Goal: Task Accomplishment & Management: Complete application form

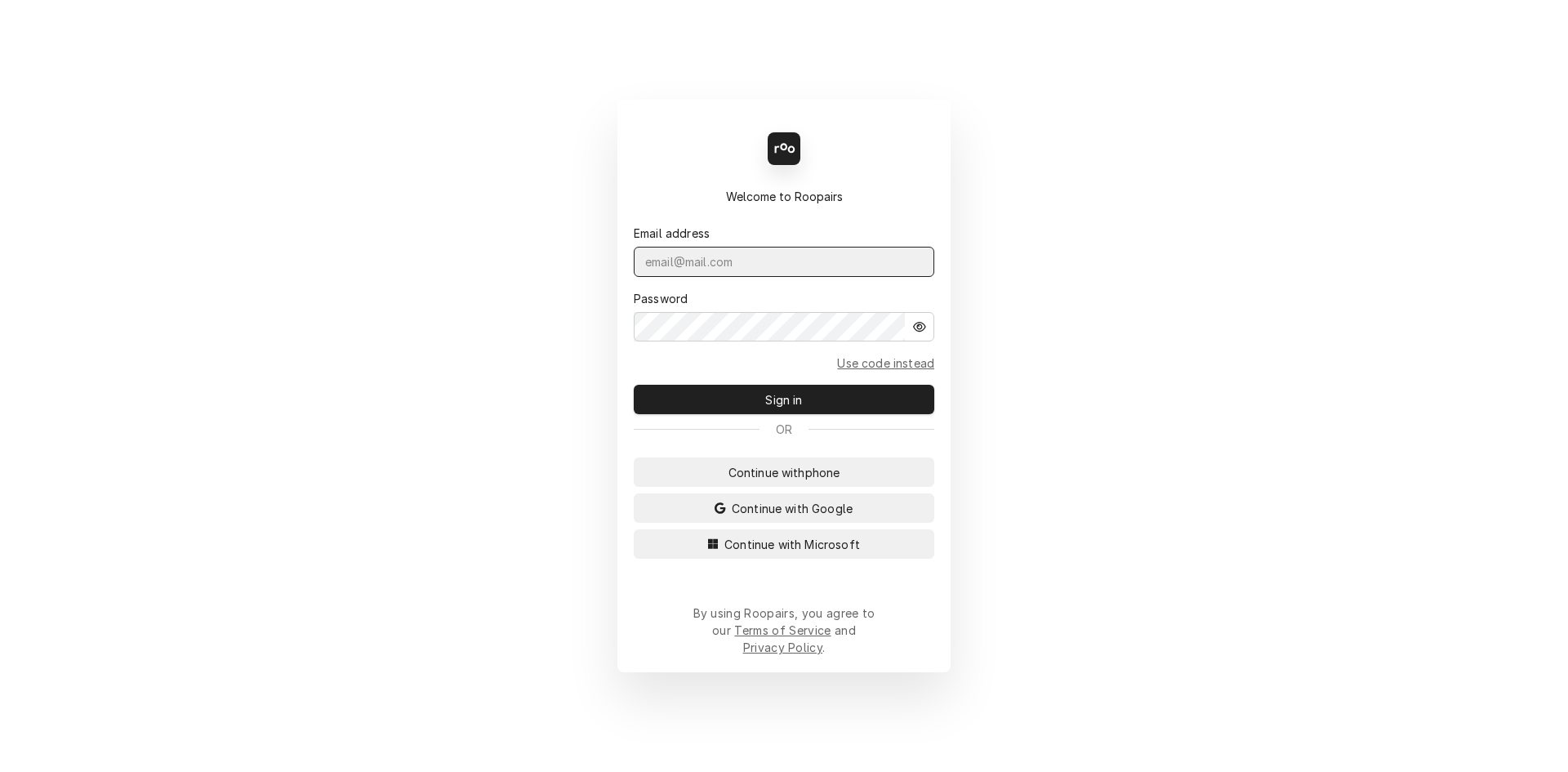
click at [817, 275] on input "Dynamic Content Wrapper" at bounding box center [784, 261] width 301 height 30
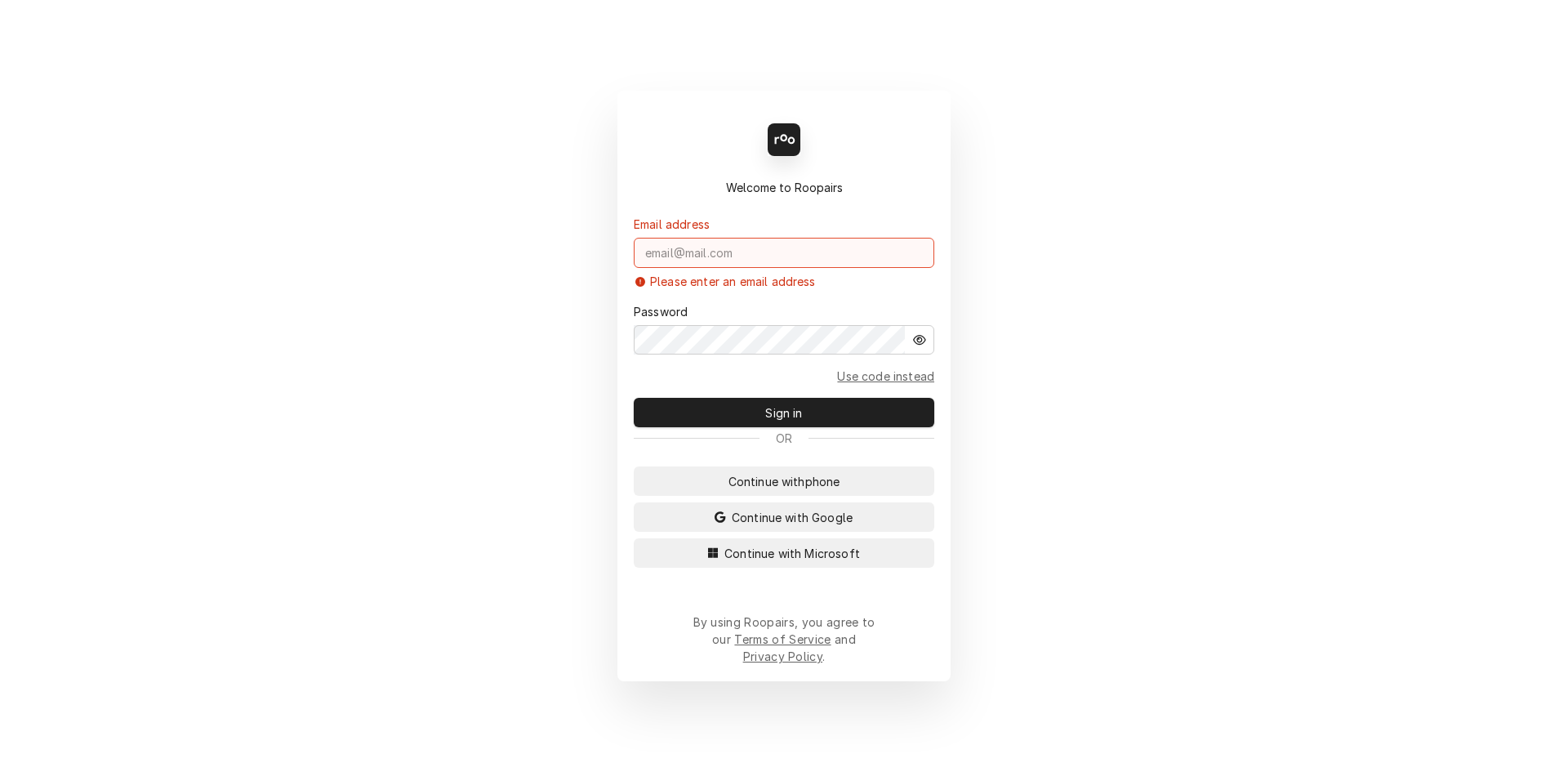
click at [697, 268] on input "Dynamic Content Wrapper" at bounding box center [784, 252] width 301 height 30
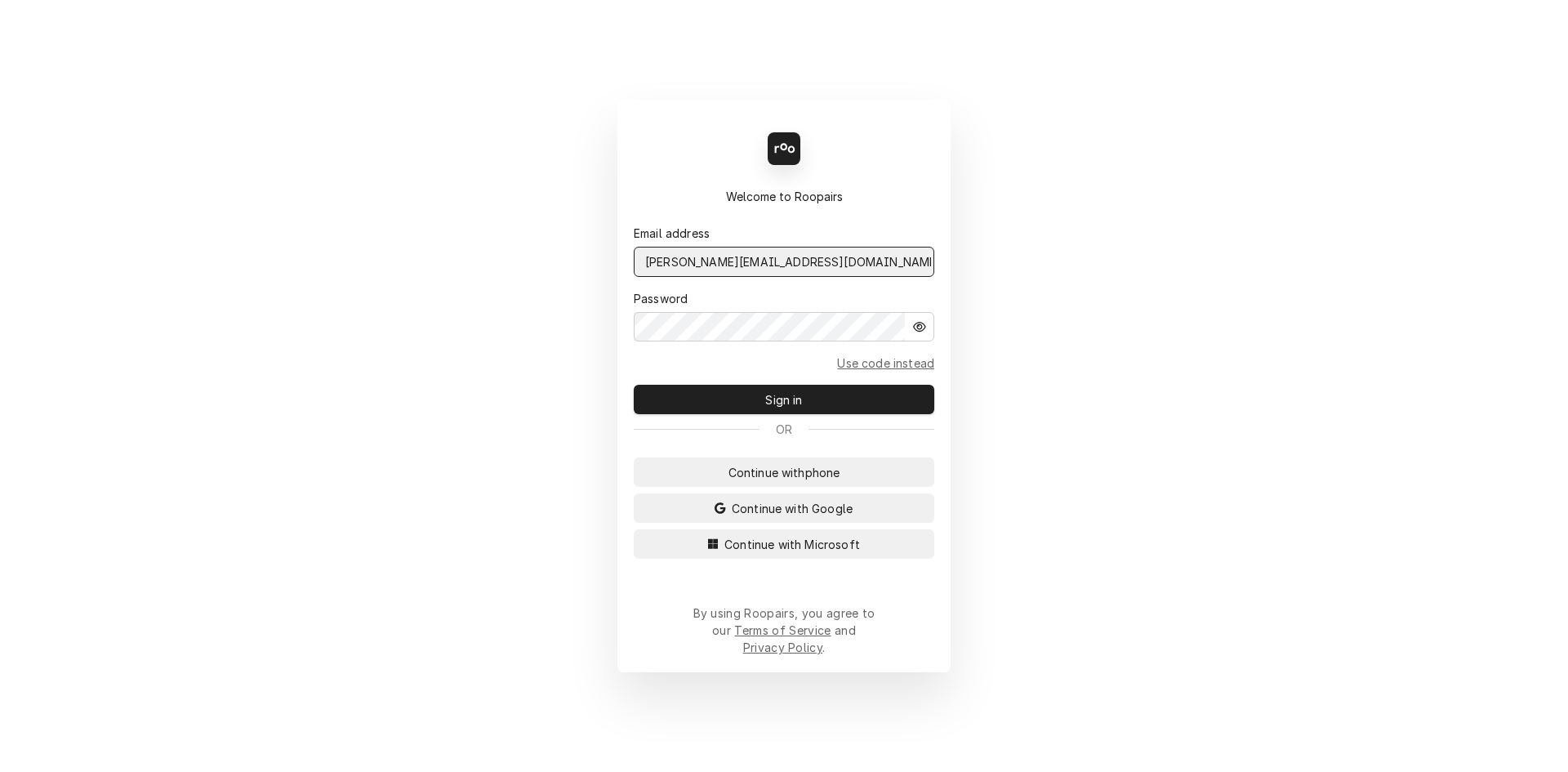
type input "david.s@daytodayhvac.com"
click at [634, 385] on button "Sign in" at bounding box center [784, 400] width 301 height 29
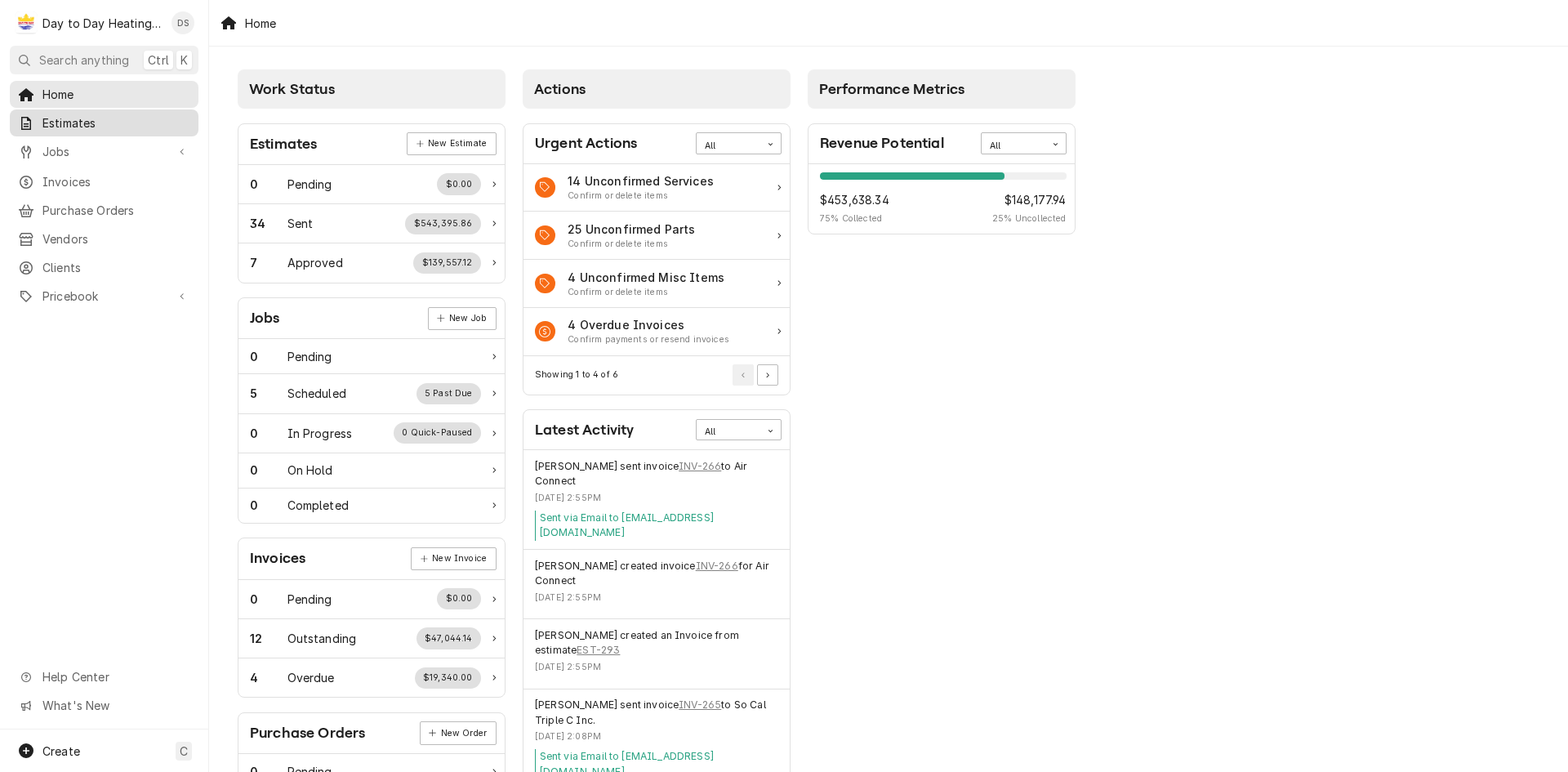
click at [104, 122] on span "Estimates" at bounding box center [116, 123] width 148 height 17
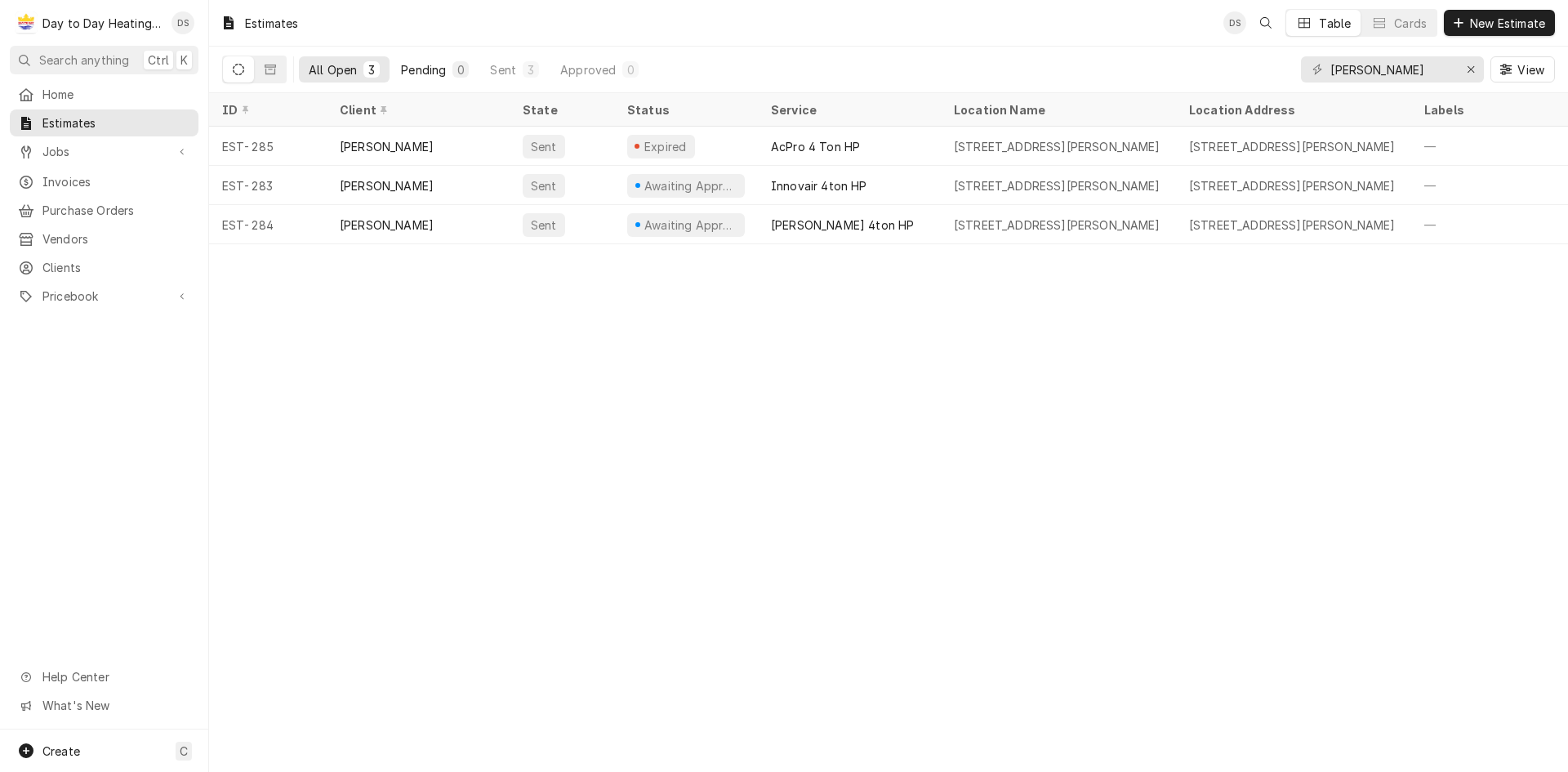
click at [432, 71] on div "Pending" at bounding box center [424, 70] width 44 height 17
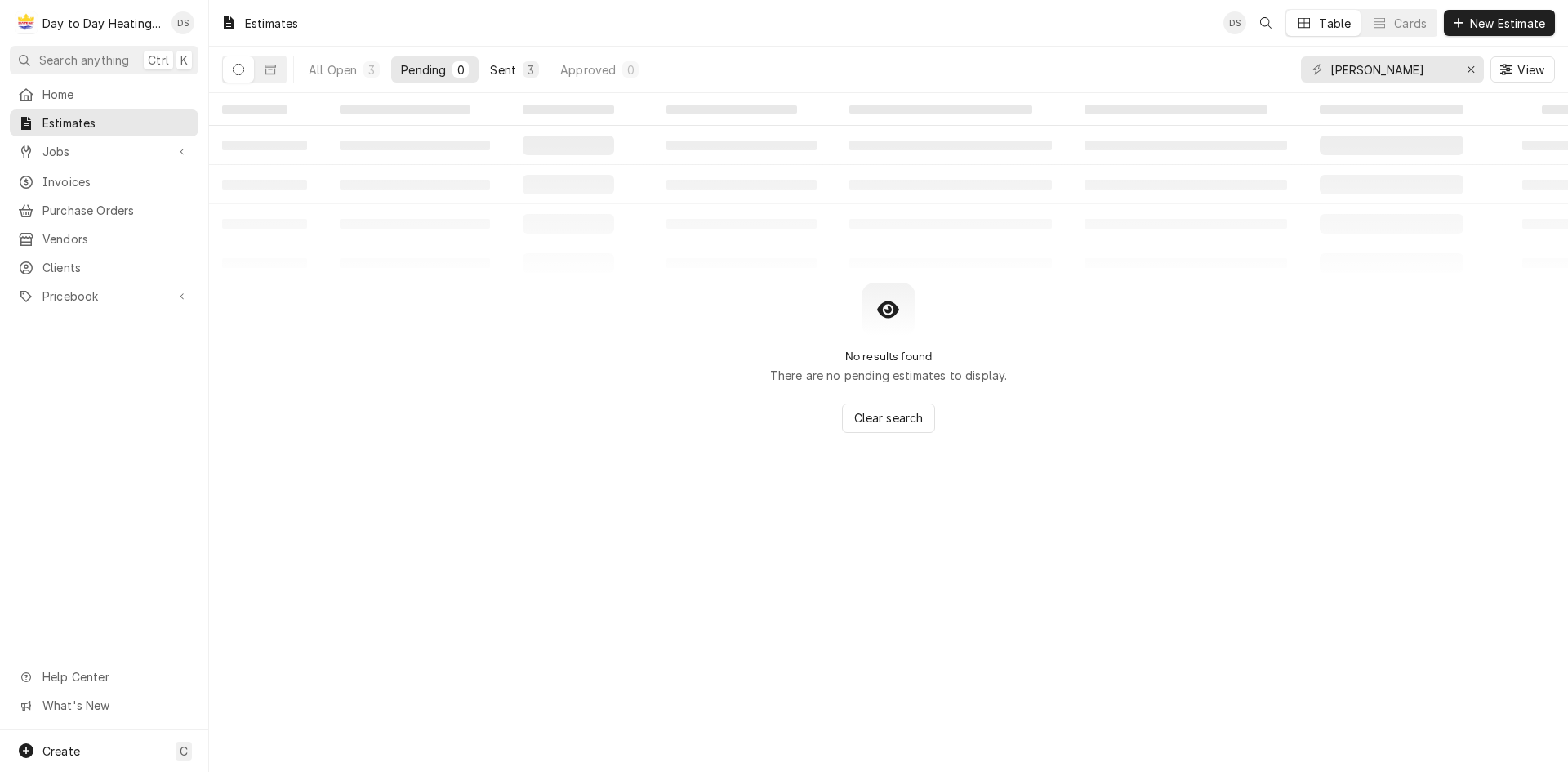
click at [524, 78] on button "Sent 3" at bounding box center [514, 69] width 69 height 26
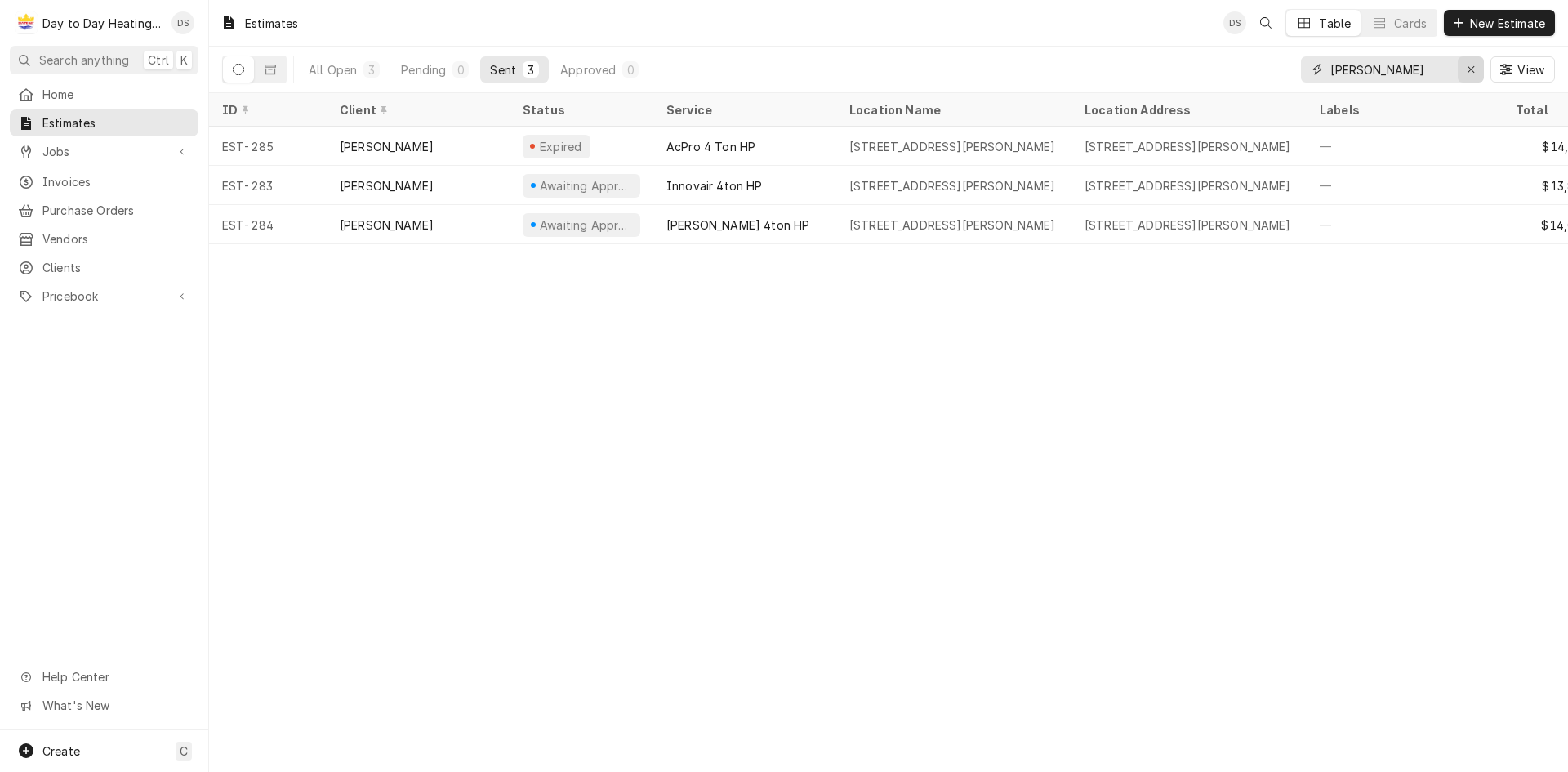
click at [1476, 70] on div "Erase input" at bounding box center [1470, 69] width 16 height 16
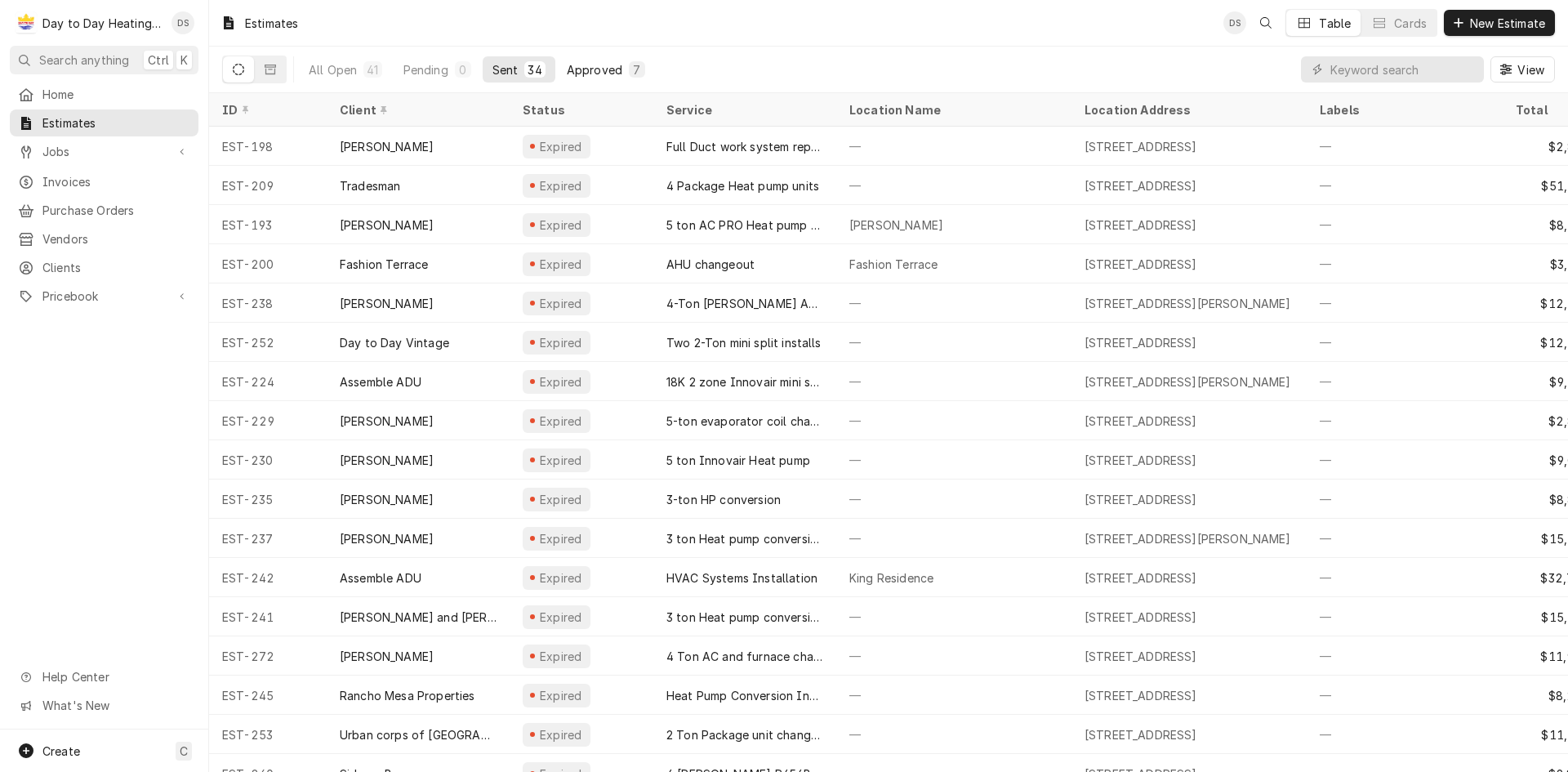
click at [590, 74] on div "Approved" at bounding box center [594, 70] width 55 height 17
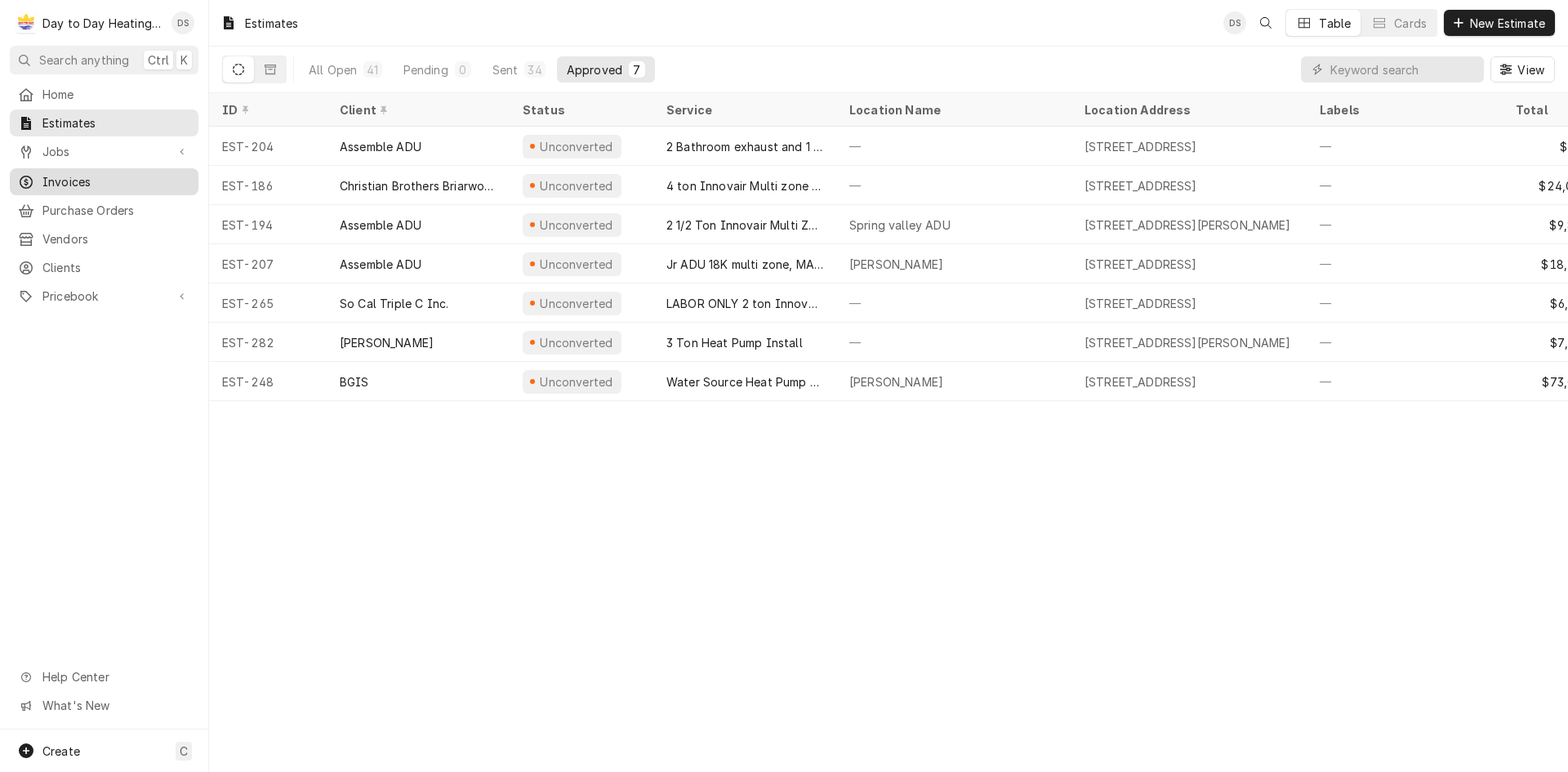
click at [98, 173] on span "Invoices" at bounding box center [116, 182] width 148 height 17
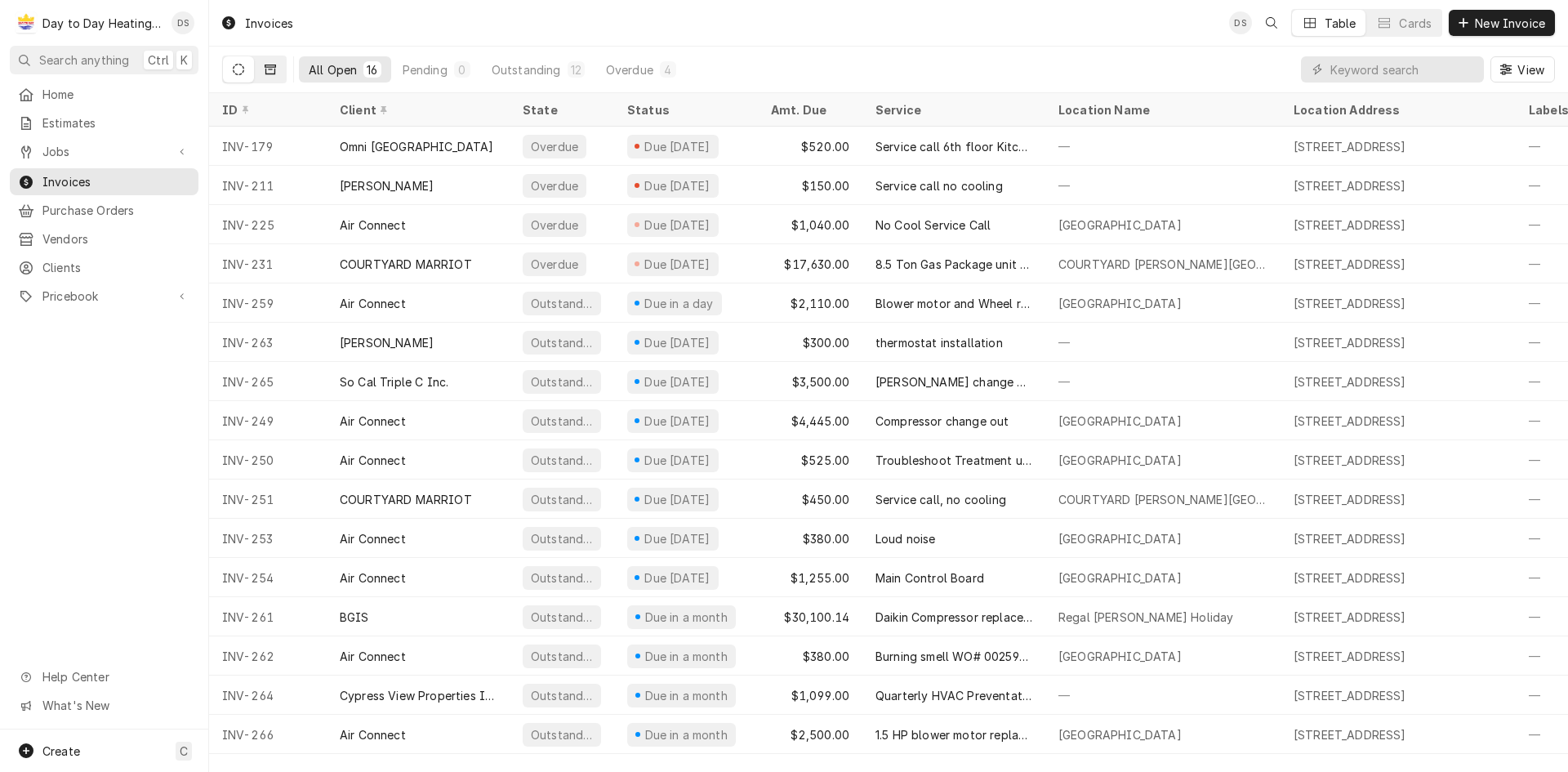
click at [257, 74] on button "Dynamic Content Wrapper" at bounding box center [270, 69] width 31 height 26
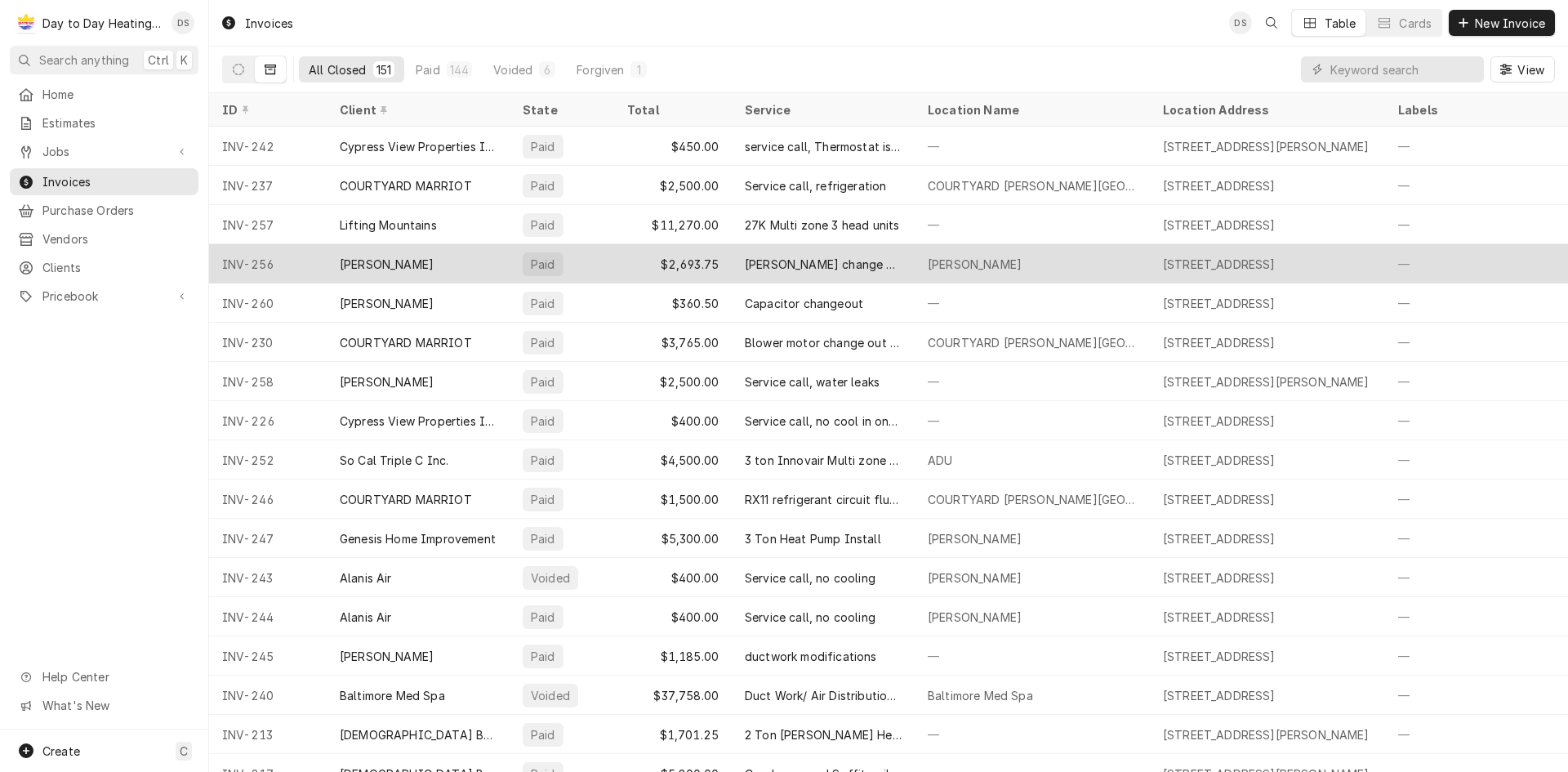
click at [776, 267] on div "[PERSON_NAME] change out and modifications" at bounding box center [823, 264] width 157 height 17
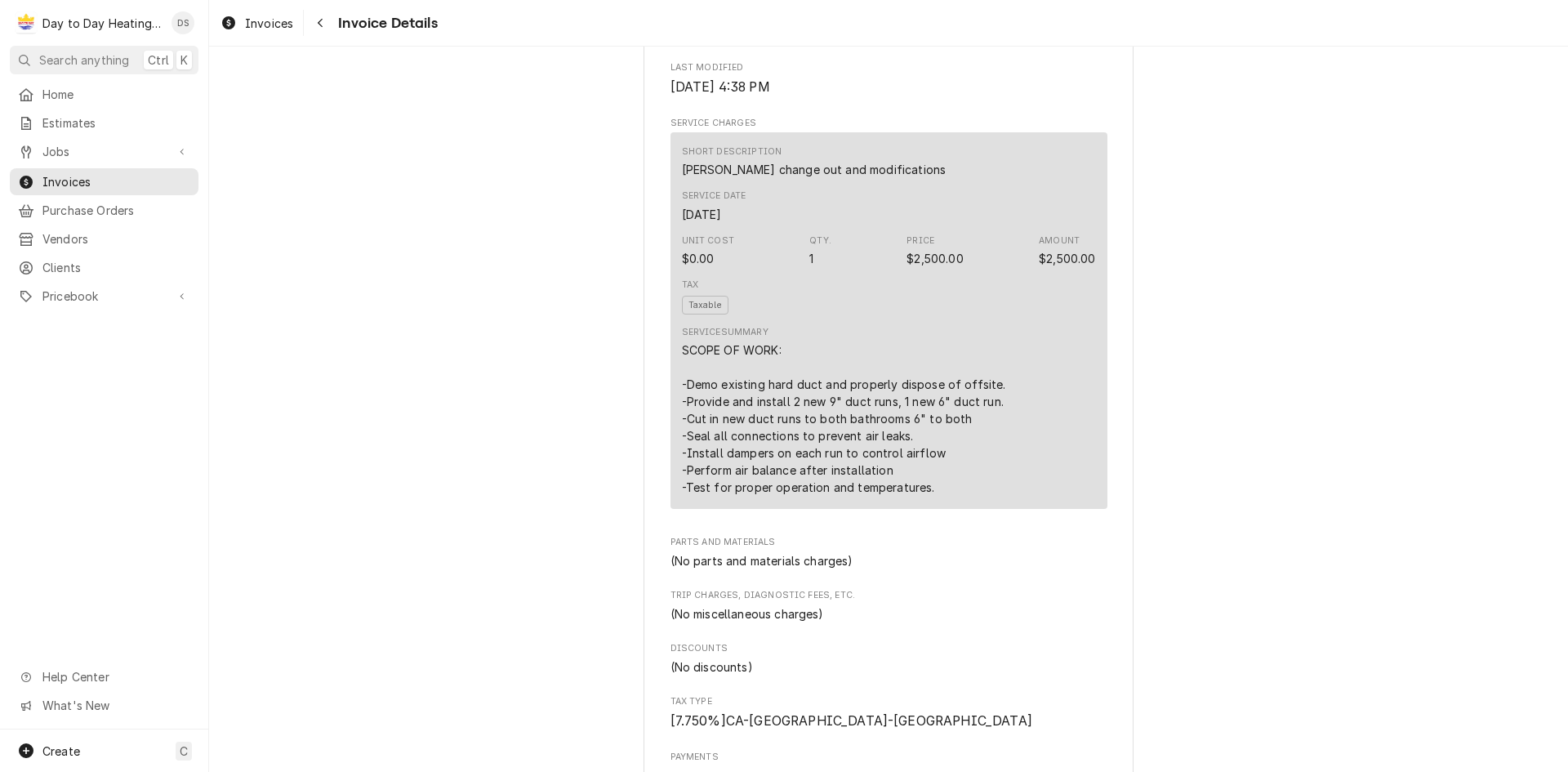
scroll to position [980, 0]
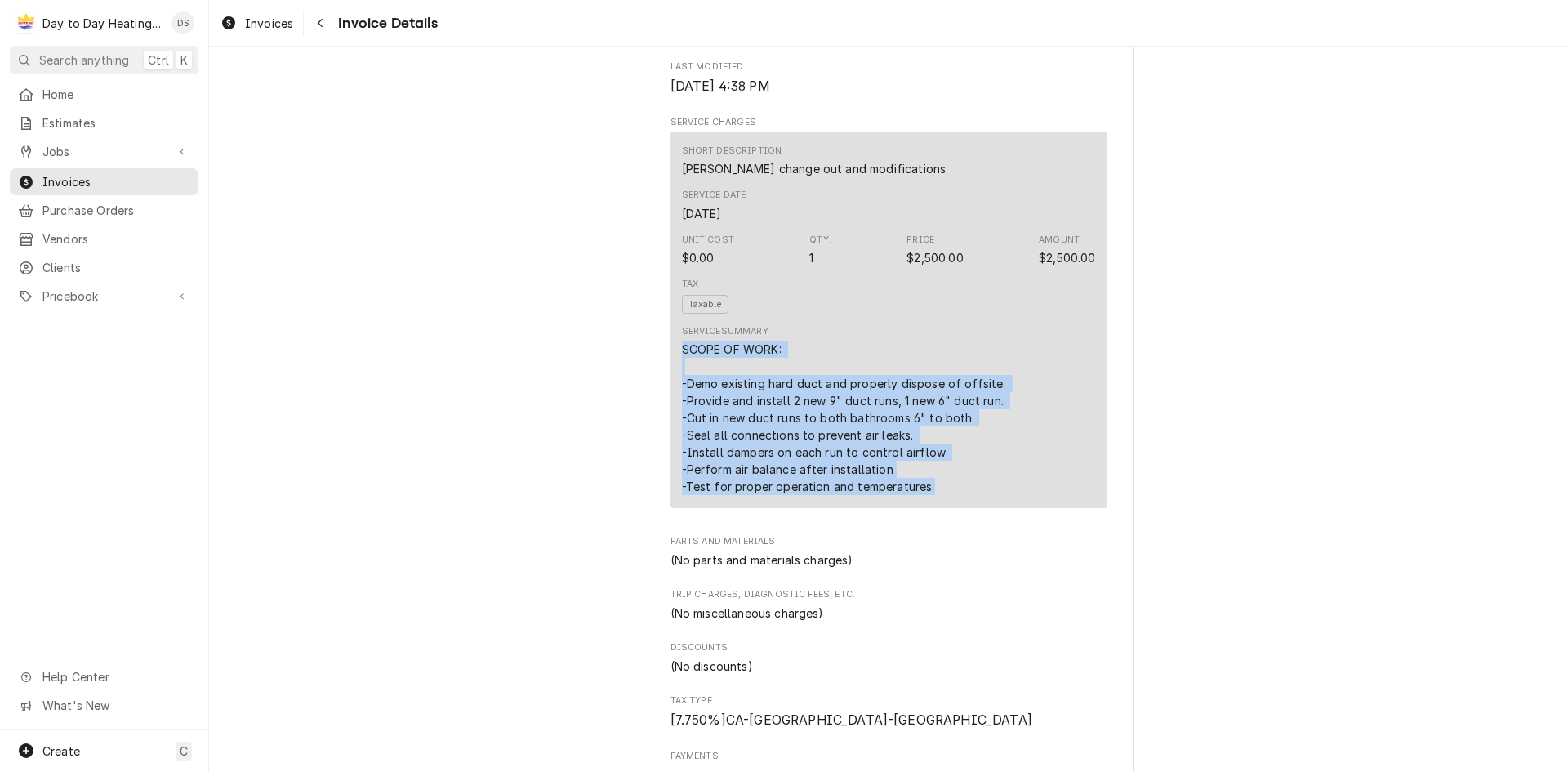
drag, startPoint x: 925, startPoint y: 543, endPoint x: 700, endPoint y: 402, distance: 265.5
click at [673, 404] on div "Short Description Ductwork change out and modifications Service Date [DATE] Uni…" at bounding box center [889, 319] width 437 height 376
copy div "SCOPE OF WORK: -Demo existing hard duct and properly dispose of offsite. -Provi…"
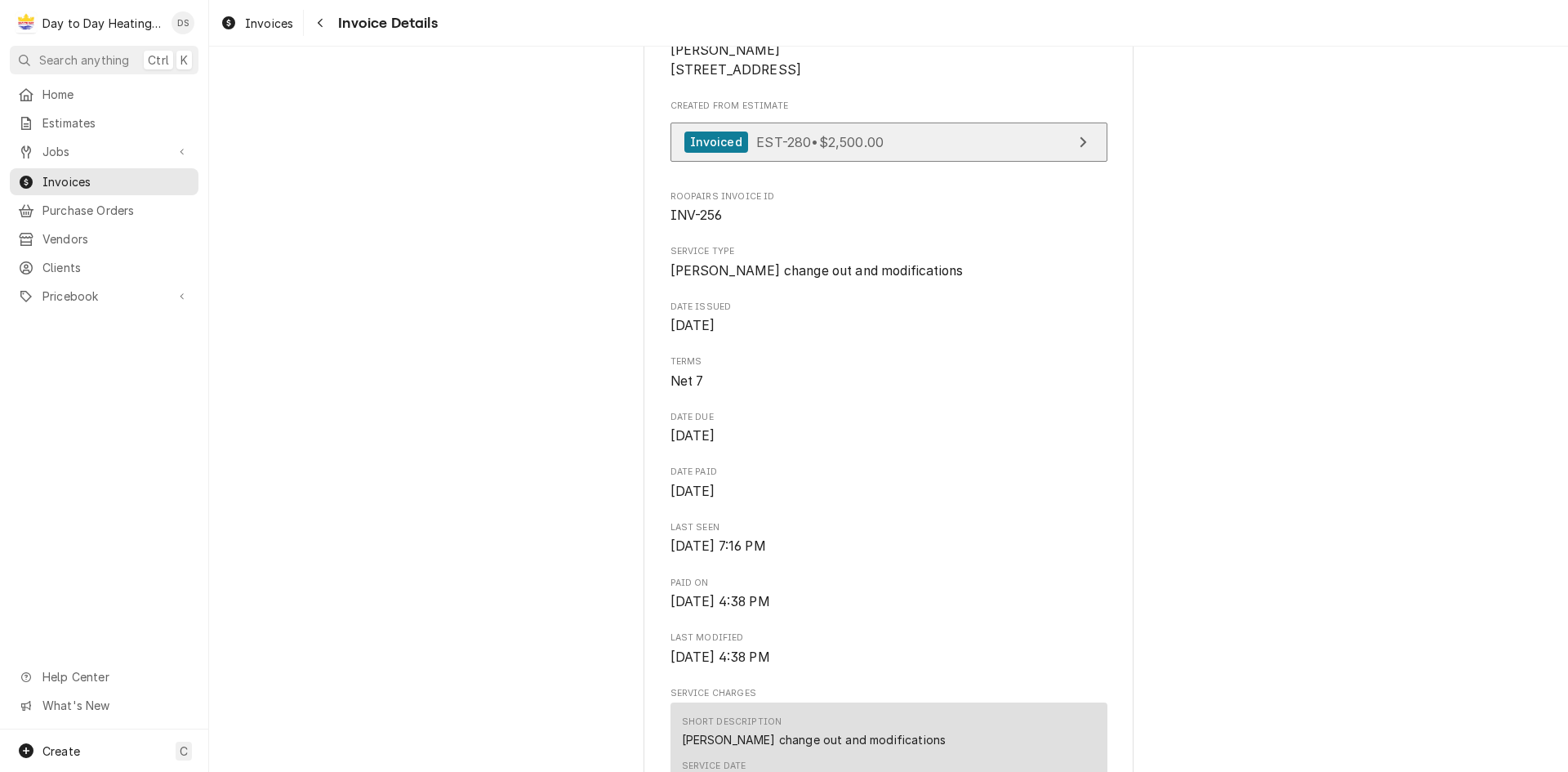
scroll to position [408, 0]
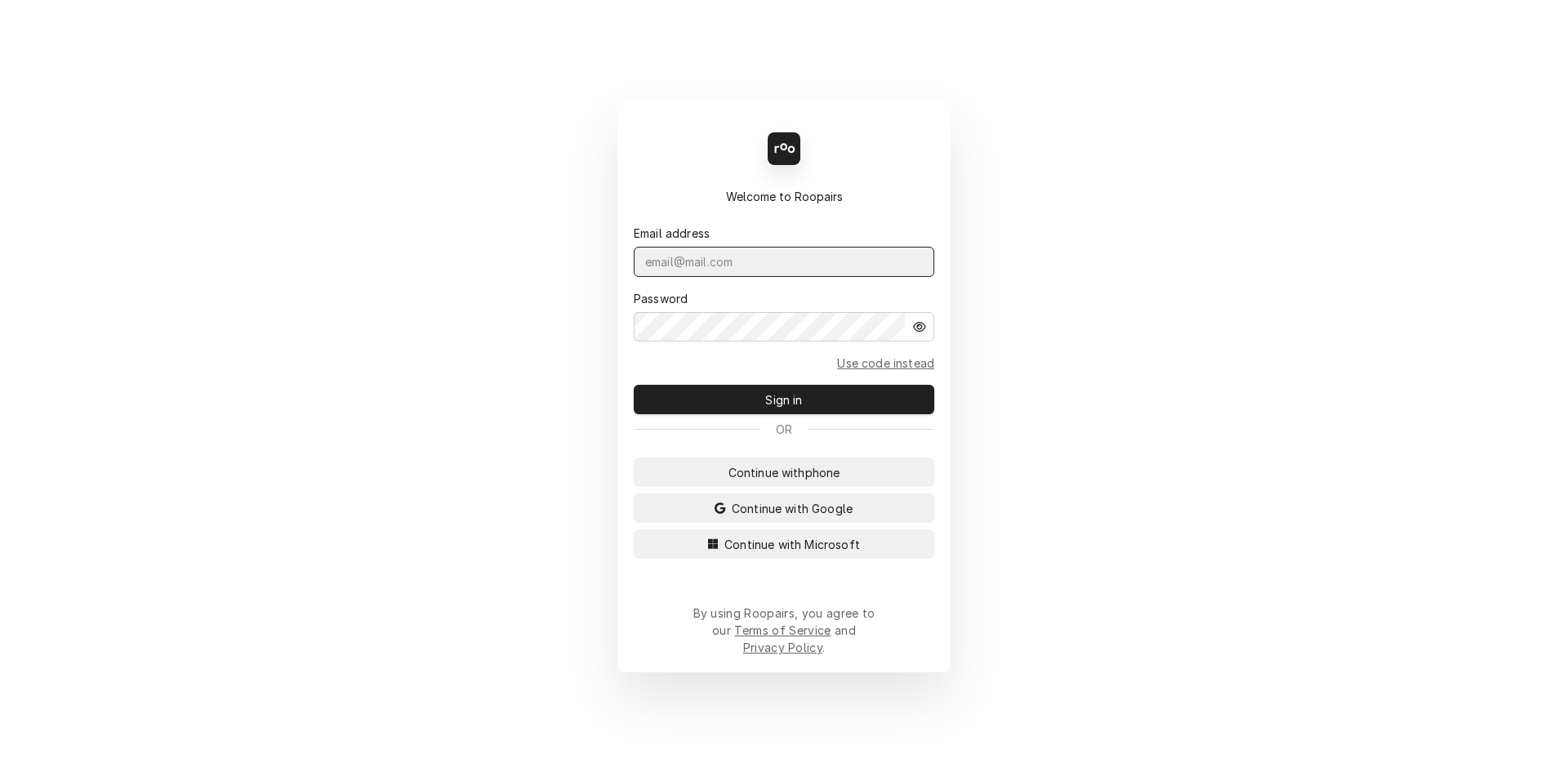
click at [787, 276] on input "Dynamic Content Wrapper" at bounding box center [784, 261] width 301 height 30
type input "david.s@daytodayhvac.com"
click at [634, 385] on button "Sign in" at bounding box center [784, 400] width 301 height 29
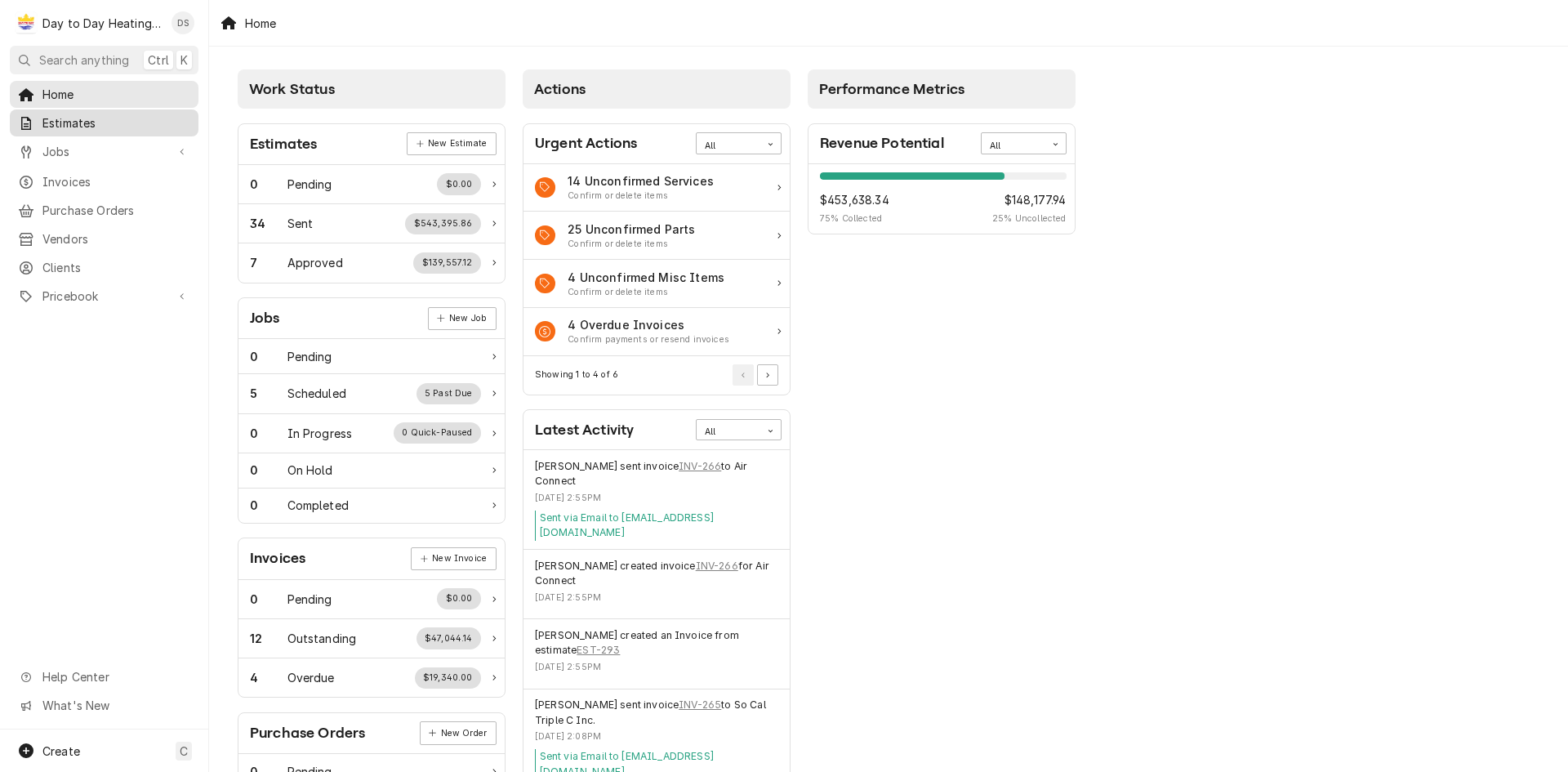
click at [100, 128] on div "Estimates" at bounding box center [104, 123] width 182 height 20
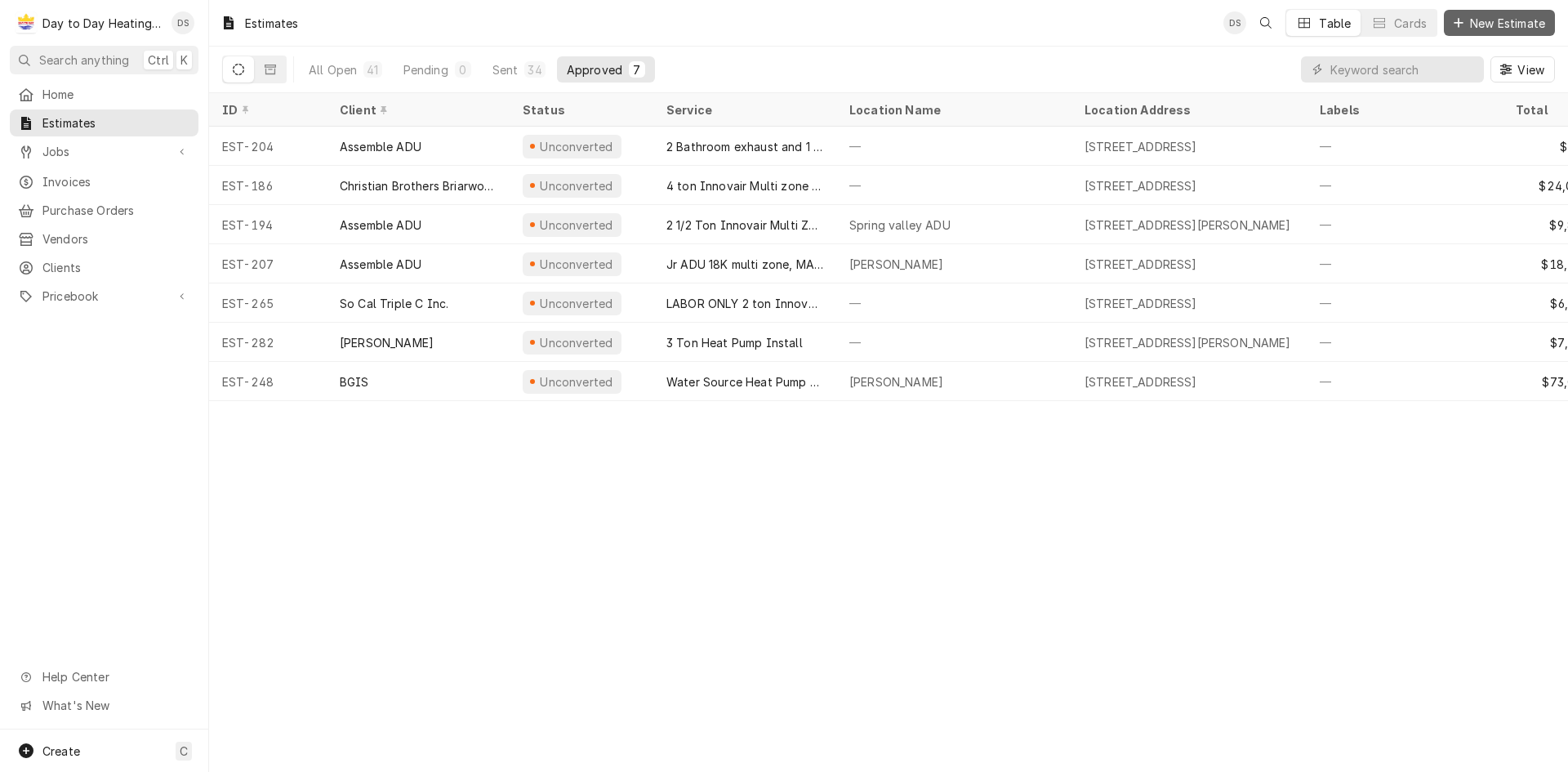
click at [1503, 28] on span "New Estimate" at bounding box center [1507, 23] width 81 height 17
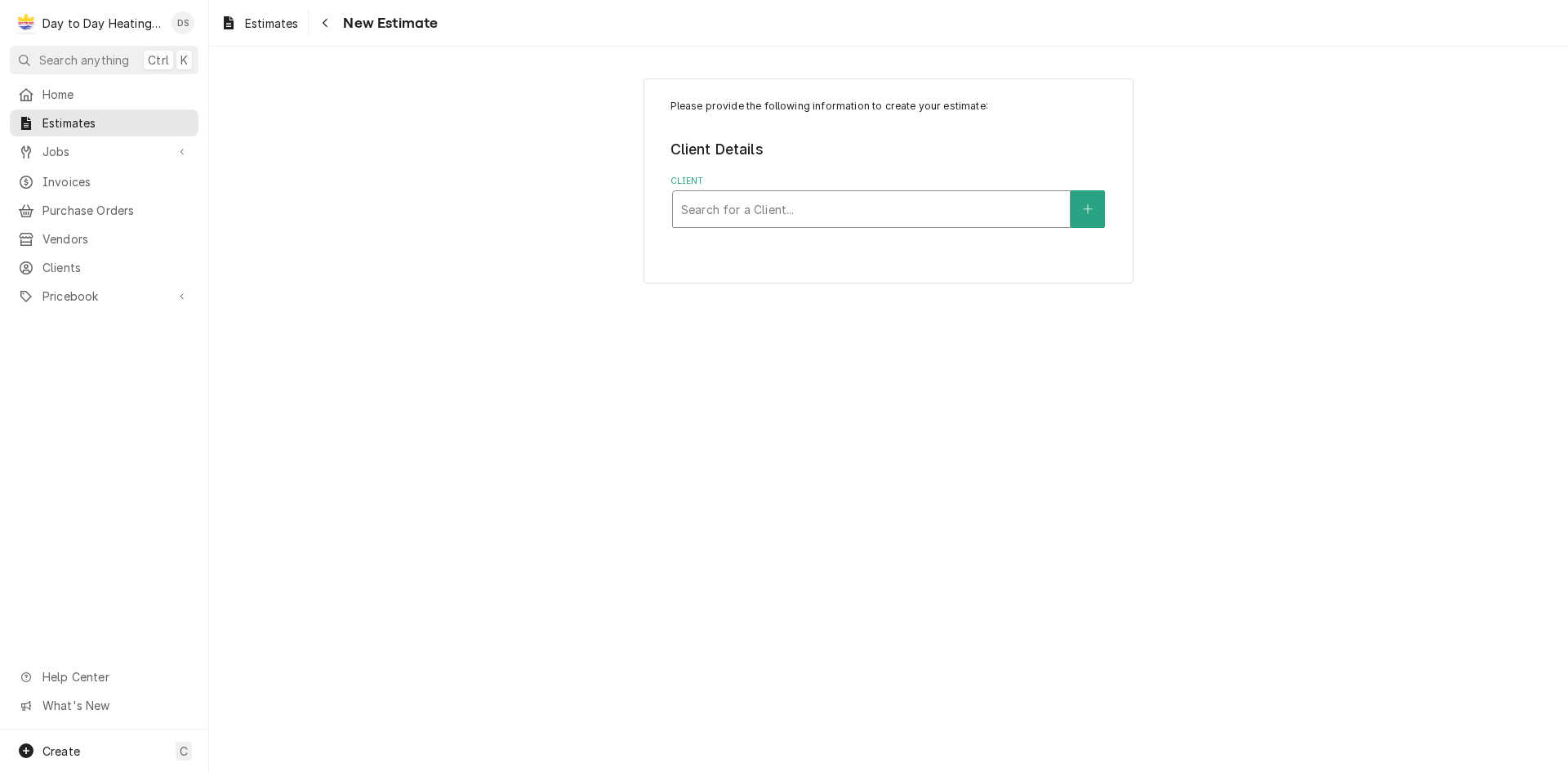
click at [770, 211] on div "Client" at bounding box center [871, 209] width 380 height 29
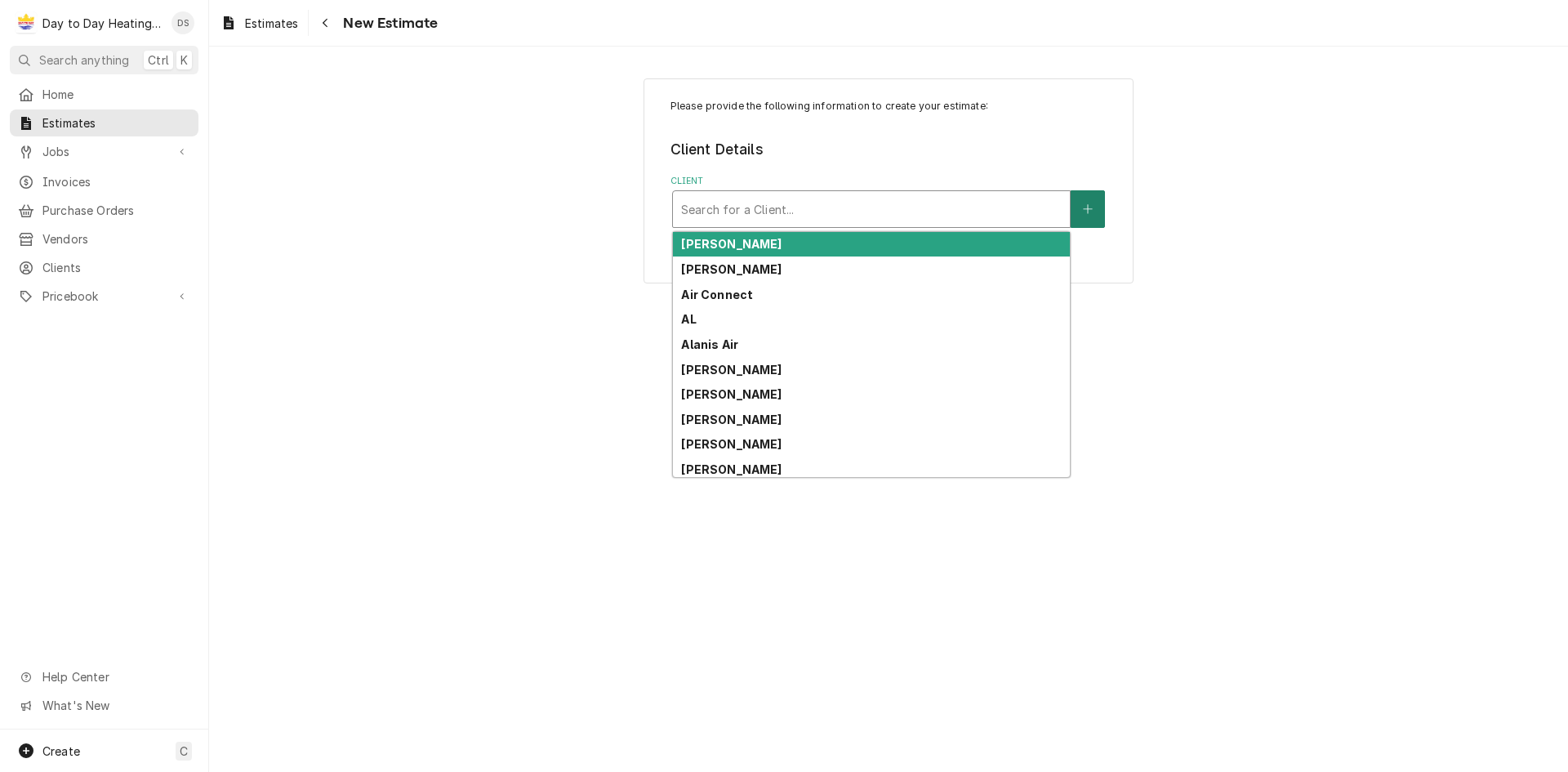
click at [1094, 207] on button "Client" at bounding box center [1087, 209] width 34 height 38
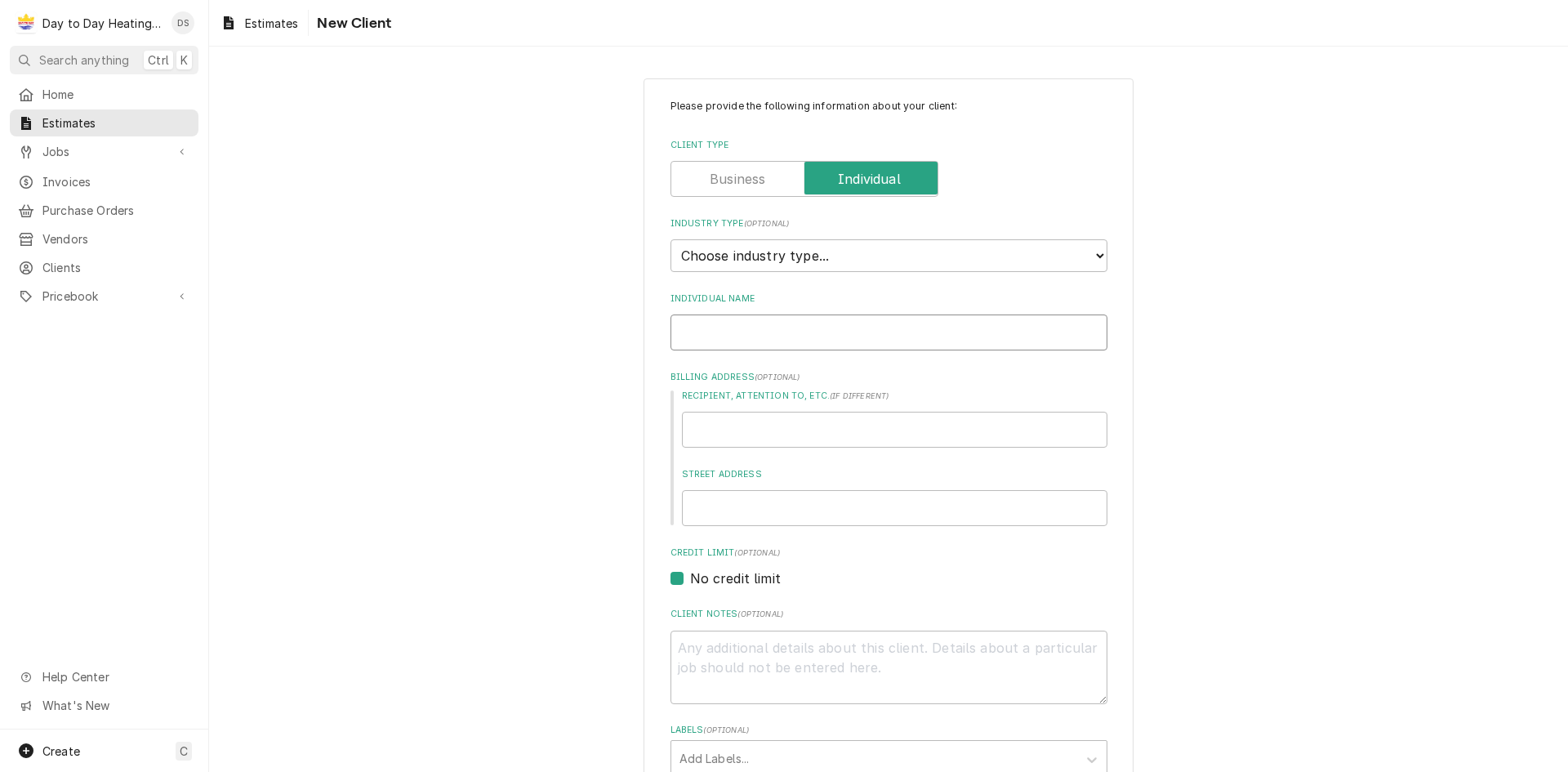
click at [723, 343] on input "Individual Name" at bounding box center [889, 332] width 437 height 36
type textarea "x"
type input "e"
type textarea "x"
type input "eR"
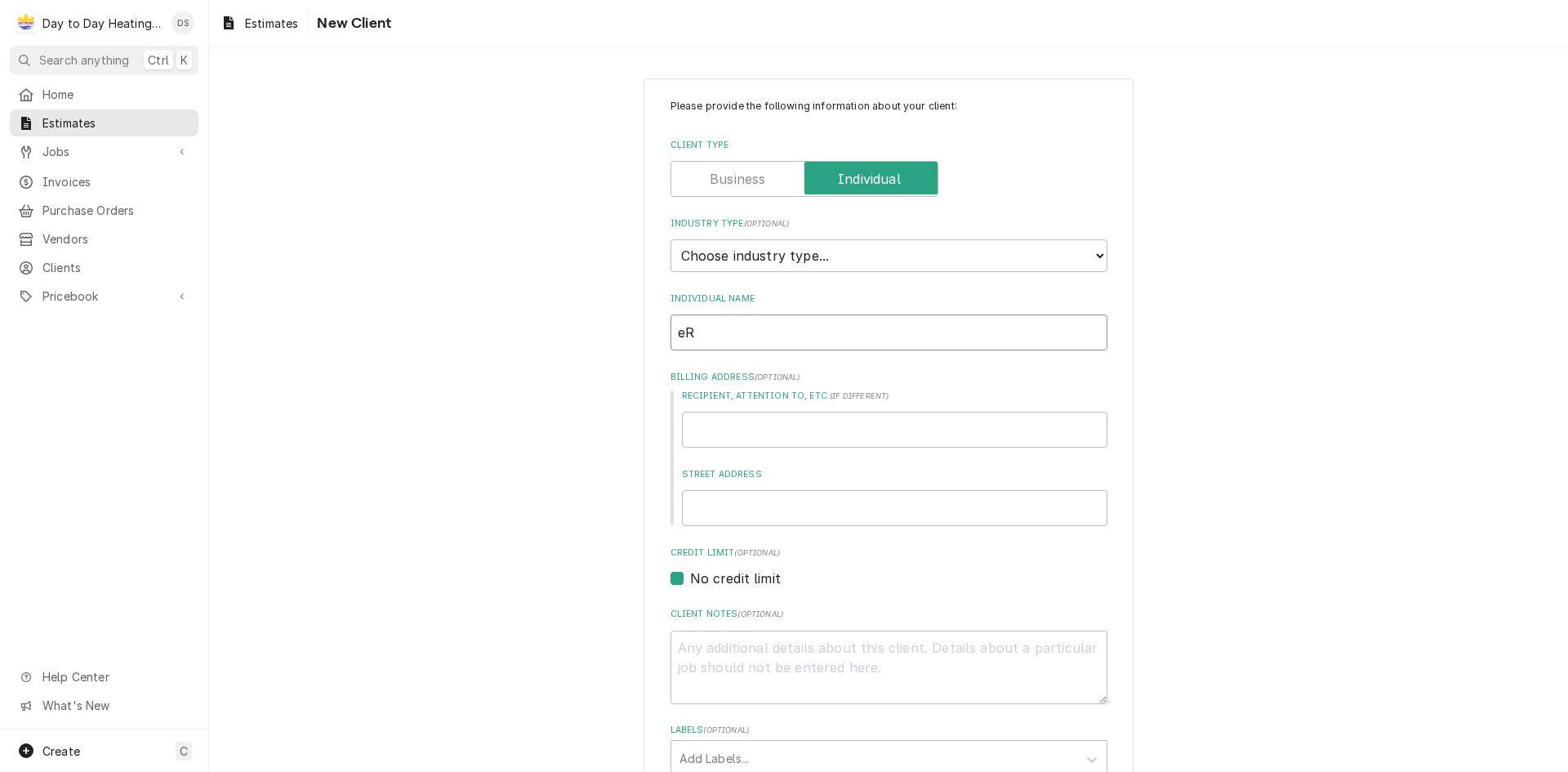
type textarea "x"
type input "eRI"
type textarea "x"
type input "eRIC"
type textarea "x"
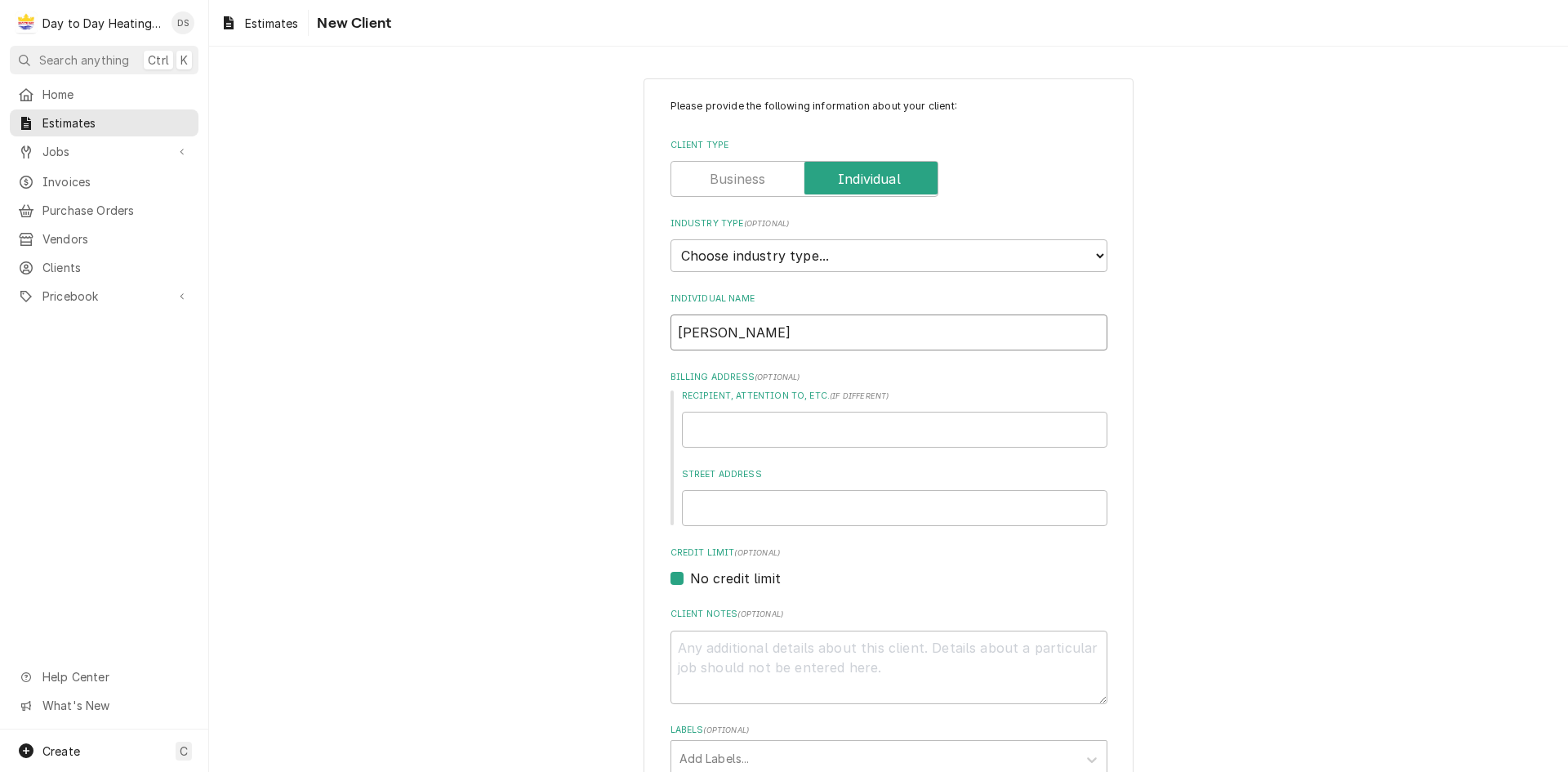
type input "eRIC"
type textarea "x"
type input "eRIC"
type textarea "x"
type input "eRI"
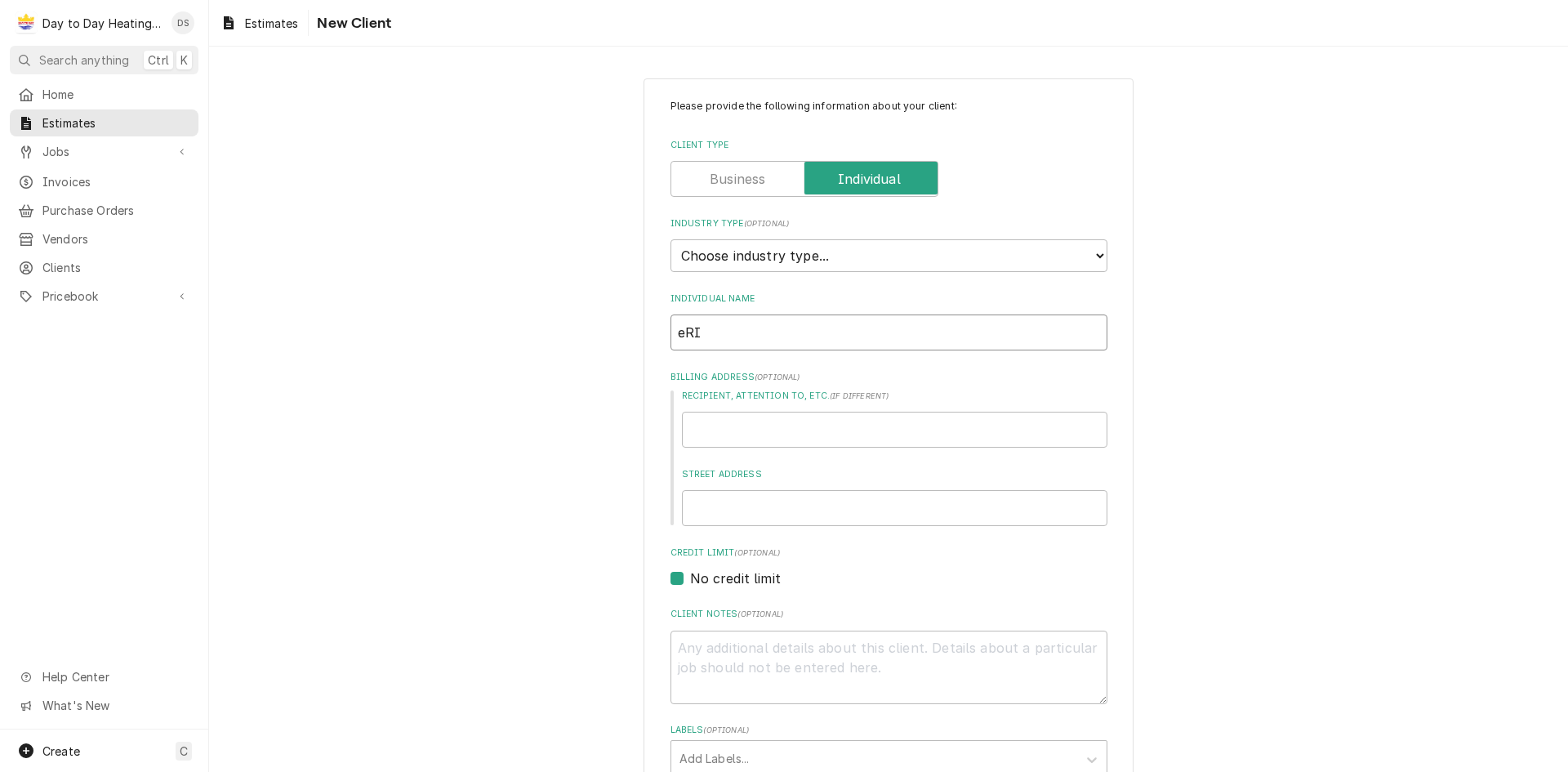
type textarea "x"
type input "eR"
type textarea "x"
type input "e"
type textarea "x"
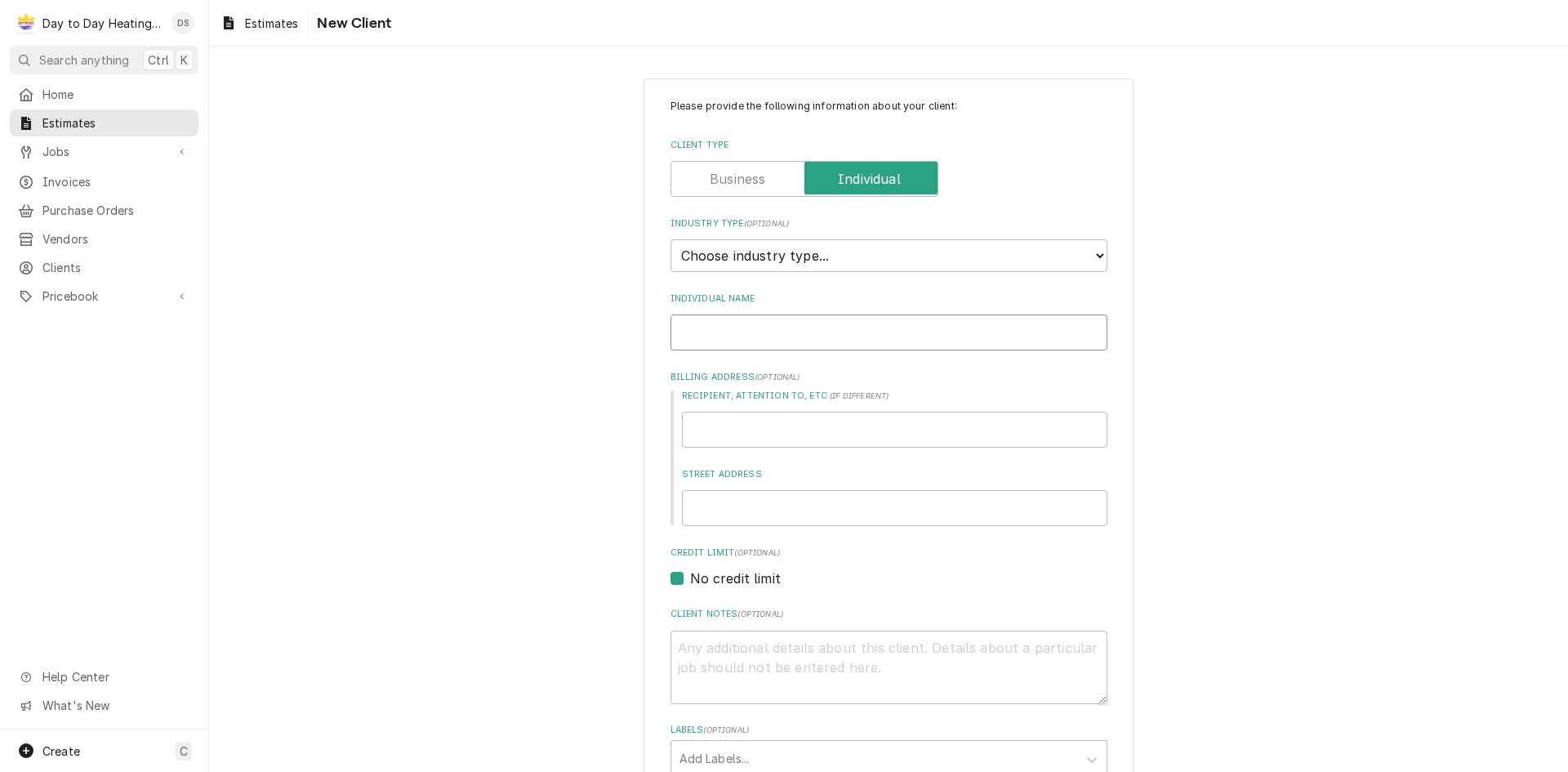
type textarea "x"
type input "E"
type textarea "x"
type input "Er"
type textarea "x"
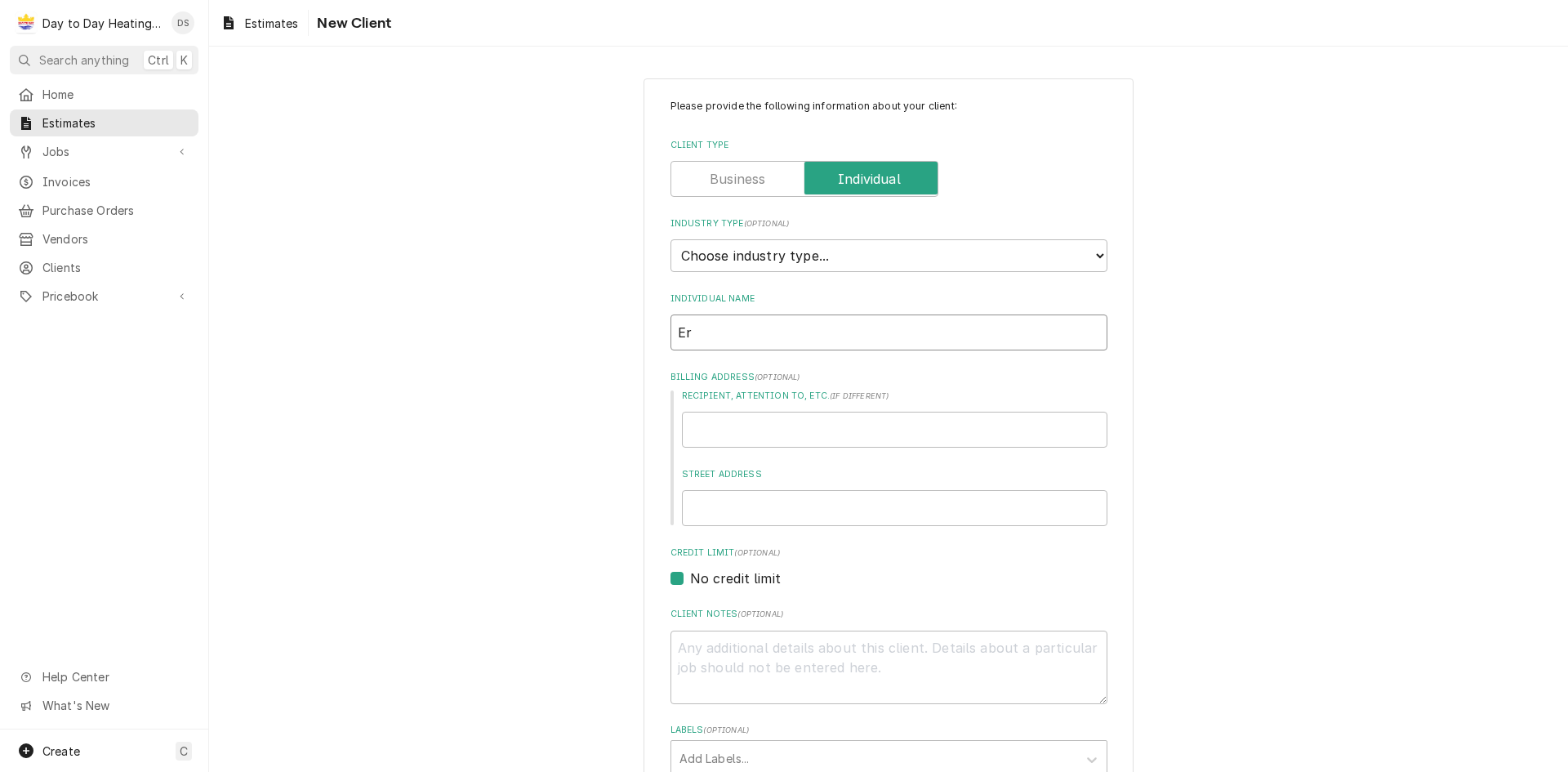
type input "Eri"
type textarea "x"
type input "Eric"
type textarea "x"
type input "Eric"
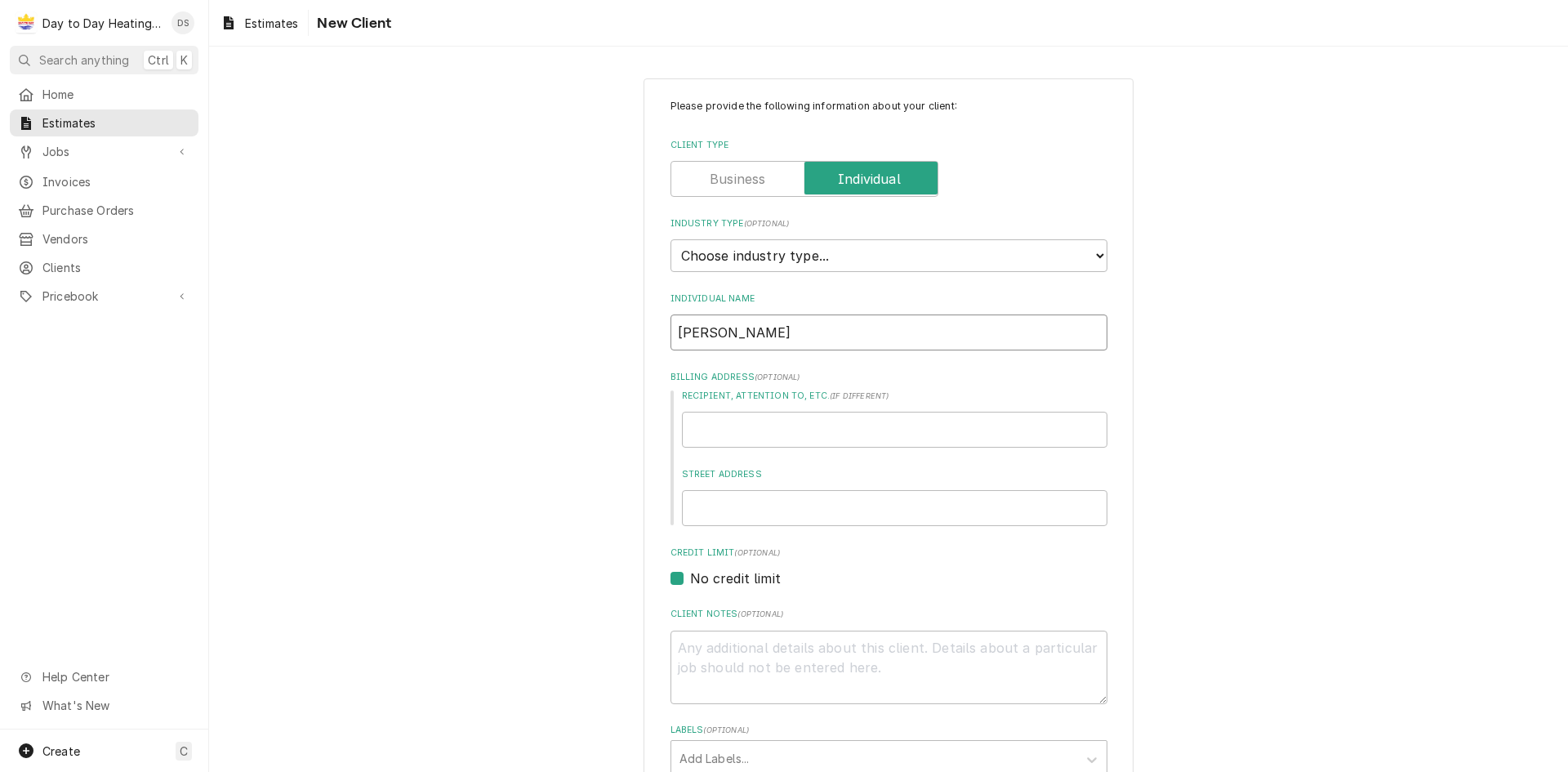
type textarea "x"
type input "Eric H"
type textarea "x"
type input "Eric Ho"
type textarea "x"
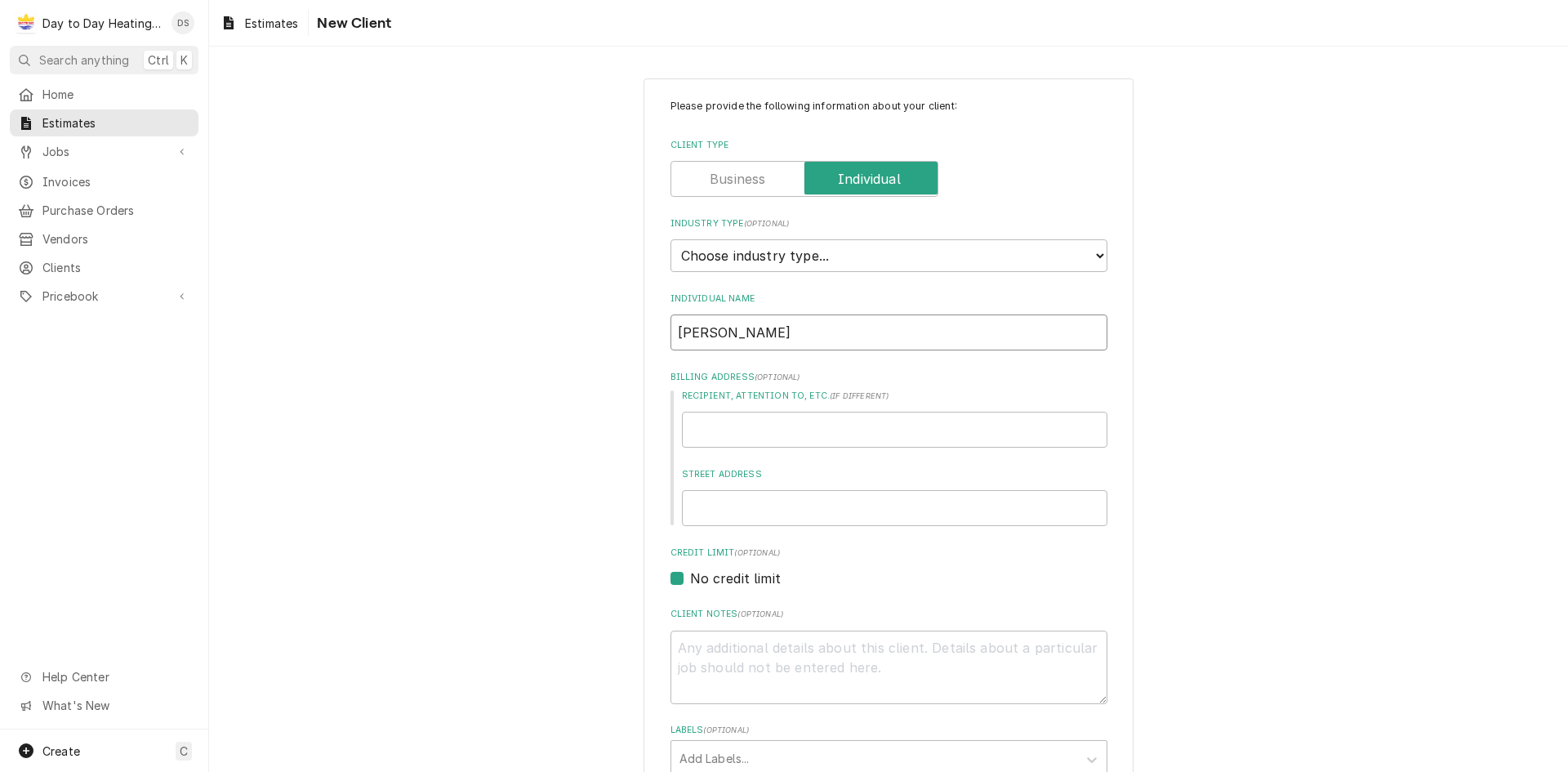
type input "Eric Hol"
type textarea "x"
type input "Eric Holz"
type textarea "x"
type input "Eric Holzm"
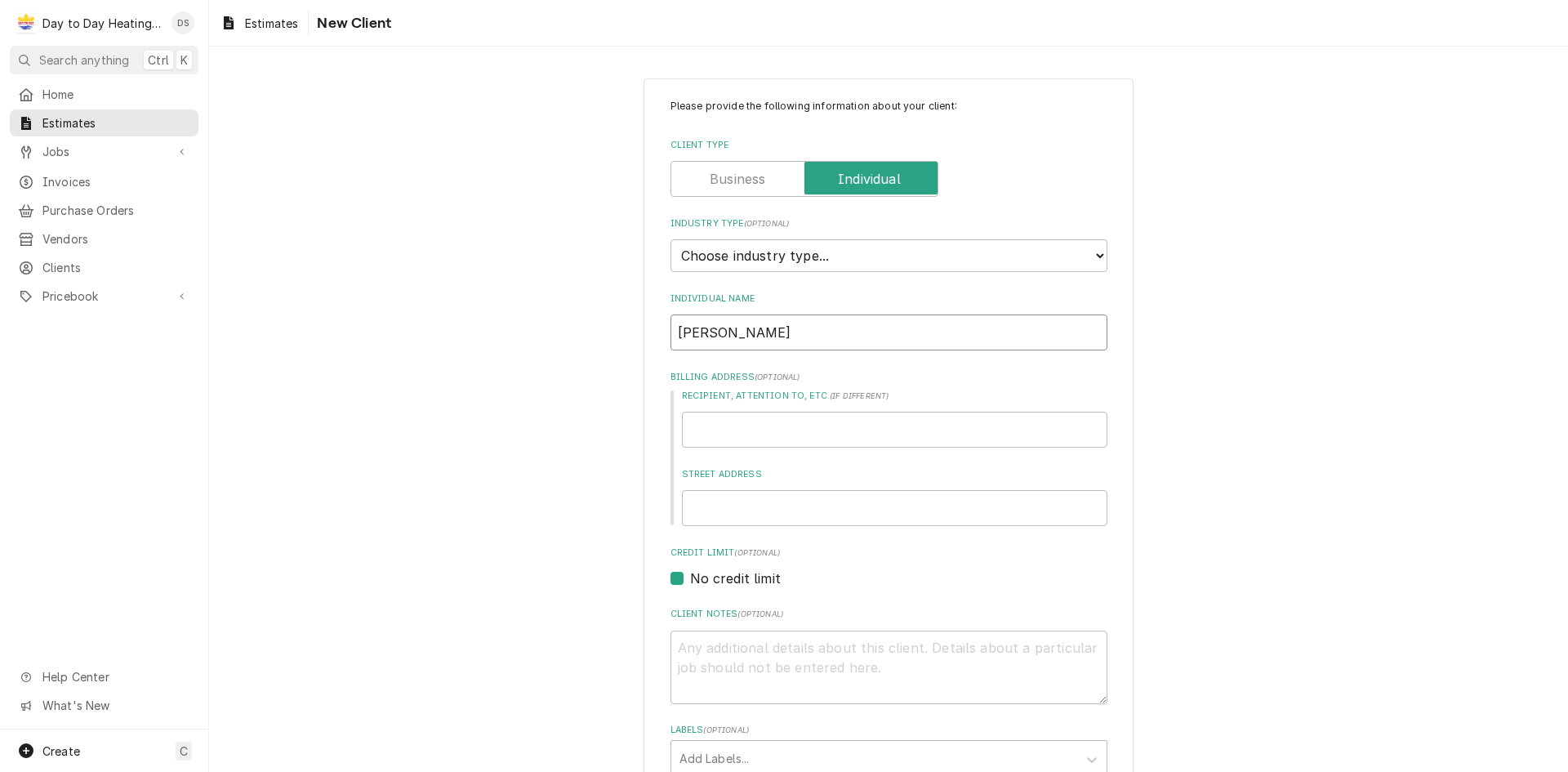
type textarea "x"
type input "Eric Holzma"
type textarea "x"
type input "[PERSON_NAME]"
type textarea "x"
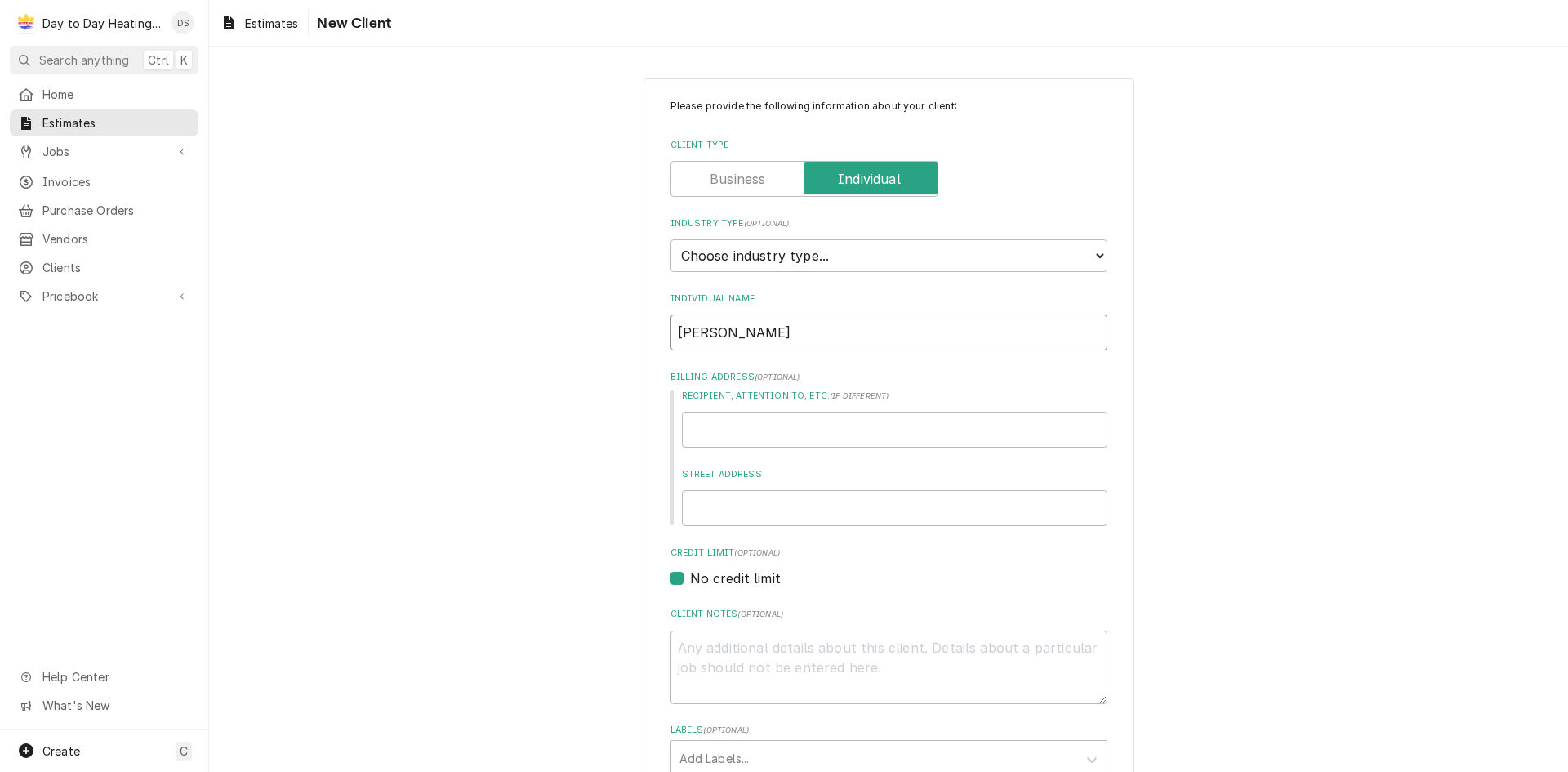
type input "[PERSON_NAME]"
click at [761, 431] on input "Recipient, Attention To, etc. ( if different )" at bounding box center [895, 429] width 426 height 36
type textarea "x"
type input "3"
type textarea "x"
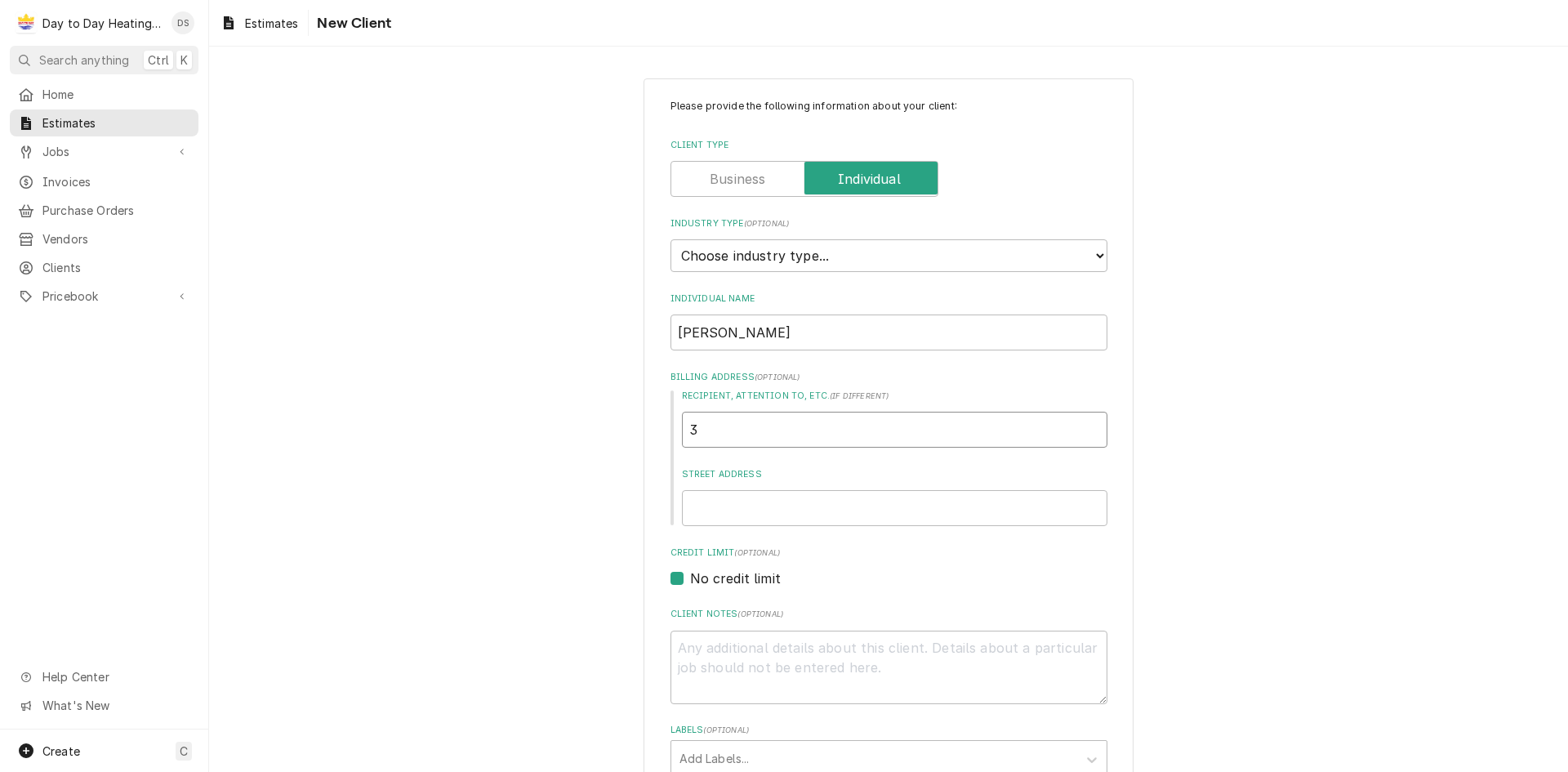
type input "31"
type textarea "x"
type input "315"
type textarea "x"
type input "3150"
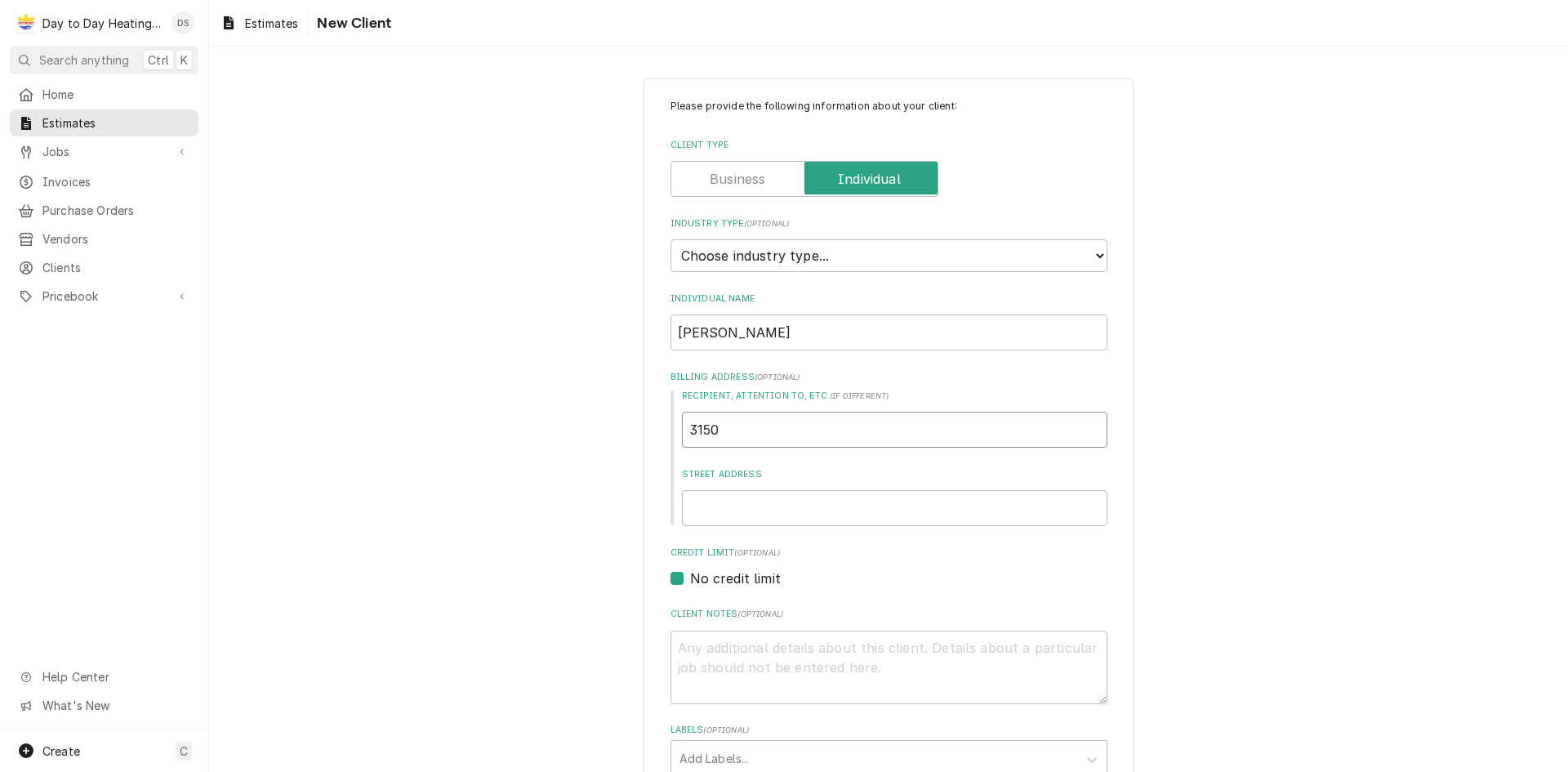
type textarea "x"
type input "3150"
type textarea "x"
drag, startPoint x: 721, startPoint y: 434, endPoint x: 668, endPoint y: 441, distance: 53.5
click at [670, 441] on div "Recipient, Attention To, etc. ( if different ) 3150 Street Address" at bounding box center [889, 458] width 437 height 136
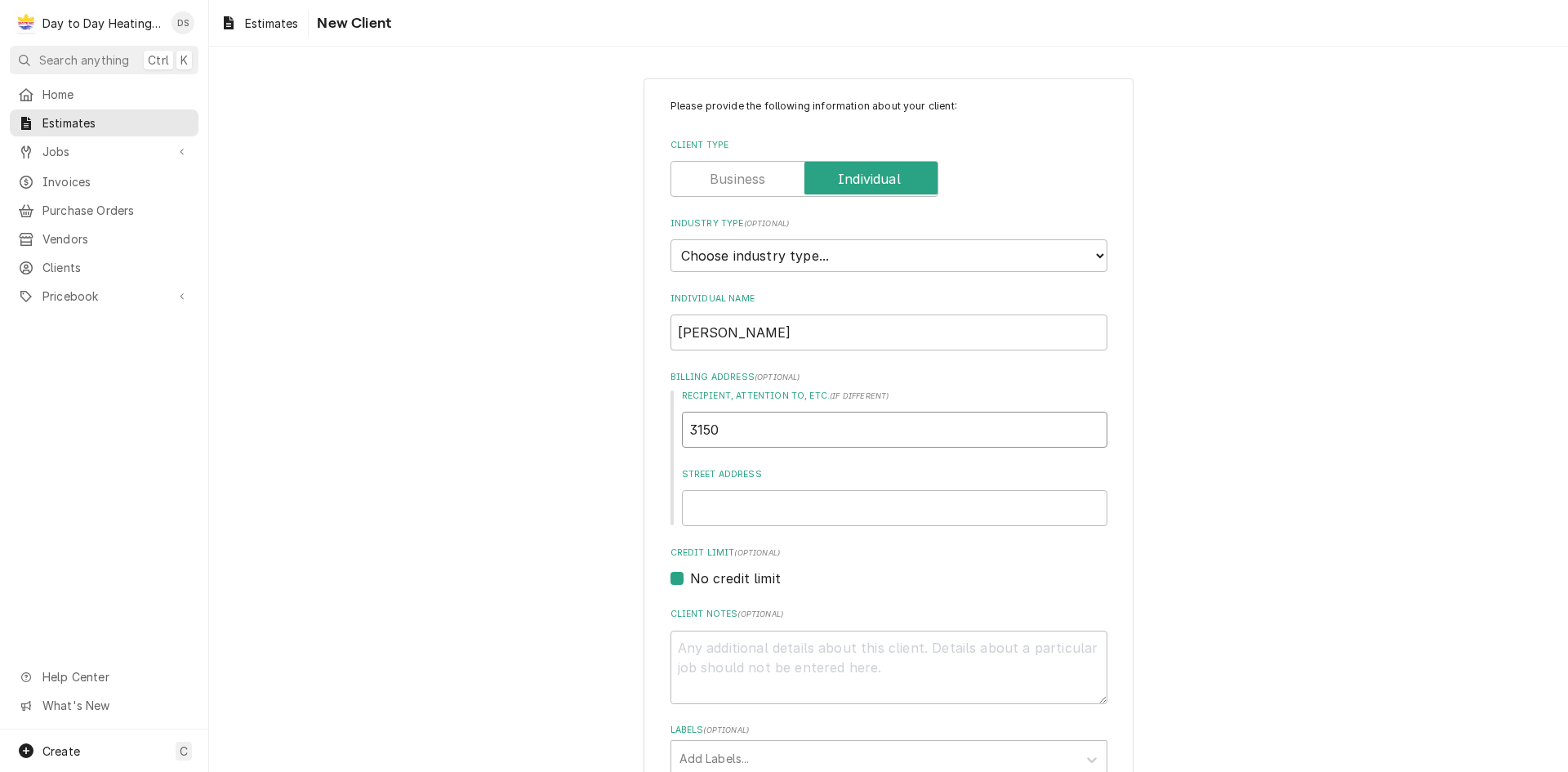
type input "3150"
click at [757, 508] on input "Street Address" at bounding box center [895, 508] width 426 height 36
paste input "3150"
type textarea "x"
type input "3150"
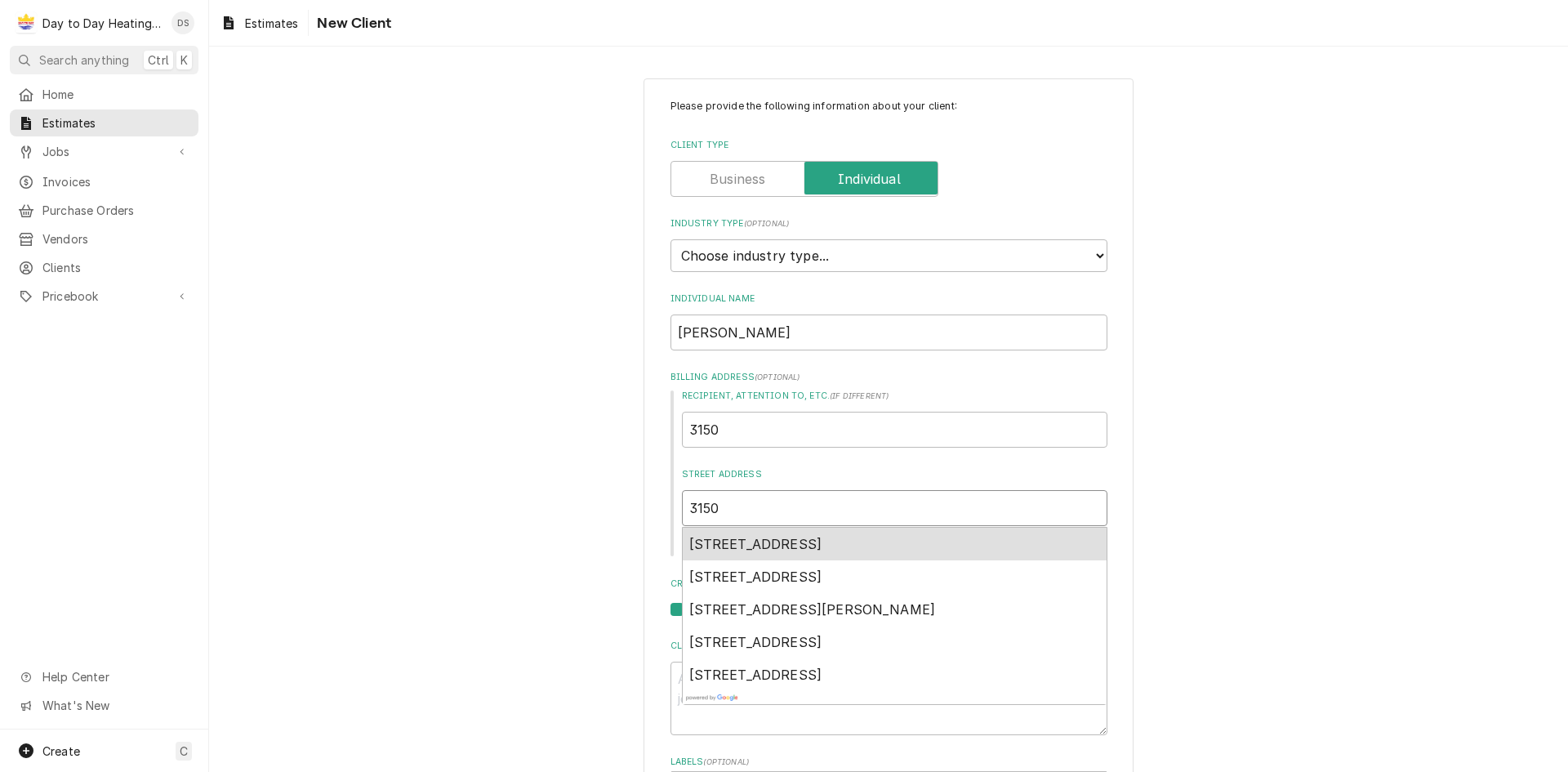
type textarea "x"
type input "3150 W"
type textarea "x"
type input "3150 W"
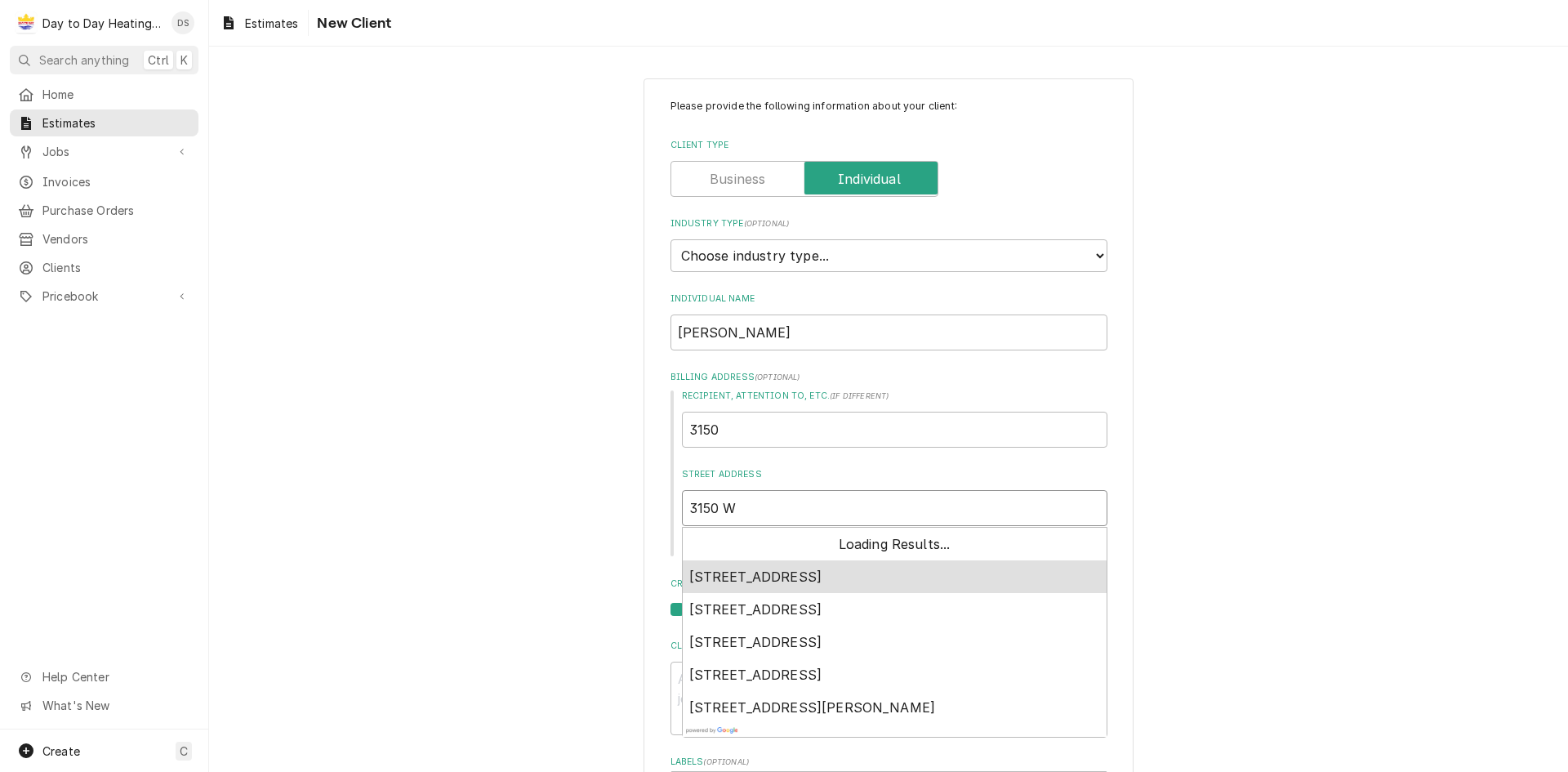
type textarea "x"
type input "3150 W z"
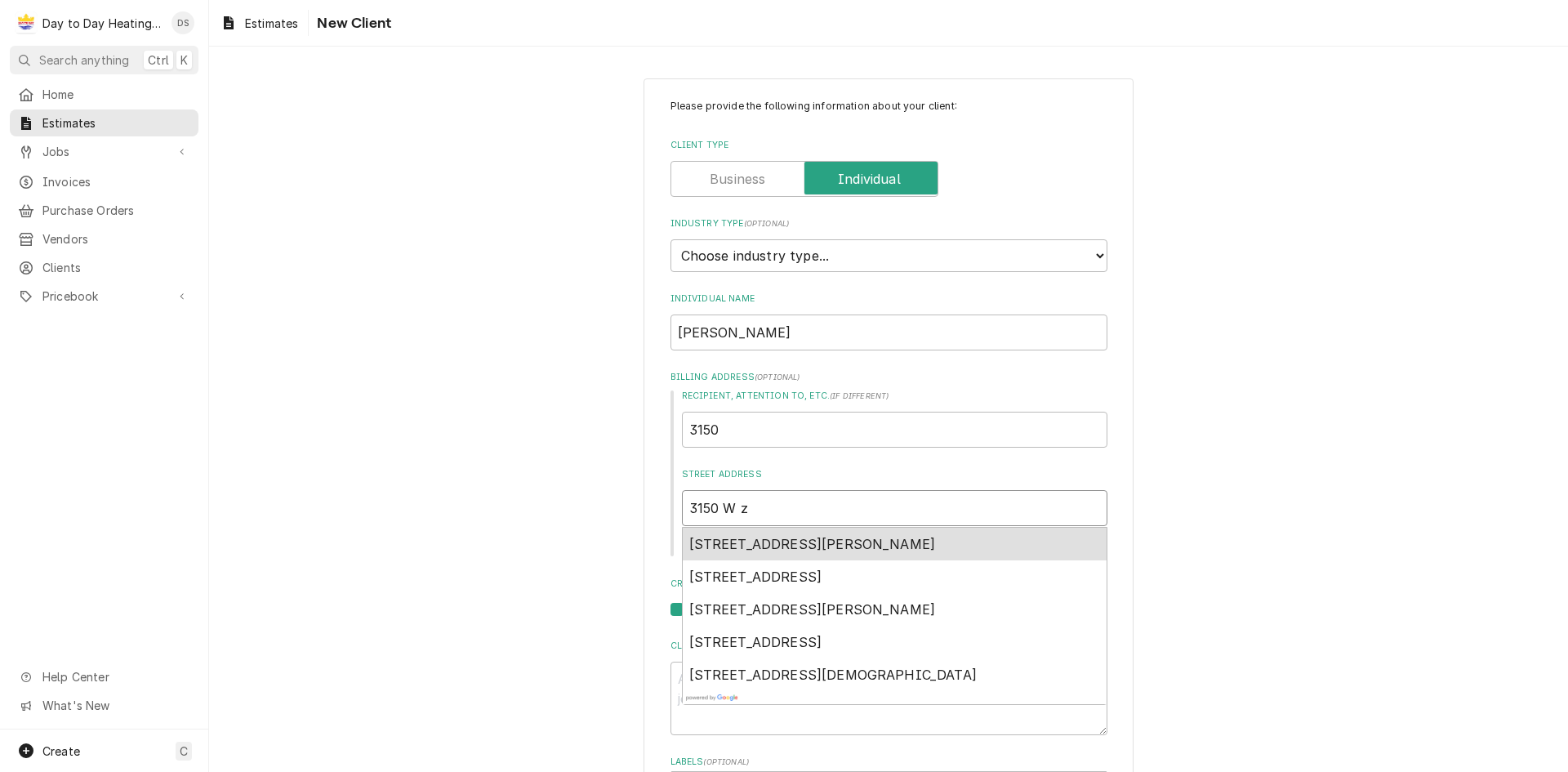
type textarea "x"
type input "3150 W"
type textarea "x"
type input "3150 W F"
click at [830, 532] on div "3150 West Fox Run Way, San Diego, CA, USA" at bounding box center [895, 544] width 424 height 33
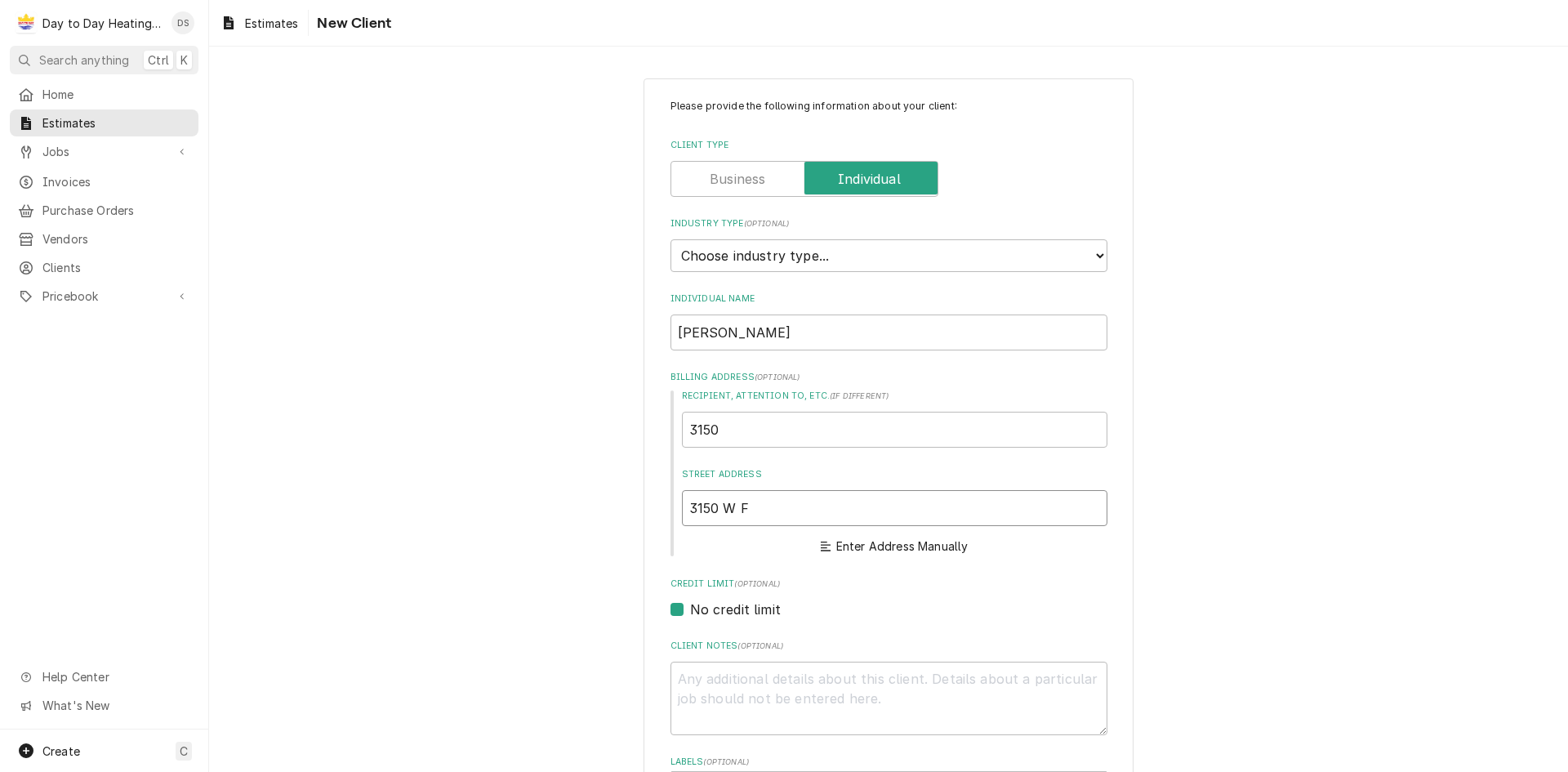
type textarea "x"
type input "3150 W Fox Run Way"
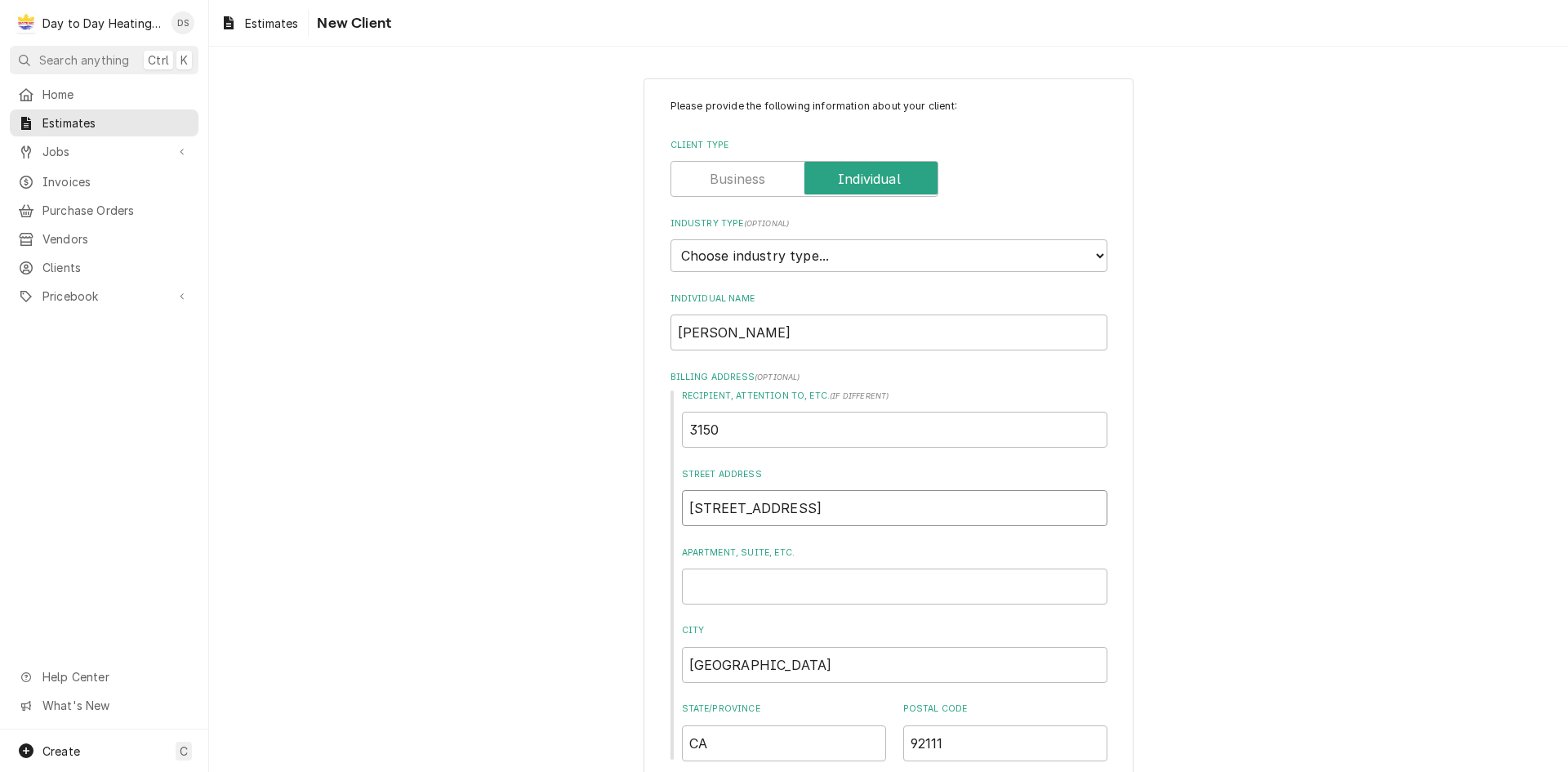
type textarea "x"
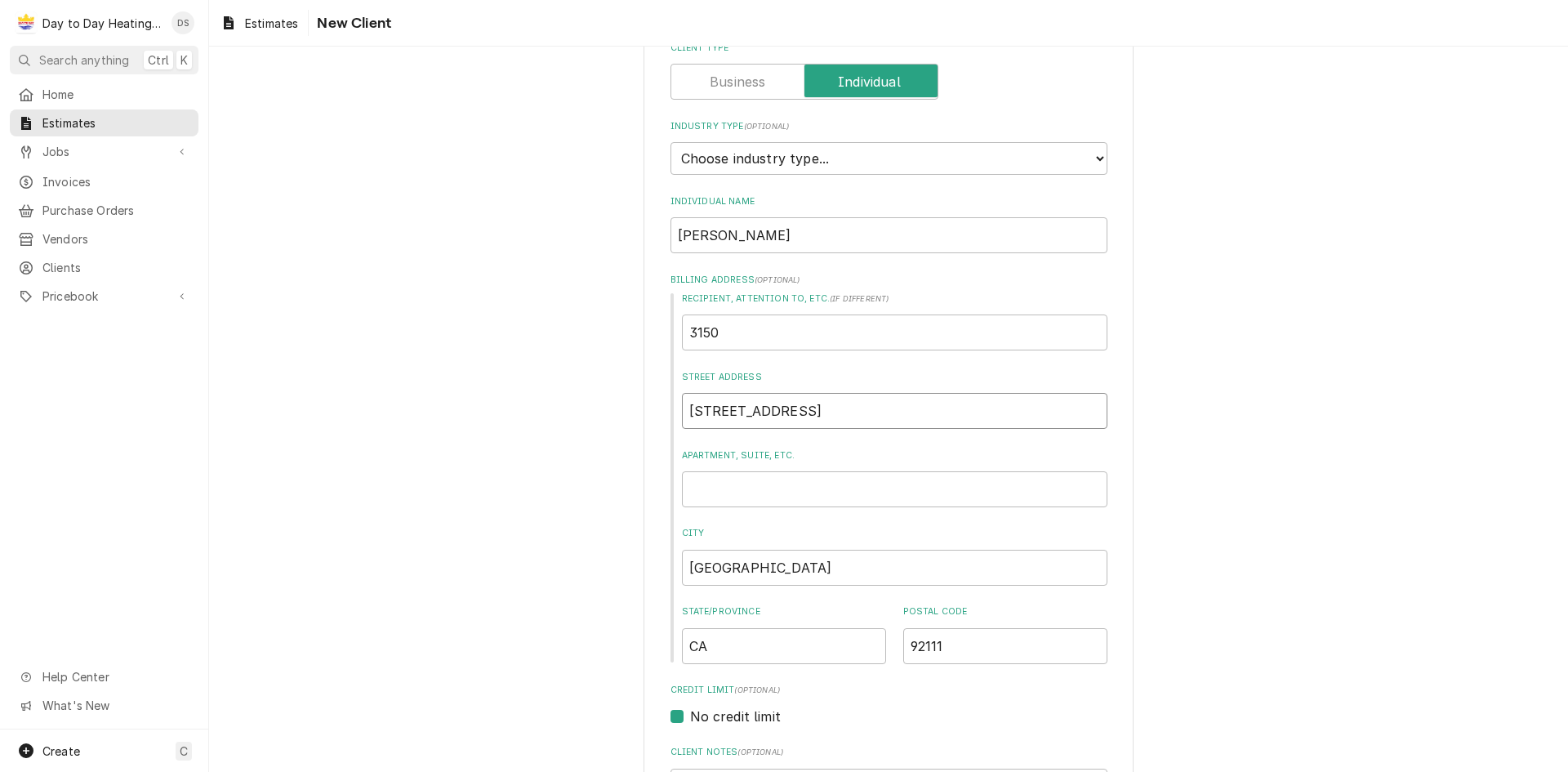
scroll to position [81, 0]
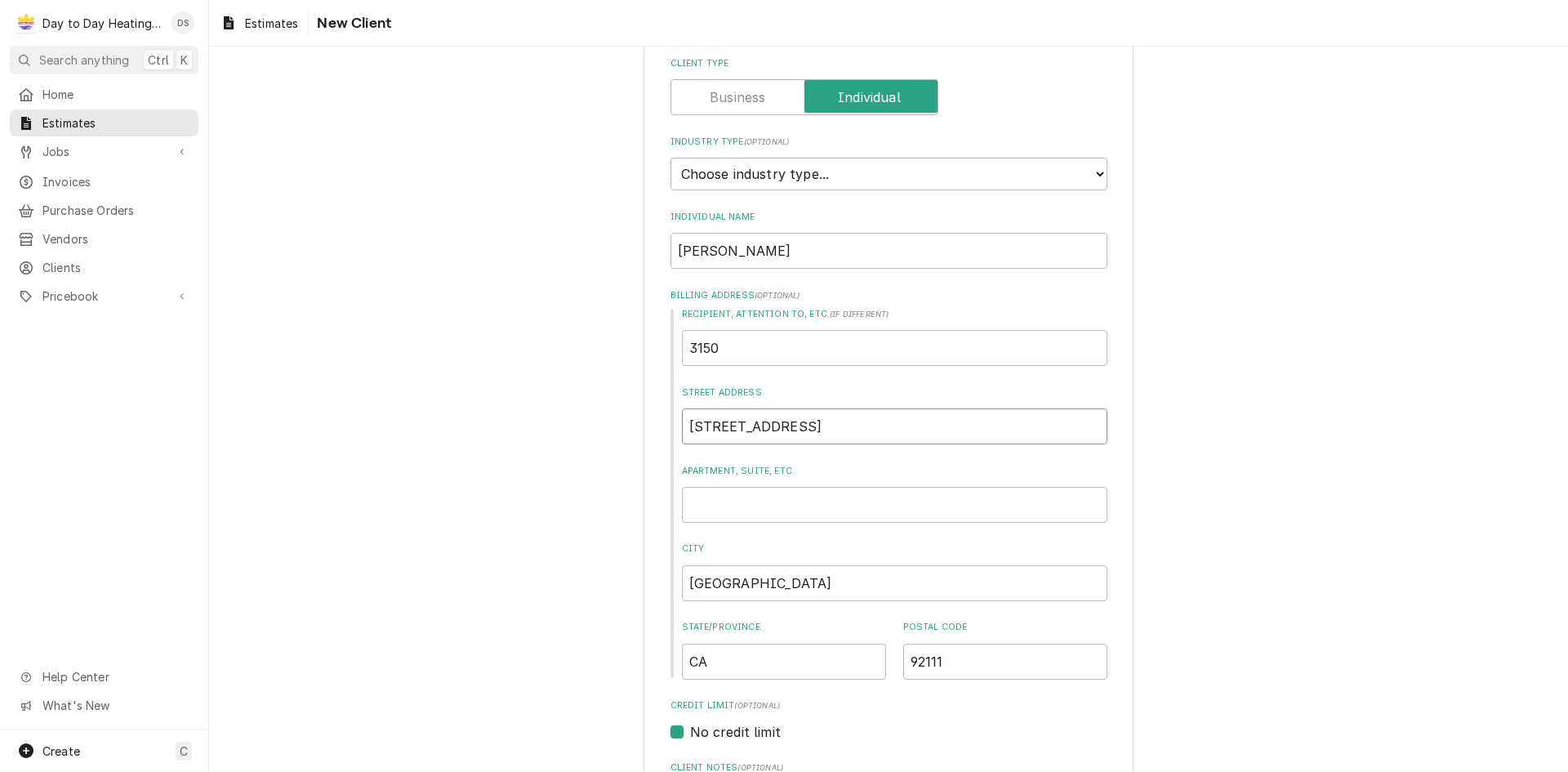
type input "3150 W Fox Run Way"
drag, startPoint x: 685, startPoint y: 343, endPoint x: 731, endPoint y: 383, distance: 61.0
click at [664, 357] on div "Please provide the following information about your client: Client Type Industr…" at bounding box center [888, 637] width 490 height 1280
type textarea "x"
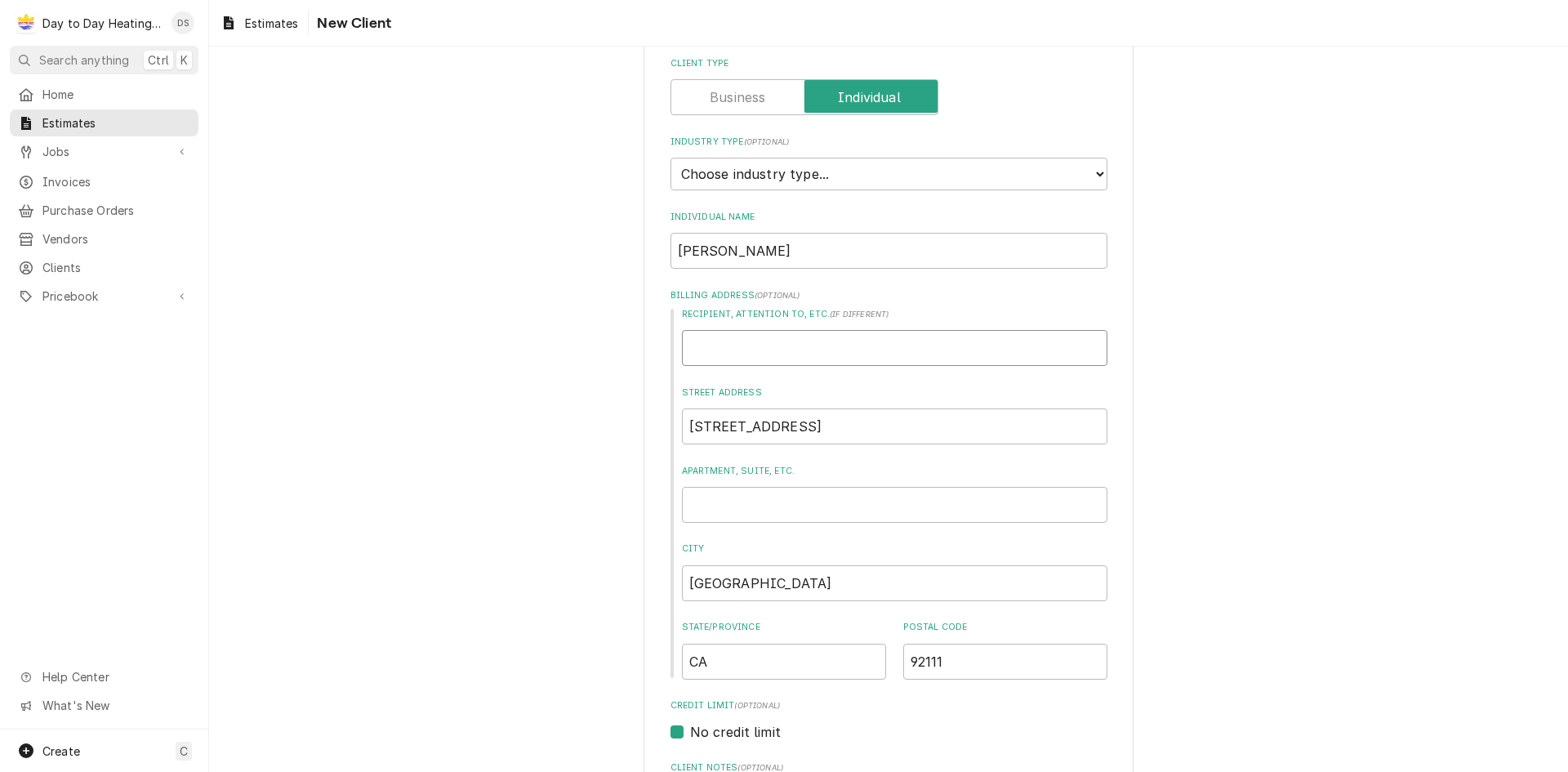
type input "E"
type textarea "x"
type input "Er"
type textarea "x"
type input "Eri"
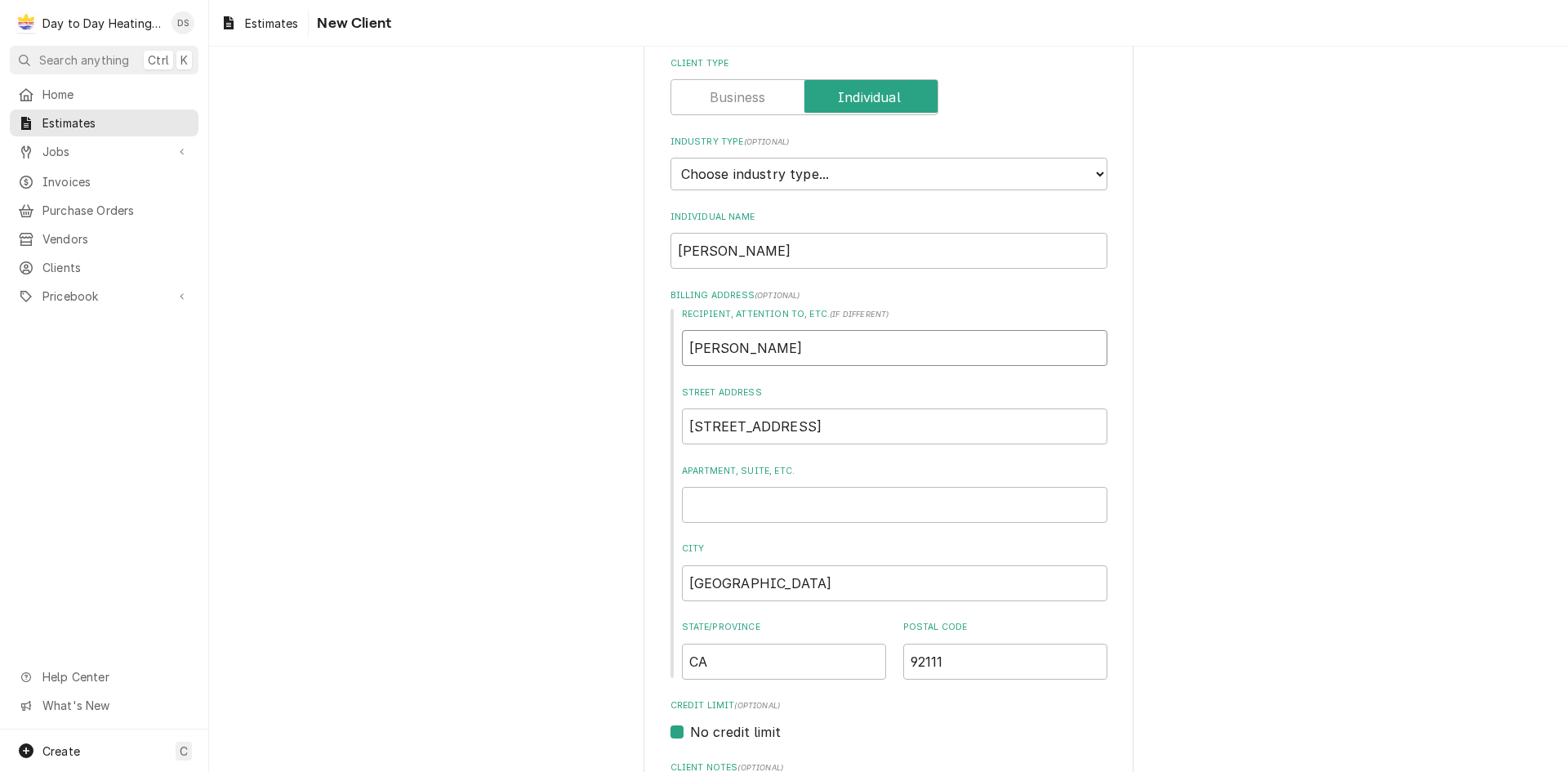
type textarea "x"
type input "Eric"
type textarea "x"
type input "Eric"
type textarea "x"
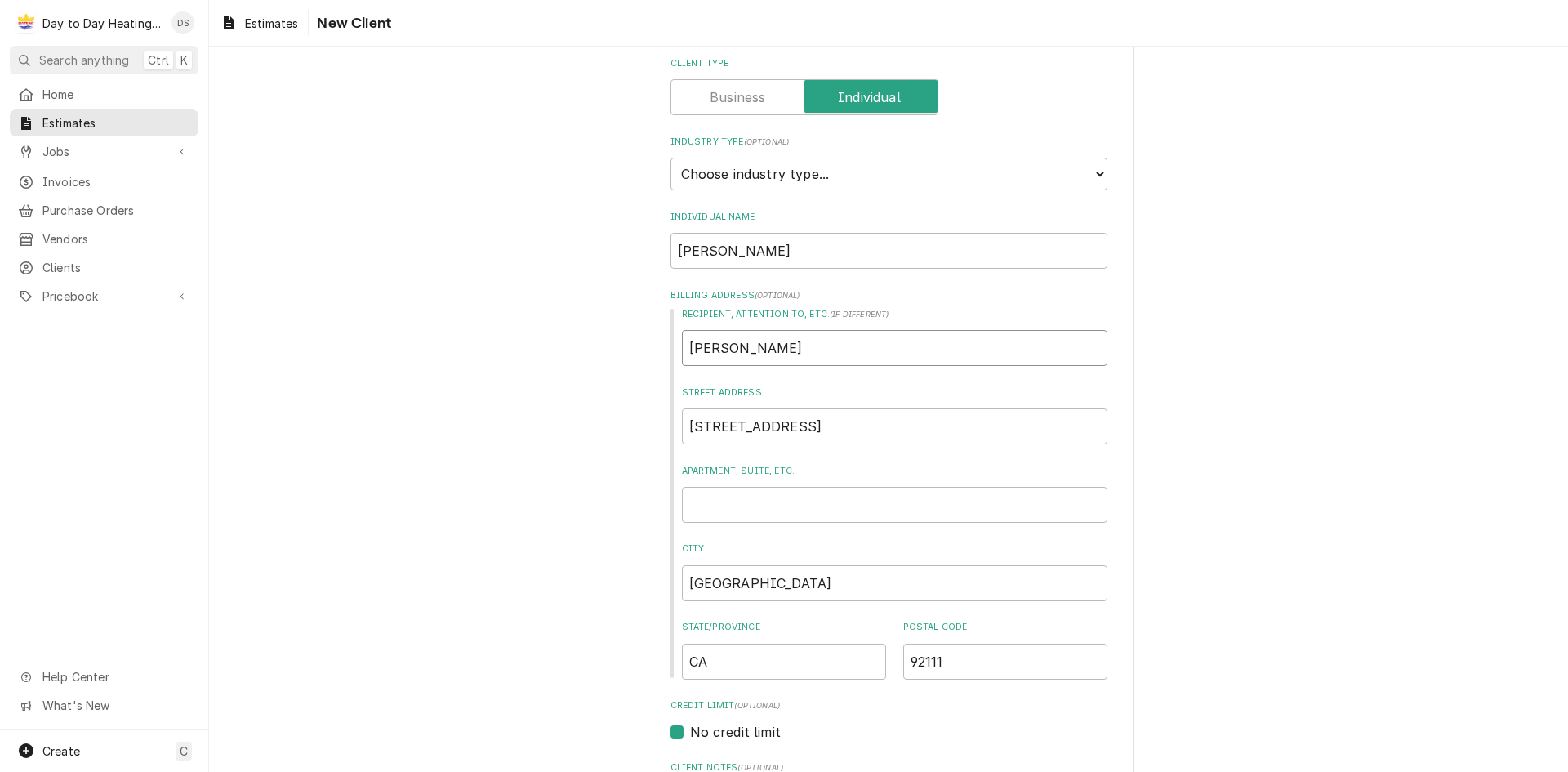
type input "Eric H"
type textarea "x"
type input "Eric Ho"
type textarea "x"
type input "Eric Hol"
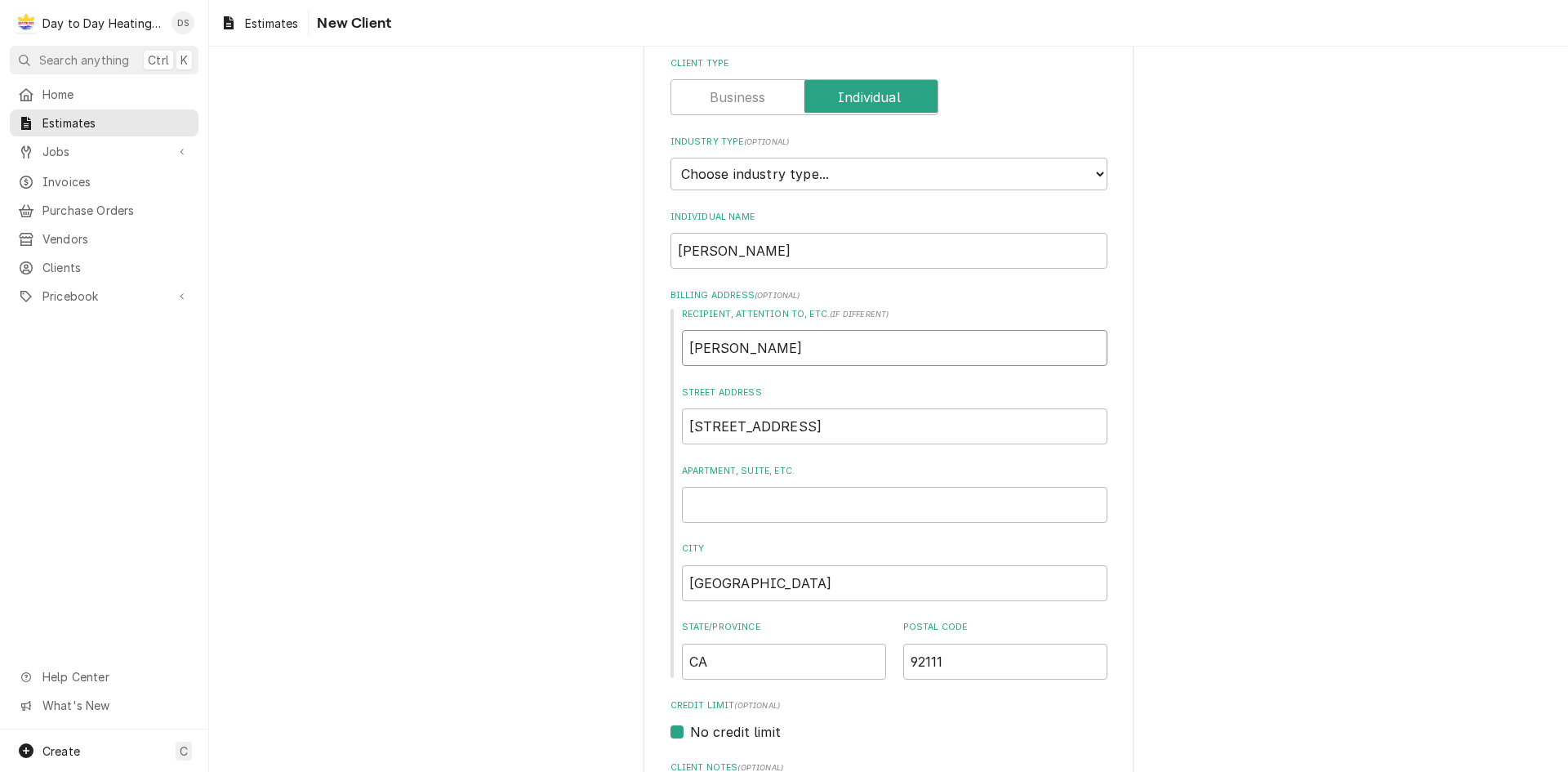
type textarea "x"
type input "Eric Holz"
type textarea "x"
type input "Eric Holzm"
type textarea "x"
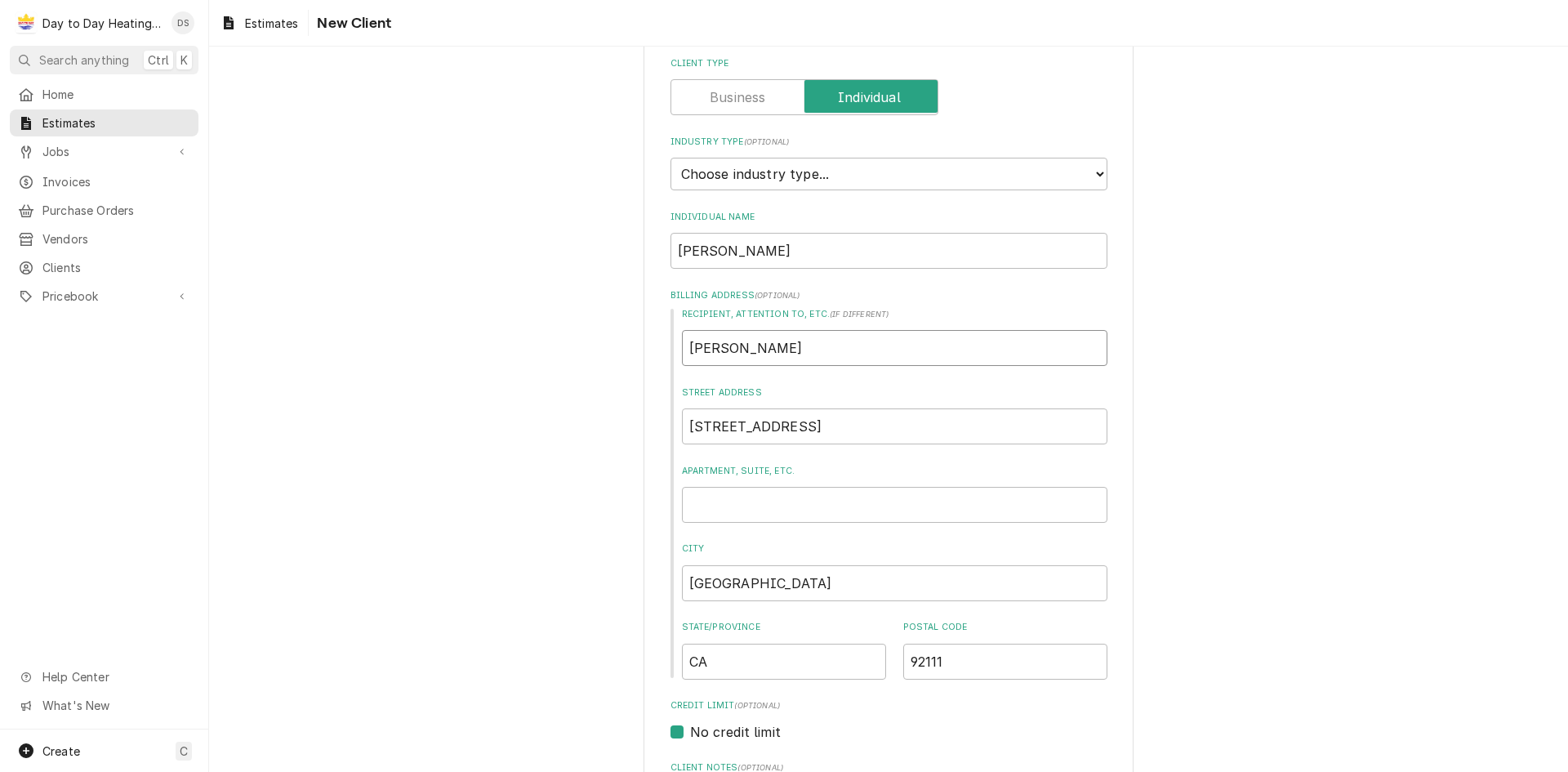
type input "Eric Holzma"
type textarea "x"
type input "[PERSON_NAME]"
type textarea "x"
type input "[PERSON_NAME]"
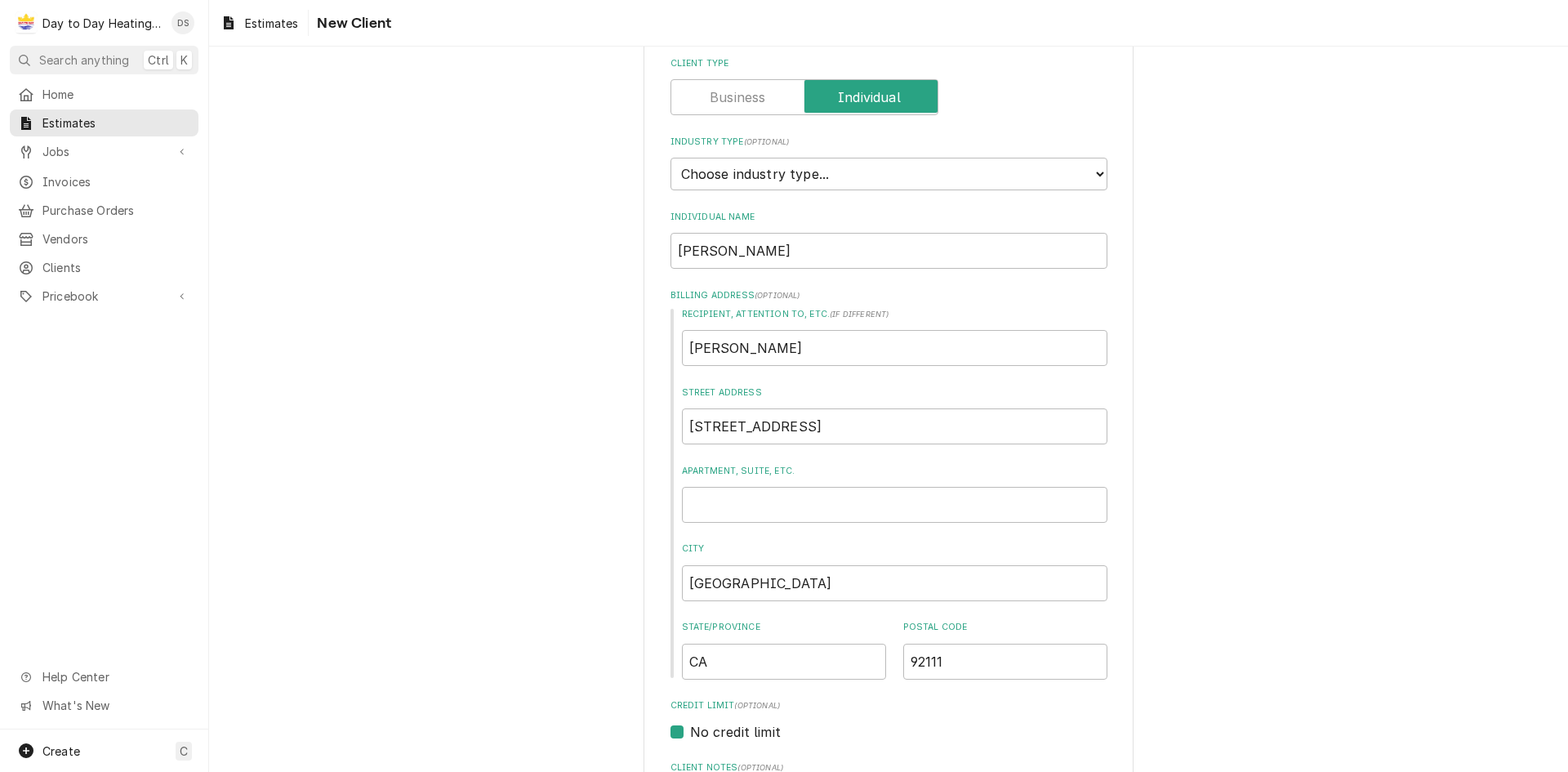
click at [1191, 450] on div "Please provide the following information about your client: Client Type Industr…" at bounding box center [888, 636] width 1359 height 1308
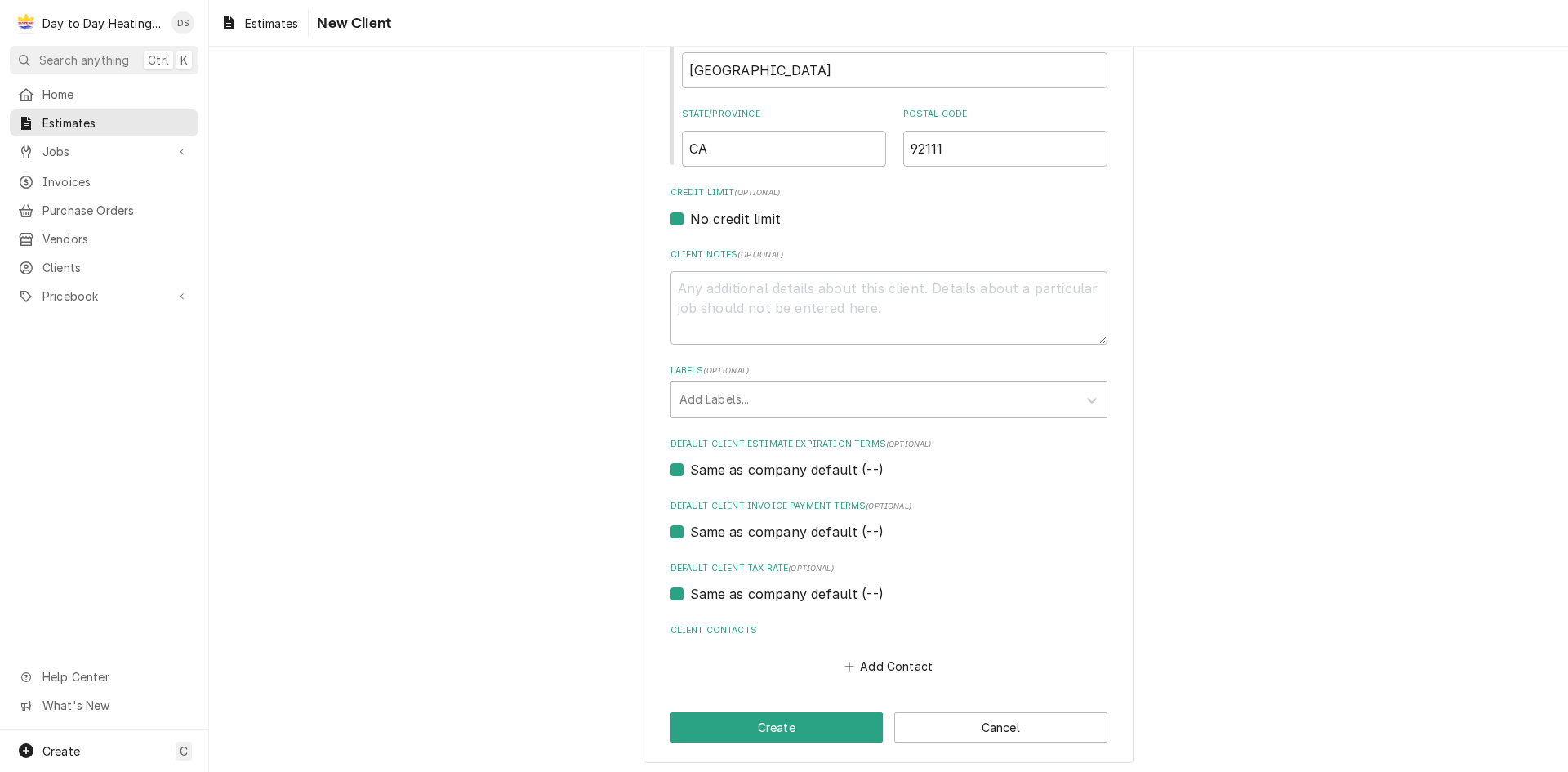
scroll to position [601, 0]
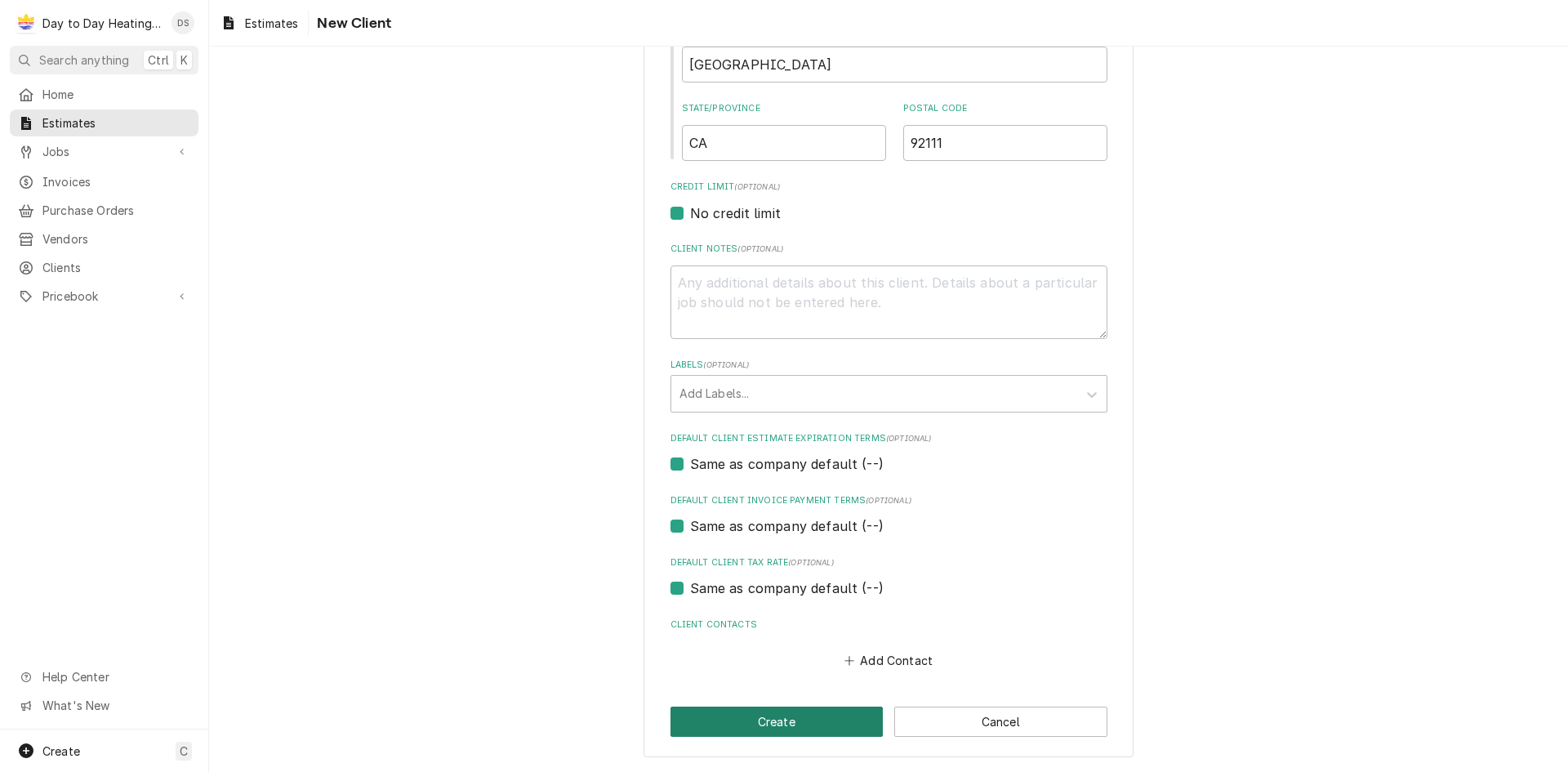
click at [814, 729] on button "Create" at bounding box center [777, 721] width 213 height 30
type textarea "x"
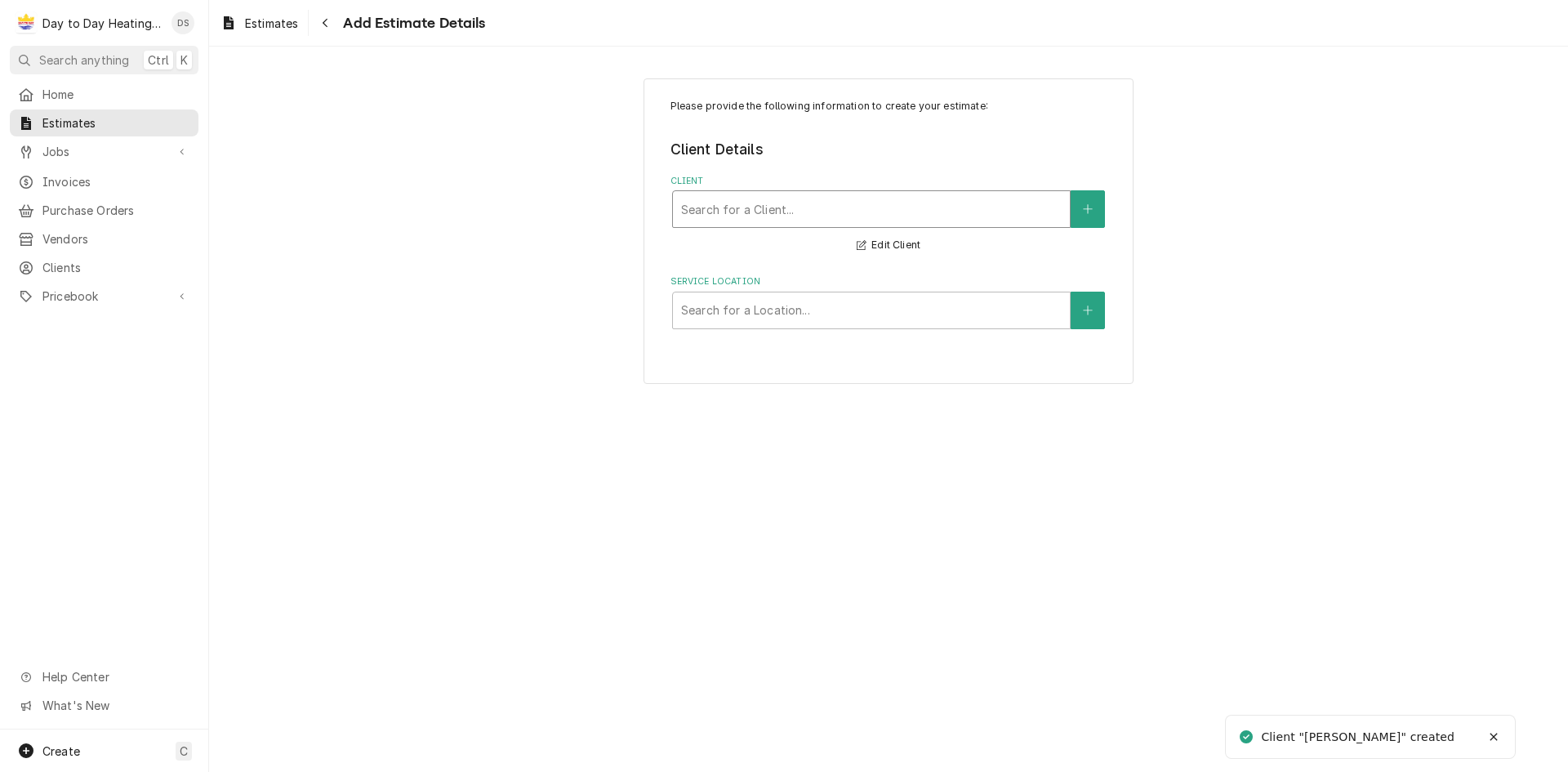
click at [757, 208] on div "Client" at bounding box center [871, 209] width 380 height 29
type input "Eri"
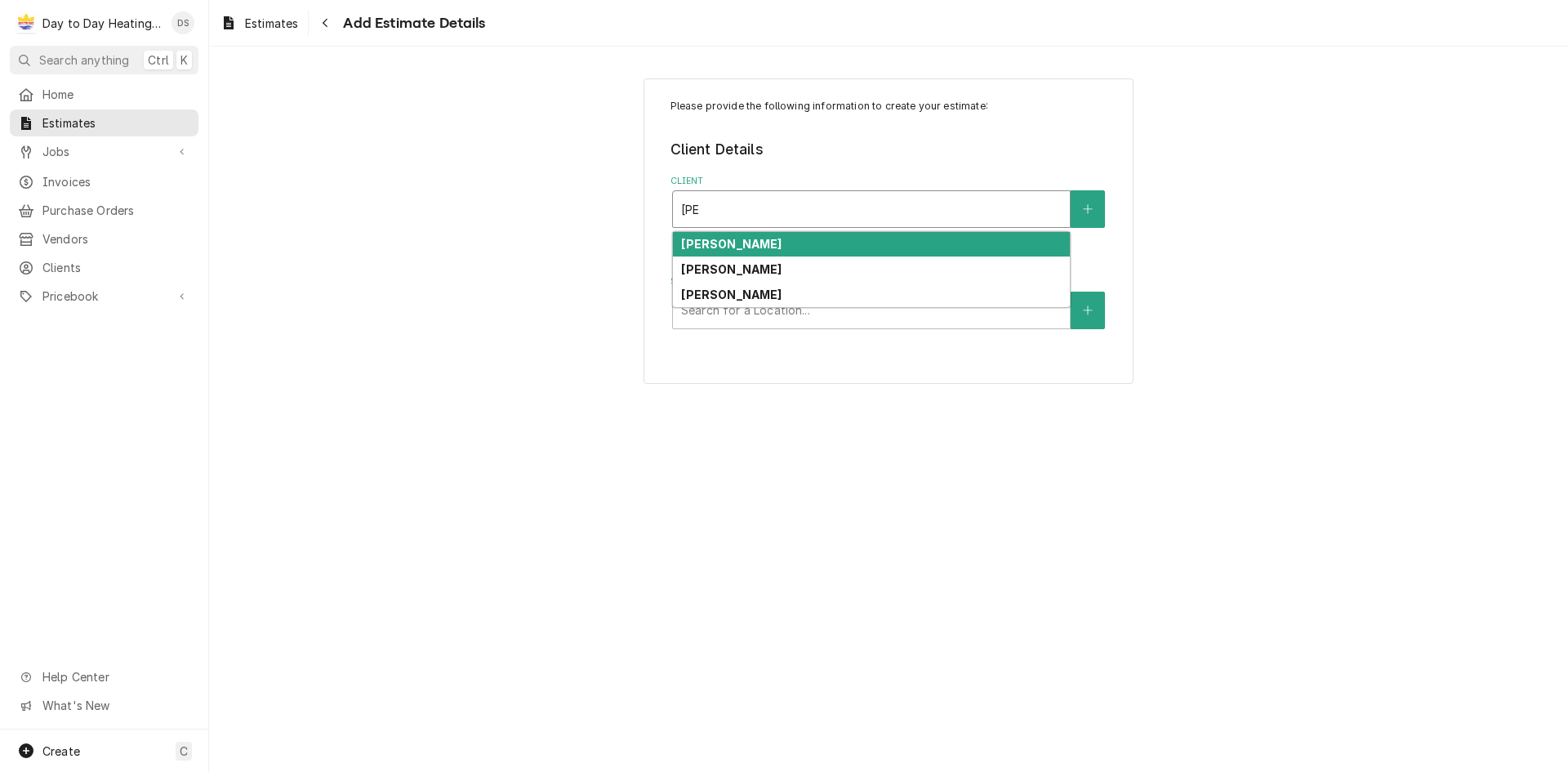
click at [776, 241] on div "[PERSON_NAME]" at bounding box center [872, 245] width 397 height 25
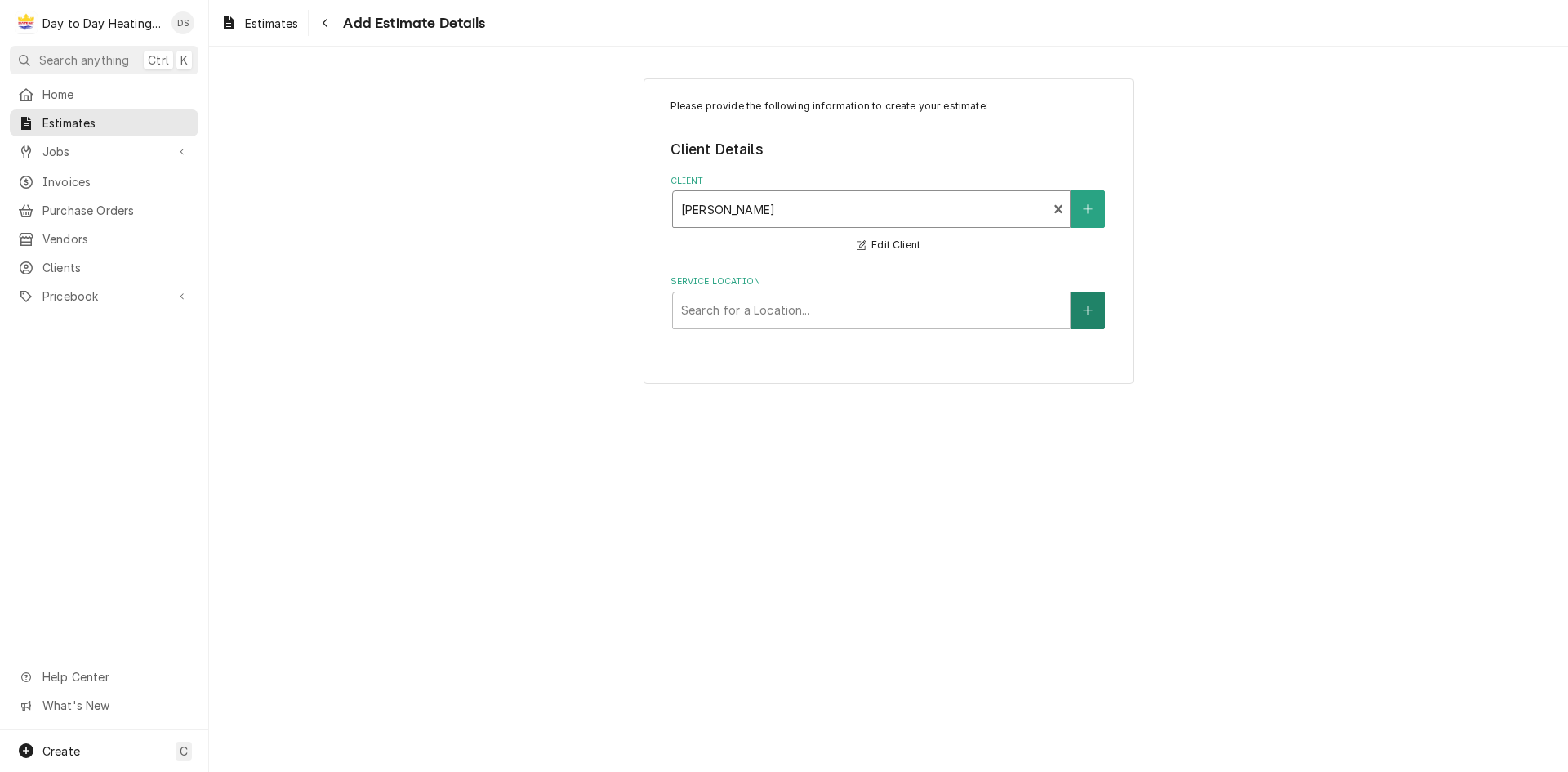
click at [1082, 315] on icon "Create New Location" at bounding box center [1087, 311] width 10 height 12
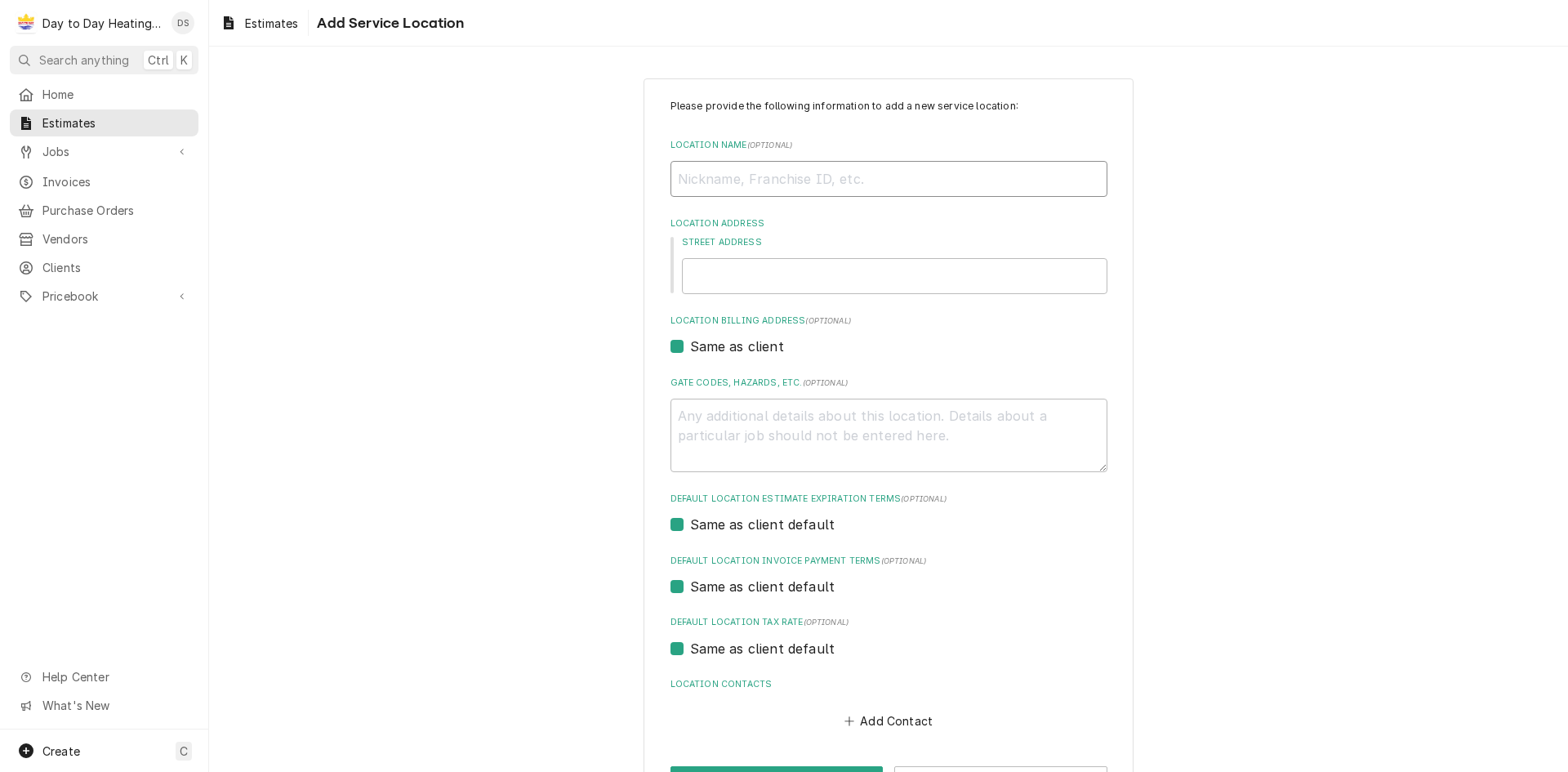
click at [735, 186] on input "Location Name ( optional )" at bounding box center [889, 178] width 437 height 36
type textarea "x"
type input "E"
type textarea "x"
type input "Er"
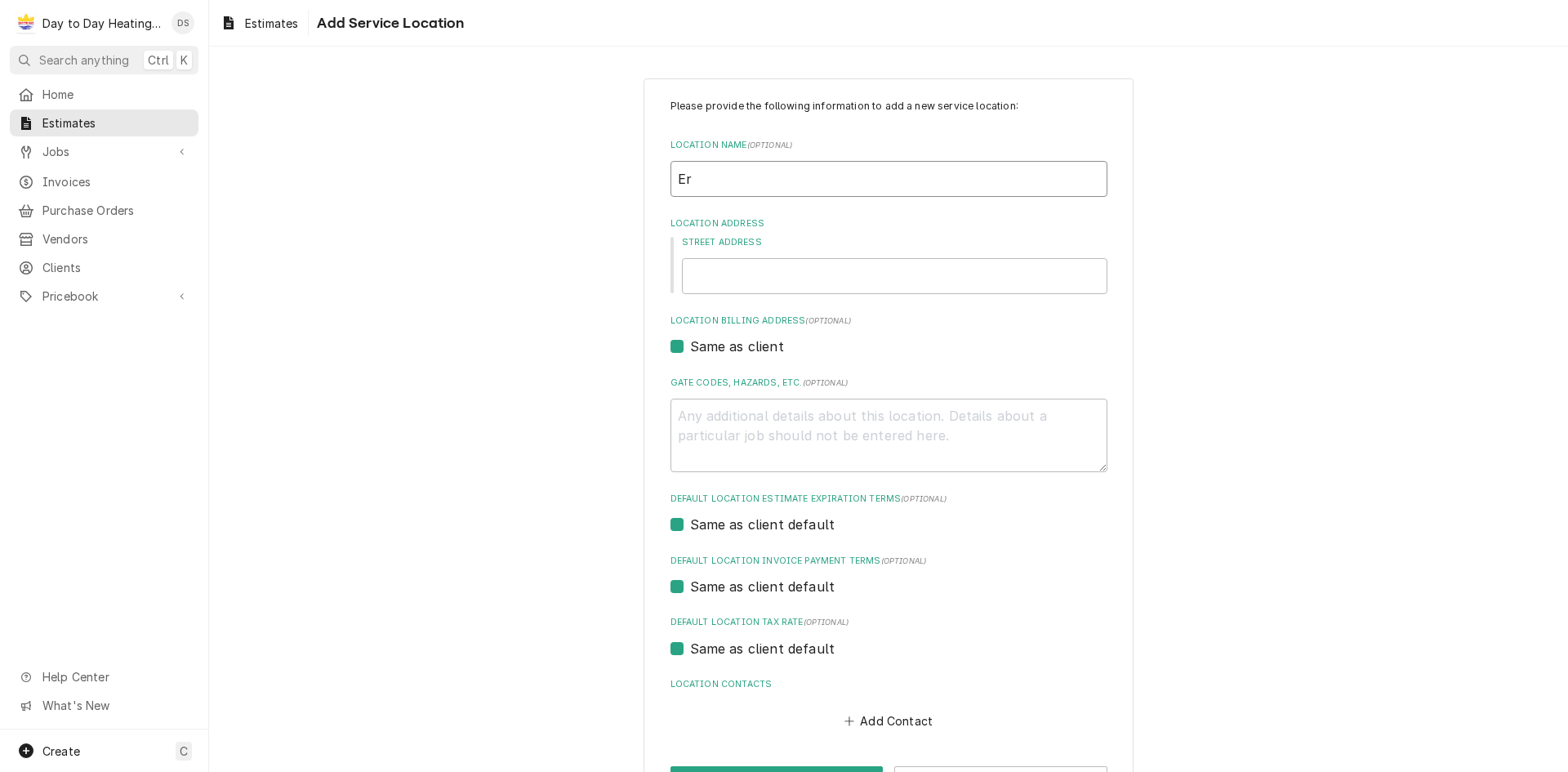
type textarea "x"
type input "Eri"
type textarea "x"
type input "Erix"
type textarea "x"
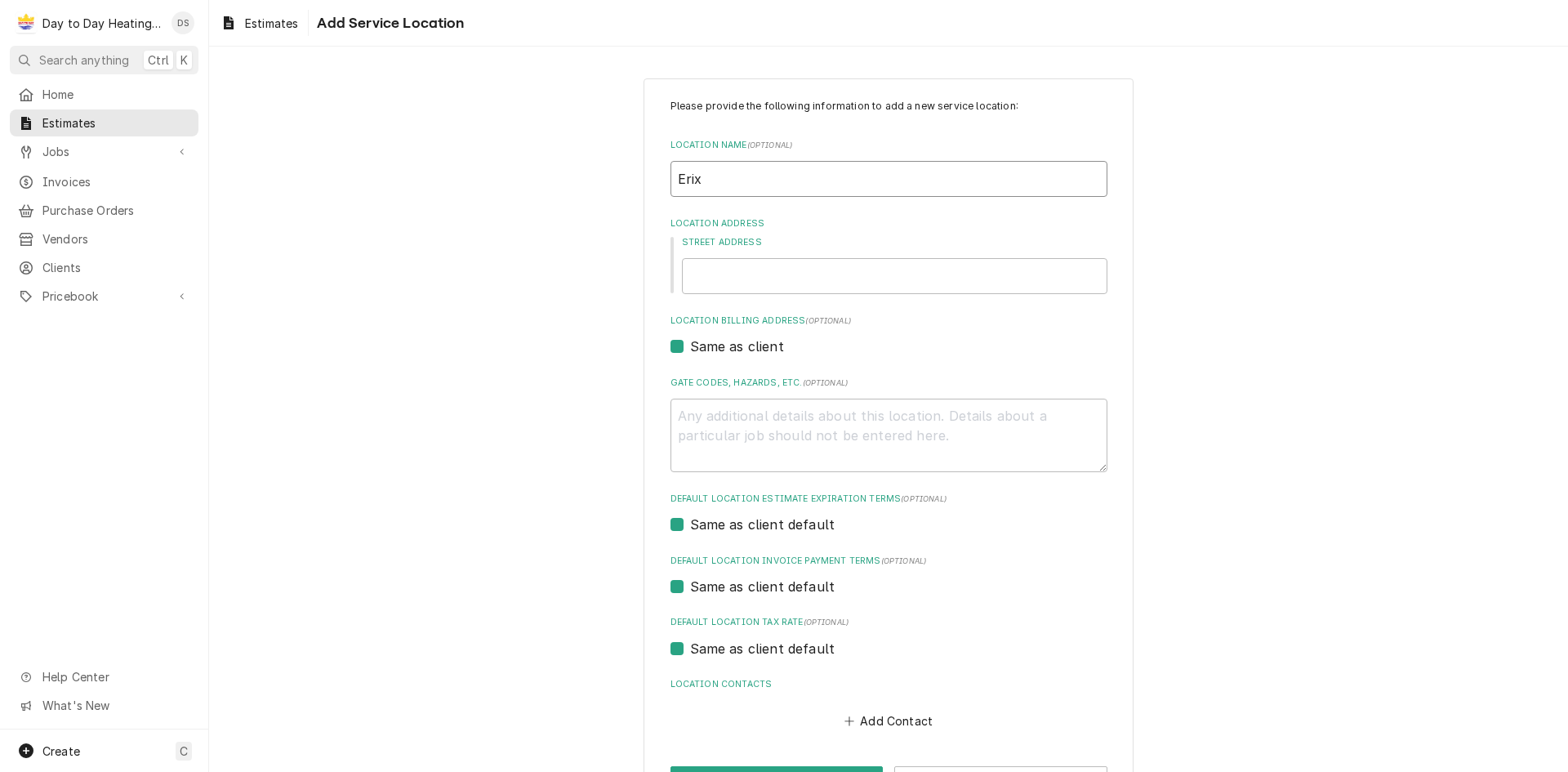
type input "Eri"
type textarea "x"
type input "Eric"
type textarea "x"
type input "Eric"
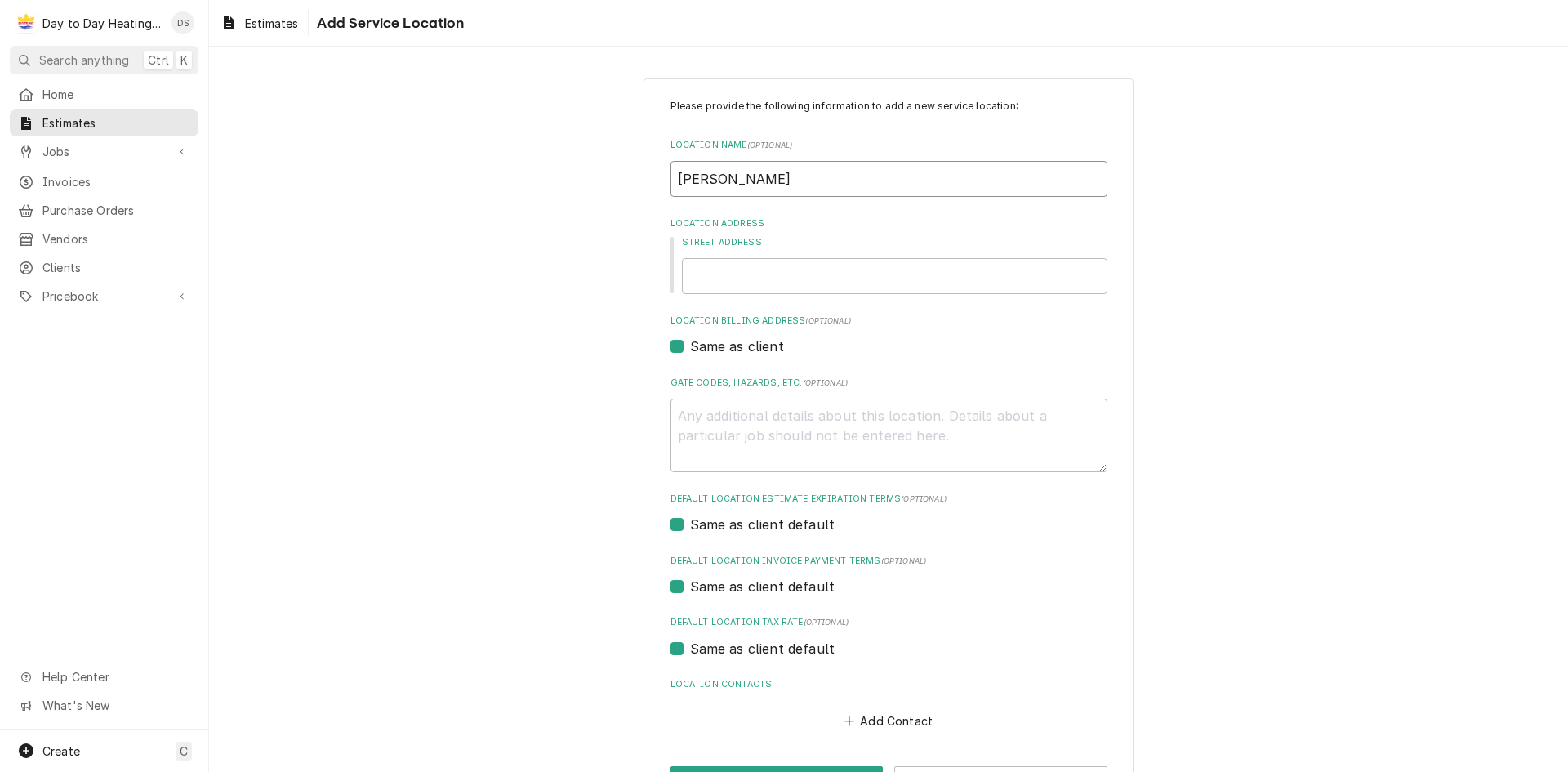
type textarea "x"
type input "Eric H"
type textarea "x"
type input "Eric Ho"
type textarea "x"
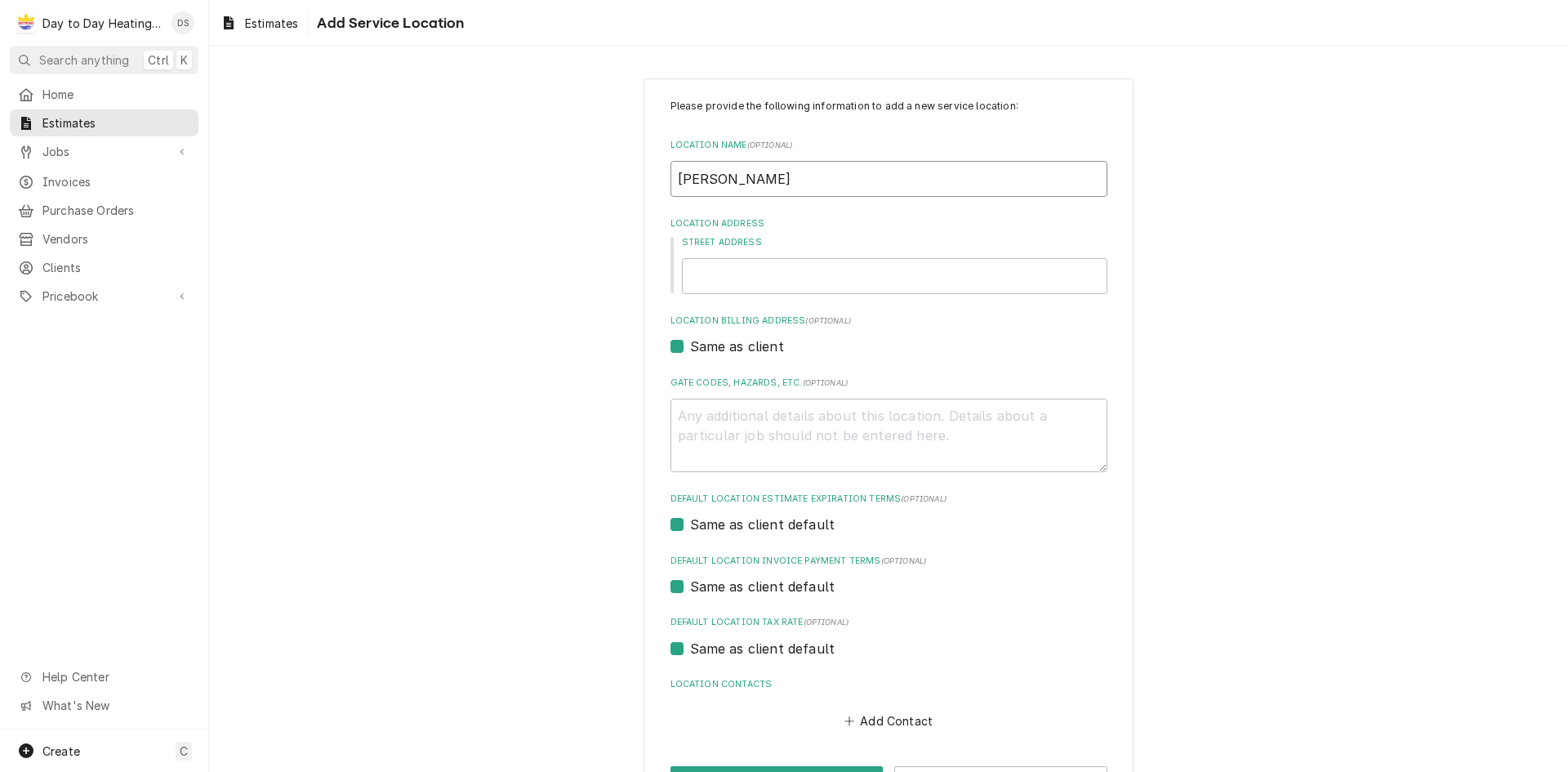
type input "Eric Hol"
type textarea "x"
type input "Eric Holz"
type textarea "x"
type input "Eric Holzm"
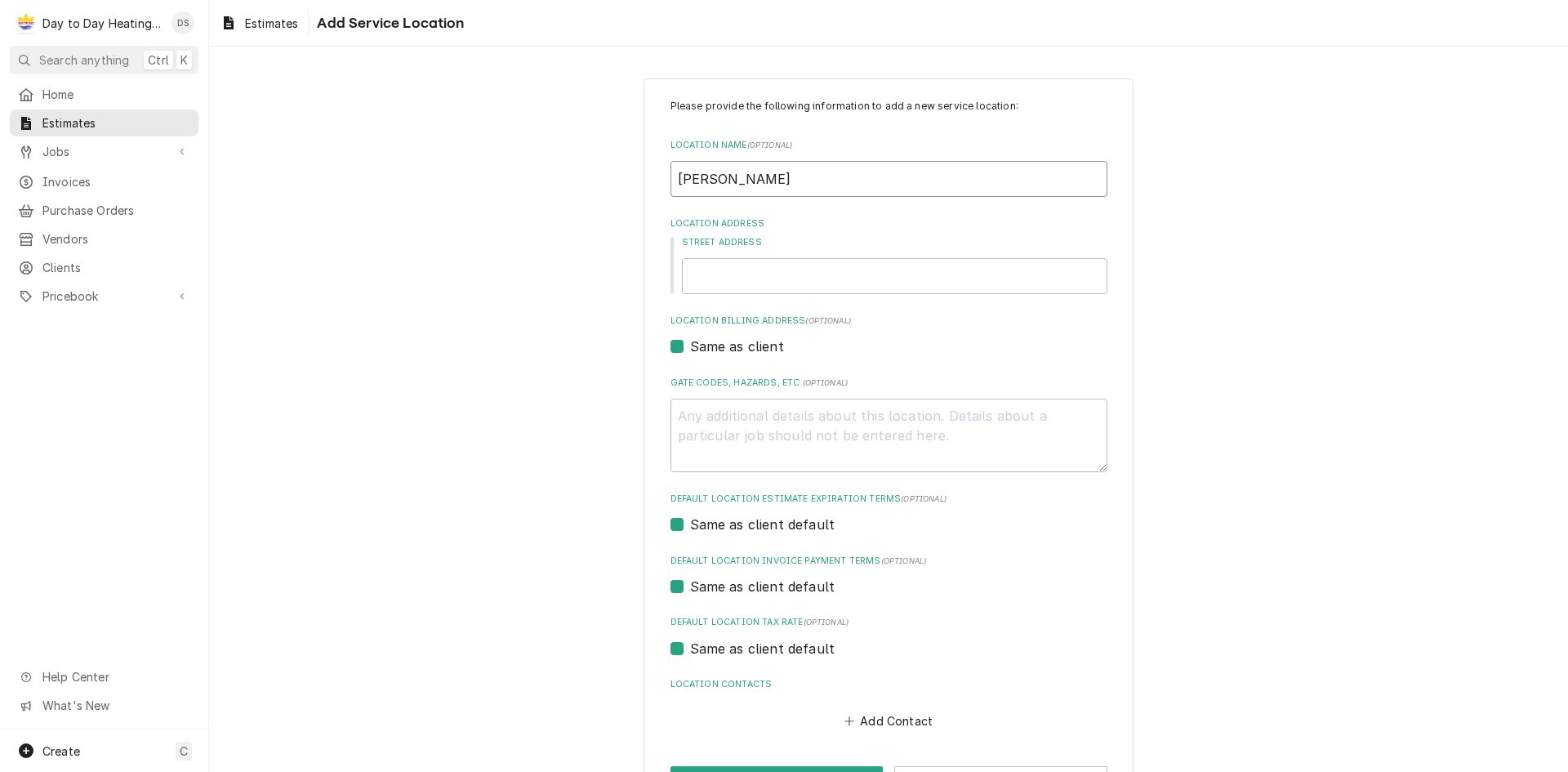
type textarea "x"
type input "Eric Holzma"
type textarea "x"
type input "[PERSON_NAME]"
type textarea "x"
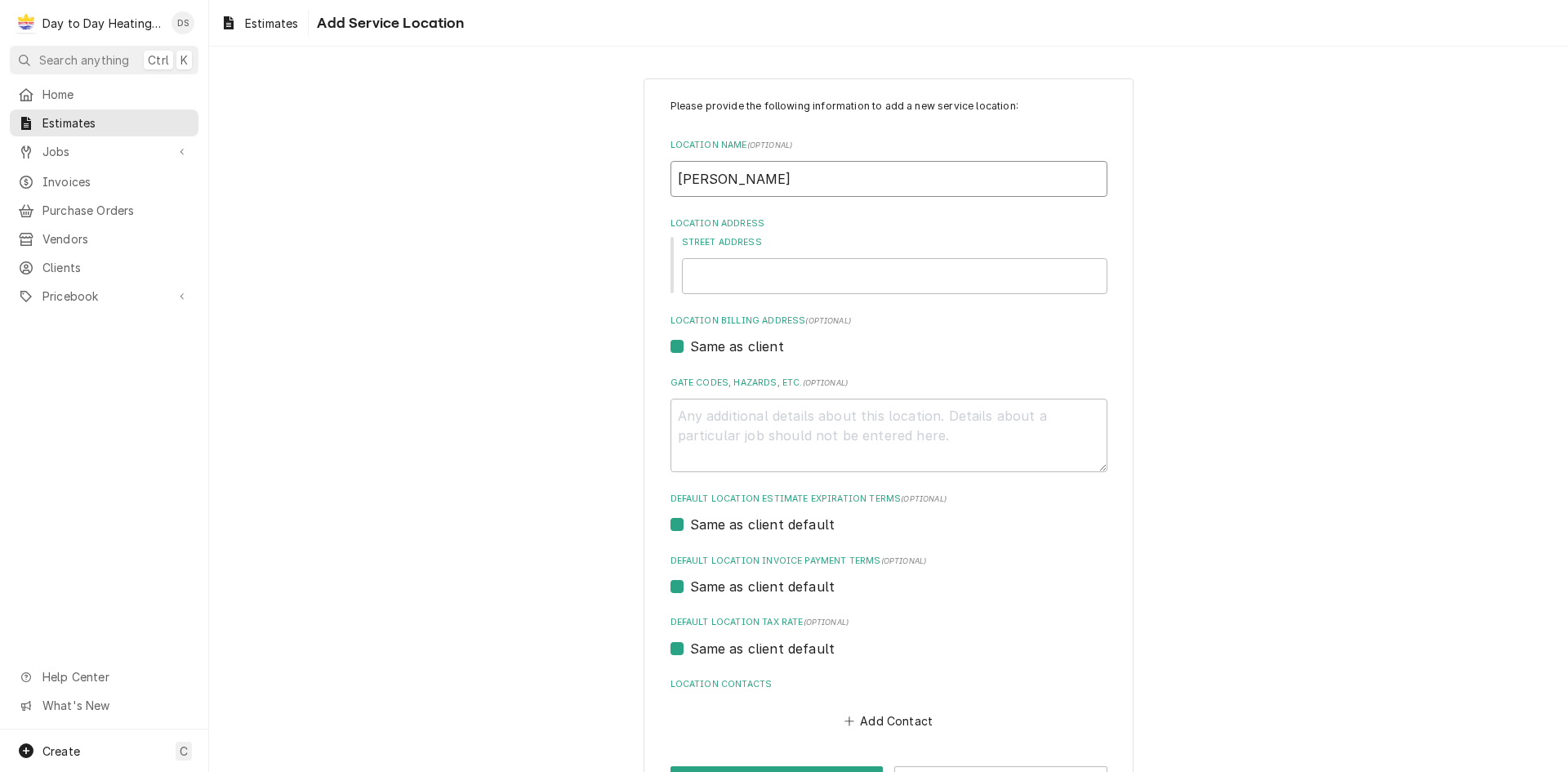
type input "[PERSON_NAME]"
type textarea "x"
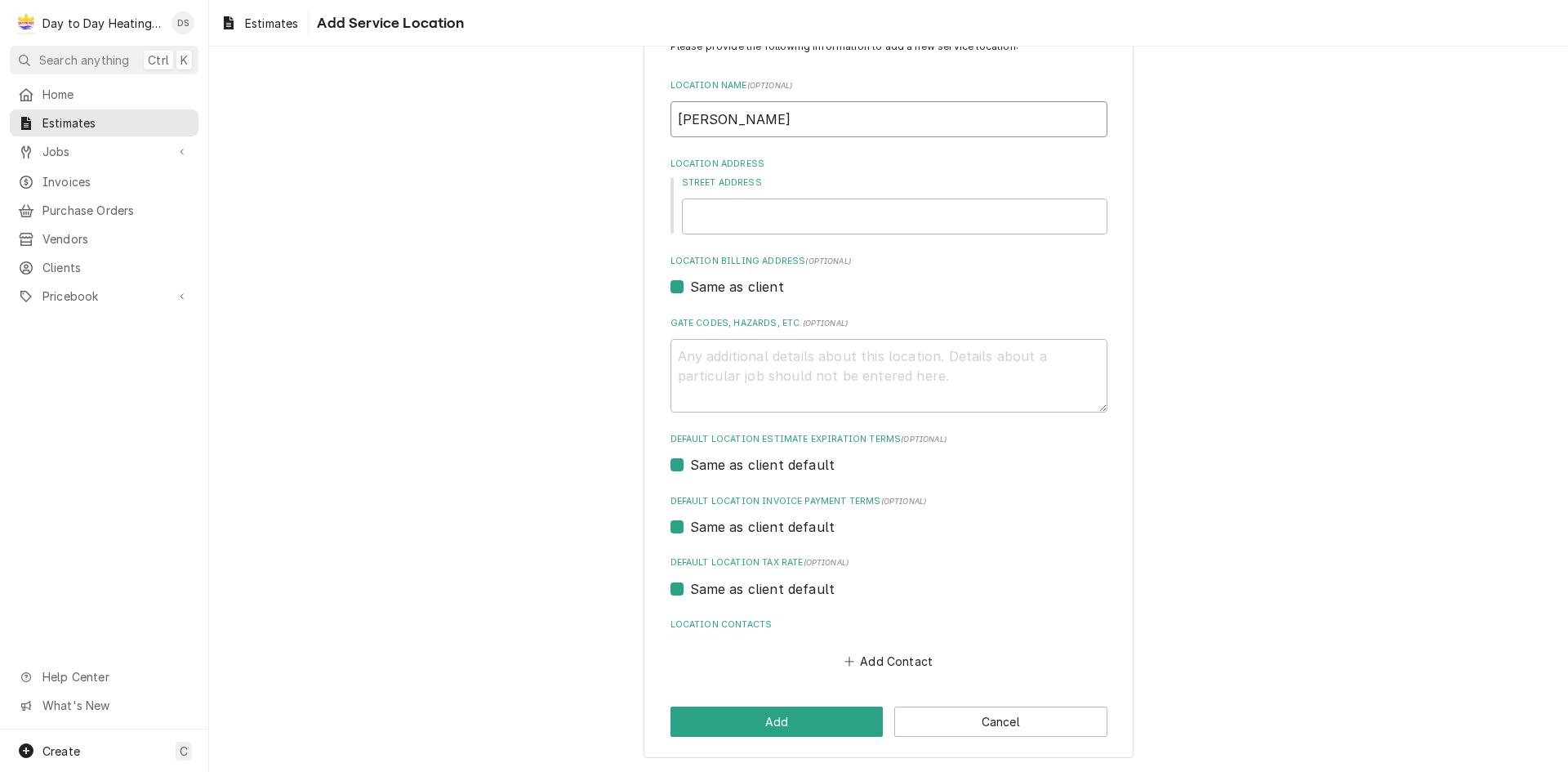
type input "[PERSON_NAME]"
click at [711, 223] on input "Street Address" at bounding box center [895, 216] width 426 height 36
type textarea "x"
type input "3"
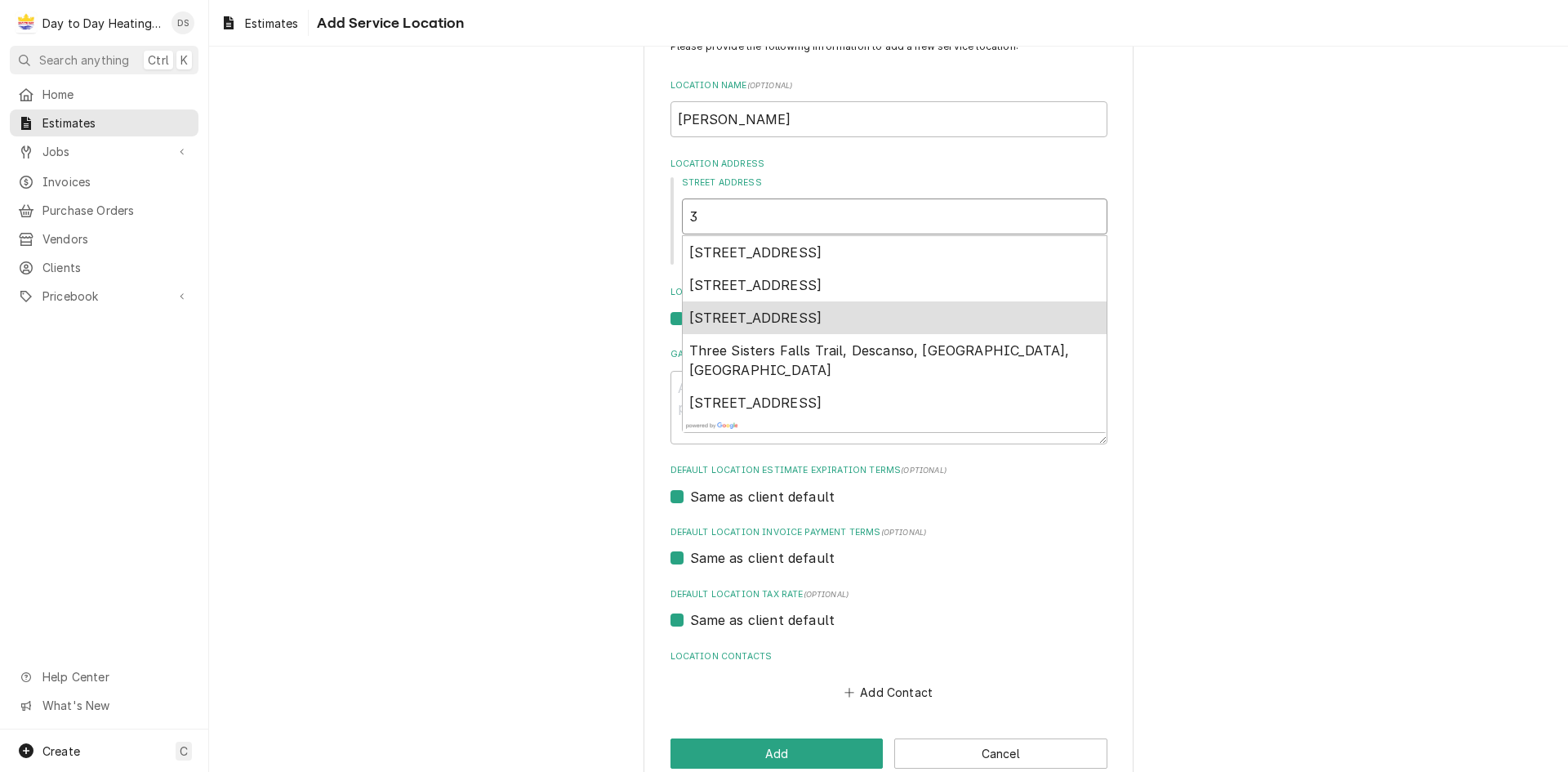
type textarea "x"
type input "31"
type textarea "x"
type input "315"
type textarea "x"
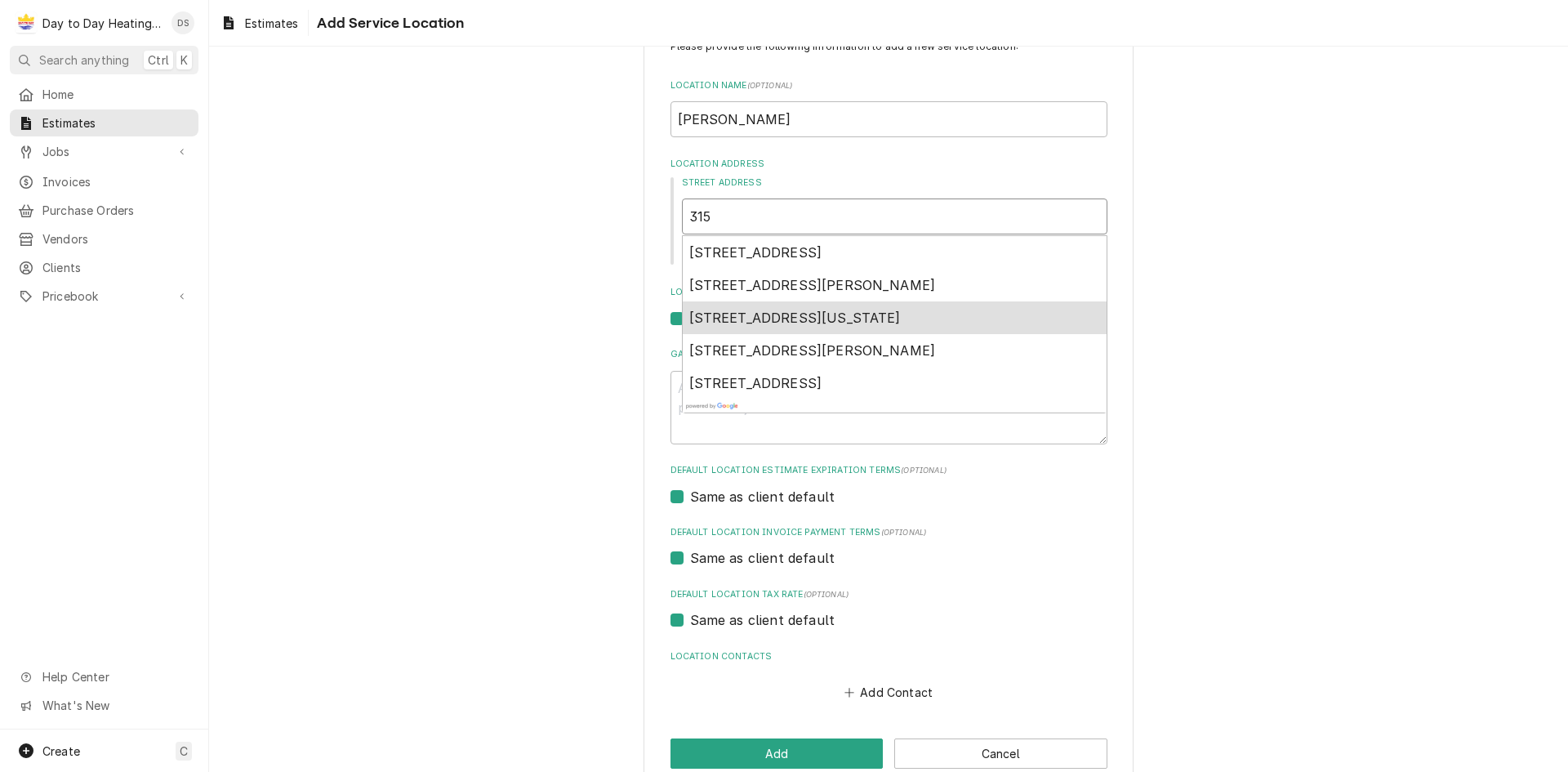
type input "3150"
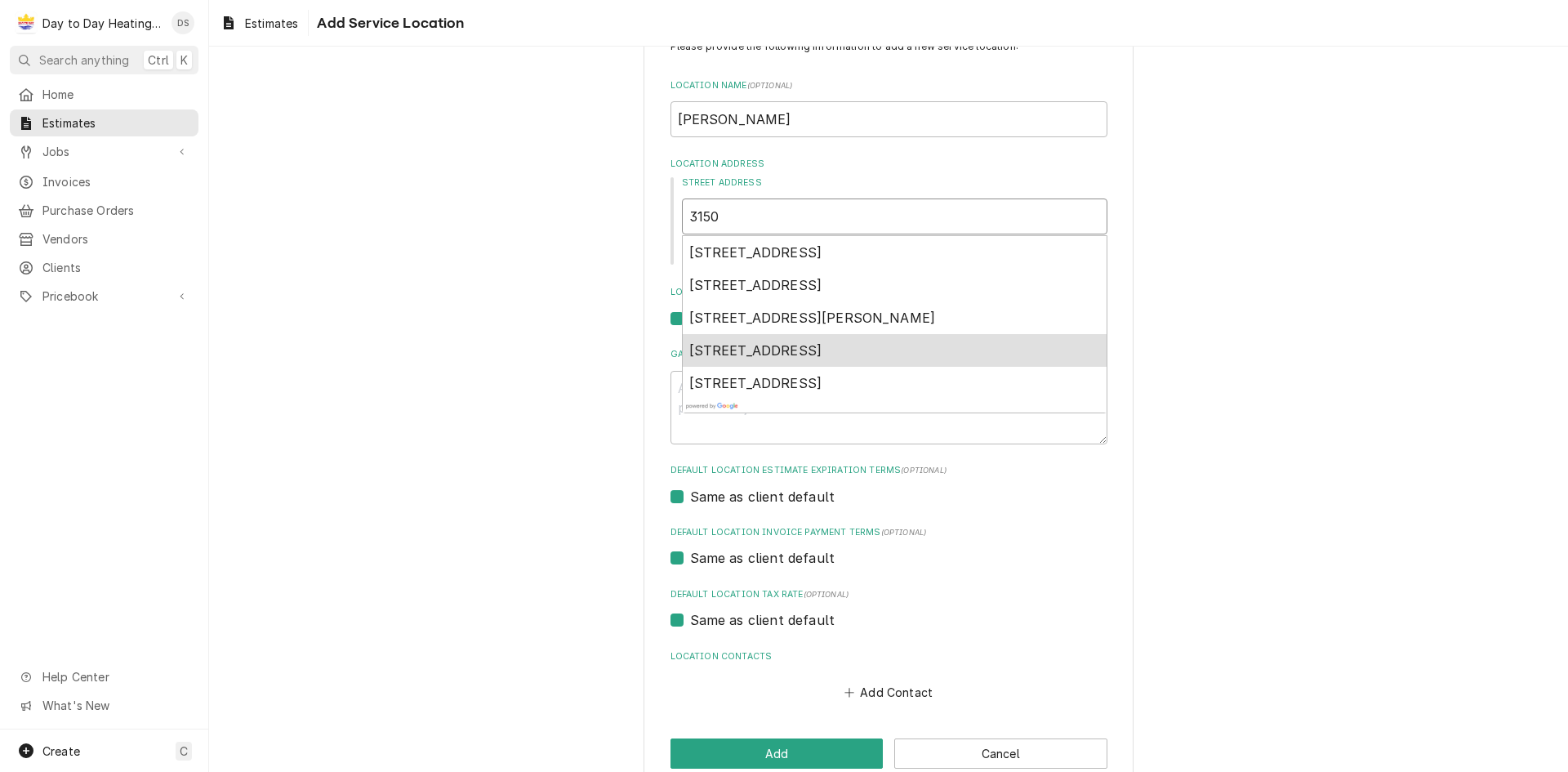
type textarea "x"
type input "3150"
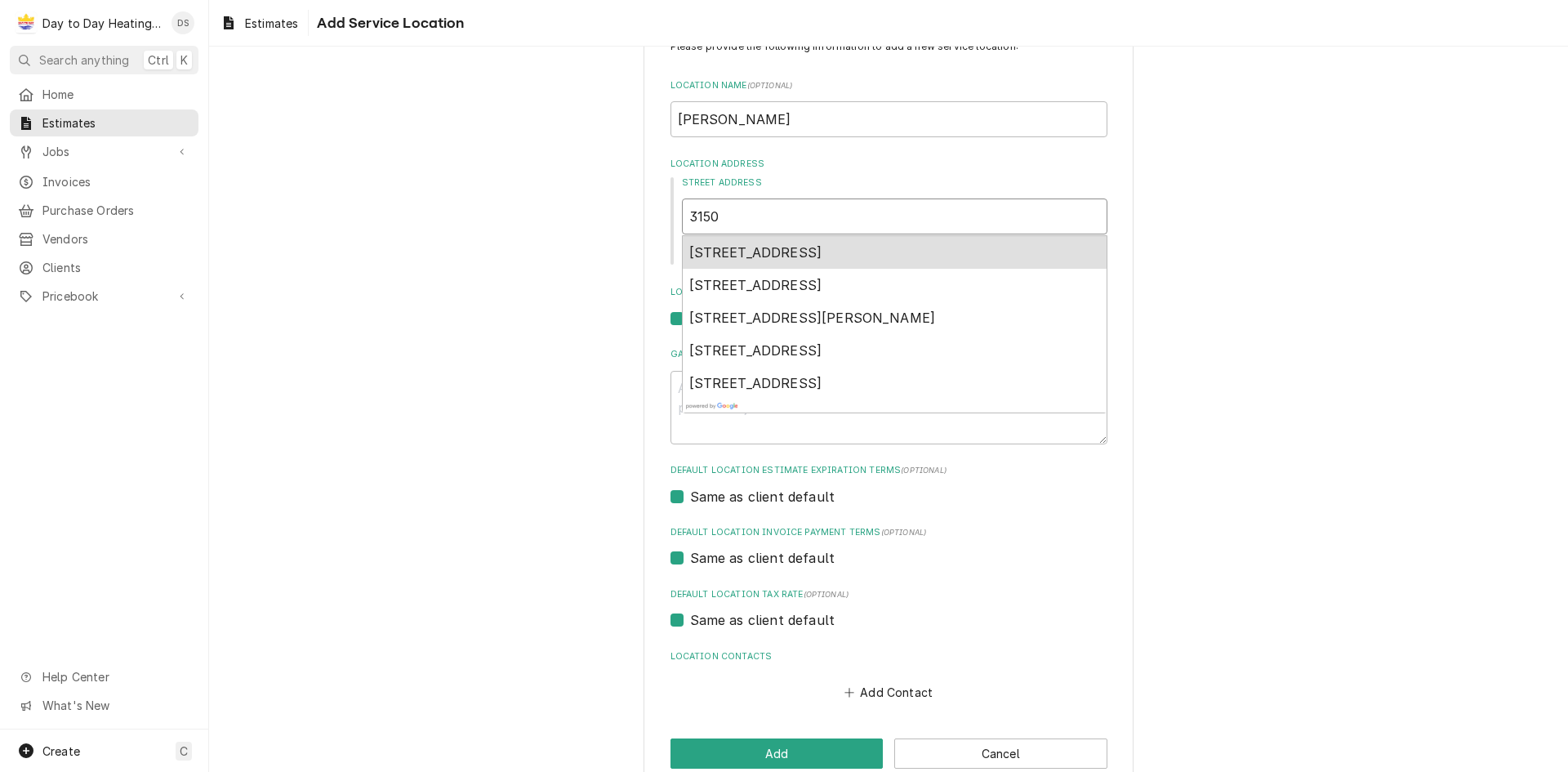
type textarea "x"
type input "3150 W"
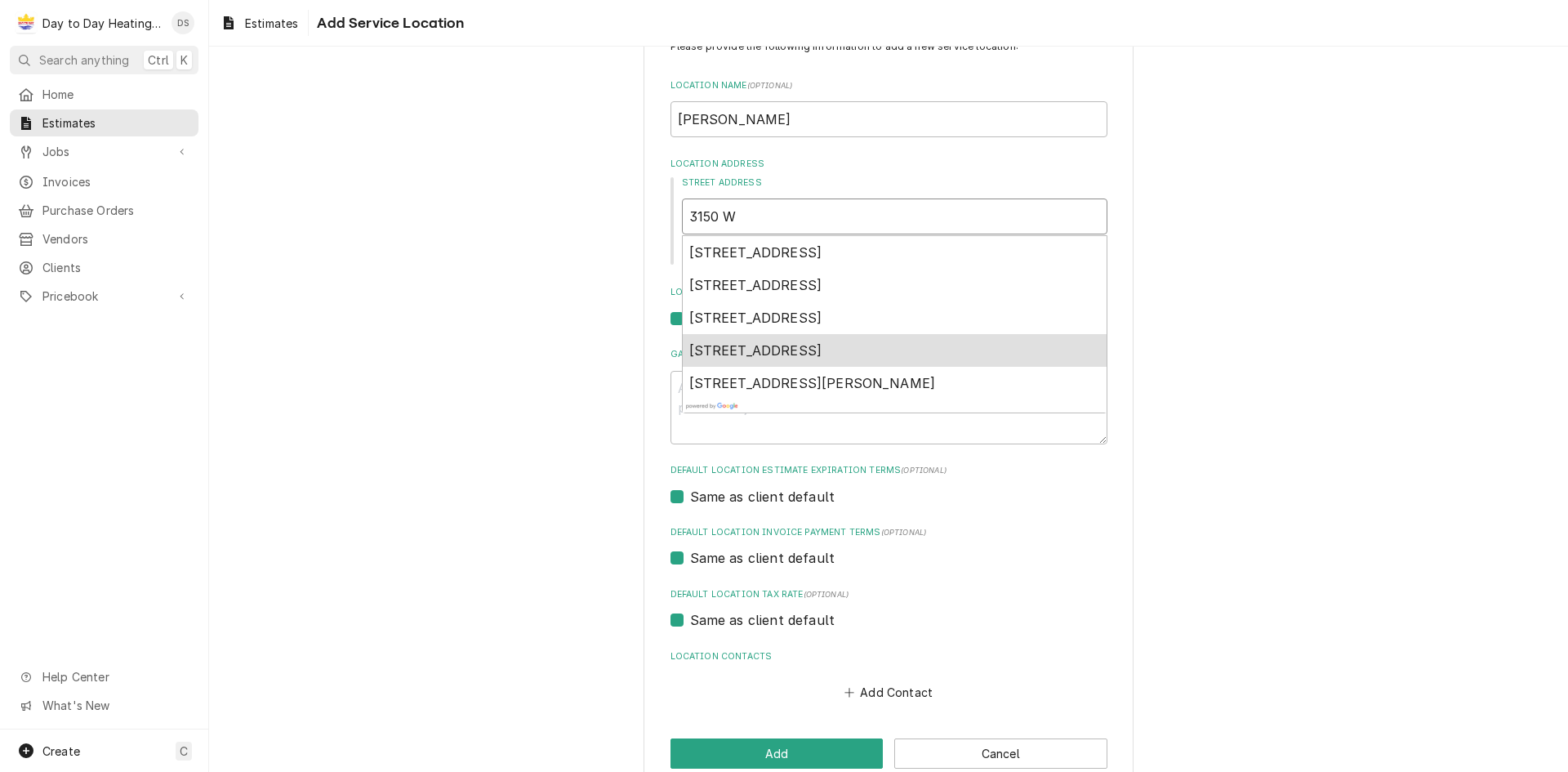
type textarea "x"
type input "3150 W"
type textarea "x"
type input "3150 W F"
type textarea "x"
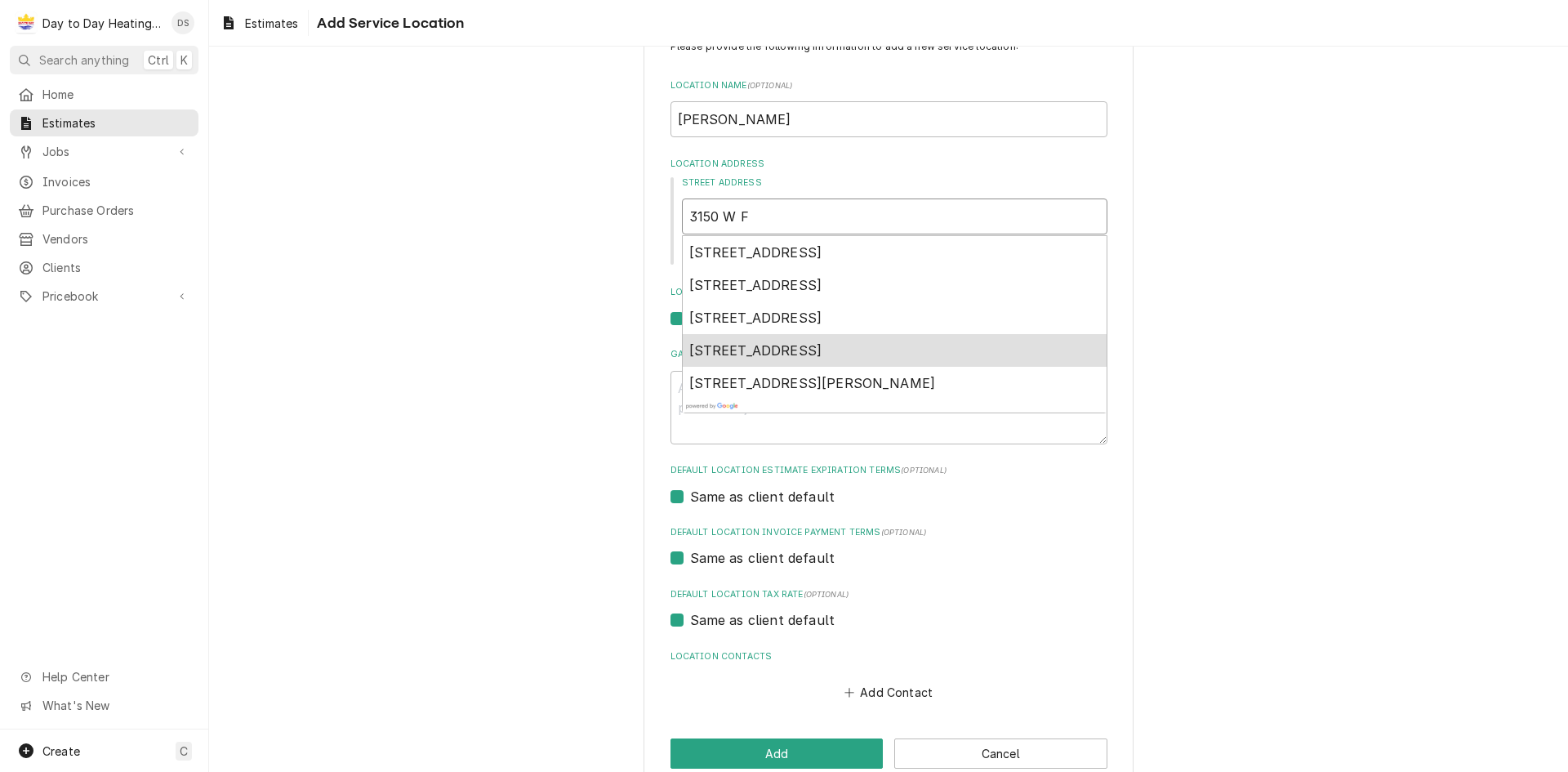
type input "3150 W Fo"
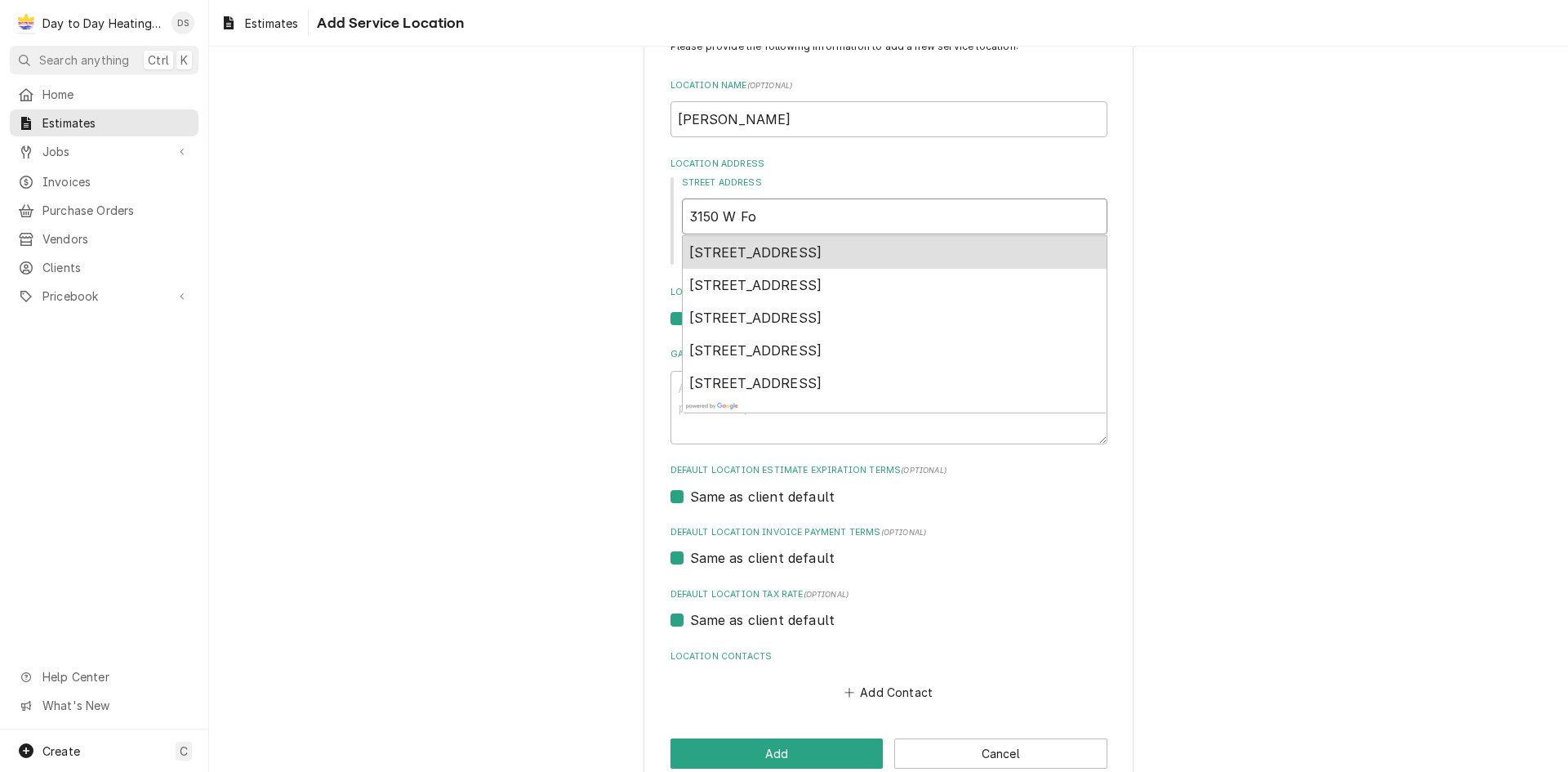
click at [794, 259] on span "3150 West Fox Run Way, San Diego, CA, USA" at bounding box center [756, 252] width 133 height 16
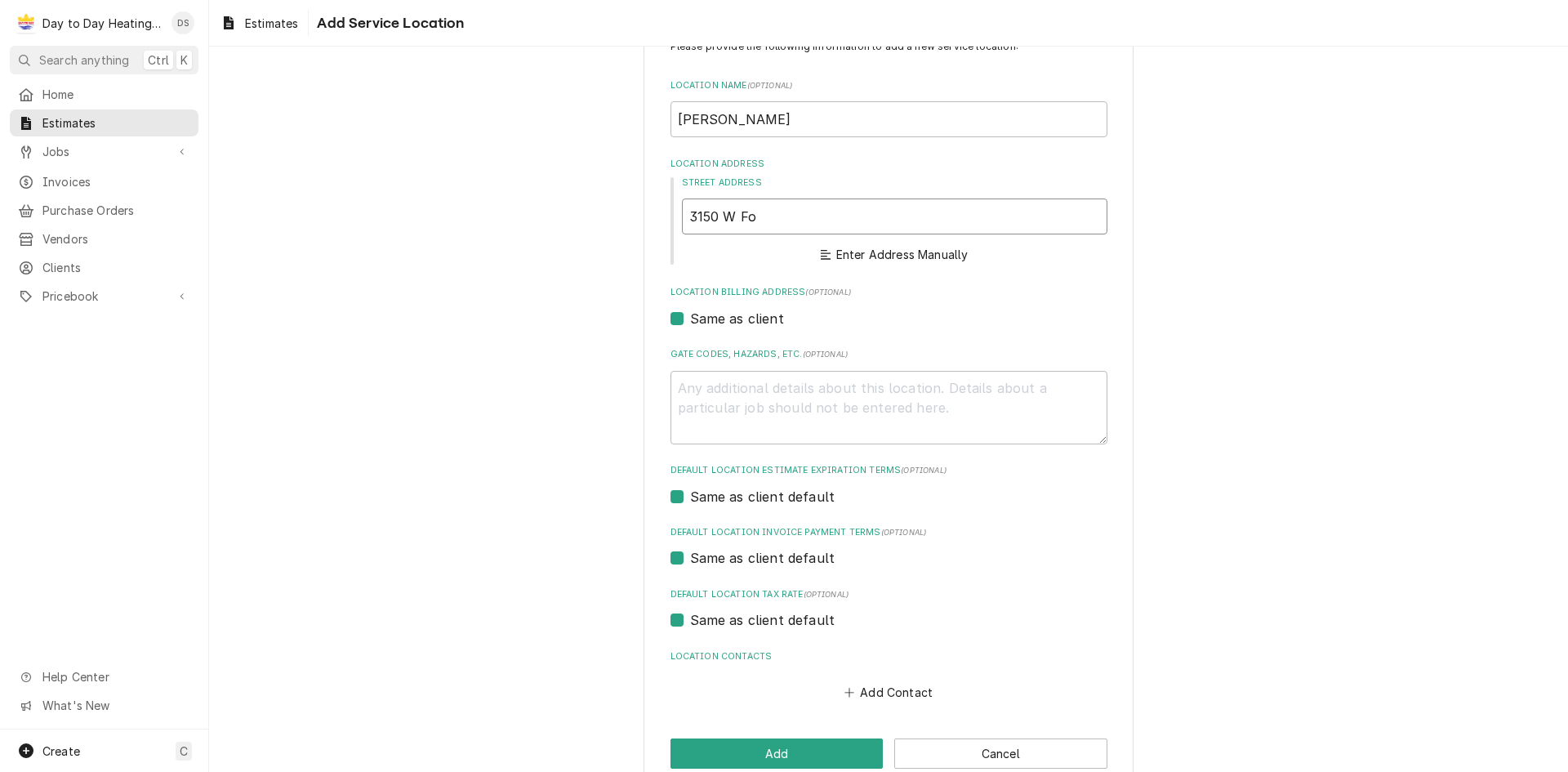
type textarea "x"
type input "3150 W Fox Run Way"
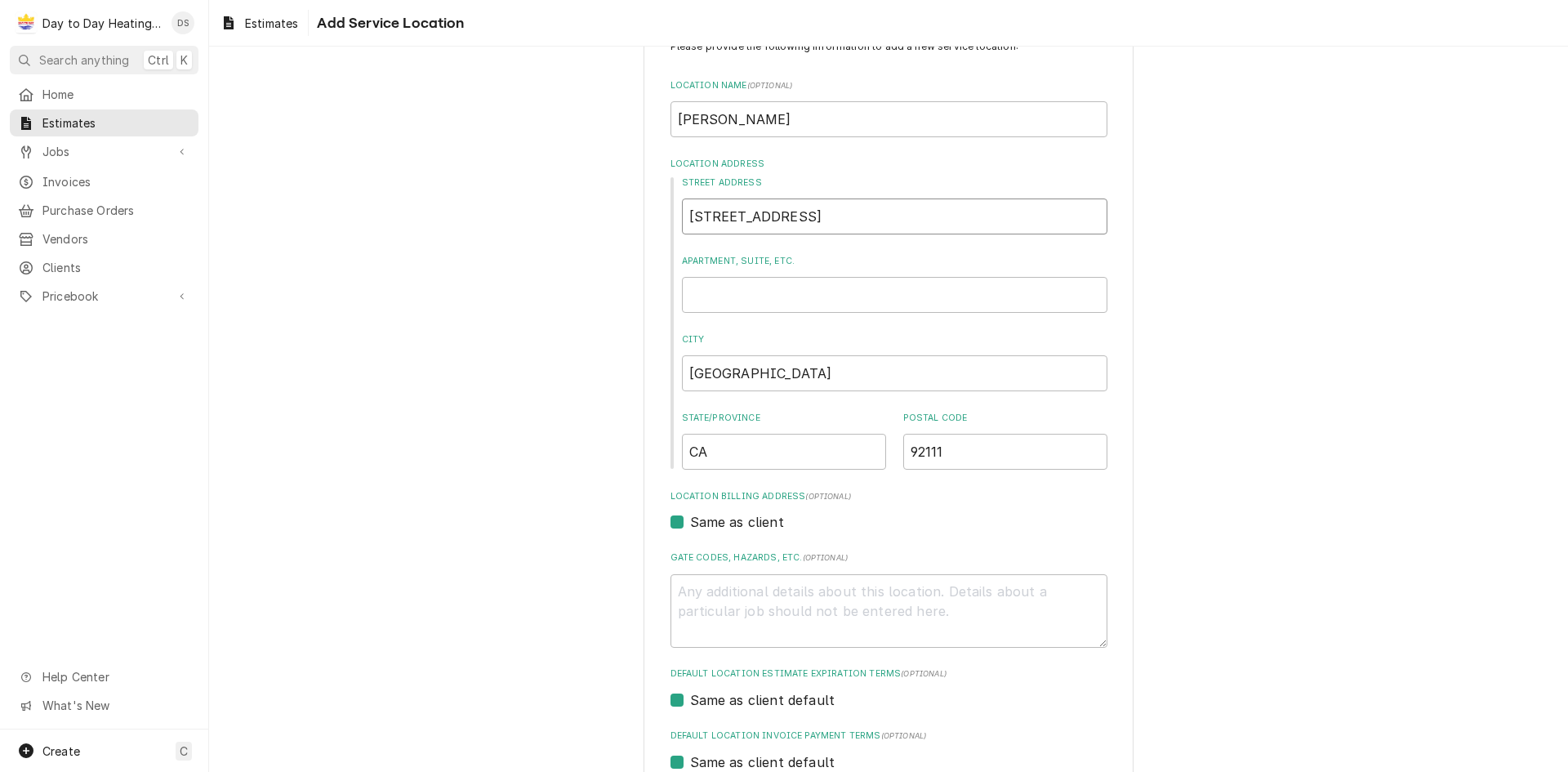
type textarea "x"
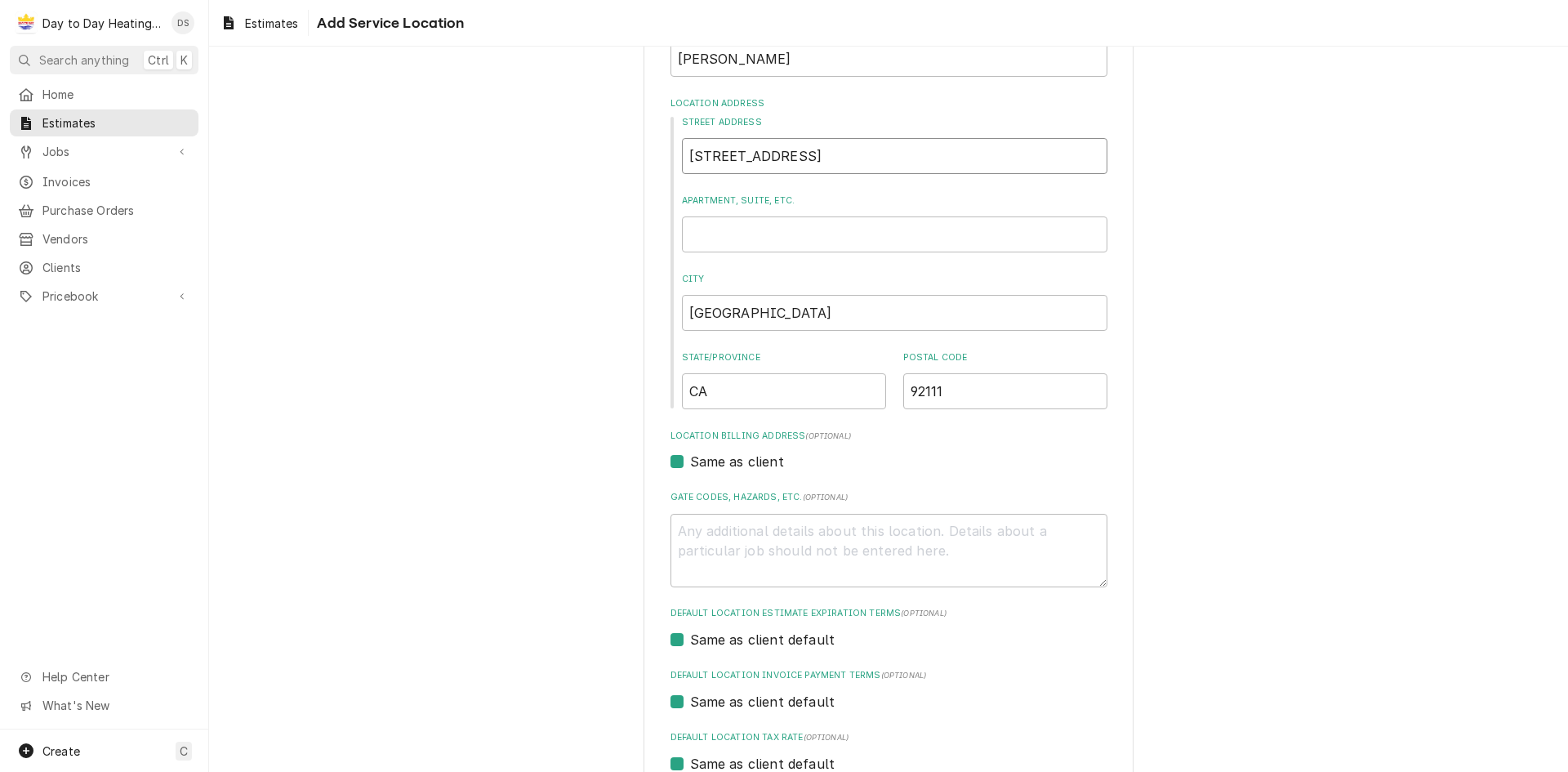
scroll to position [223, 0]
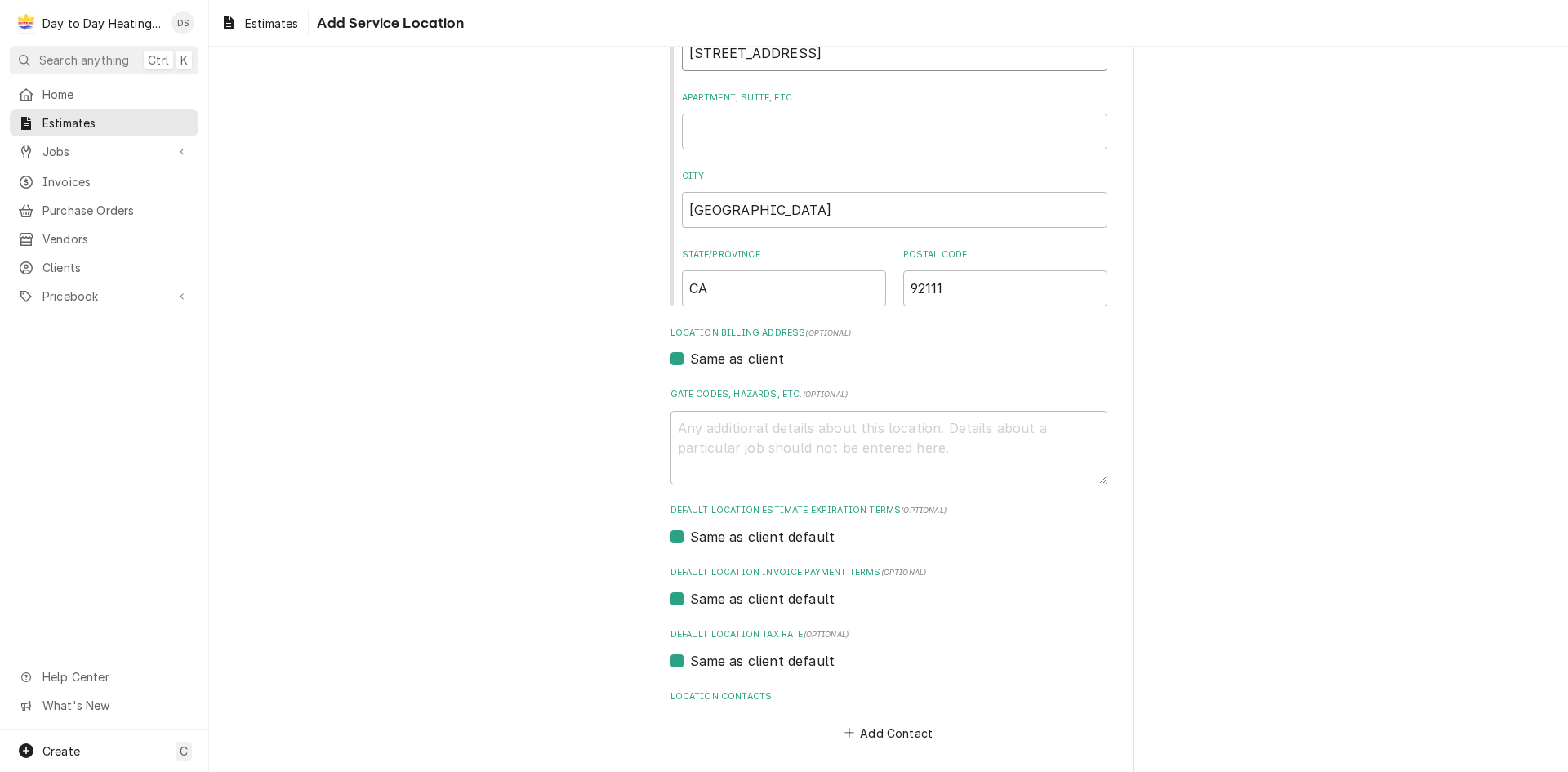
type input "3150 W Fox Run Way"
click at [694, 356] on label "Same as client" at bounding box center [736, 358] width 94 height 19
click at [694, 356] on input "Same as client" at bounding box center [908, 366] width 437 height 36
checkbox input "false"
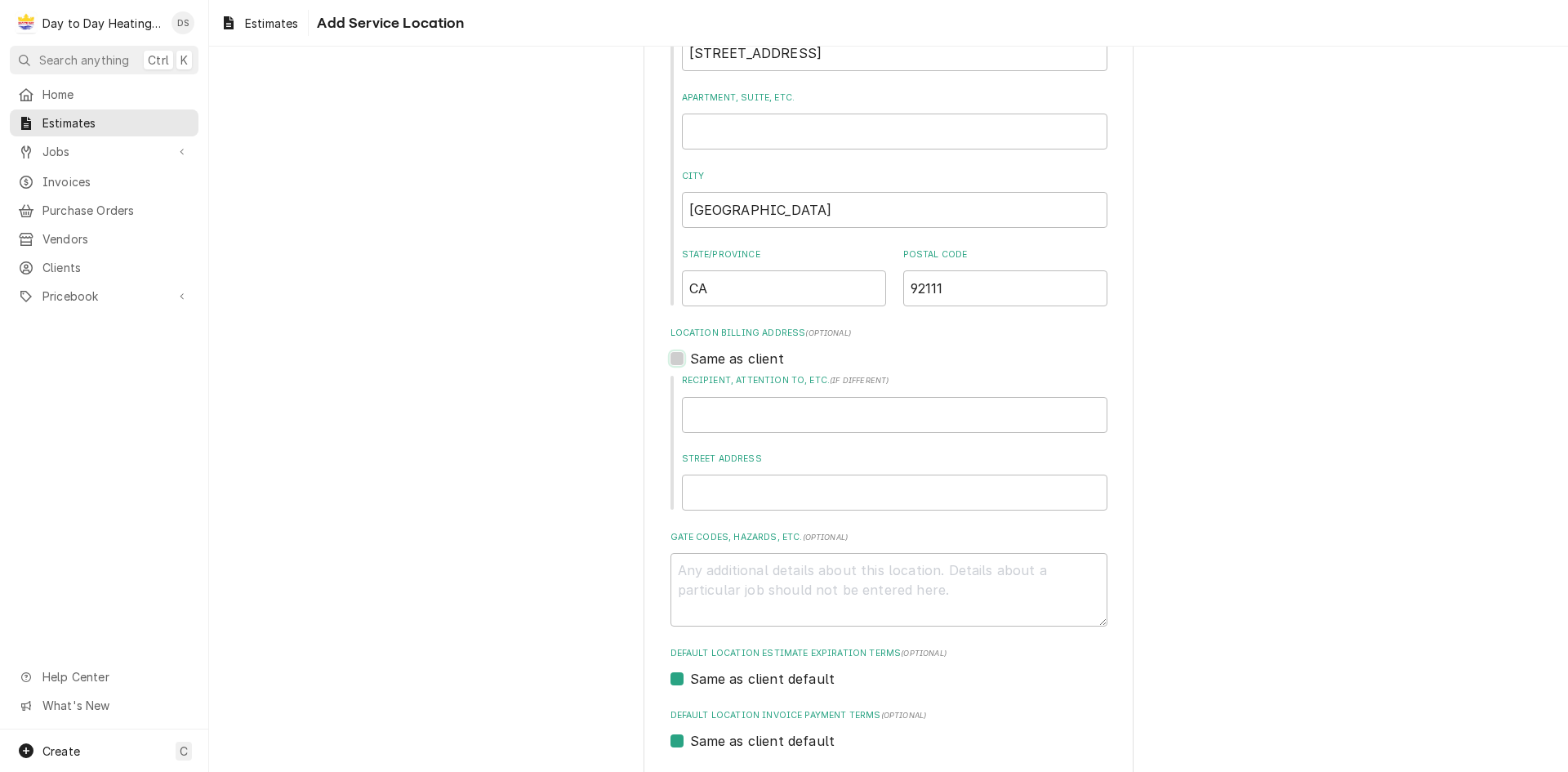
type textarea "x"
click at [690, 363] on label "Same as client" at bounding box center [736, 358] width 94 height 19
click at [690, 363] on input "Same as client" at bounding box center [908, 366] width 437 height 36
checkbox input "true"
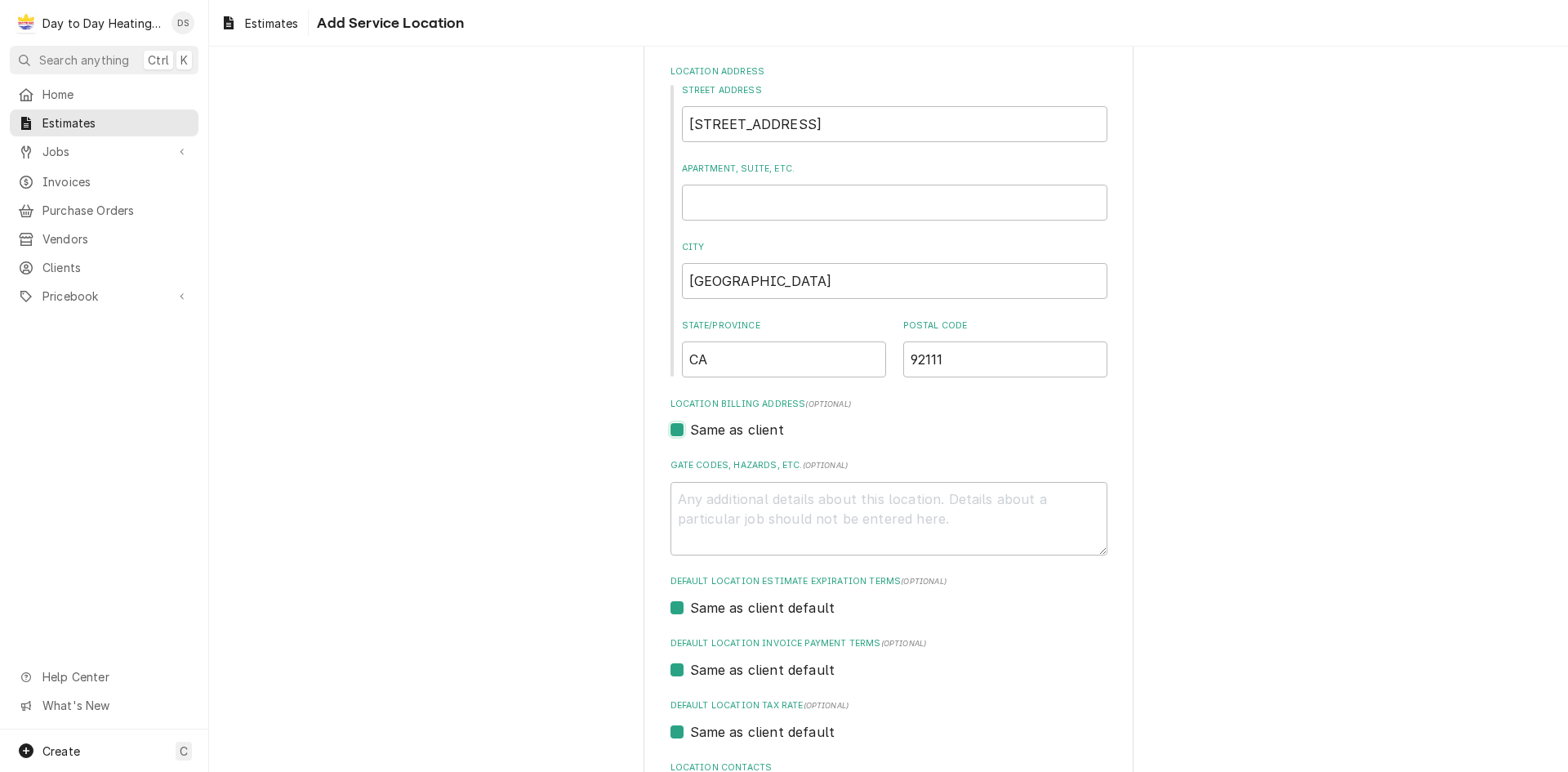
scroll to position [0, 0]
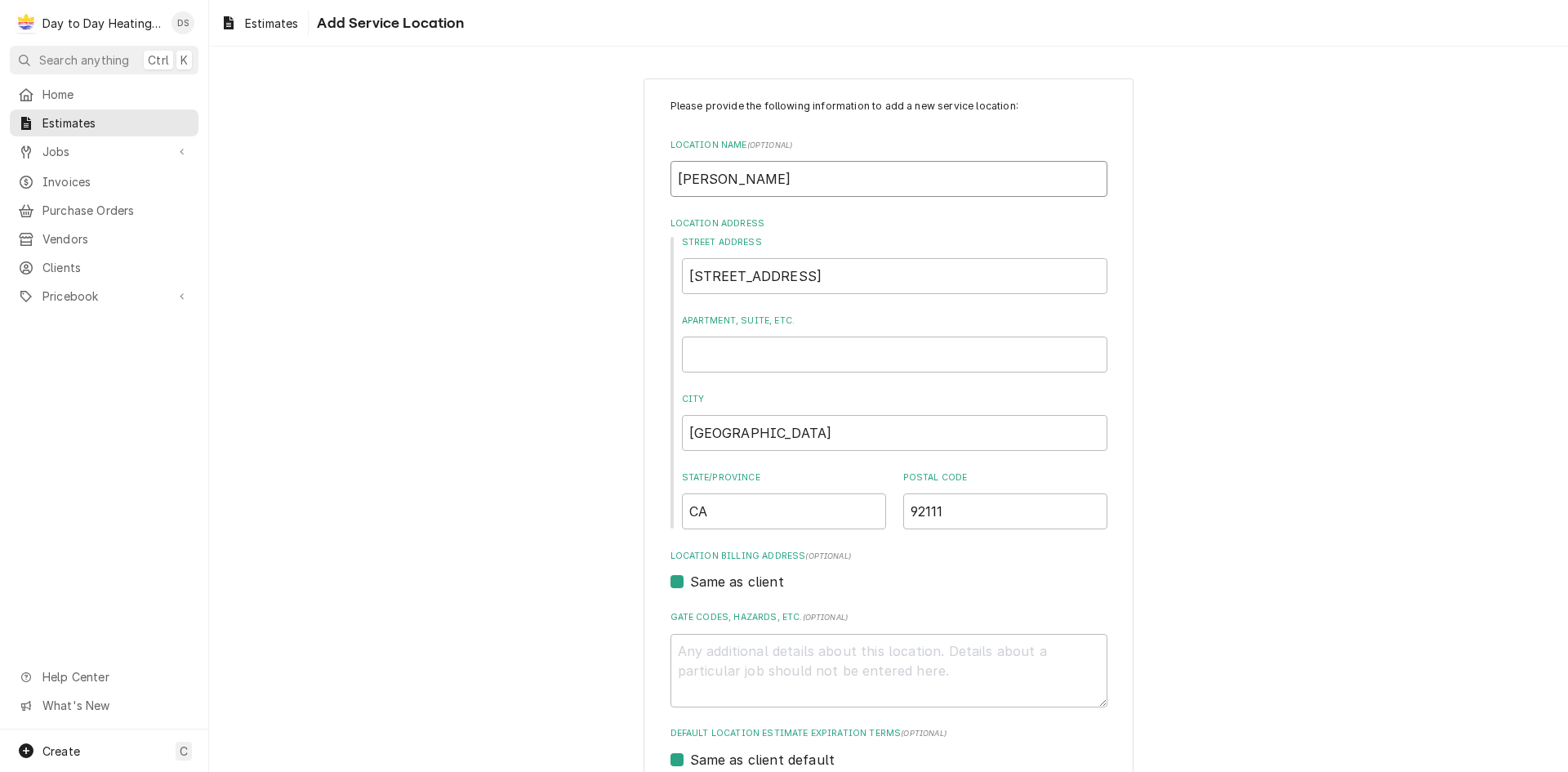
click at [810, 192] on input "[PERSON_NAME]" at bounding box center [889, 178] width 437 height 36
type textarea "x"
type input "Eric Holzman -"
type textarea "x"
type input "Eric Holzman -"
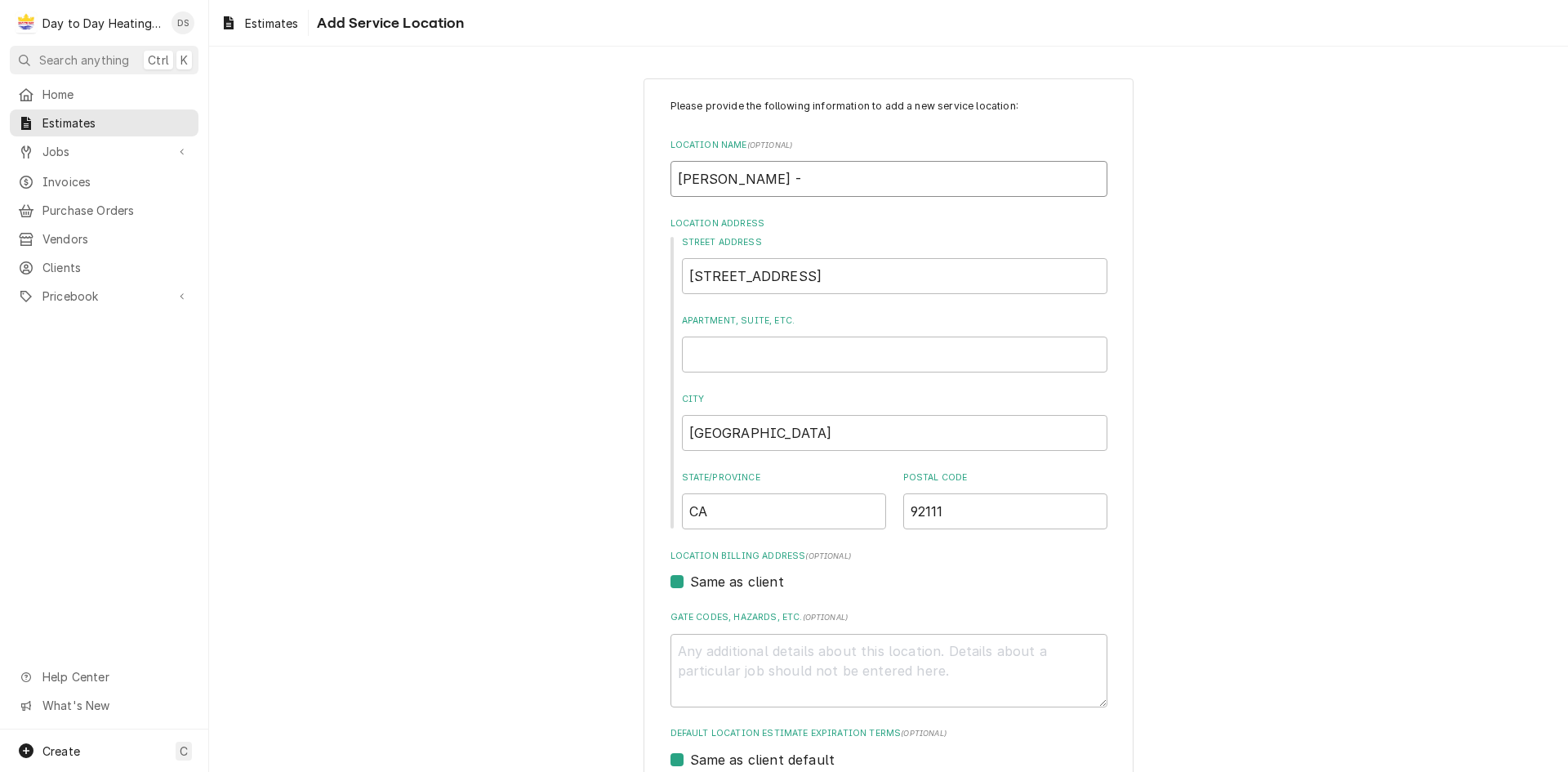
type textarea "x"
type input "Eric Holzman - &"
type textarea "x"
type input "Eric Holzman - &"
type textarea "x"
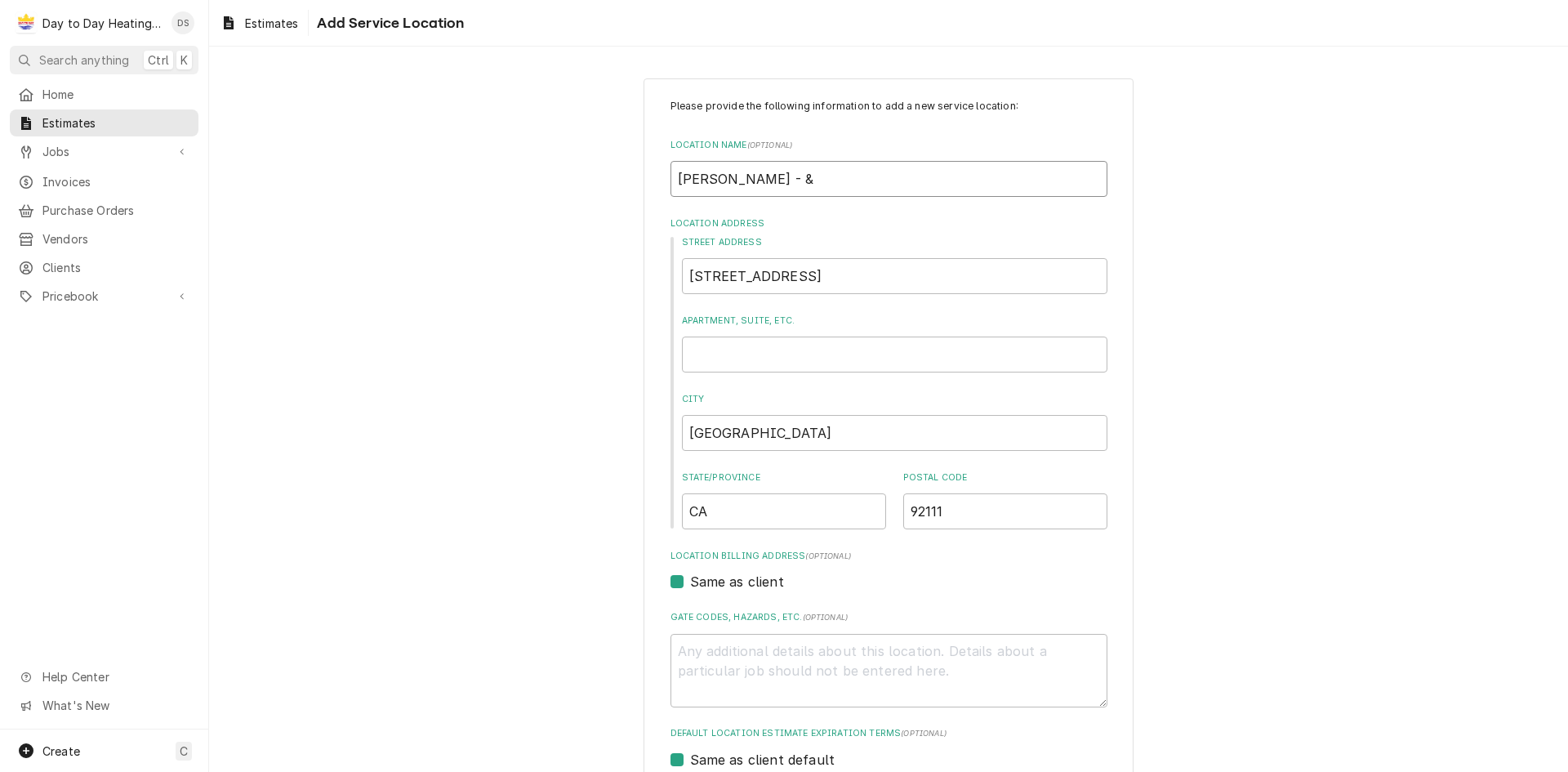
type input "Eric Holzman - &"
type textarea "x"
type input "Eric Holzman -"
type textarea "x"
type input "Eric Holzman - 7"
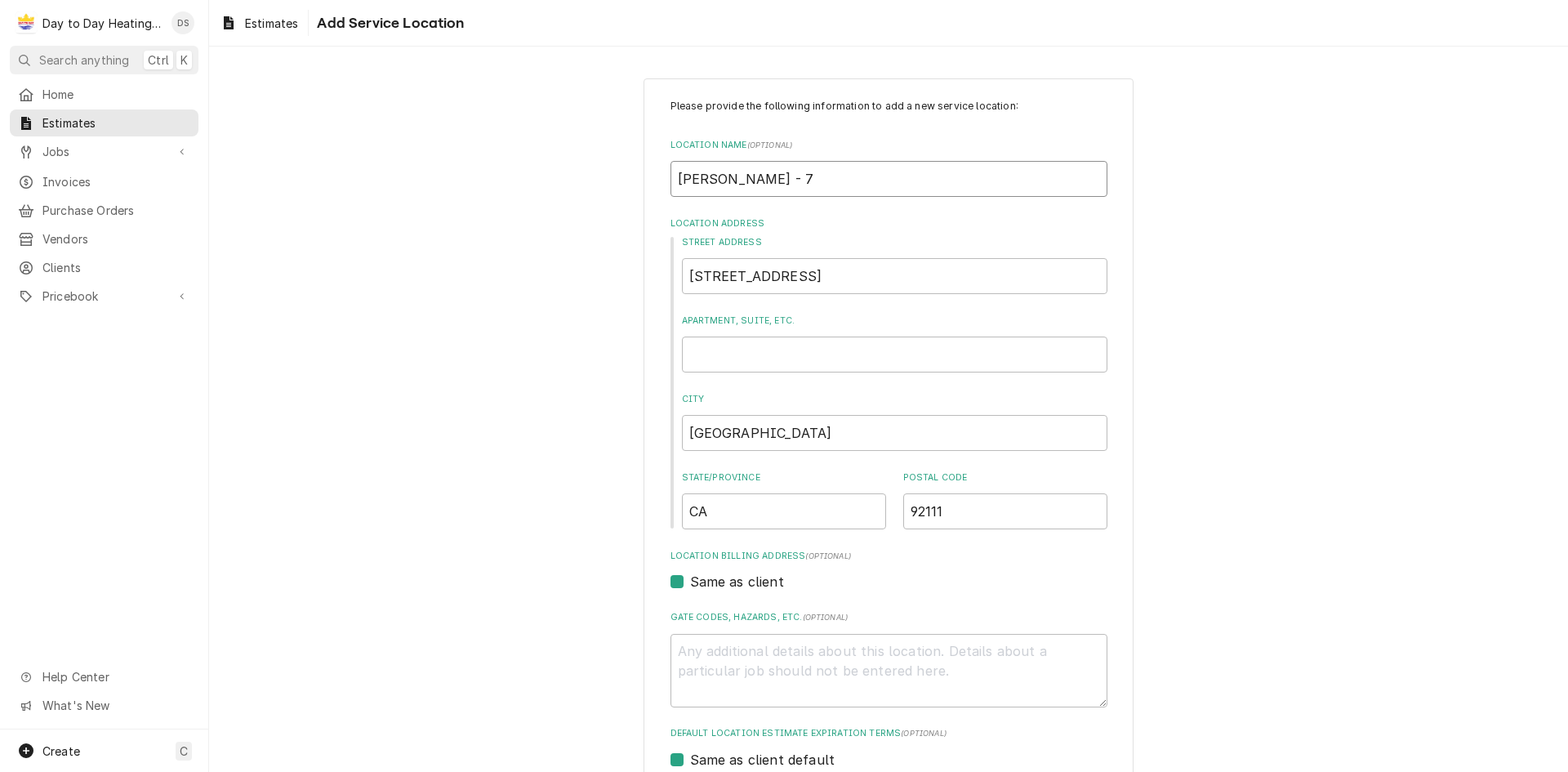
type textarea "x"
type input "Eric Holzman - 7i"
type textarea "x"
type input "Eric Holzman - 7in"
type textarea "x"
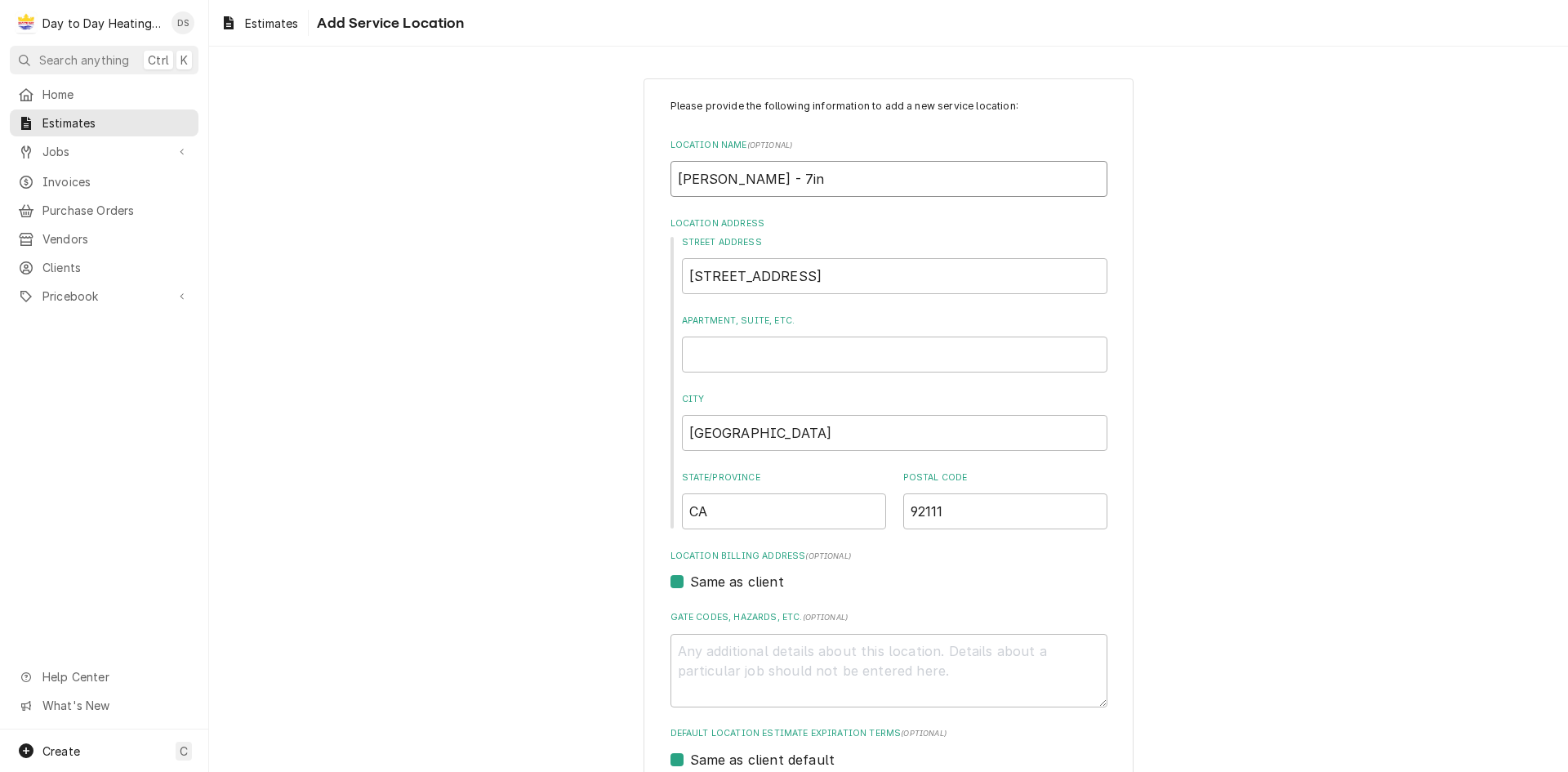
type input "Eric Holzman - 7in"
type textarea "x"
type input "Eric Holzman - 7in D"
type textarea "x"
type input "Eric Holzman - 7in Du"
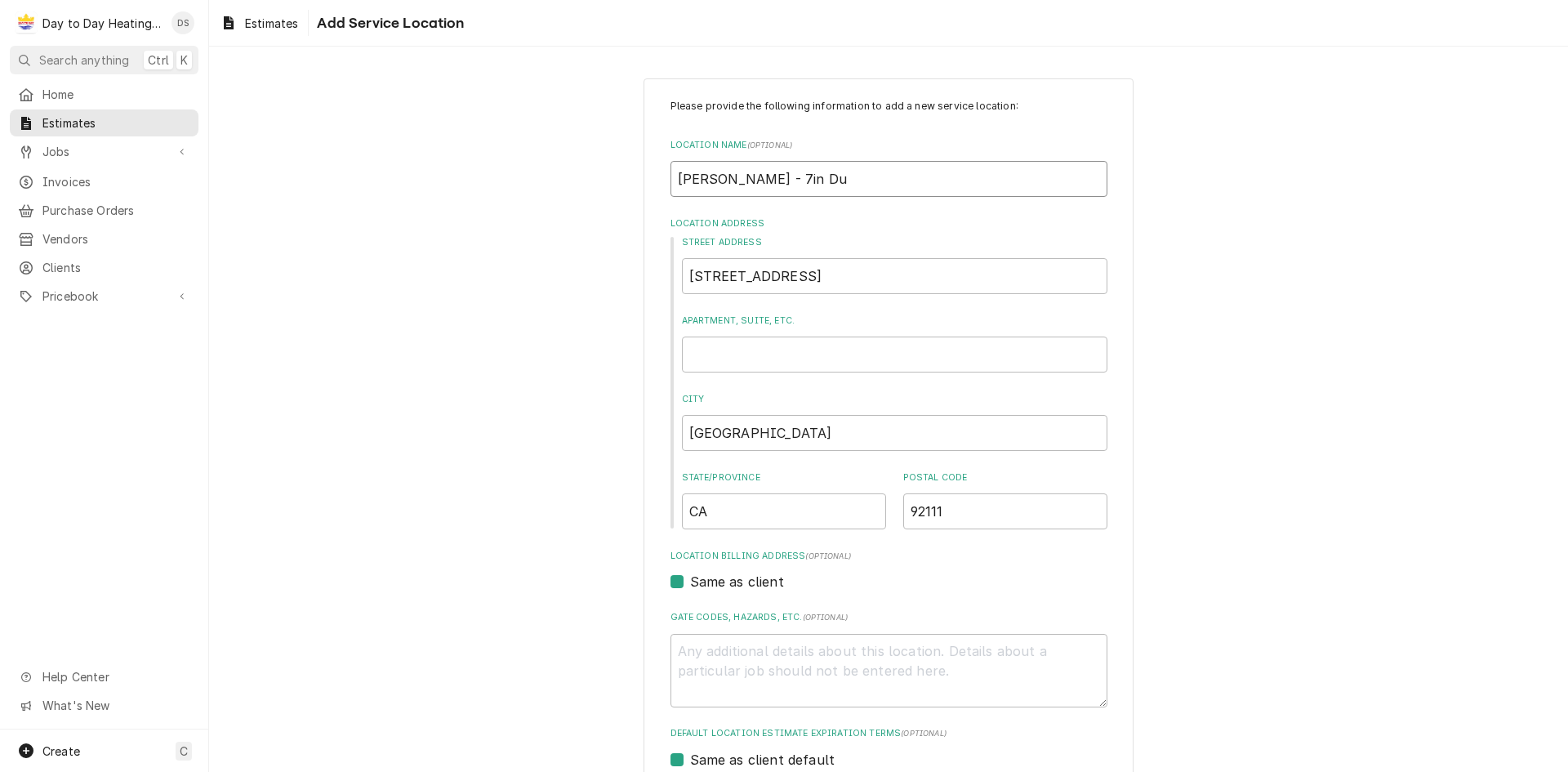
type textarea "x"
type input "Eric Holzman - 7in Dux"
type textarea "x"
type input "Eric Holzman - 7in Duxt"
type textarea "x"
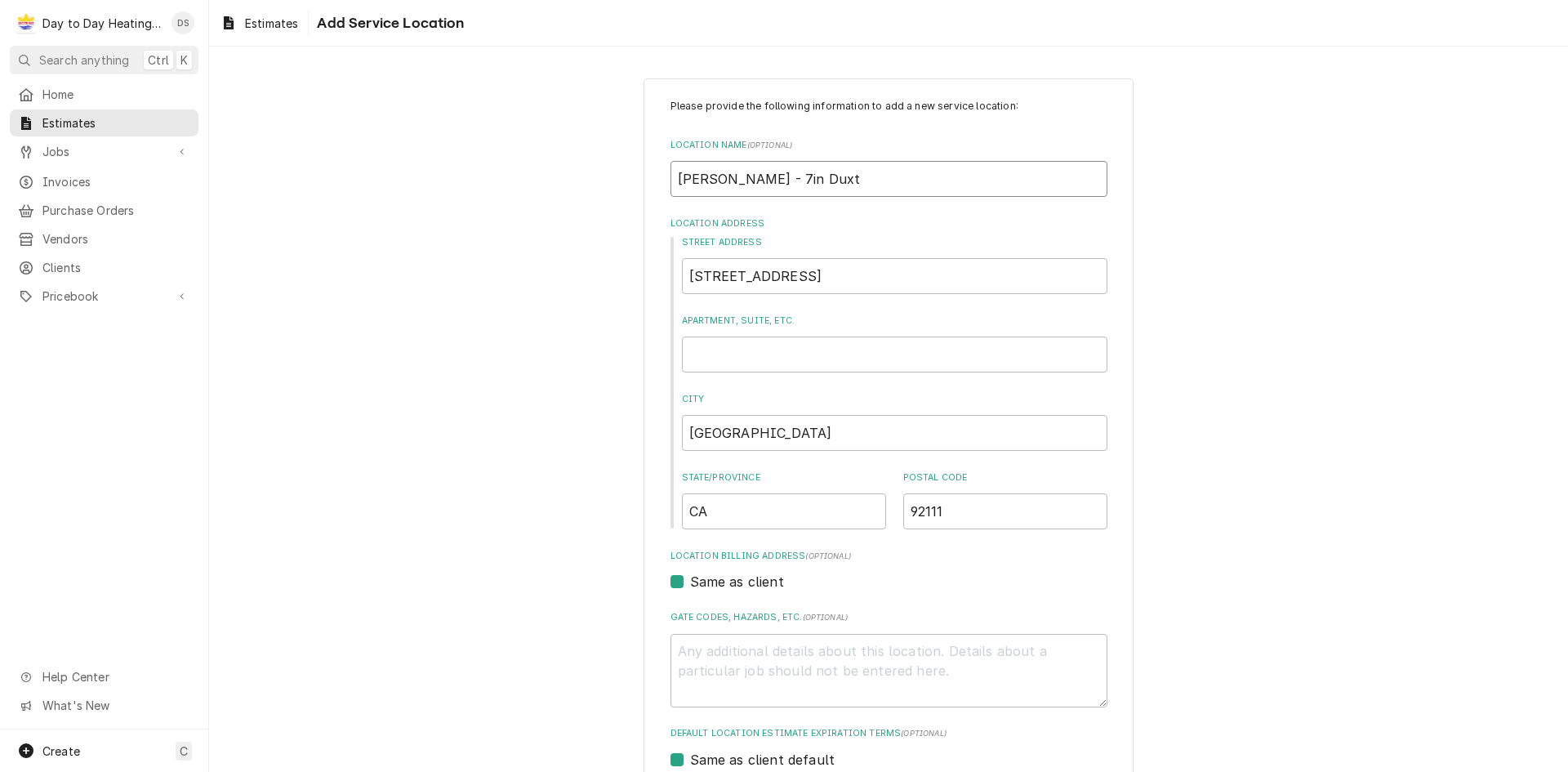
type input "Eric Holzman - 7in Duxt"
type textarea "x"
type input "Eric Holzman - 7in Duxt"
type textarea "x"
type input "Eric Holzman - 7in Dux"
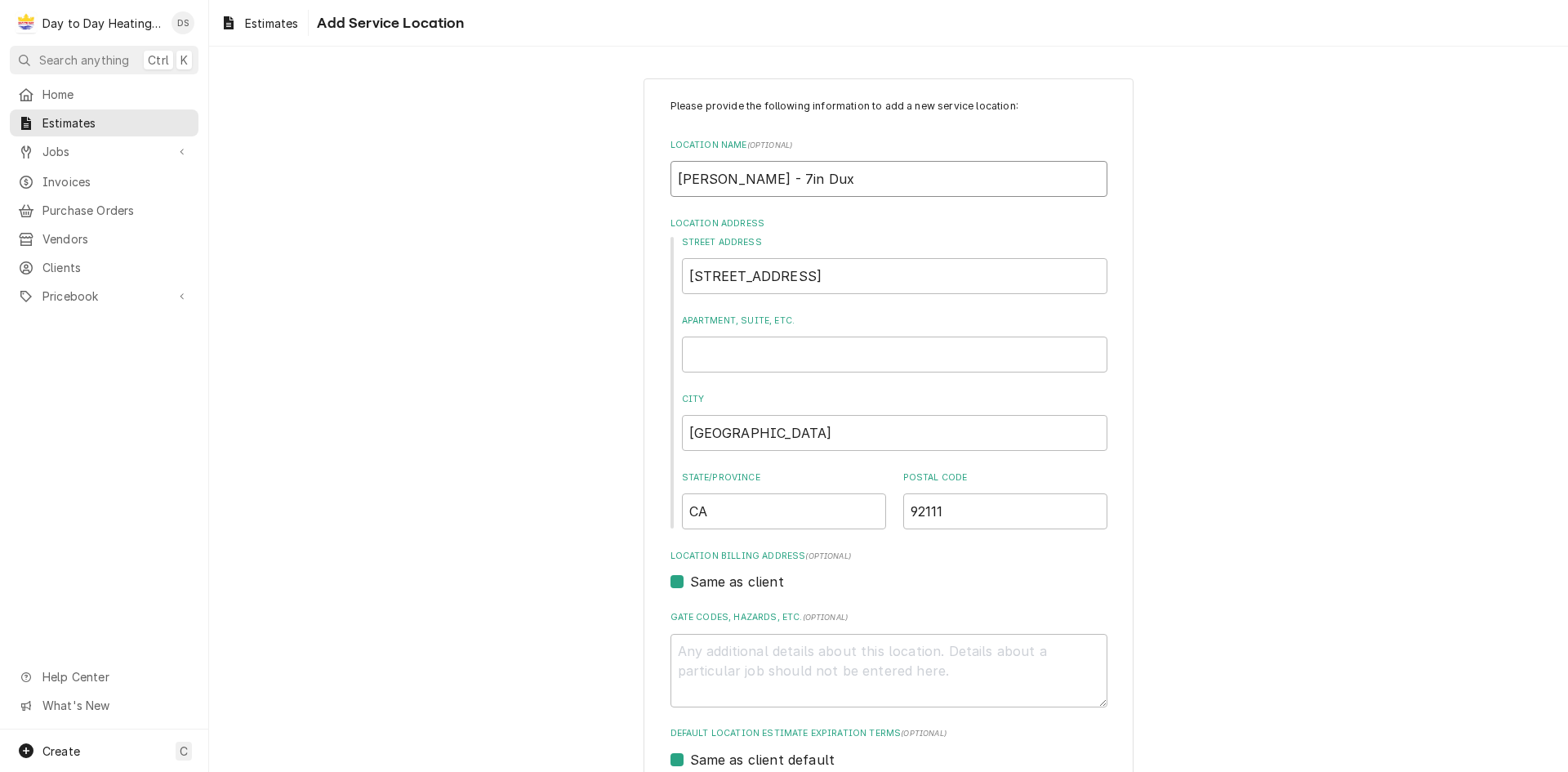
type textarea "x"
type input "Eric Holzman - 7in Du"
type textarea "x"
type input "Eric Holzman - 7in Duc"
drag, startPoint x: 1124, startPoint y: 202, endPoint x: 1125, endPoint y: 212, distance: 10.0
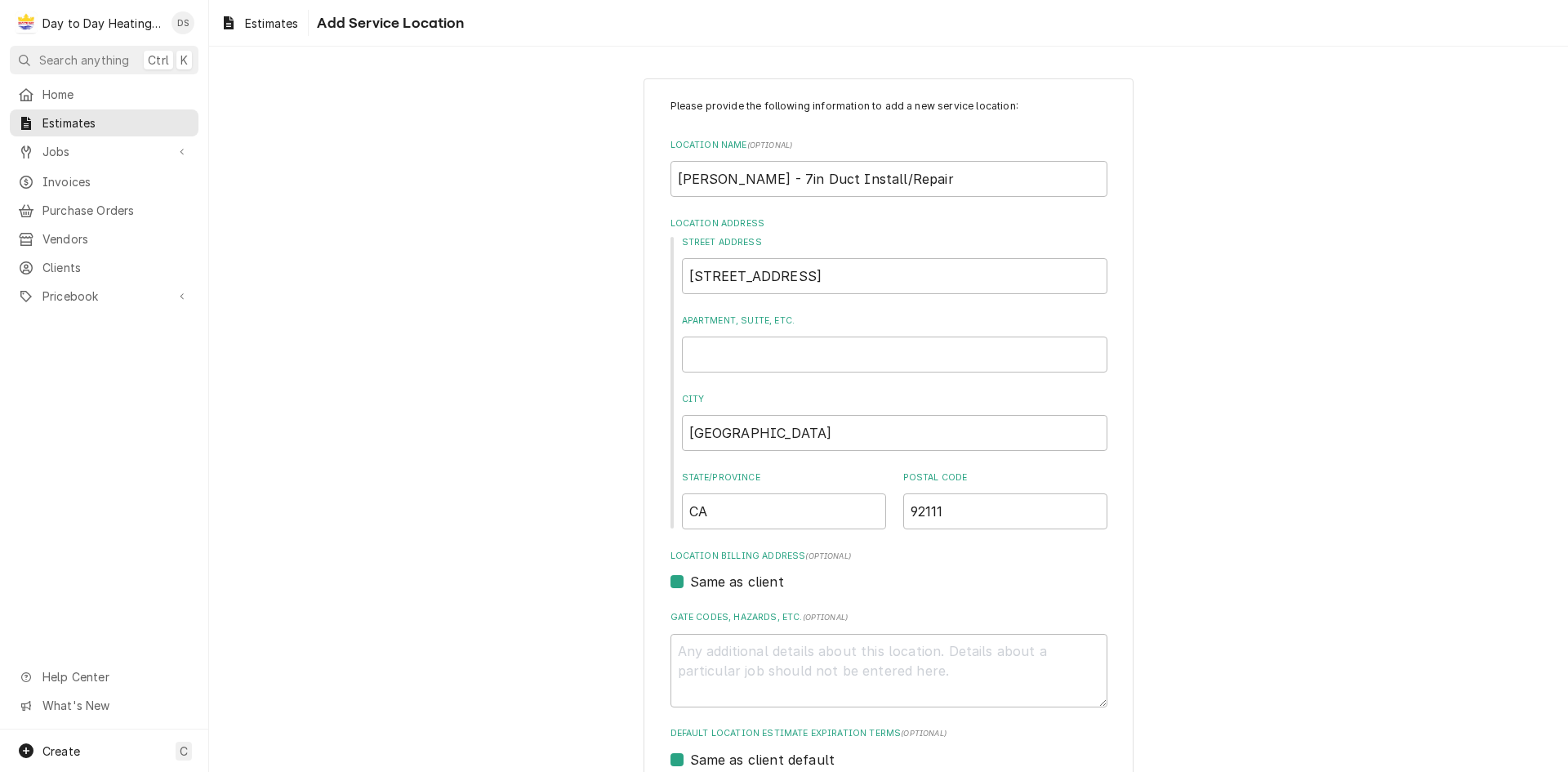
click at [1124, 206] on div "Please provide the following information to add a new service location: Locatio…" at bounding box center [888, 565] width 490 height 974
drag, startPoint x: 957, startPoint y: 185, endPoint x: 647, endPoint y: 193, distance: 310.1
click at [647, 193] on div "Please provide the following information to add a new service location: Locatio…" at bounding box center [888, 565] width 490 height 974
paste input "– 7""
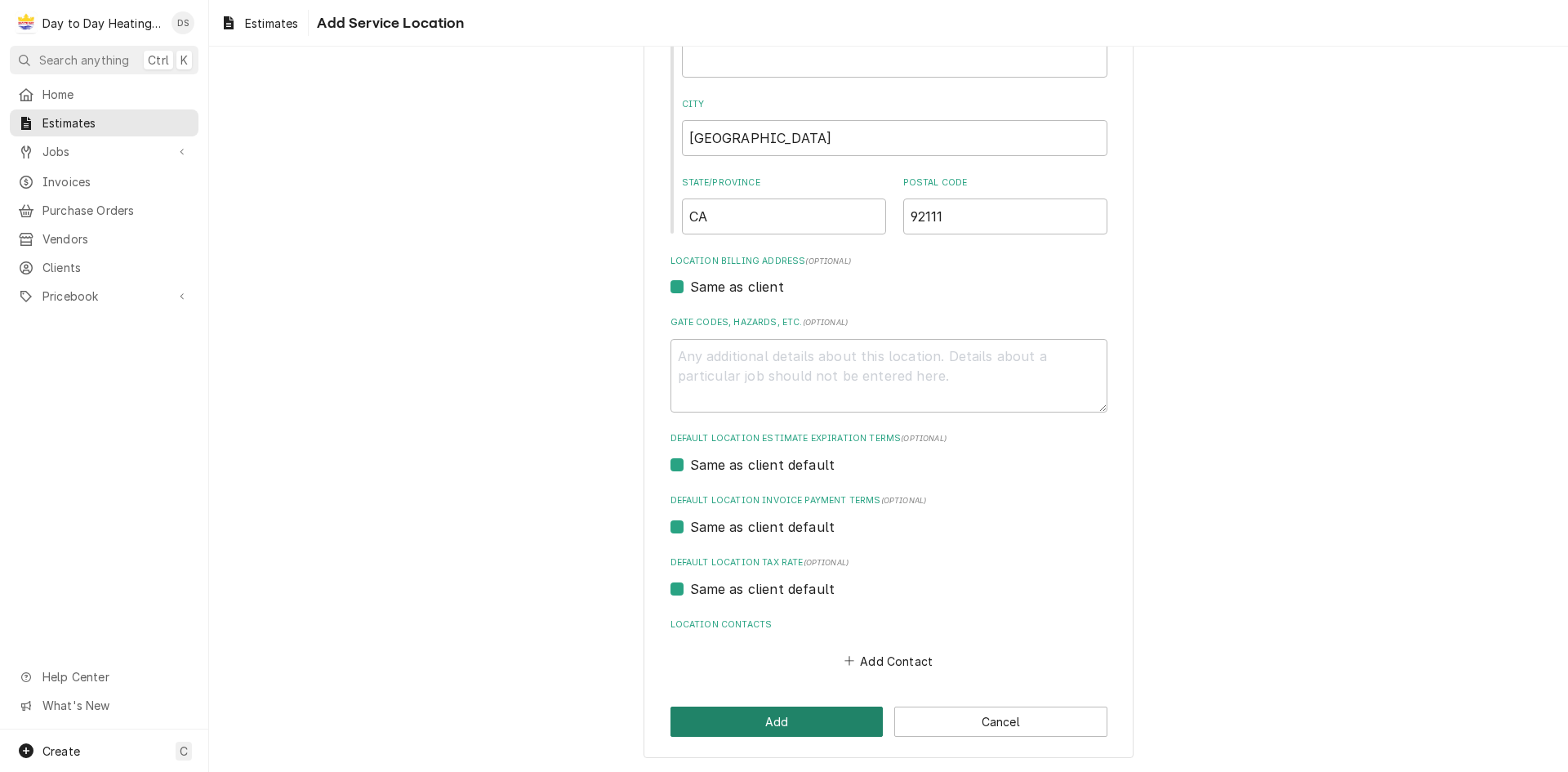
click at [777, 721] on button "Add" at bounding box center [777, 721] width 213 height 30
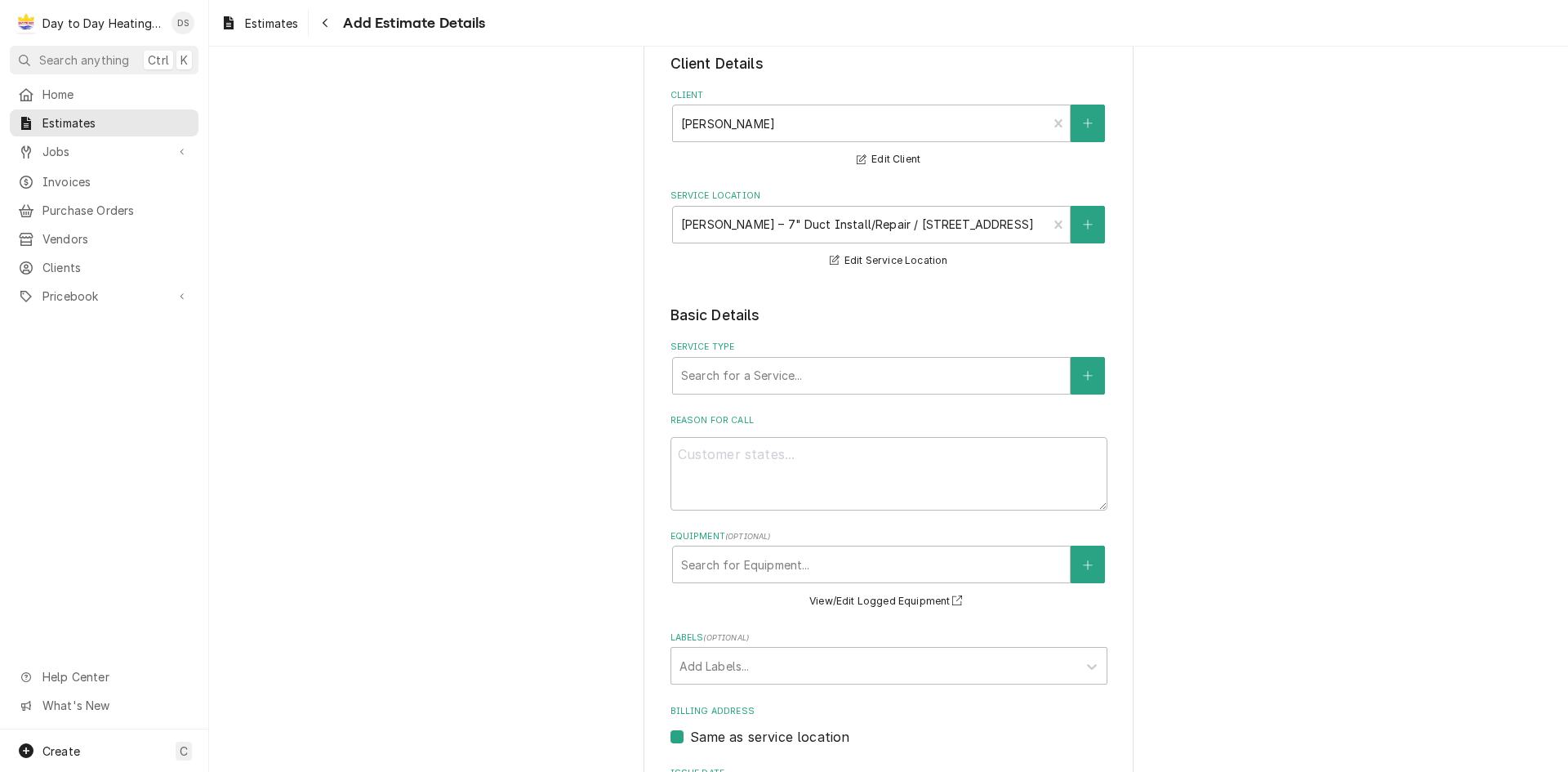
scroll to position [163, 0]
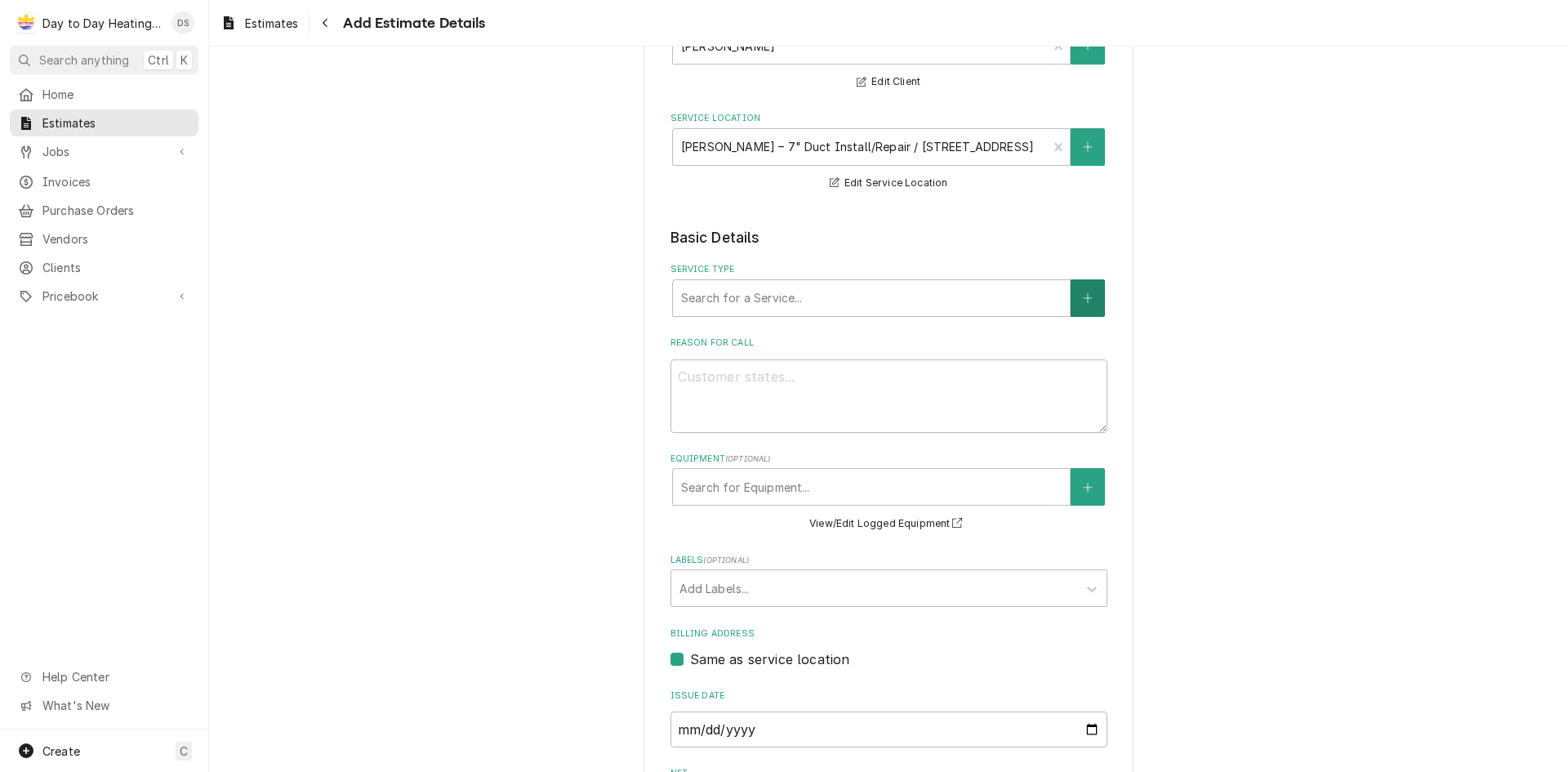
click at [1088, 292] on button "Service Type" at bounding box center [1087, 298] width 34 height 38
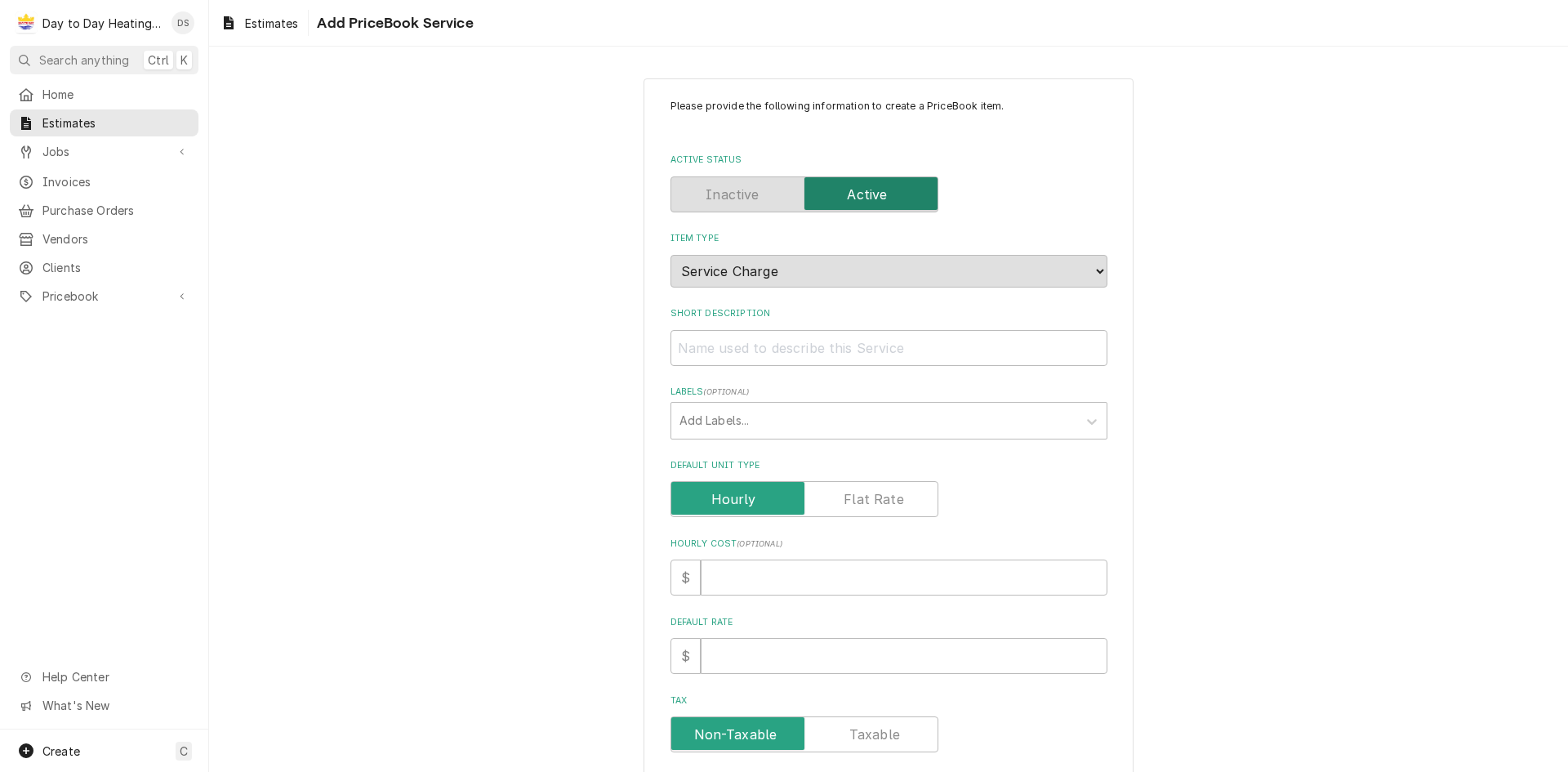
click at [879, 500] on label "Default Unit Type" at bounding box center [804, 498] width 268 height 36
click at [879, 500] on input "Default Unit Type" at bounding box center [805, 498] width 253 height 36
click at [805, 343] on input "Short Description" at bounding box center [889, 347] width 437 height 36
paste input "[PERSON_NAME] – 7" Duct Install/Repair"
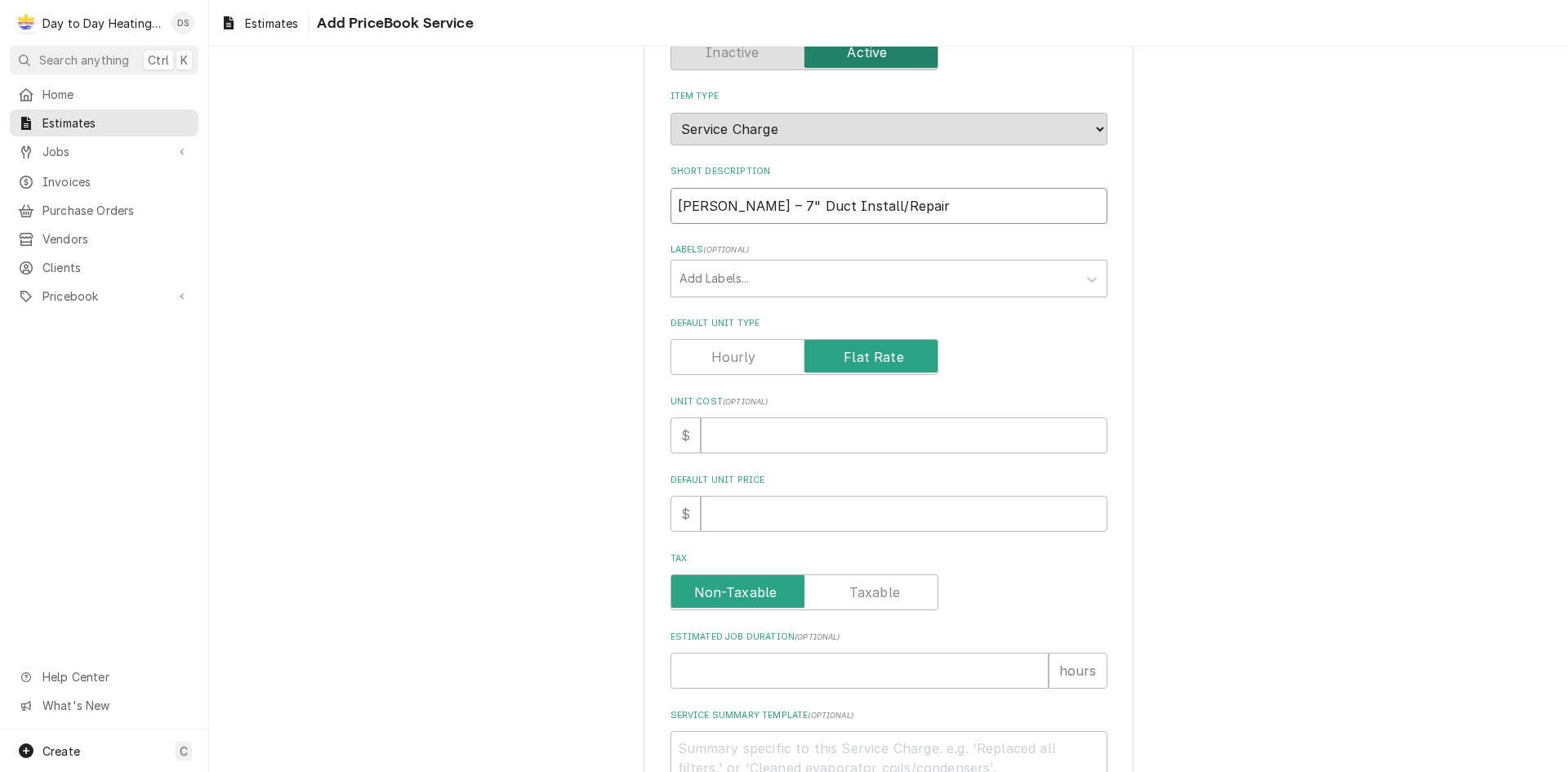
scroll to position [163, 0]
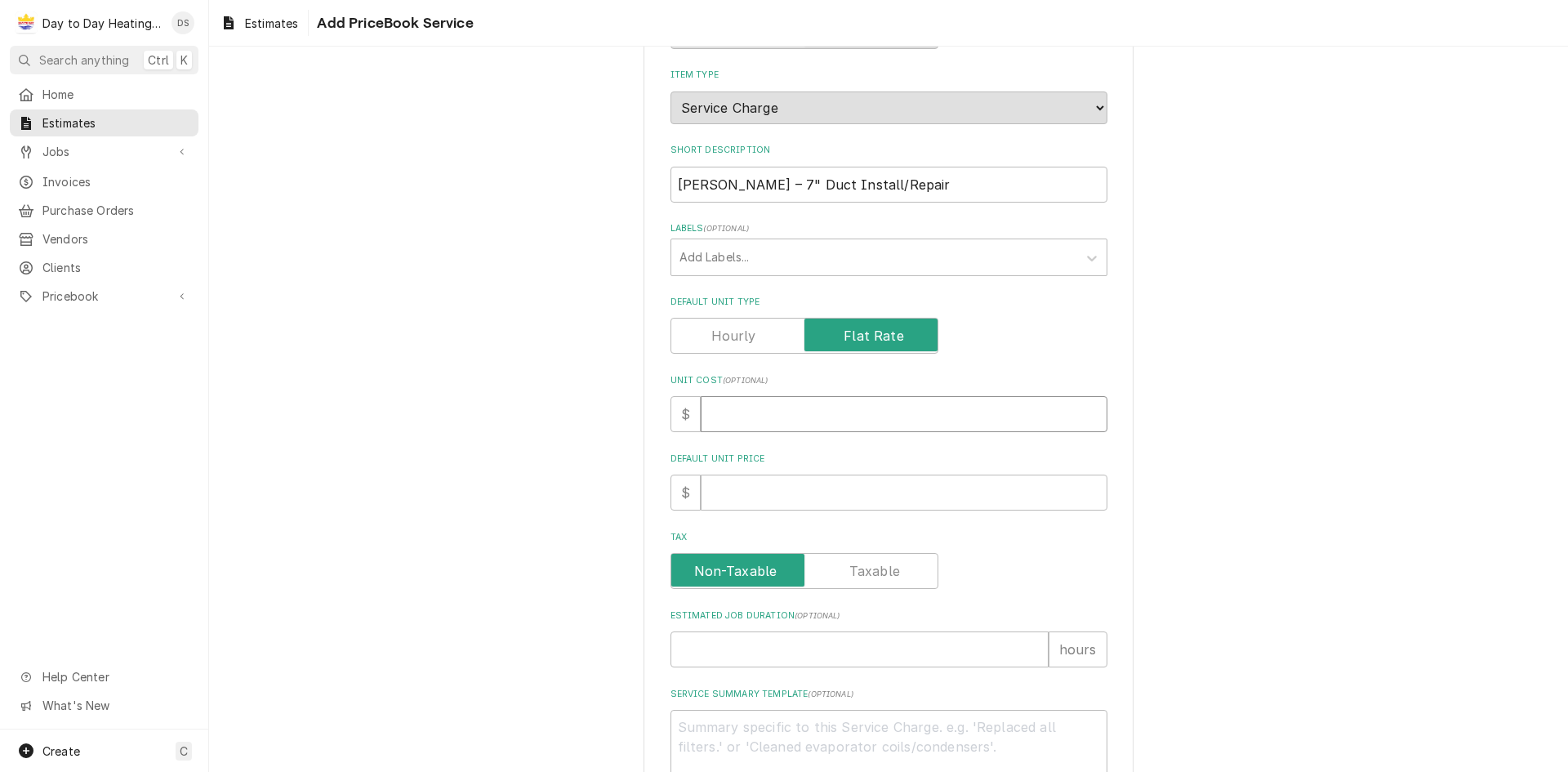
click at [854, 406] on input "Unit Cost ( optional )" at bounding box center [903, 413] width 406 height 36
click at [1191, 502] on div "Please provide the following information to create a PriceBook item. Active Sta…" at bounding box center [888, 449] width 1359 height 1098
click at [913, 574] on input "Tax" at bounding box center [805, 571] width 253 height 36
click at [1103, 573] on div "Please provide the following information to create a PriceBook item. Active Sta…" at bounding box center [888, 450] width 490 height 1070
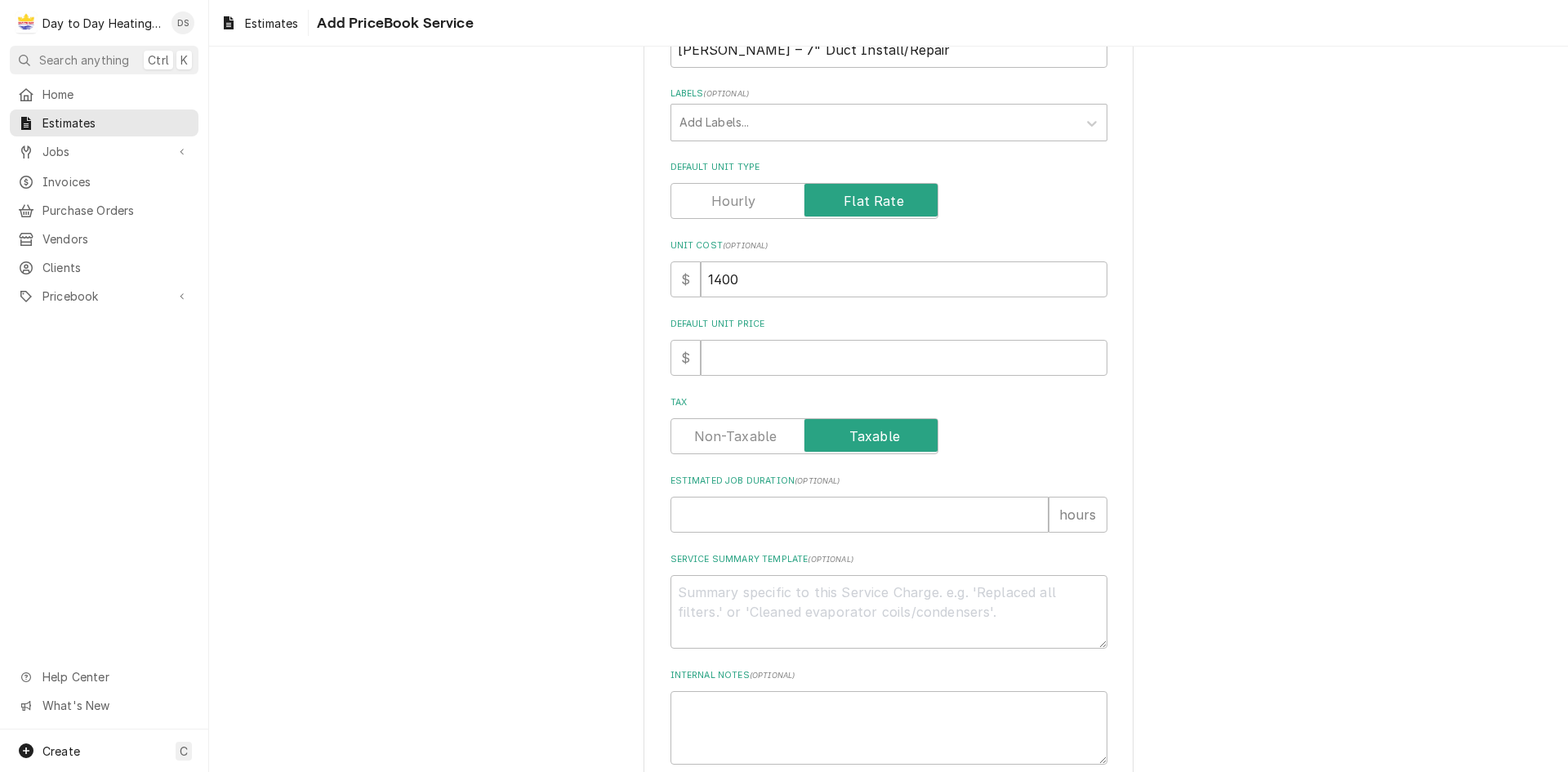
scroll to position [391, 0]
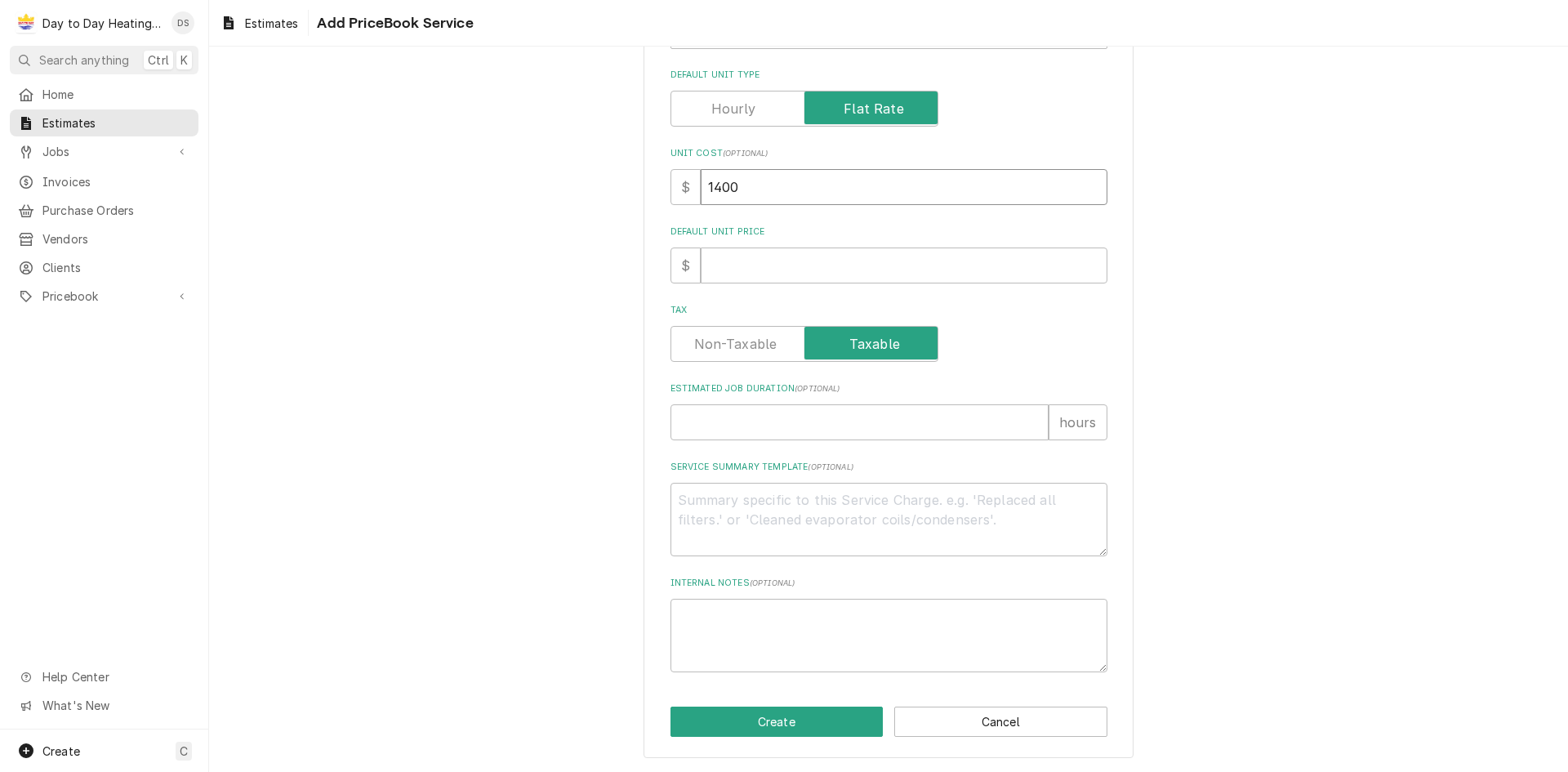
drag, startPoint x: 743, startPoint y: 191, endPoint x: 707, endPoint y: 189, distance: 36.1
click at [707, 189] on input "1400" at bounding box center [903, 187] width 406 height 36
click at [1241, 417] on div "Please provide the following information to create a PriceBook item. Active Sta…" at bounding box center [888, 222] width 1359 height 1098
click at [735, 503] on textarea "Service Summary Template ( optional )" at bounding box center [889, 520] width 437 height 74
paste textarea "Provide and install new 7" duct section(s) as needed. Provide and install a new…"
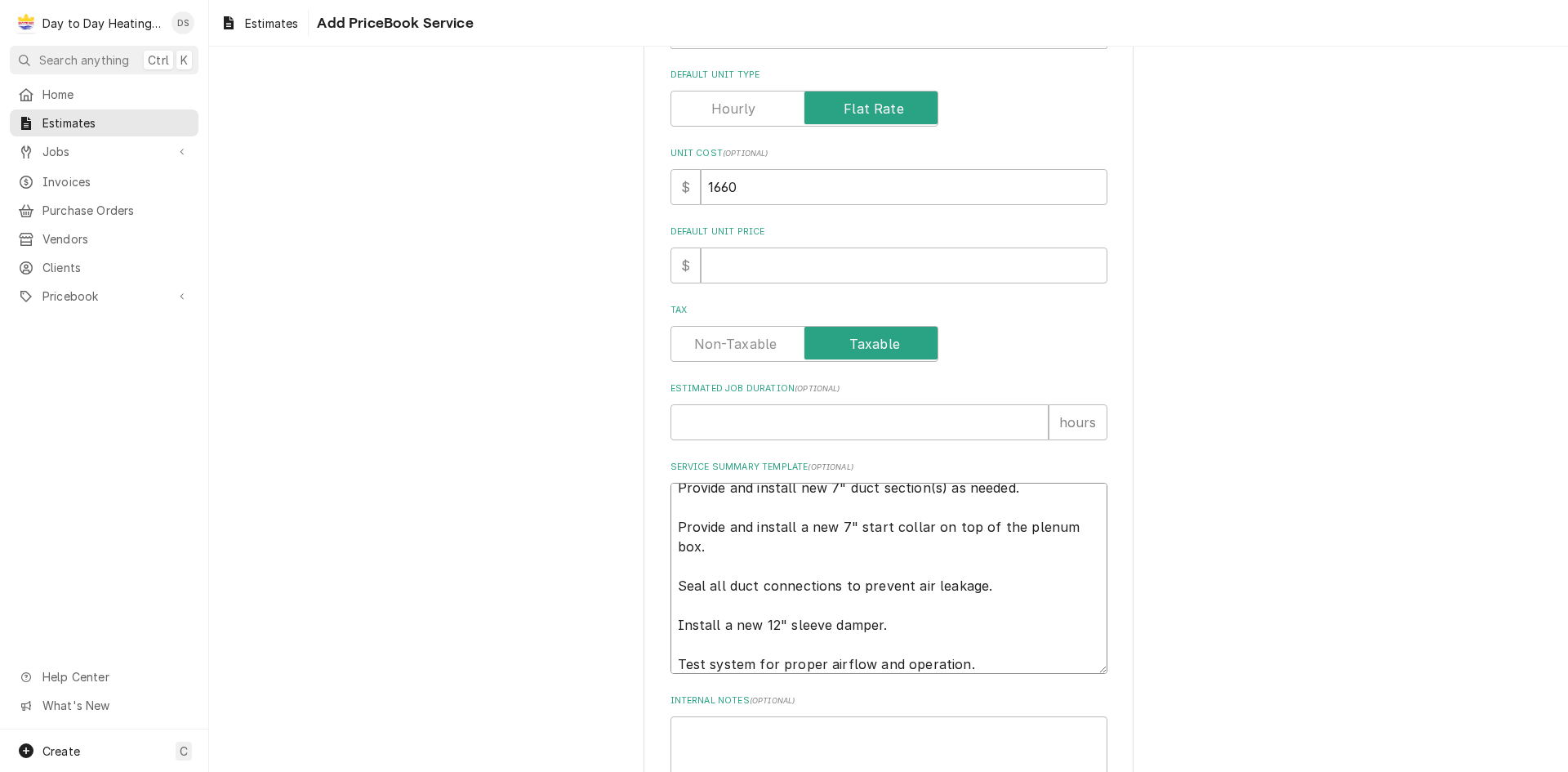
scroll to position [19, 0]
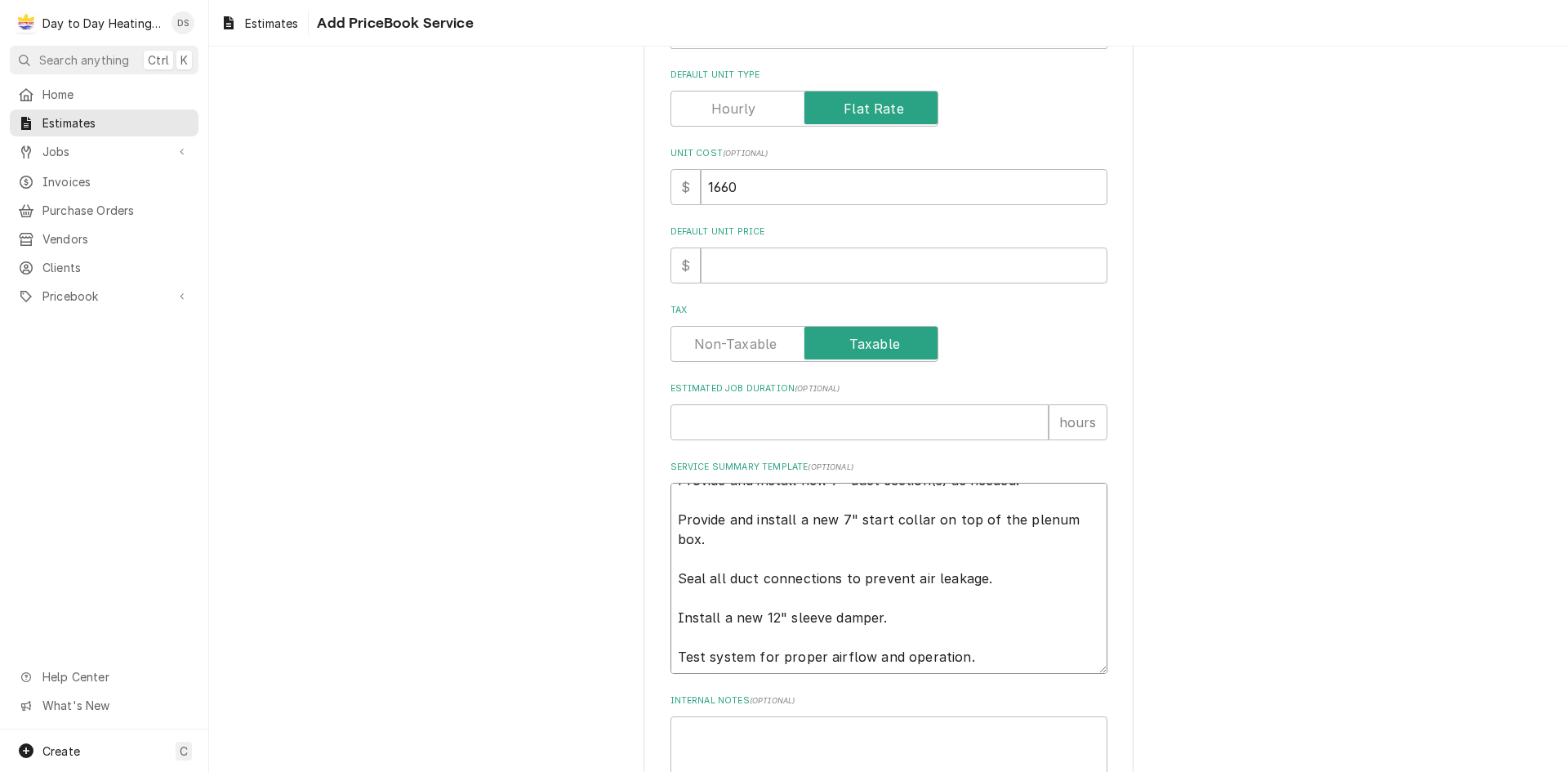
drag, startPoint x: 972, startPoint y: 664, endPoint x: 695, endPoint y: 622, distance: 280.2
click at [695, 622] on textarea "Provide and install new 7" duct section(s) as needed. Provide and install a new…" at bounding box center [889, 579] width 437 height 192
click at [1004, 630] on textarea "Provide and install new 7" duct section(s) as needed. Provide and install a new…" at bounding box center [889, 579] width 437 height 192
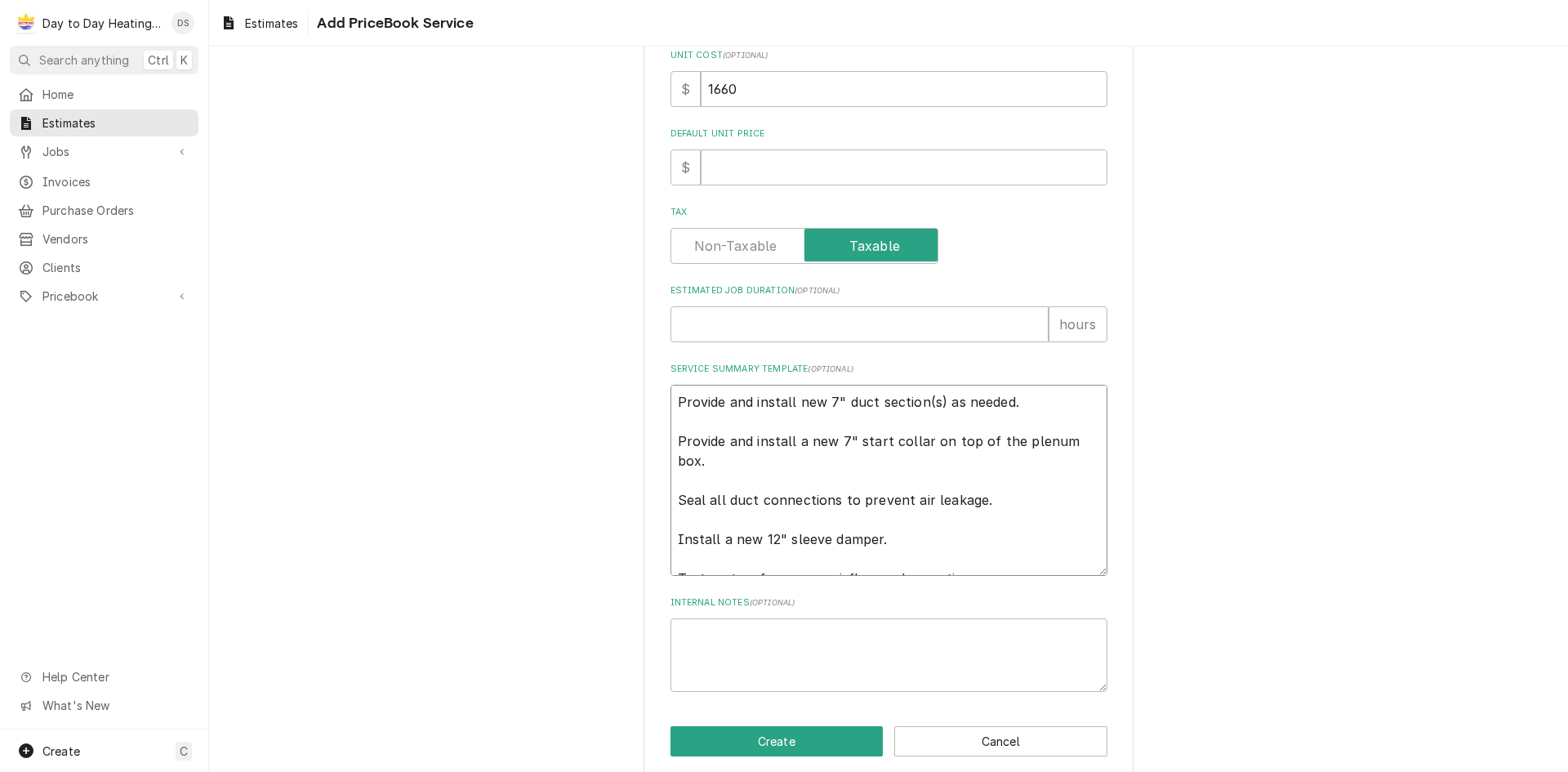
scroll to position [490, 0]
click at [672, 404] on textarea "Provide and install new 7" duct section(s) as needed. Provide and install a new…" at bounding box center [889, 479] width 437 height 192
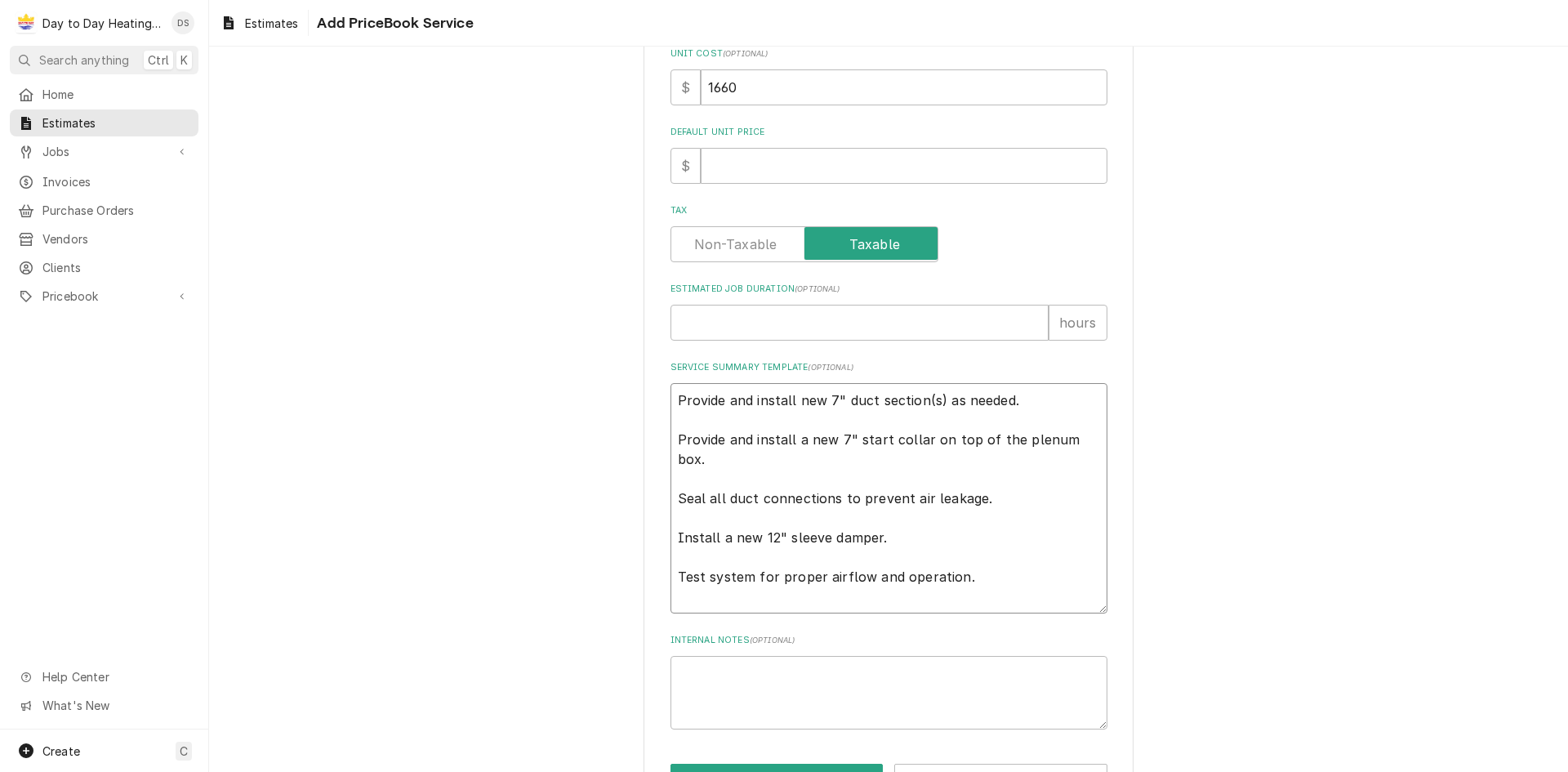
click at [691, 413] on textarea "Provide and install new 7" duct section(s) as needed. Provide and install a new…" at bounding box center [889, 498] width 437 height 230
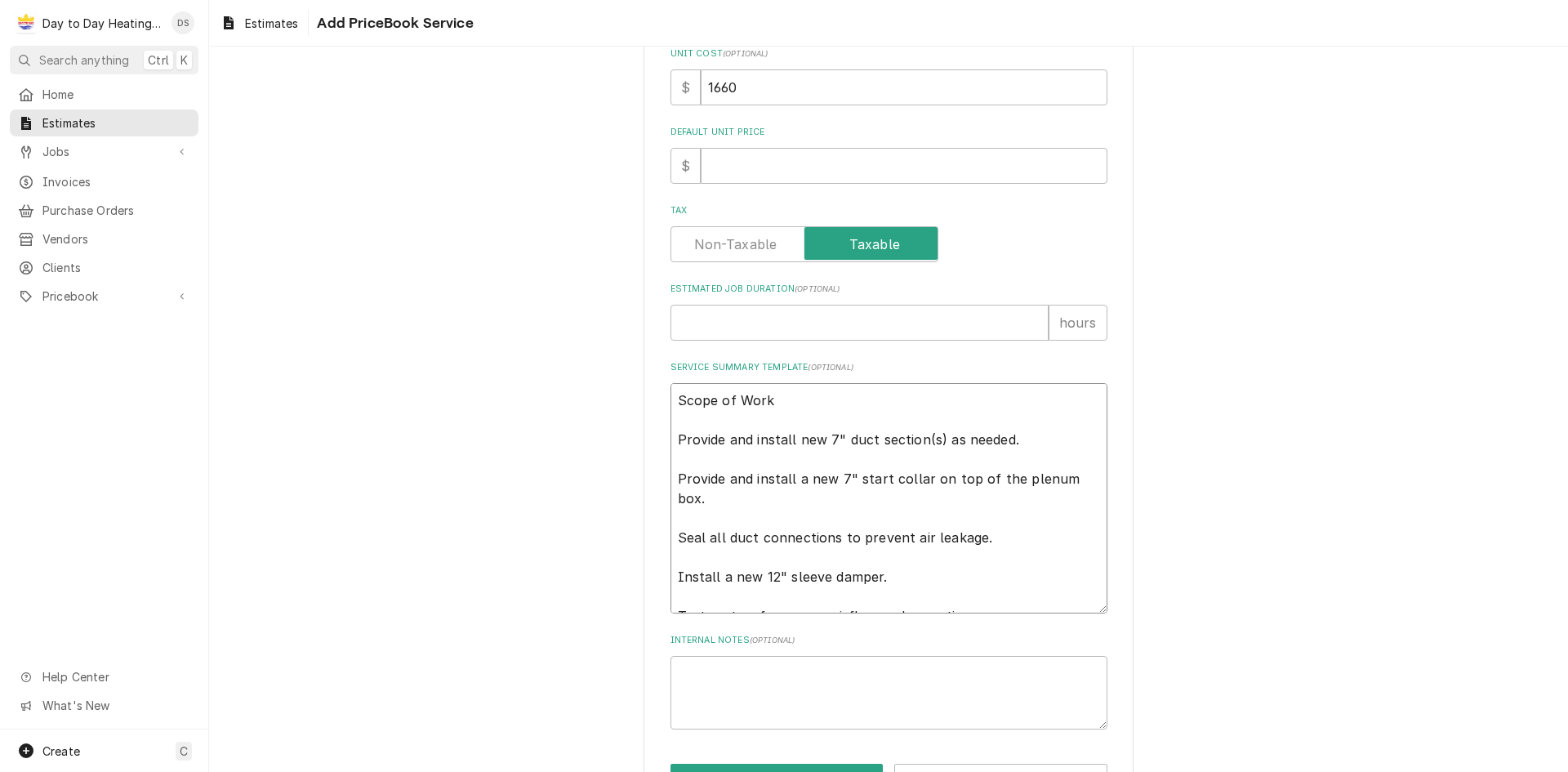
click at [670, 435] on textarea "Scope of Work Provide and install new 7" duct section(s) as needed. Provide and…" at bounding box center [889, 498] width 437 height 230
click at [670, 481] on textarea "Scope of Work -Provide and install new 7" duct section(s) as needed. Provide an…" at bounding box center [889, 498] width 437 height 230
click at [670, 465] on textarea "Scope of Work -Provide and install new 7" duct section(s) as needed. -Provide a…" at bounding box center [889, 498] width 437 height 230
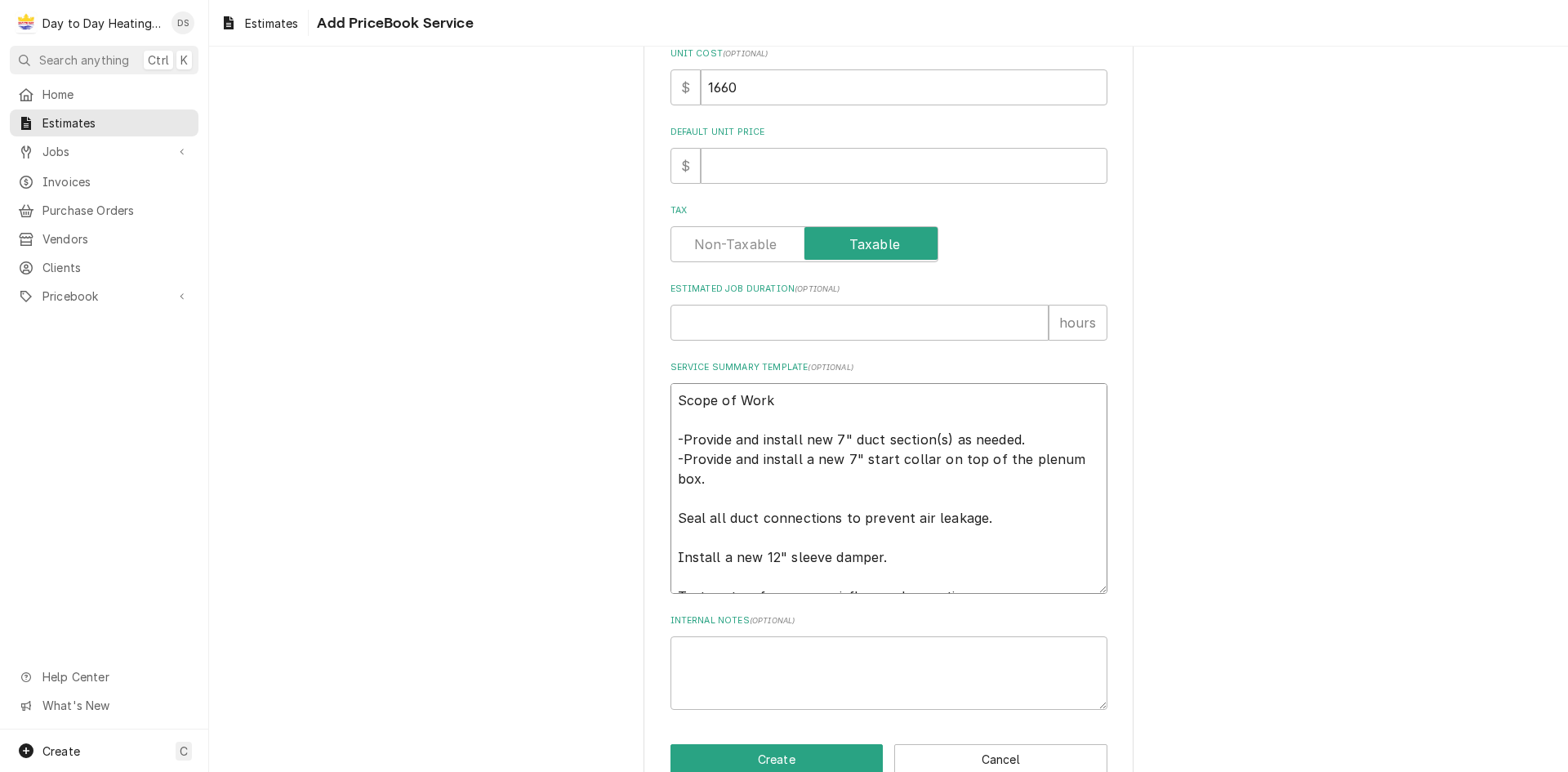
click at [670, 498] on textarea "Scope of Work -Provide and install new 7" duct section(s) as needed. -Provide a…" at bounding box center [889, 489] width 437 height 211
click at [670, 497] on textarea "Scope of Work -Provide and install new 7" duct section(s) as needed. -Provide a…" at bounding box center [889, 489] width 437 height 211
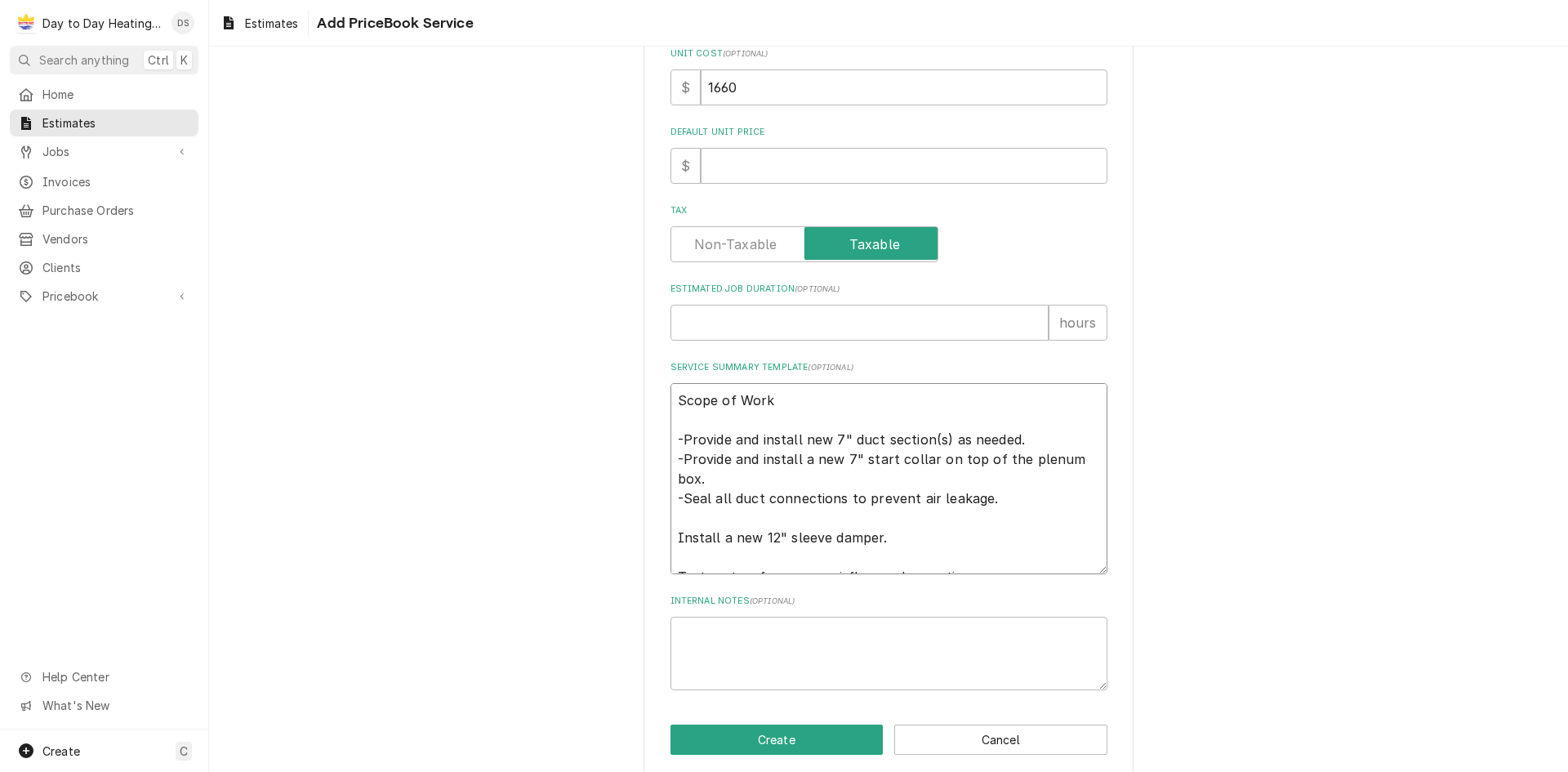
click at [670, 520] on textarea "Scope of Work -Provide and install new 7" duct section(s) as needed. -Provide a…" at bounding box center [889, 479] width 437 height 192
click at [671, 518] on textarea "Scope of Work -Provide and install new 7" duct section(s) as needed. -Provide a…" at bounding box center [889, 479] width 437 height 192
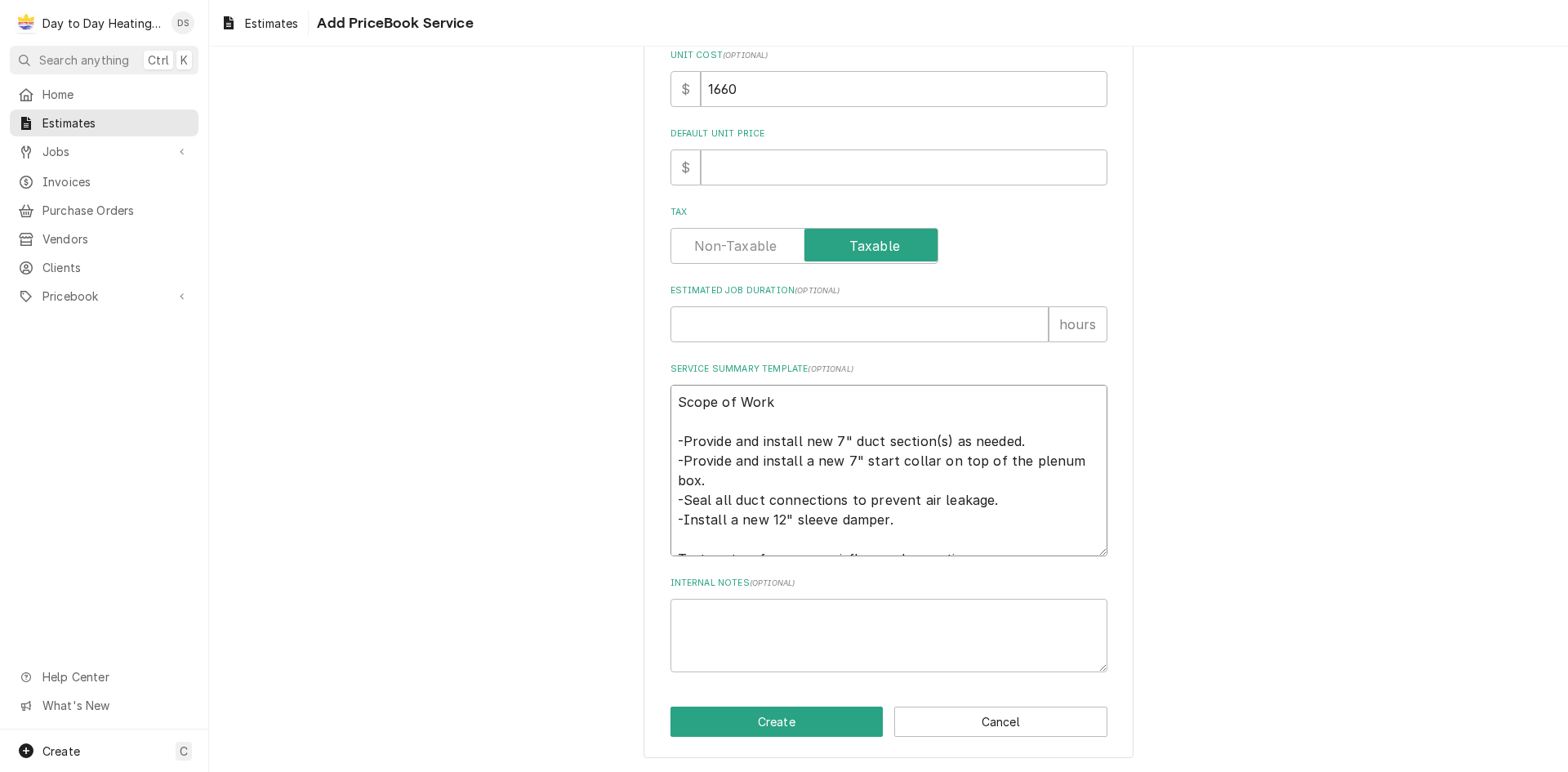
click at [672, 541] on textarea "Scope of Work -Provide and install new 7" duct section(s) as needed. -Provide a…" at bounding box center [889, 470] width 437 height 171
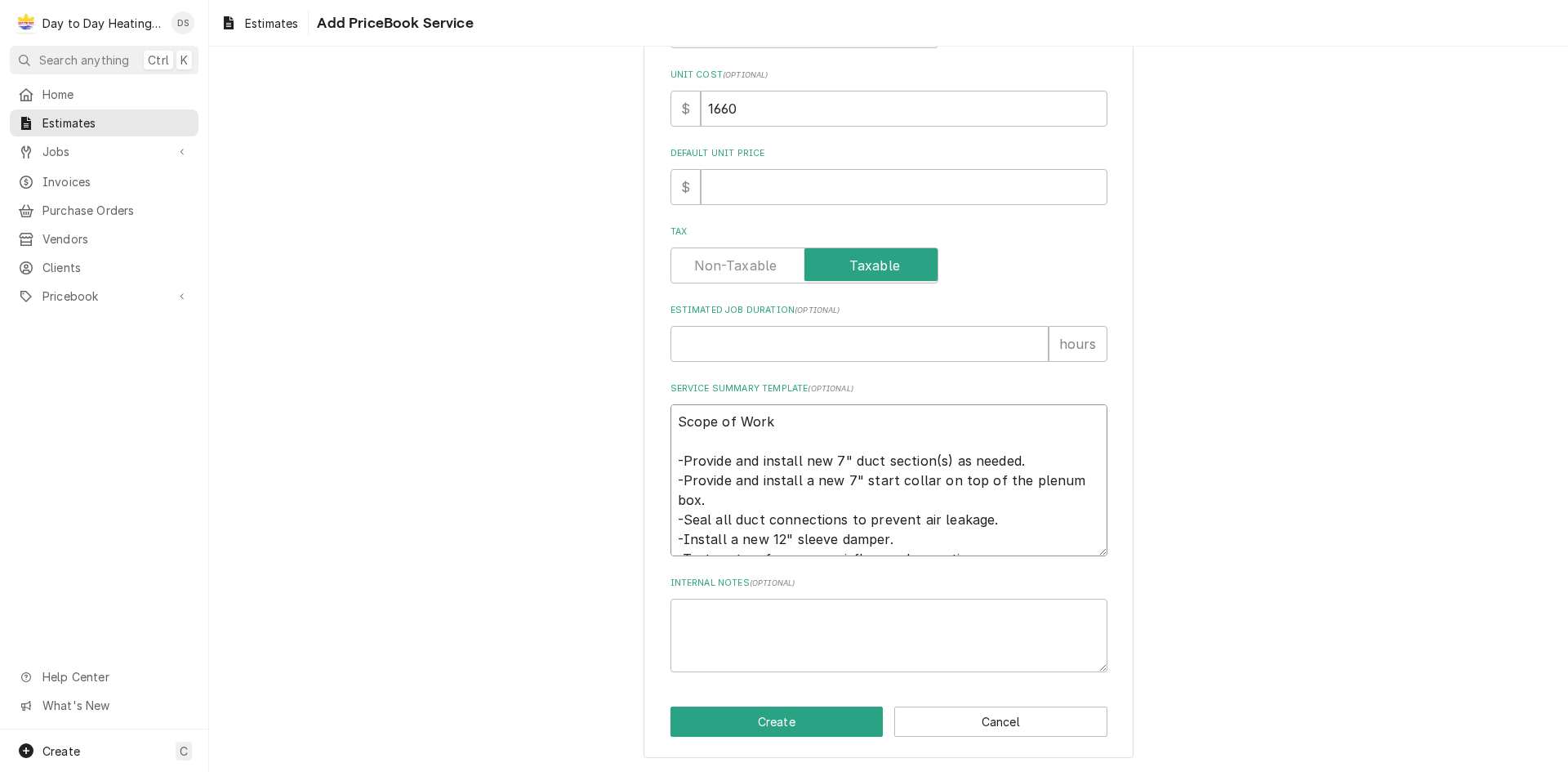
click at [681, 447] on textarea "Scope of Work -Provide and install new 7" duct section(s) as needed. -Provide a…" at bounding box center [889, 480] width 437 height 152
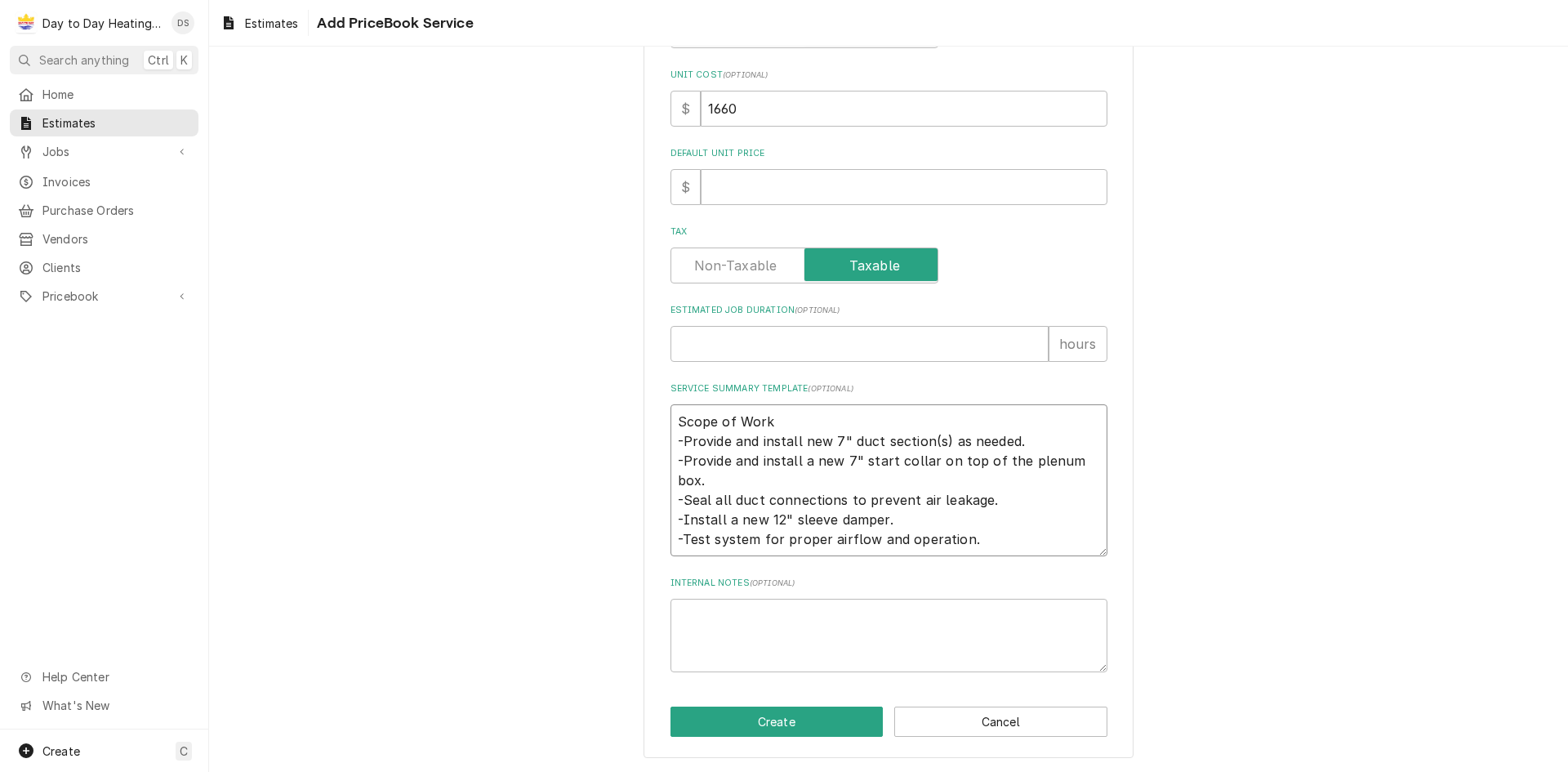
scroll to position [449, 0]
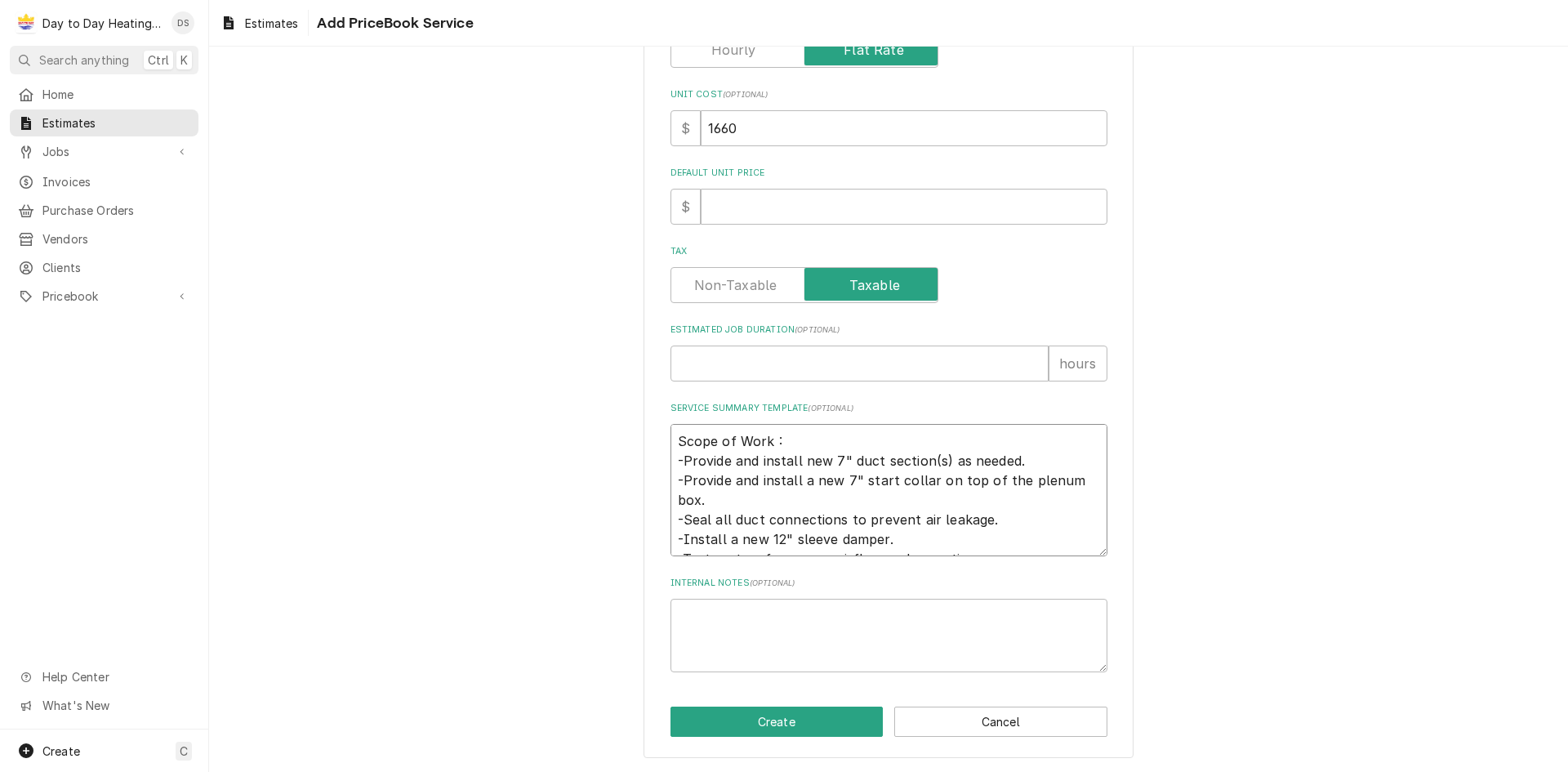
drag, startPoint x: 1091, startPoint y: 481, endPoint x: 676, endPoint y: 483, distance: 415.0
click at [676, 483] on textarea "Scope of Work : -Provide and install new 7" duct section(s) as needed. -Provide…" at bounding box center [889, 490] width 437 height 133
click at [785, 438] on textarea "Scope of Work : -Provide and install new 7" duct section(s) as needed. -Provide…" at bounding box center [889, 490] width 437 height 133
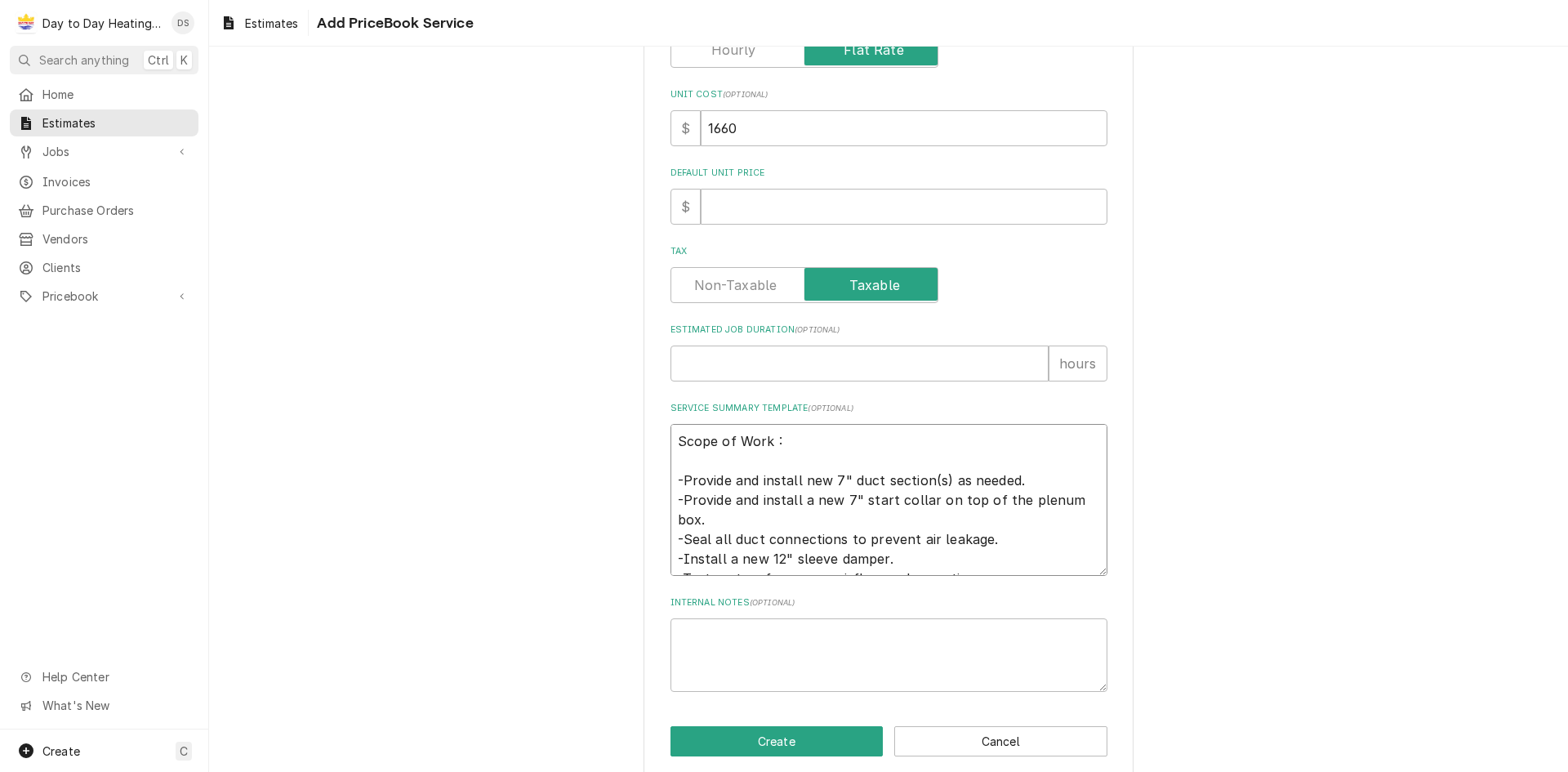
scroll to position [469, 0]
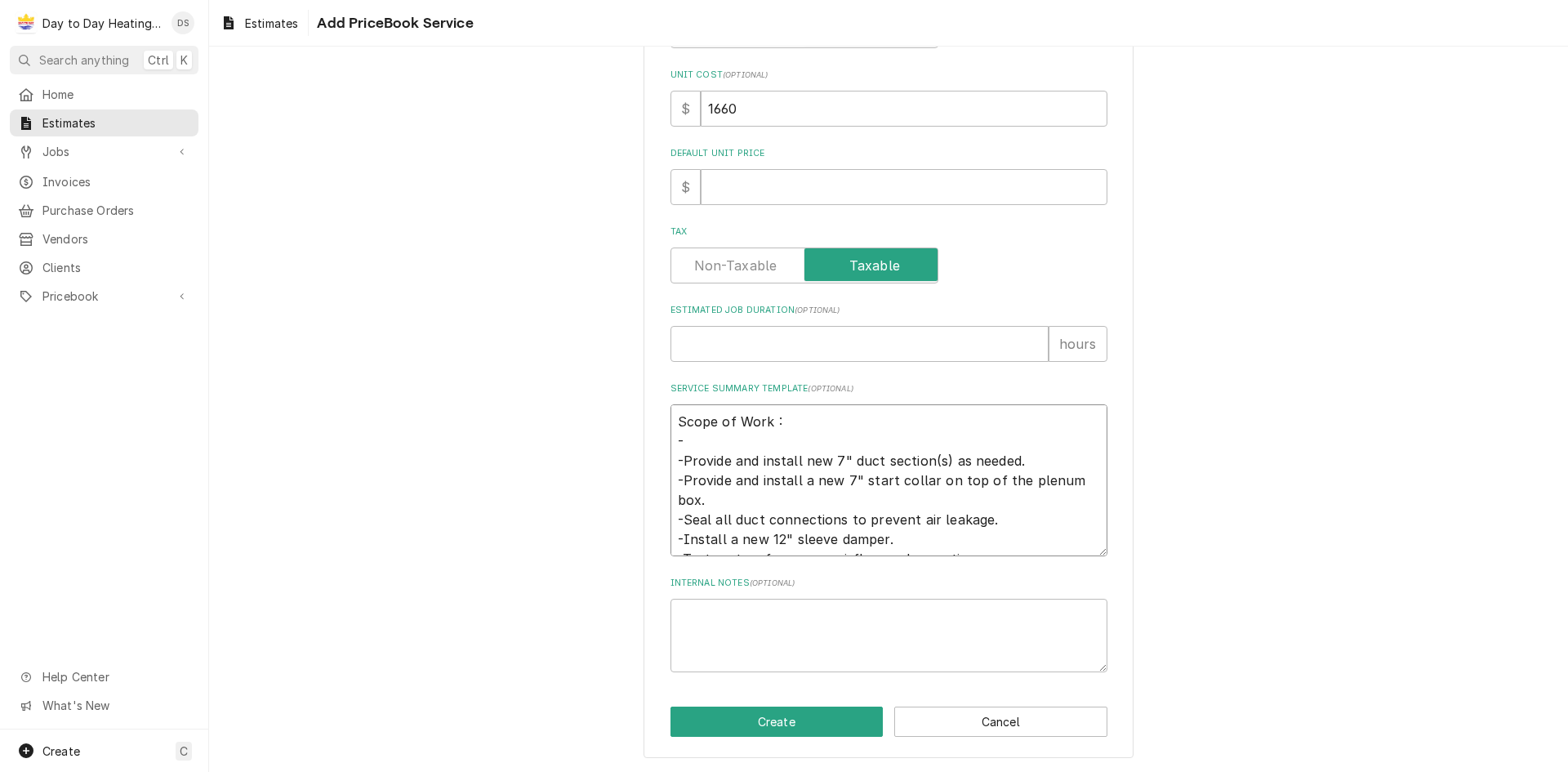
paste textarea "Provide and install a new 7" start collar on top of the plenum box."
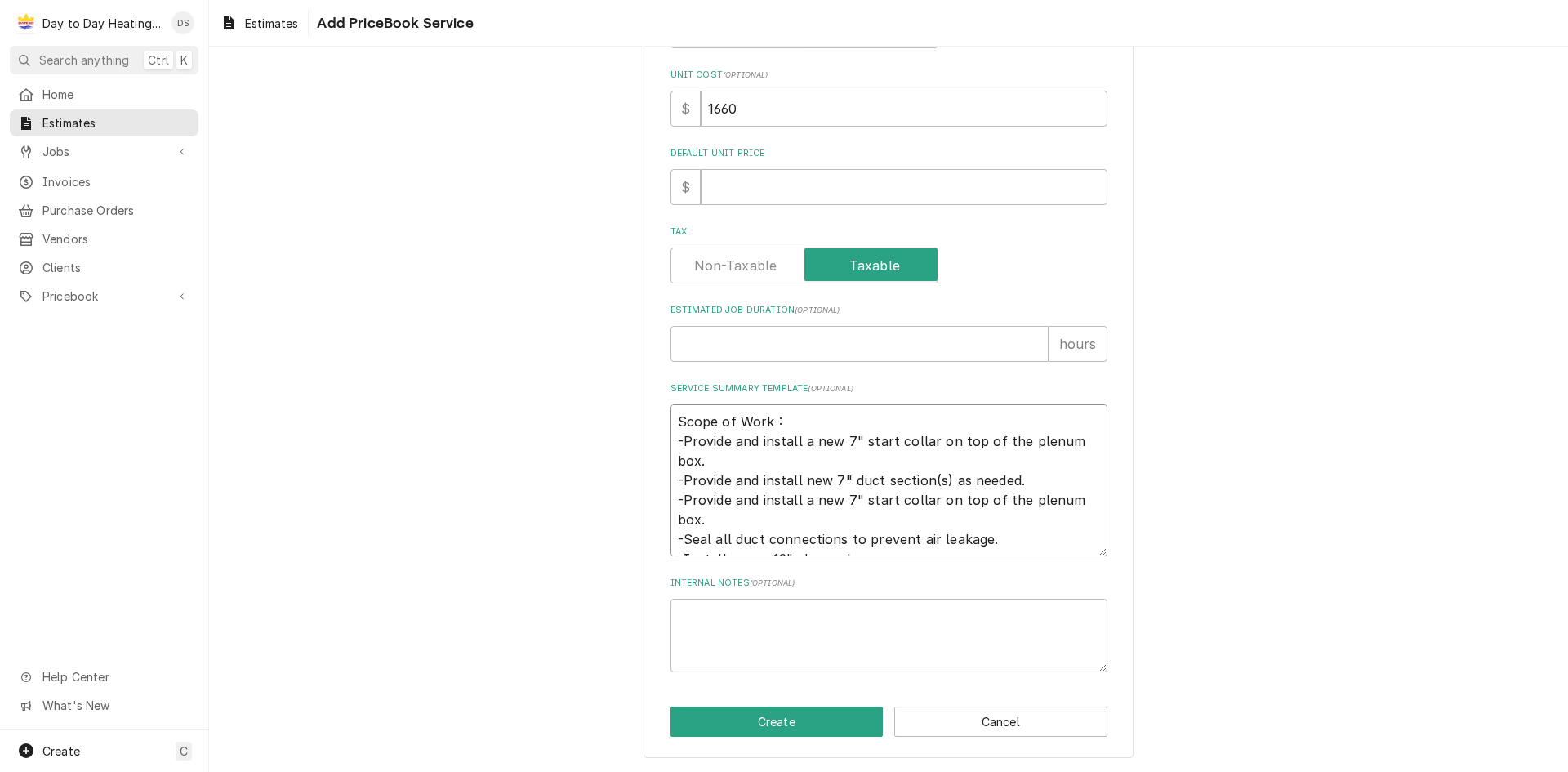
drag, startPoint x: 725, startPoint y: 517, endPoint x: 668, endPoint y: 504, distance: 58.5
click at [670, 504] on textarea "Scope of Work : -Provide and install a new 7" start collar on top of the plenum…" at bounding box center [889, 480] width 437 height 152
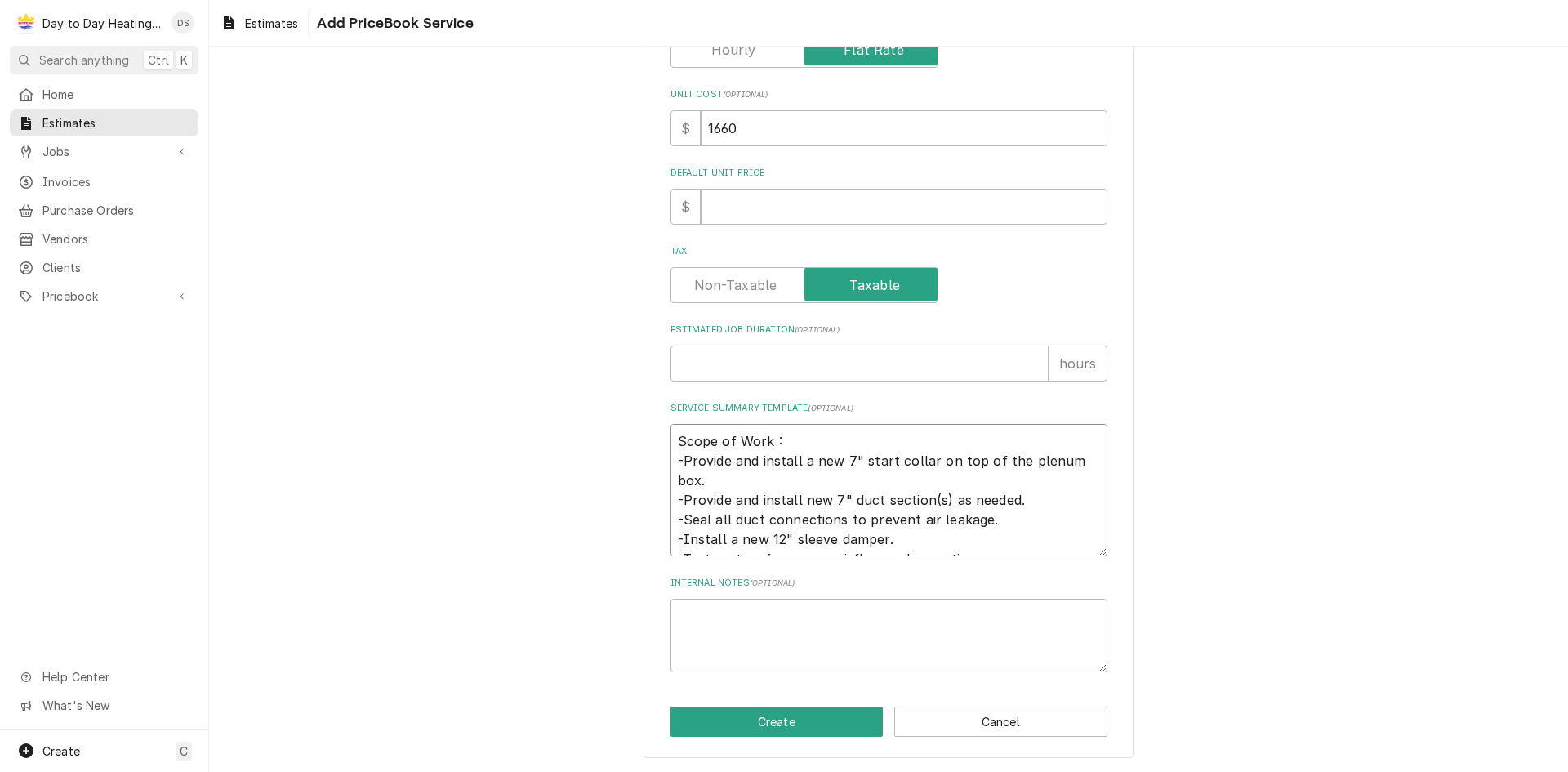
drag, startPoint x: 886, startPoint y: 521, endPoint x: 676, endPoint y: 524, distance: 210.0
click at [675, 527] on textarea "Scope of Work : -Provide and install a new 7" start collar on top of the plenum…" at bounding box center [889, 490] width 437 height 133
click at [909, 517] on textarea "Scope of Work : -Provide and install a new 7" start collar on top of the plenum…" at bounding box center [889, 490] width 437 height 133
click at [858, 519] on textarea "Scope of Work : -Provide and install a new 7" start collar on top of the plenum…" at bounding box center [889, 490] width 437 height 133
drag, startPoint x: 890, startPoint y: 517, endPoint x: 666, endPoint y: 520, distance: 224.0
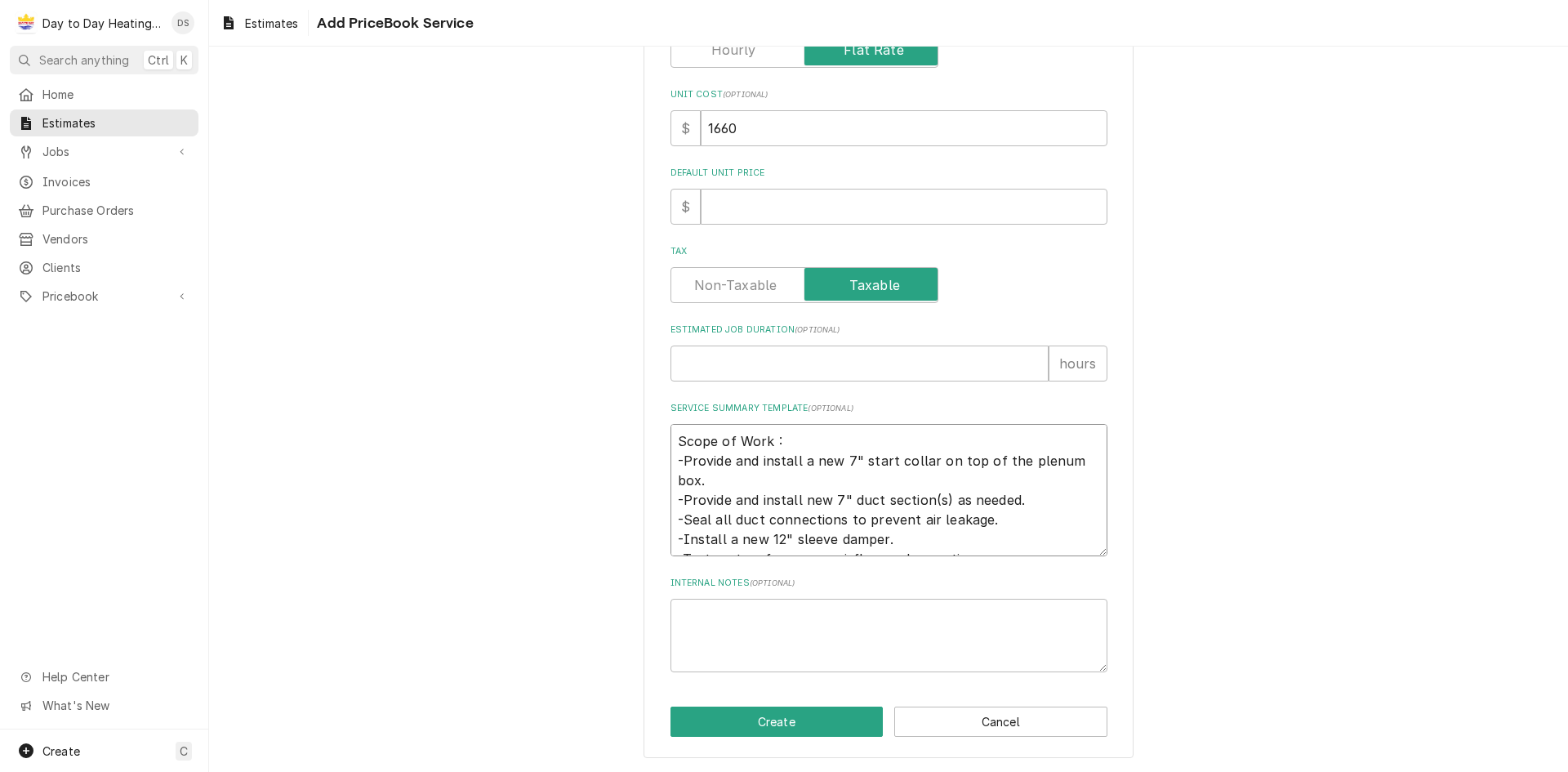
click at [670, 522] on textarea "Scope of Work : -Provide and install a new 7" start collar on top of the plenum…" at bounding box center [889, 490] width 437 height 133
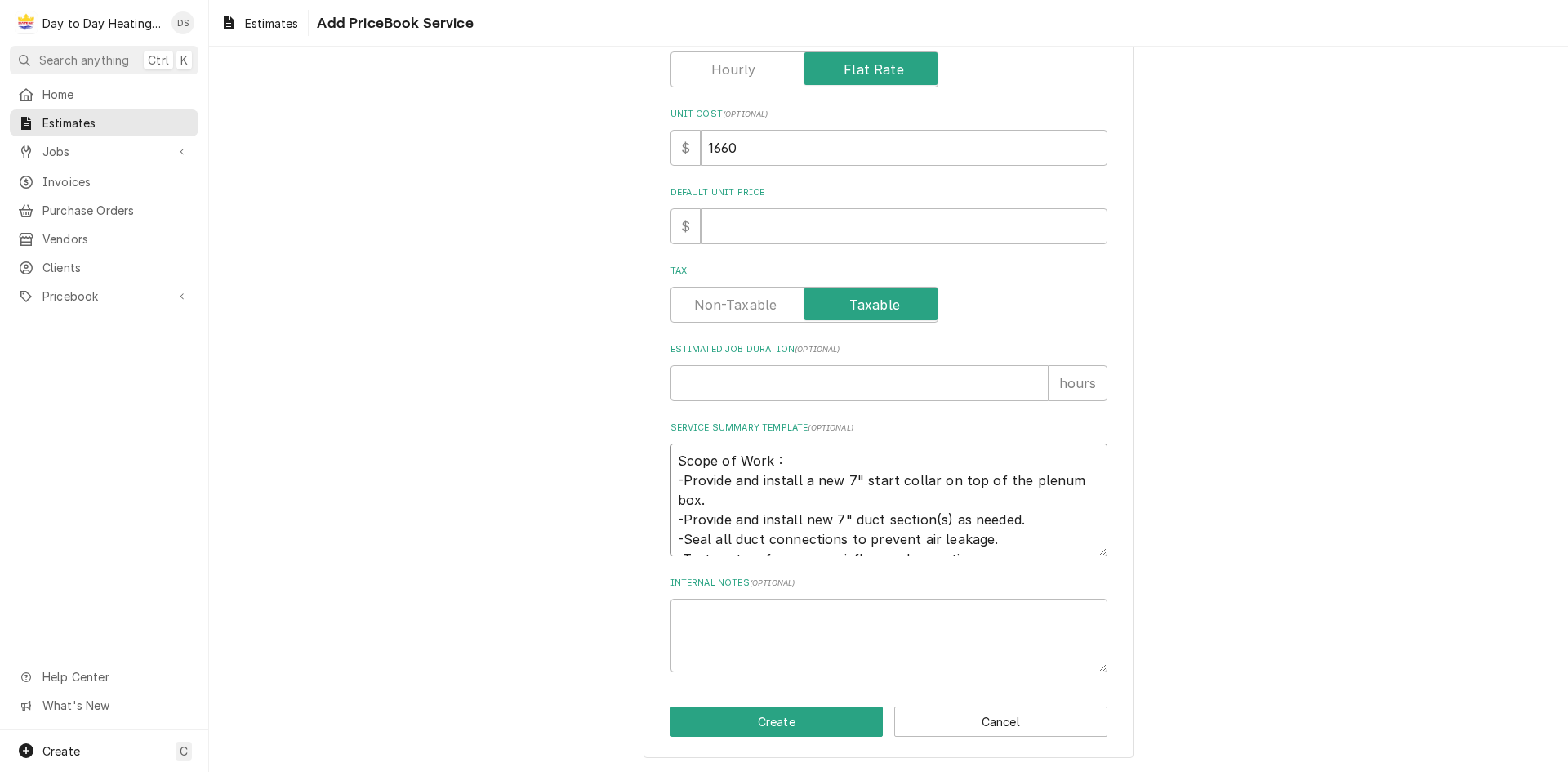
scroll to position [430, 0]
click at [1019, 499] on textarea "Scope of Work : -Provide and install a new 7" start collar on top of the plenum…" at bounding box center [889, 499] width 437 height 113
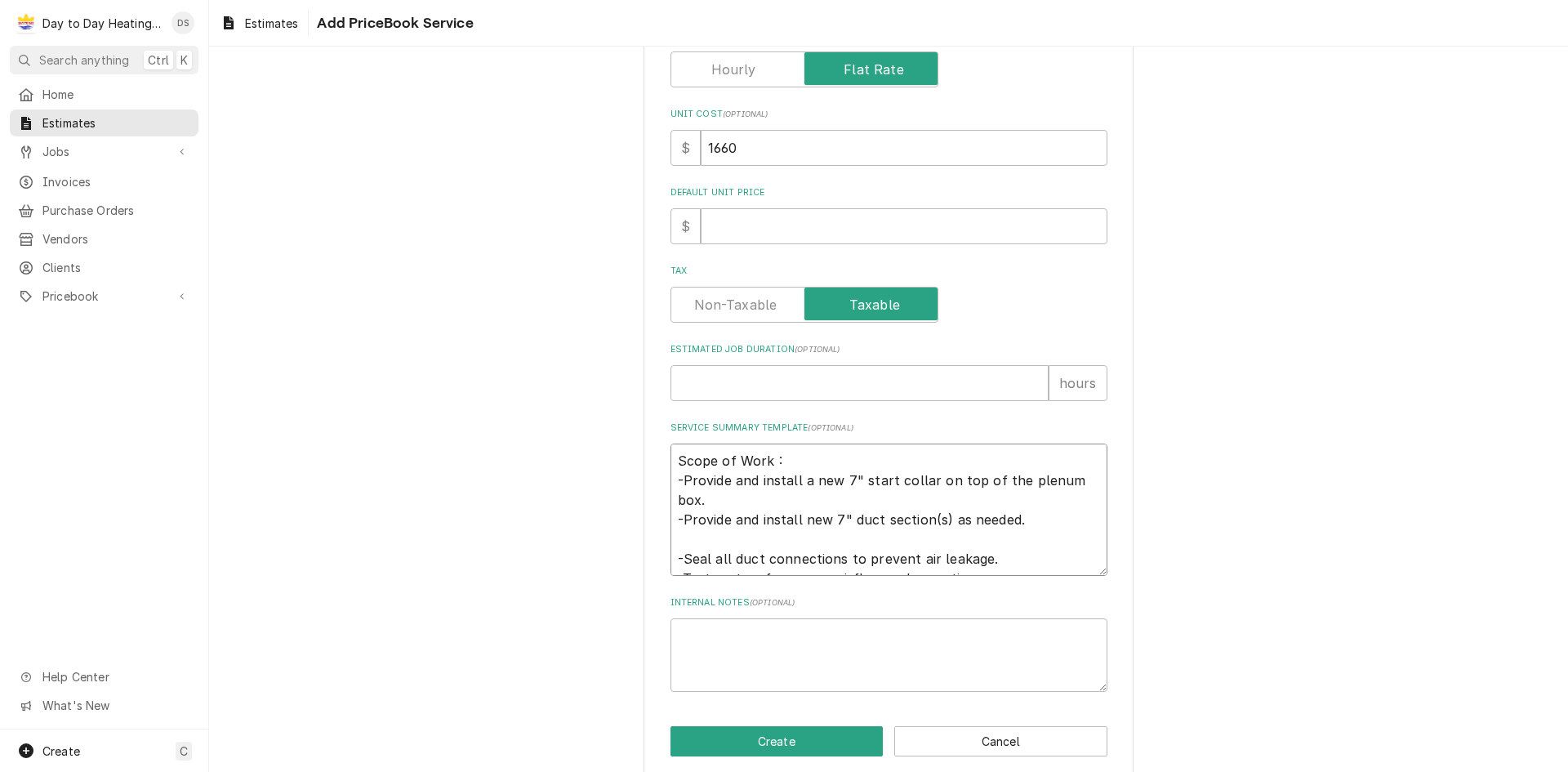
scroll to position [449, 0]
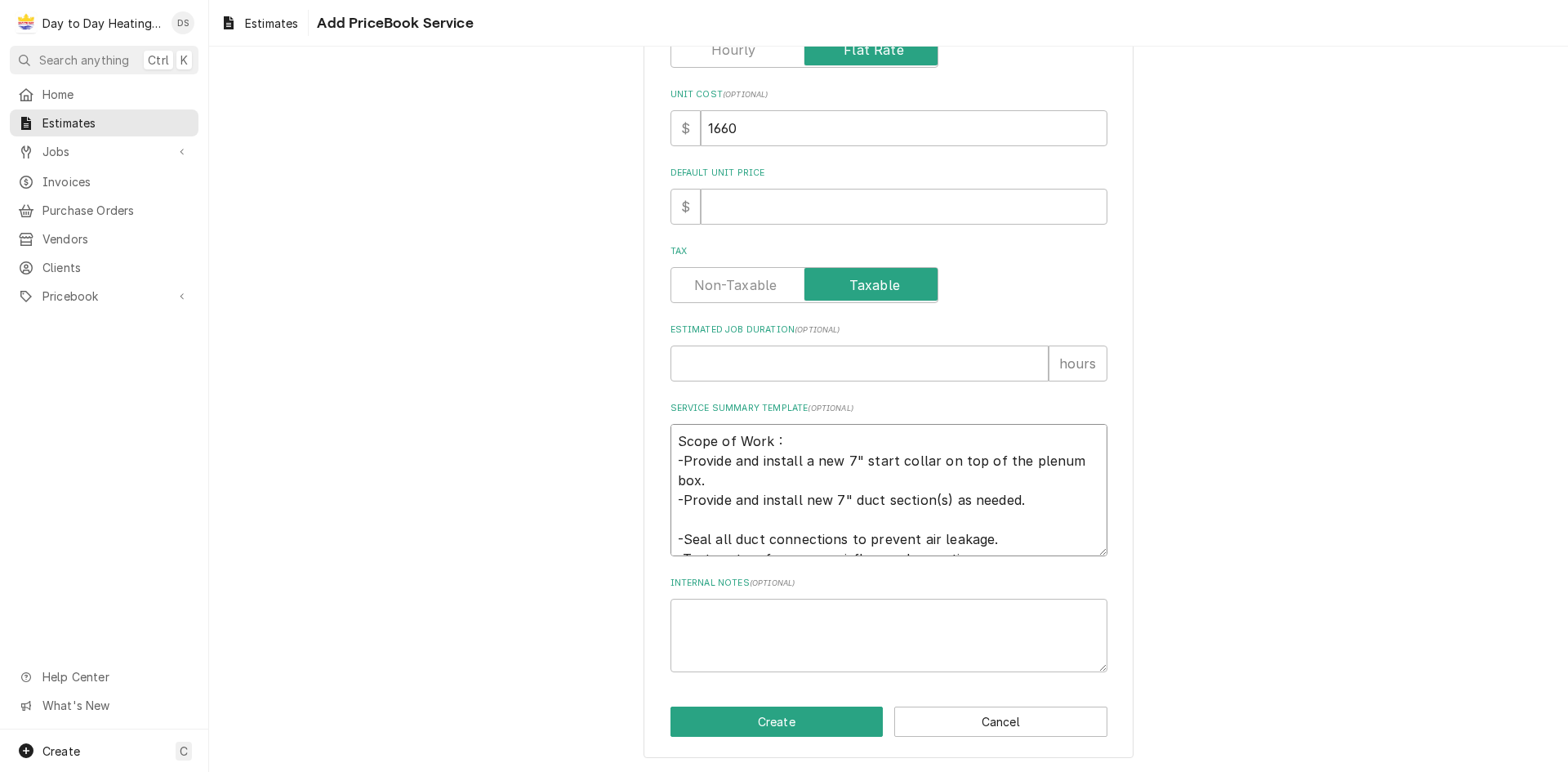
paste textarea "-Install a new 12" sleeve damper."
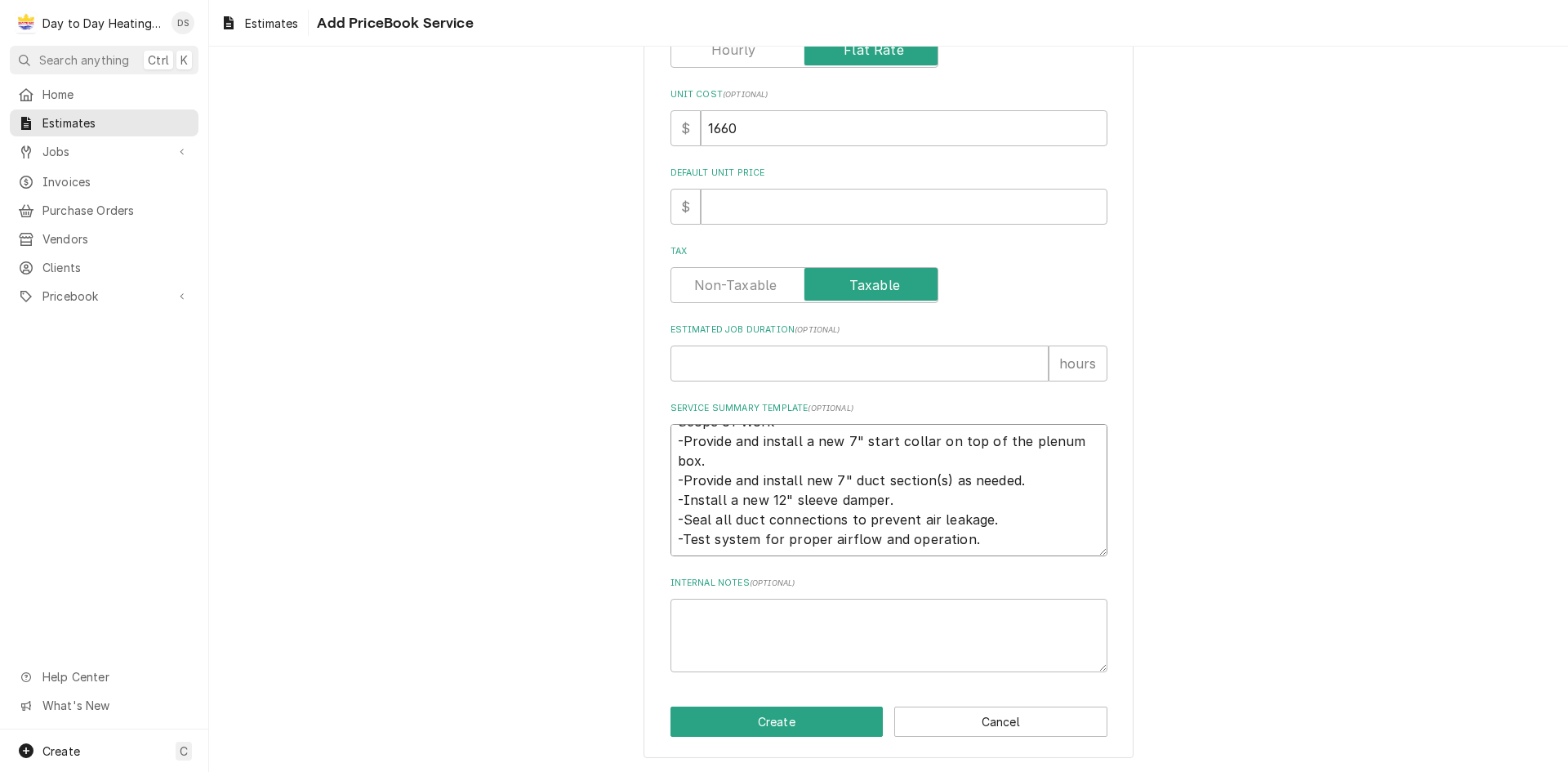
click at [1019, 515] on textarea "Scope of Work : -Provide and install a new 7" start collar on top of the plenum…" at bounding box center [889, 490] width 437 height 133
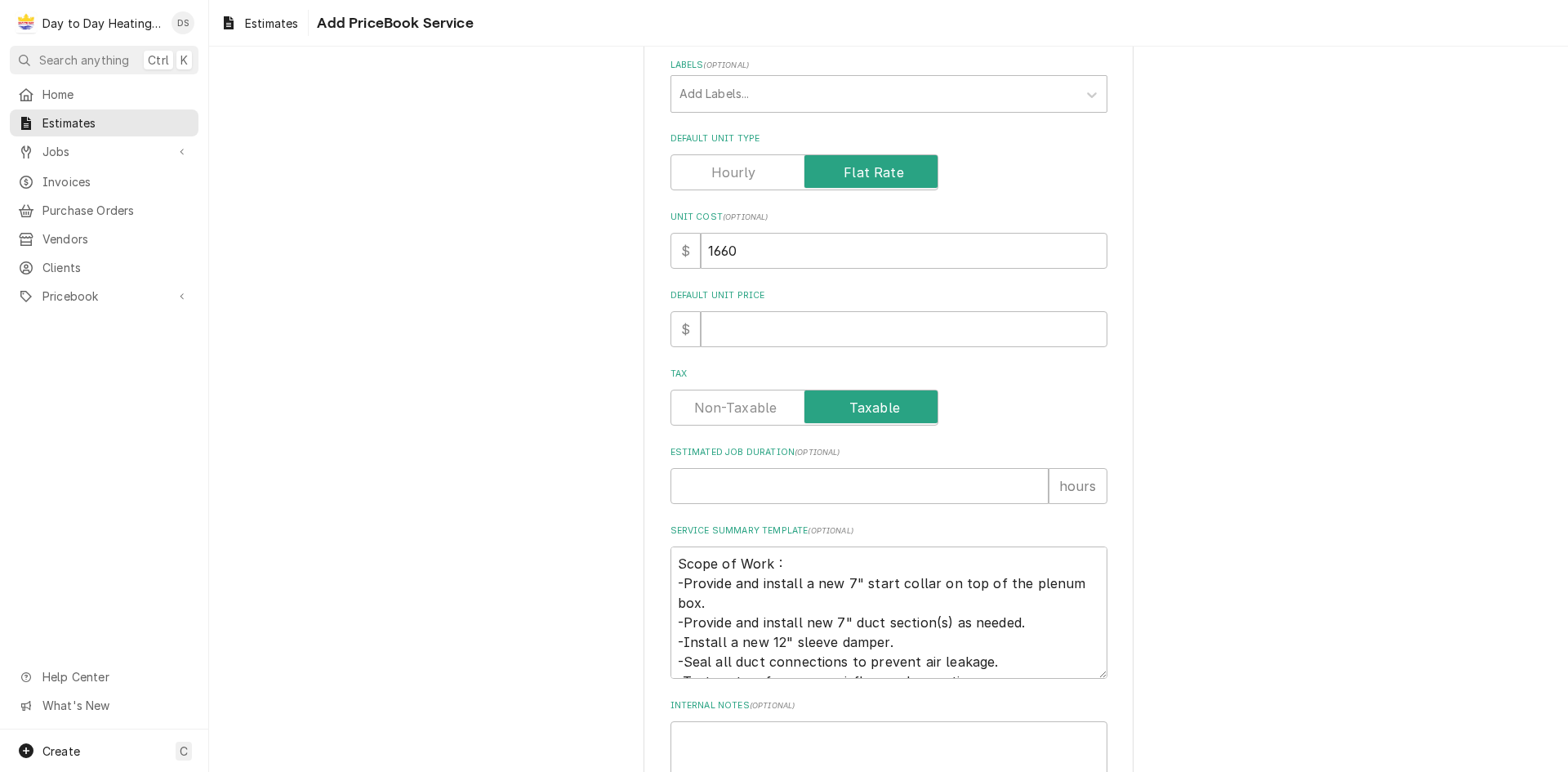
scroll to position [245, 0]
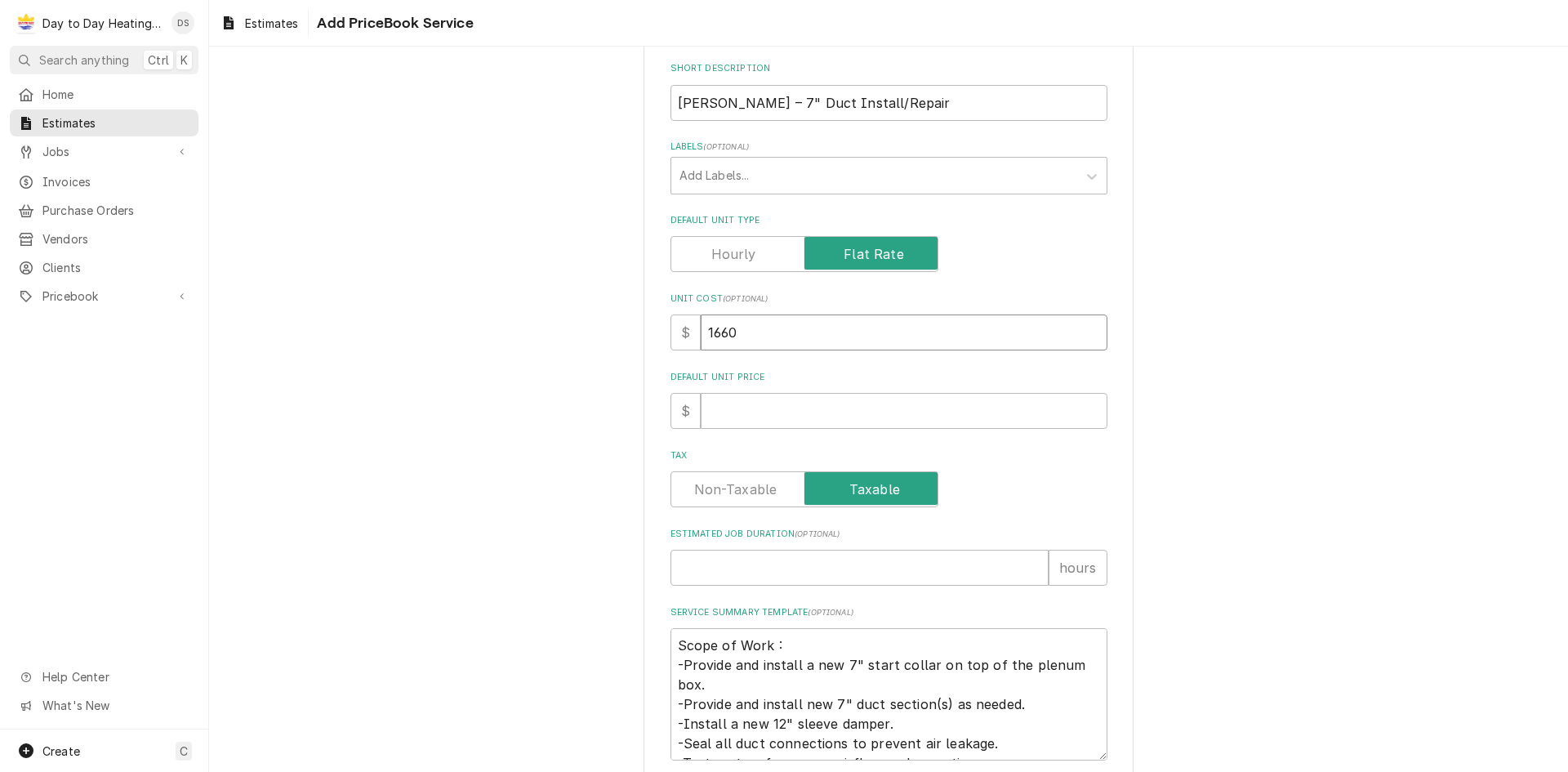
click at [761, 333] on input "1660" at bounding box center [903, 332] width 406 height 36
click at [965, 269] on div "Default Unit Type" at bounding box center [889, 253] width 437 height 36
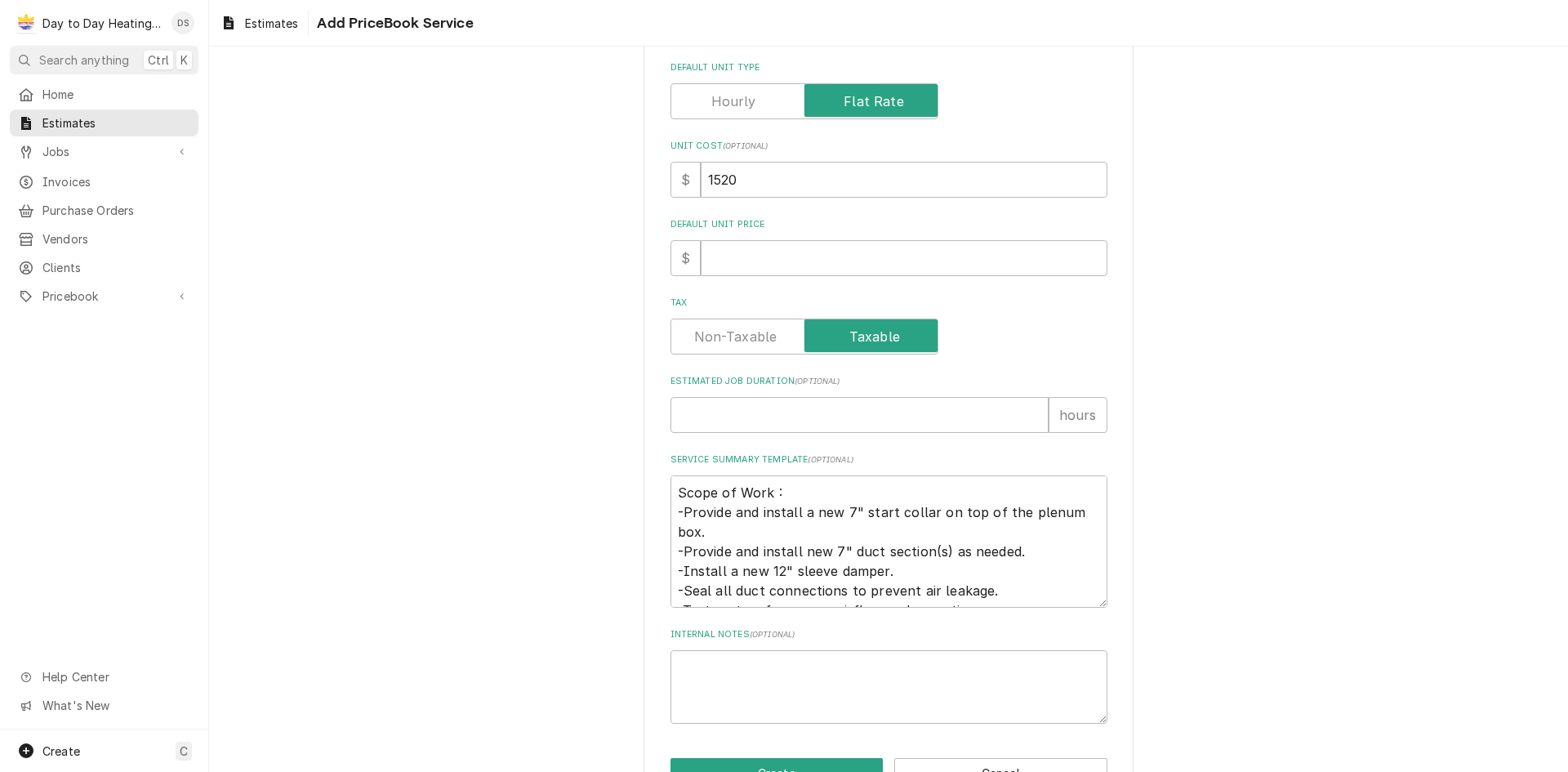
scroll to position [449, 0]
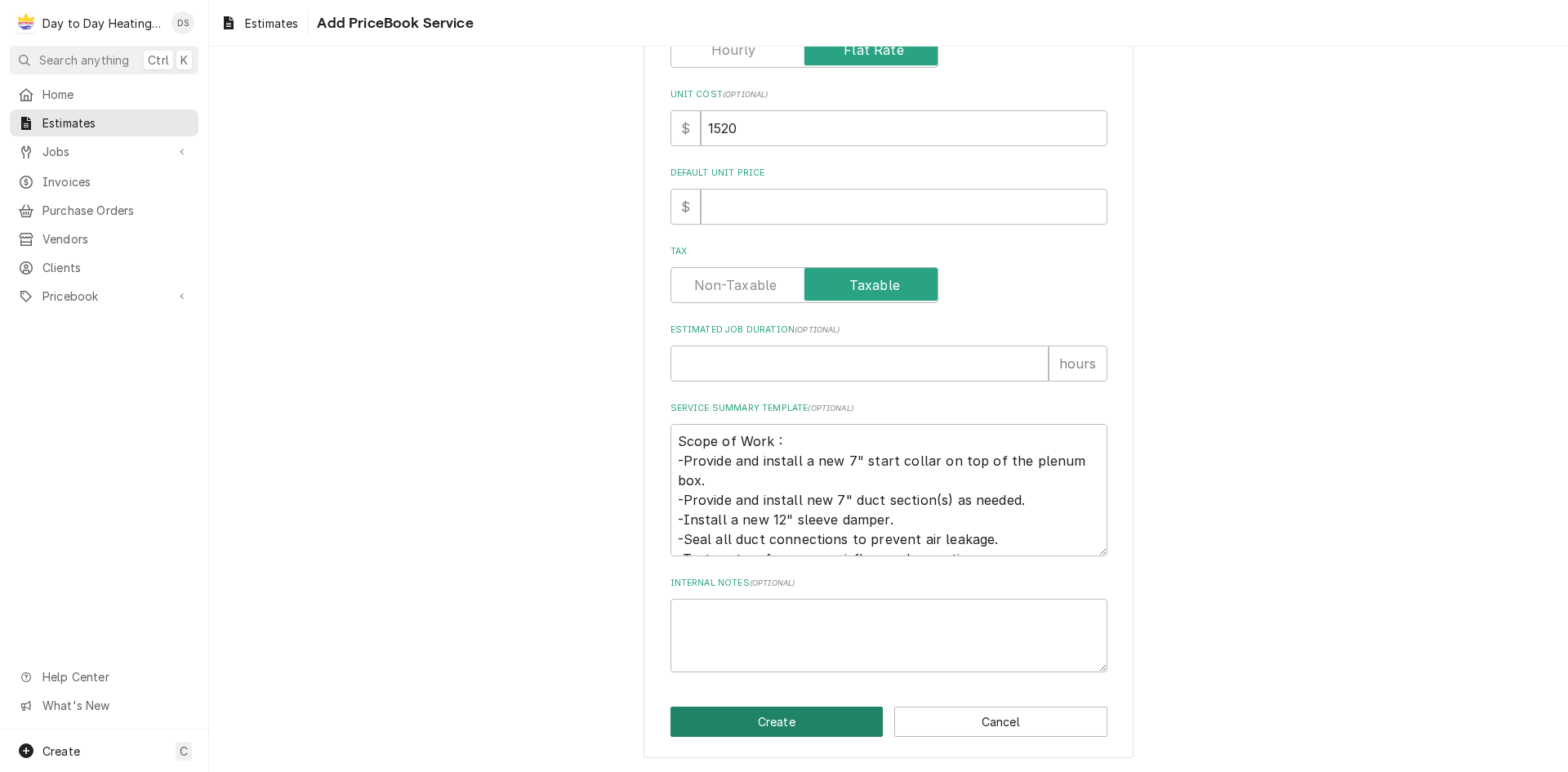
click at [791, 714] on button "Create" at bounding box center [777, 721] width 213 height 30
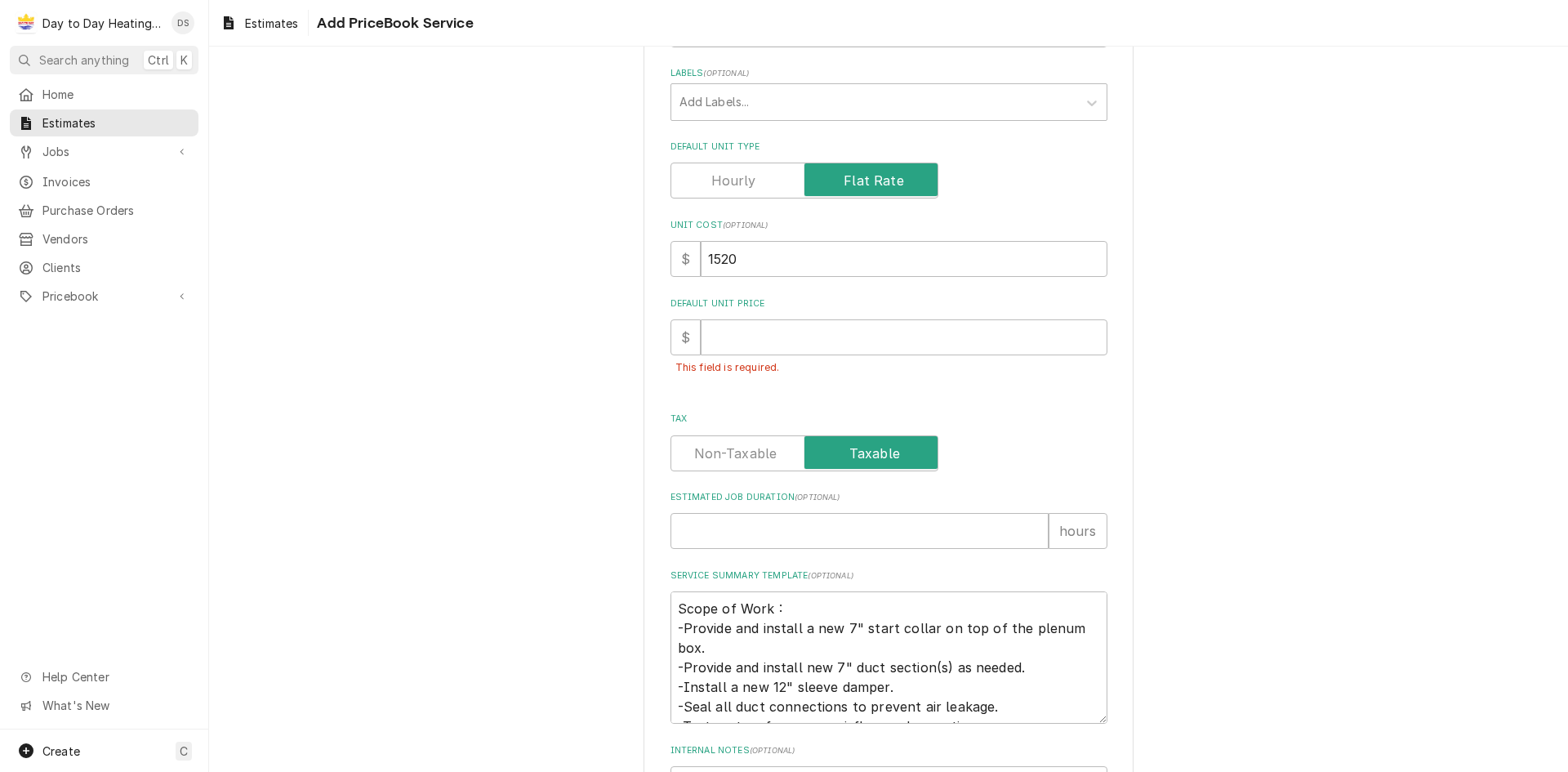
scroll to position [237, 0]
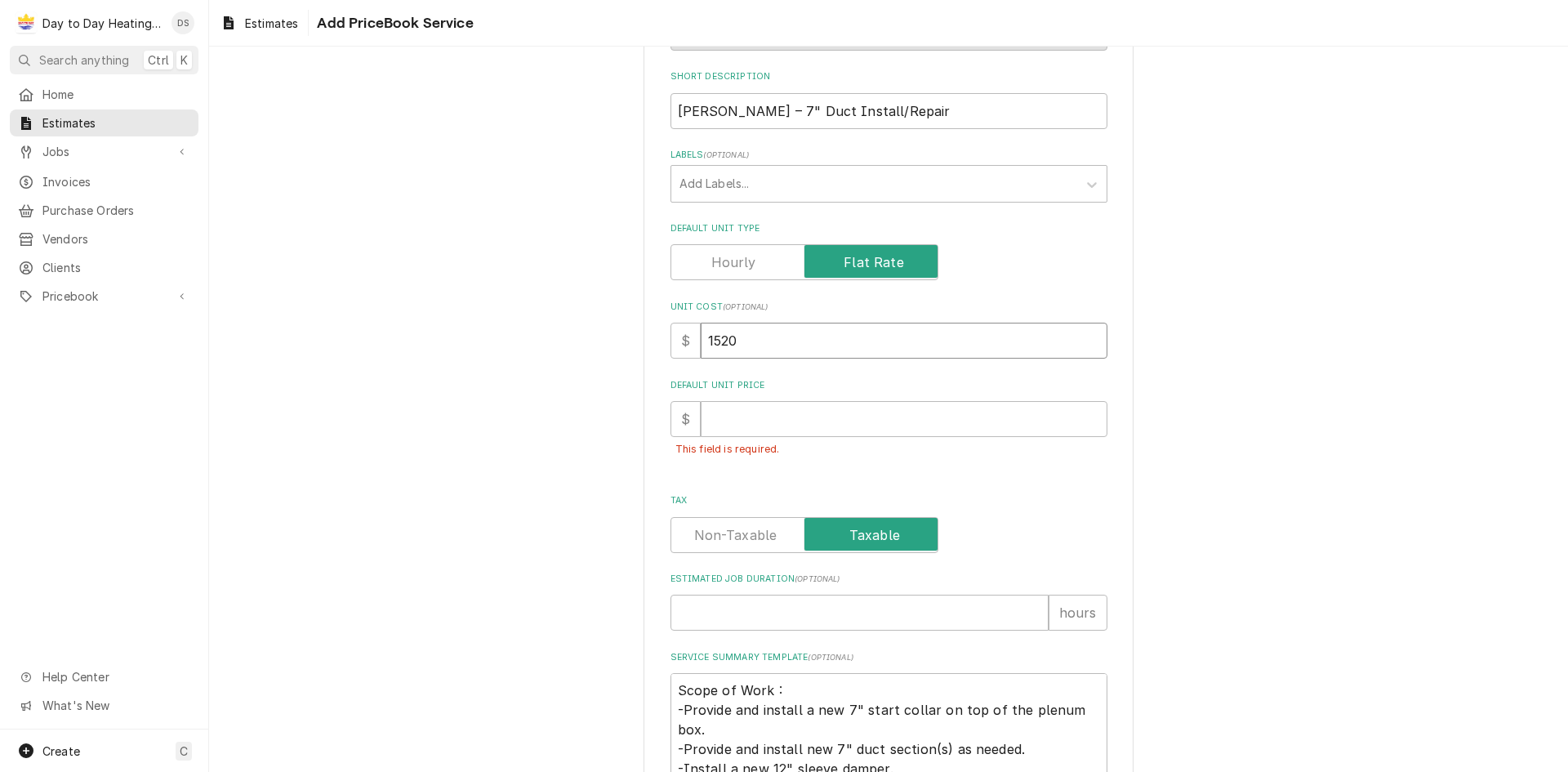
drag, startPoint x: 732, startPoint y: 344, endPoint x: 685, endPoint y: 359, distance: 49.3
click at [679, 352] on div "$ 1520" at bounding box center [889, 340] width 437 height 36
click at [757, 417] on input "Default Unit Price" at bounding box center [903, 419] width 406 height 36
click at [1017, 475] on div "Please provide the following information to create a PriceBook item. Active Sta…" at bounding box center [889, 391] width 437 height 1059
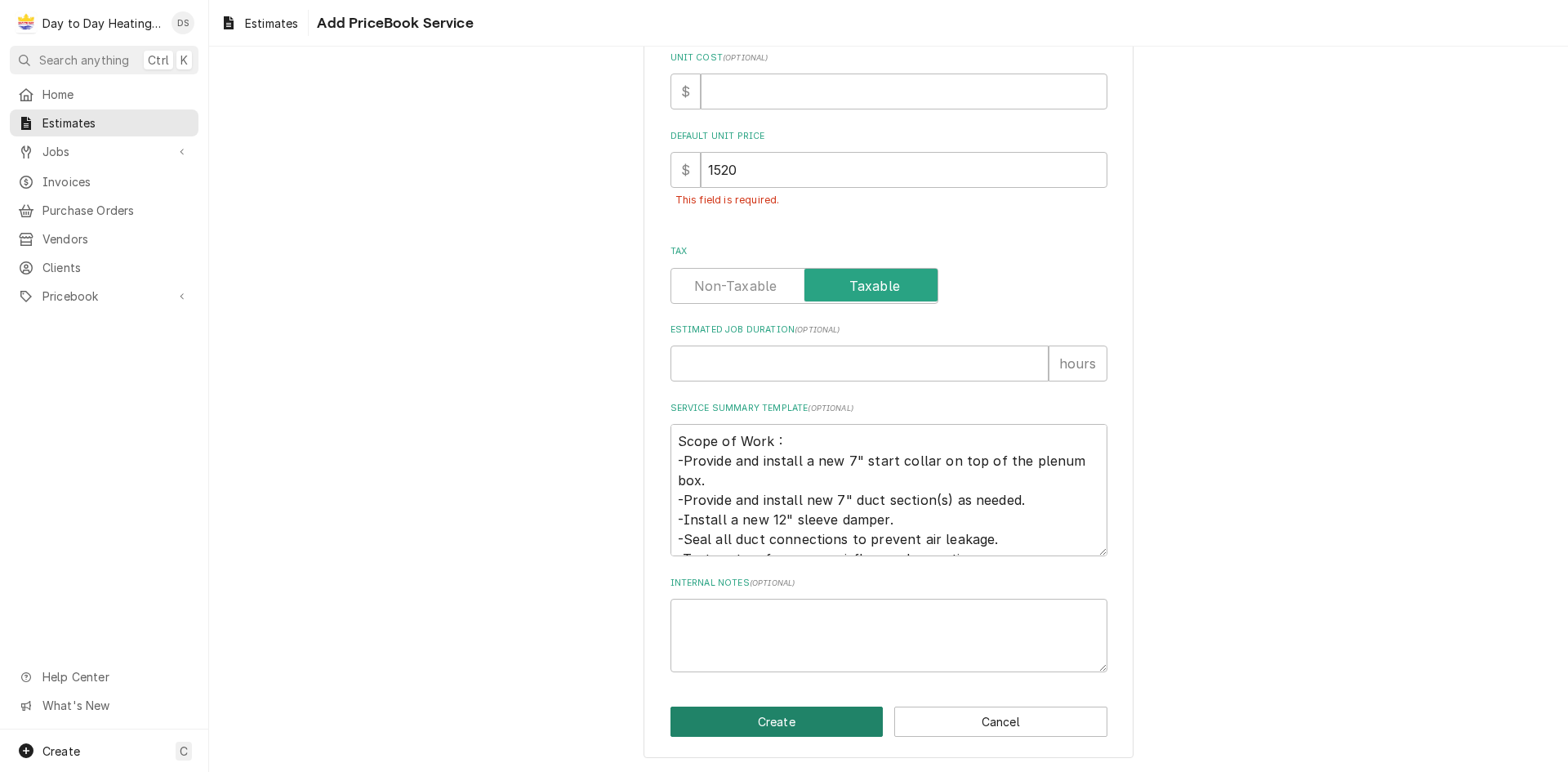
click at [810, 734] on button "Create" at bounding box center [777, 721] width 213 height 30
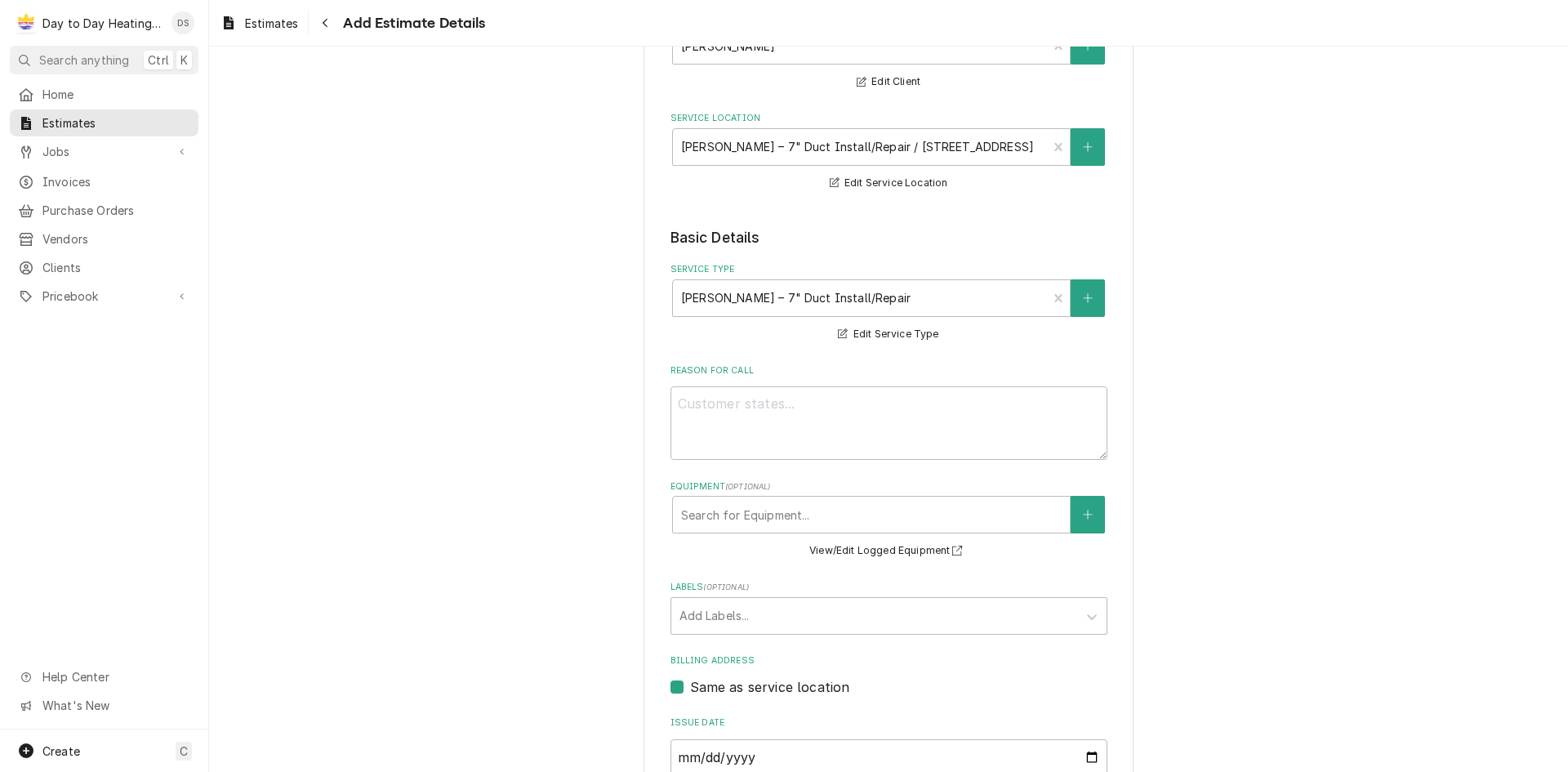
scroll to position [451, 0]
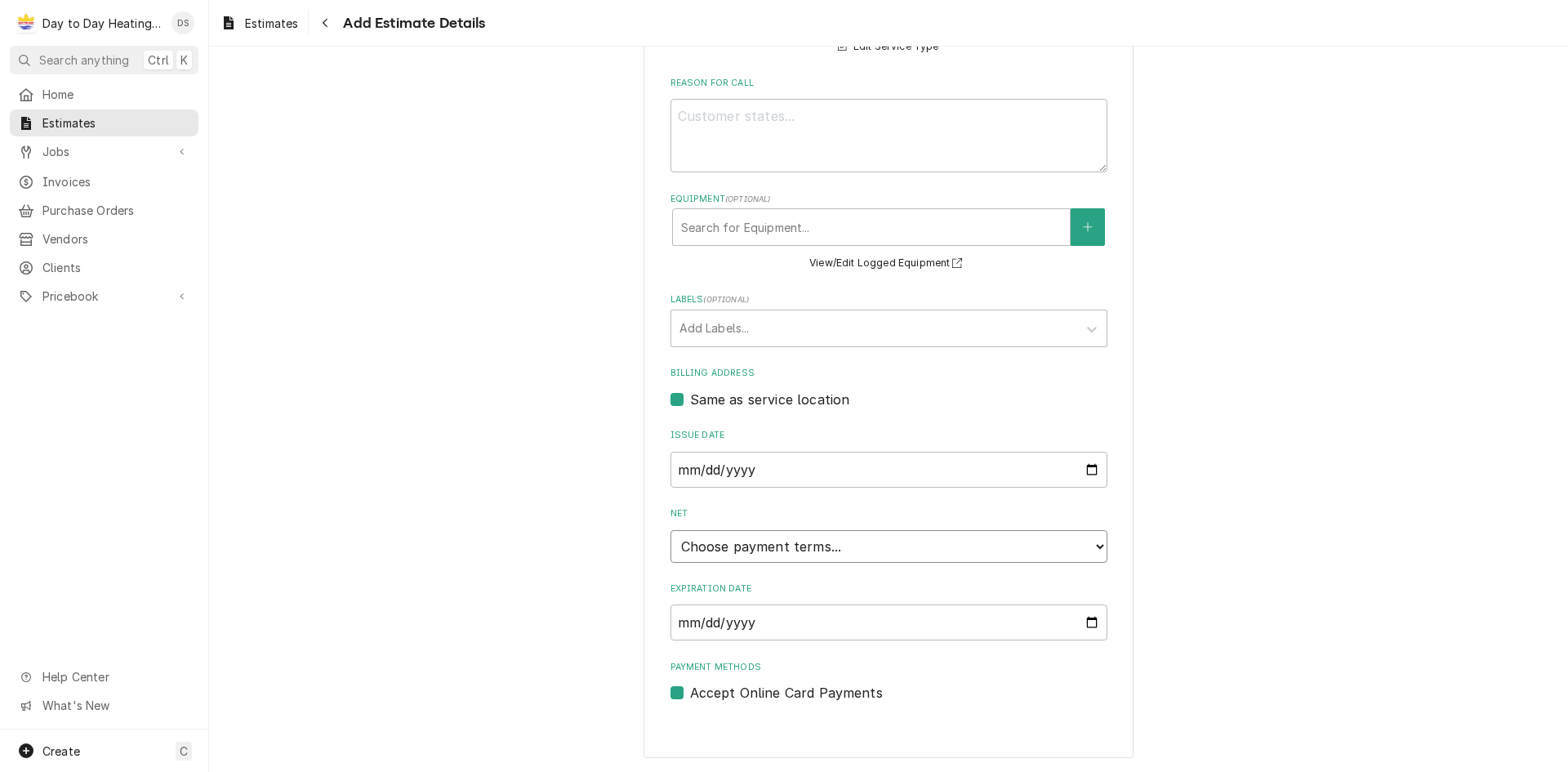
click at [798, 542] on select "Choose payment terms... Same Day Net 7 Net 14 Net 21 Net 30 Net 45 Net 60 Net 90" at bounding box center [889, 547] width 437 height 33
click at [1272, 506] on div "Please provide the following information to create your estimate: Client Detail…" at bounding box center [888, 681] width 1359 height 2137
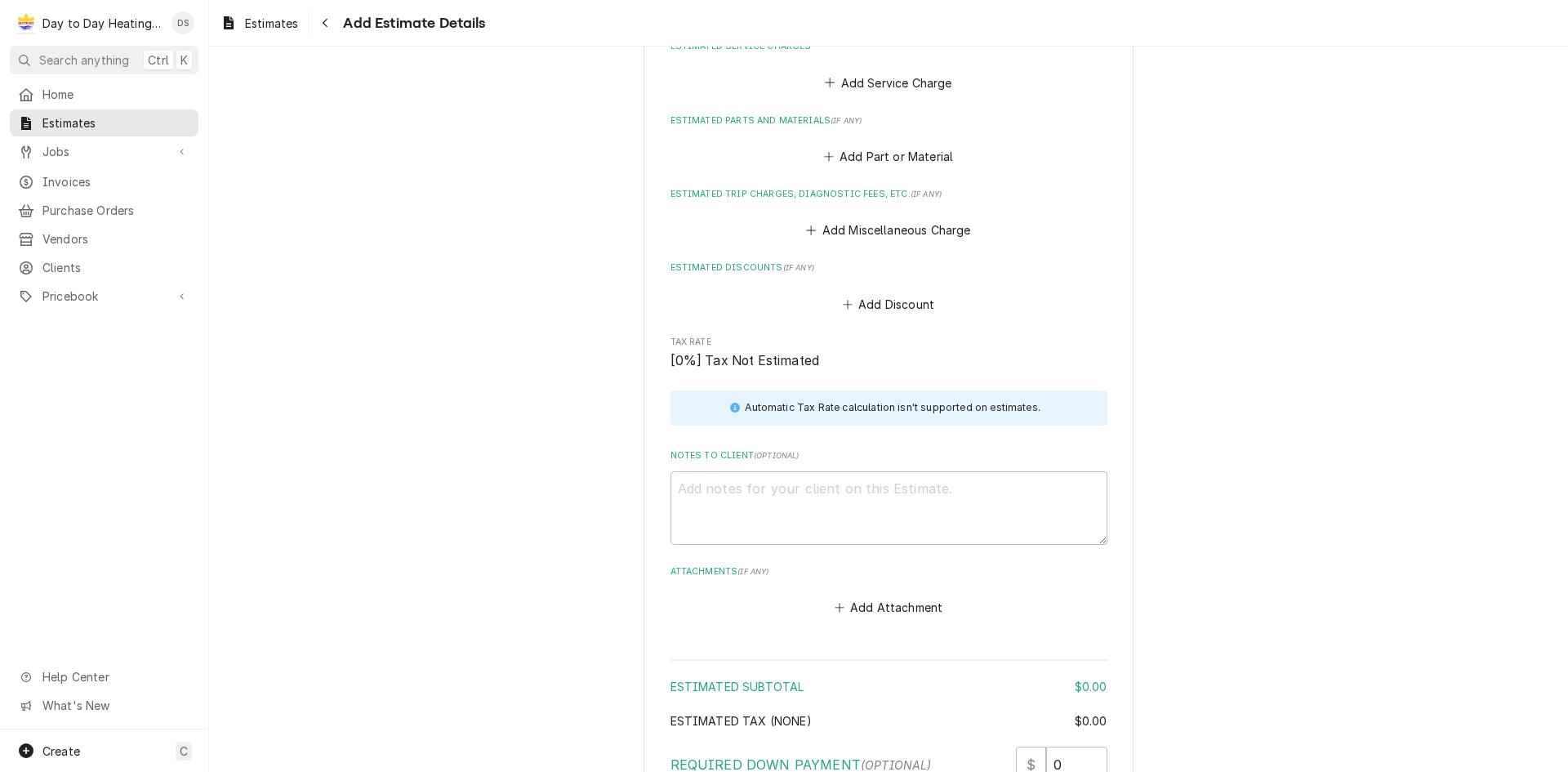
scroll to position [1102, 0]
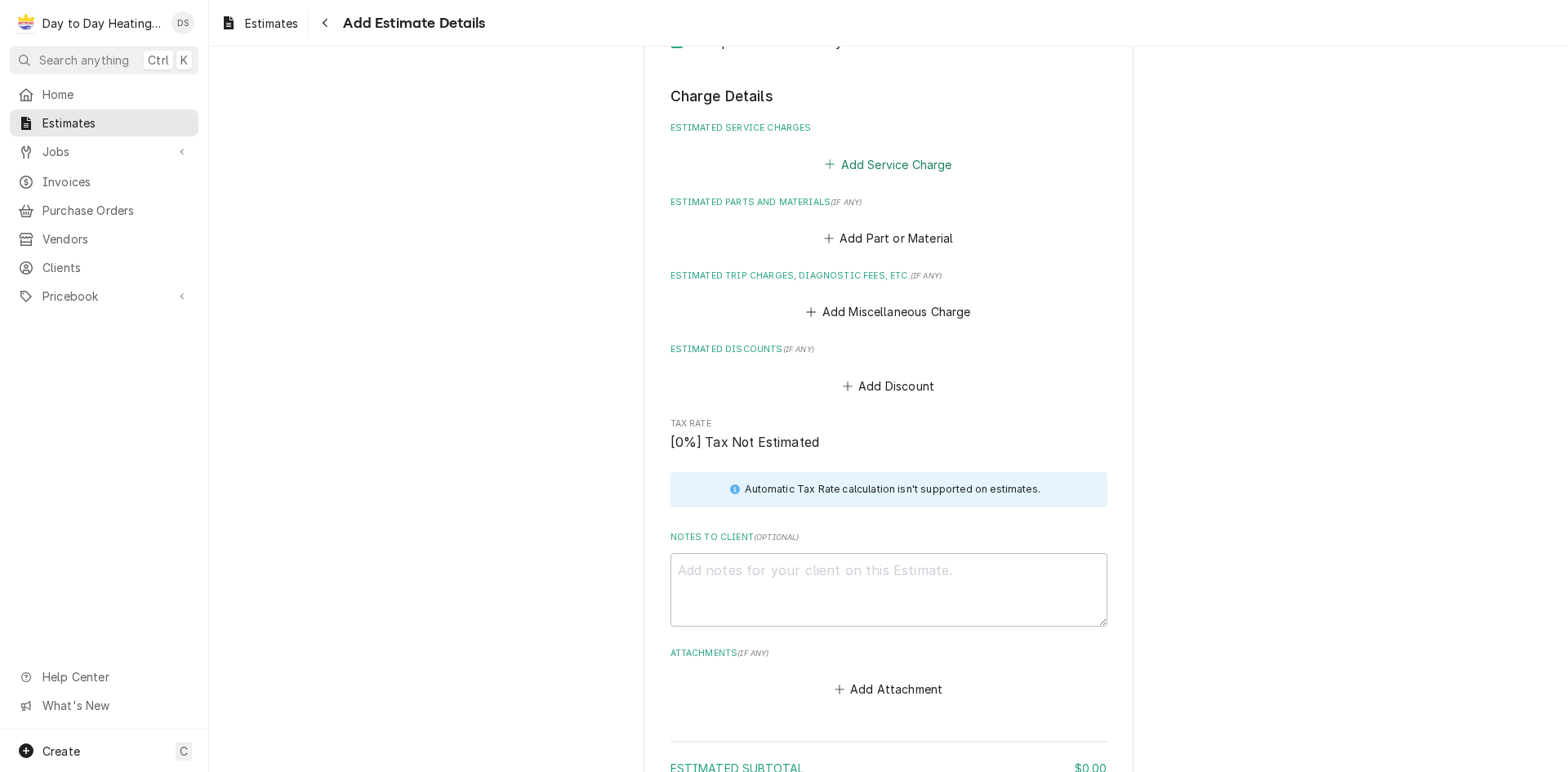
click at [876, 169] on button "Add Service Charge" at bounding box center [888, 164] width 133 height 23
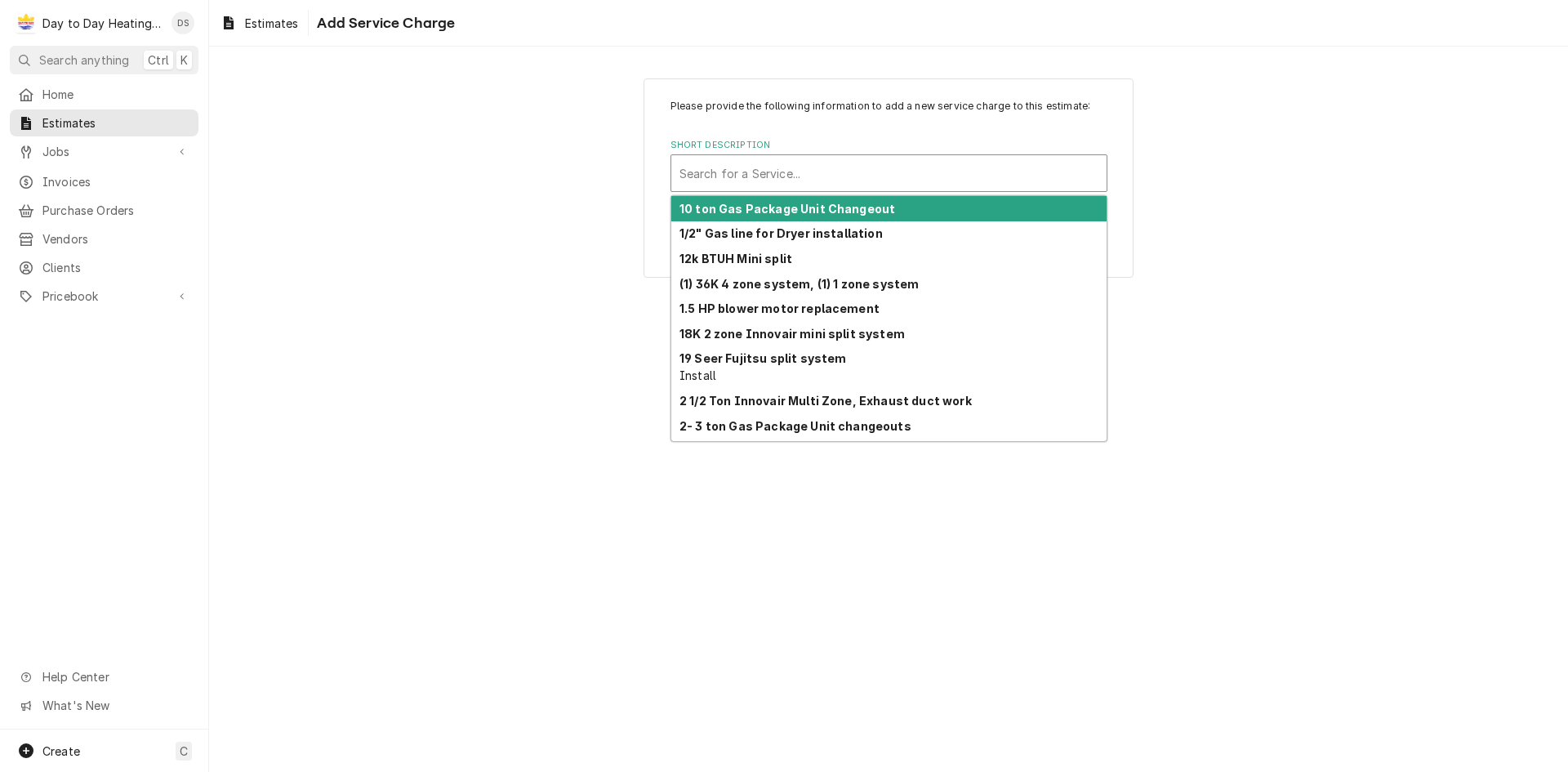
click at [869, 173] on div "Short Description" at bounding box center [888, 173] width 419 height 29
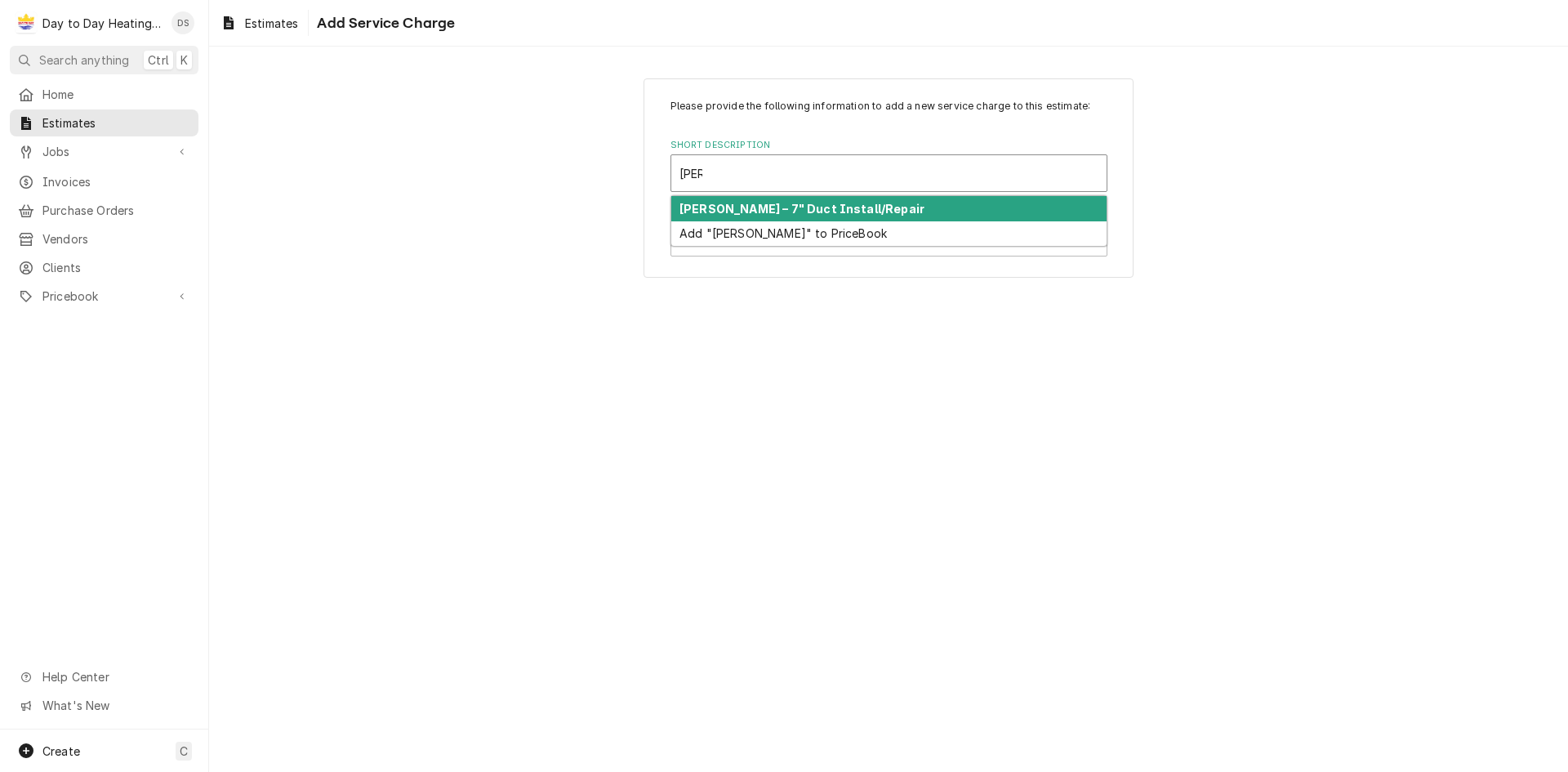
click at [815, 210] on strong "[PERSON_NAME] – 7" Duct Install/Repair" at bounding box center [801, 209] width 245 height 14
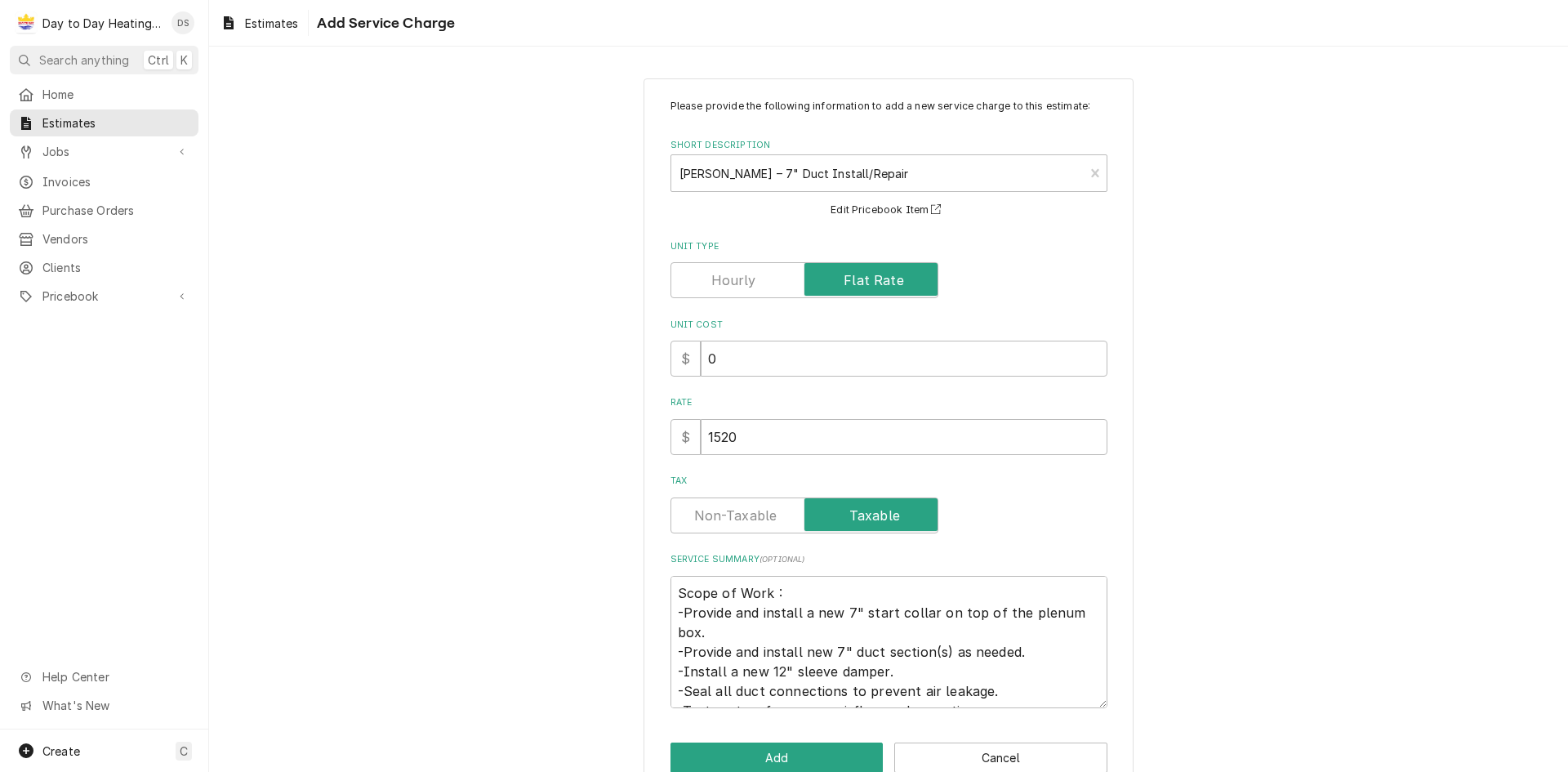
scroll to position [36, 0]
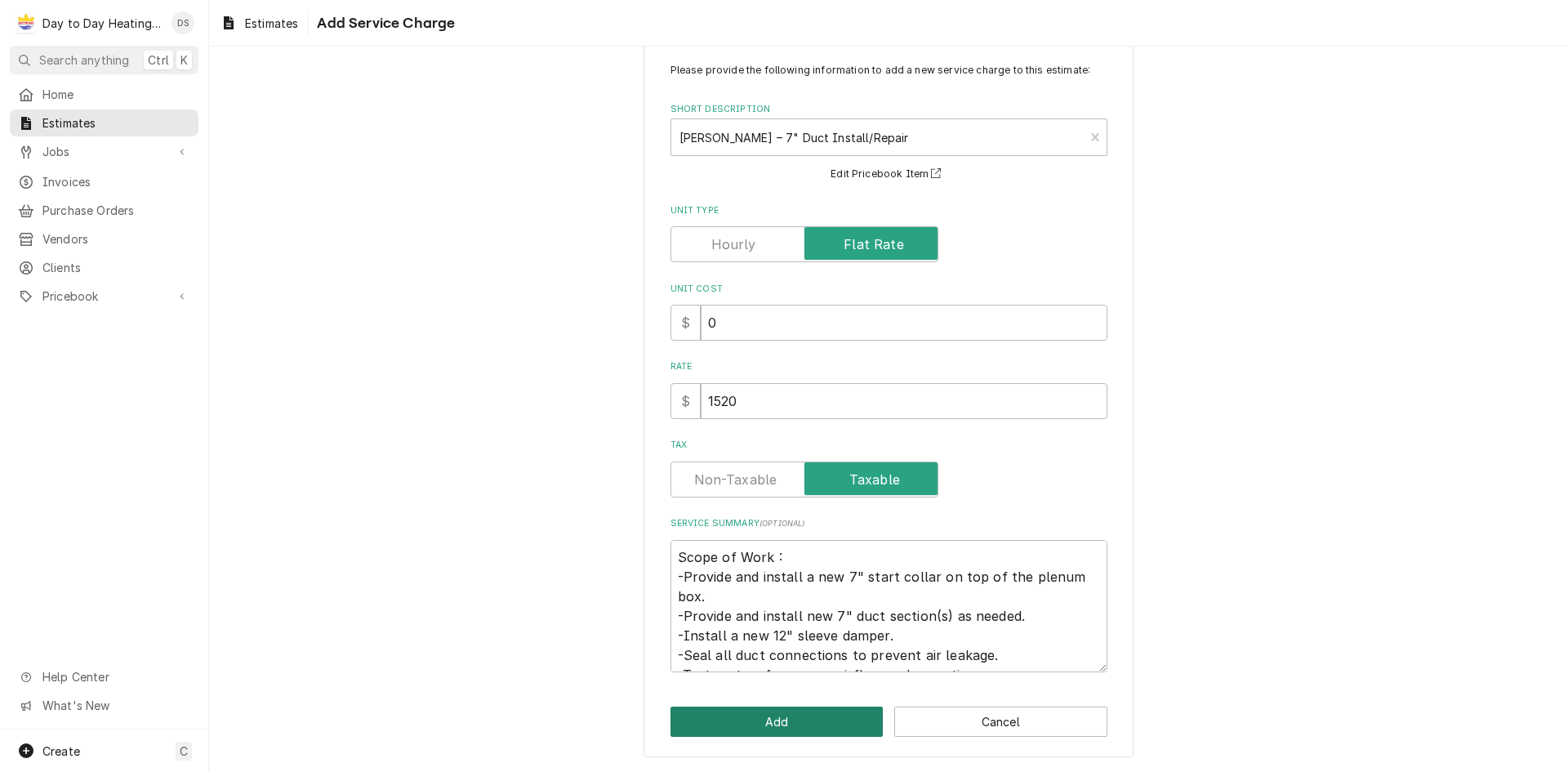
click at [769, 727] on button "Add" at bounding box center [777, 721] width 213 height 30
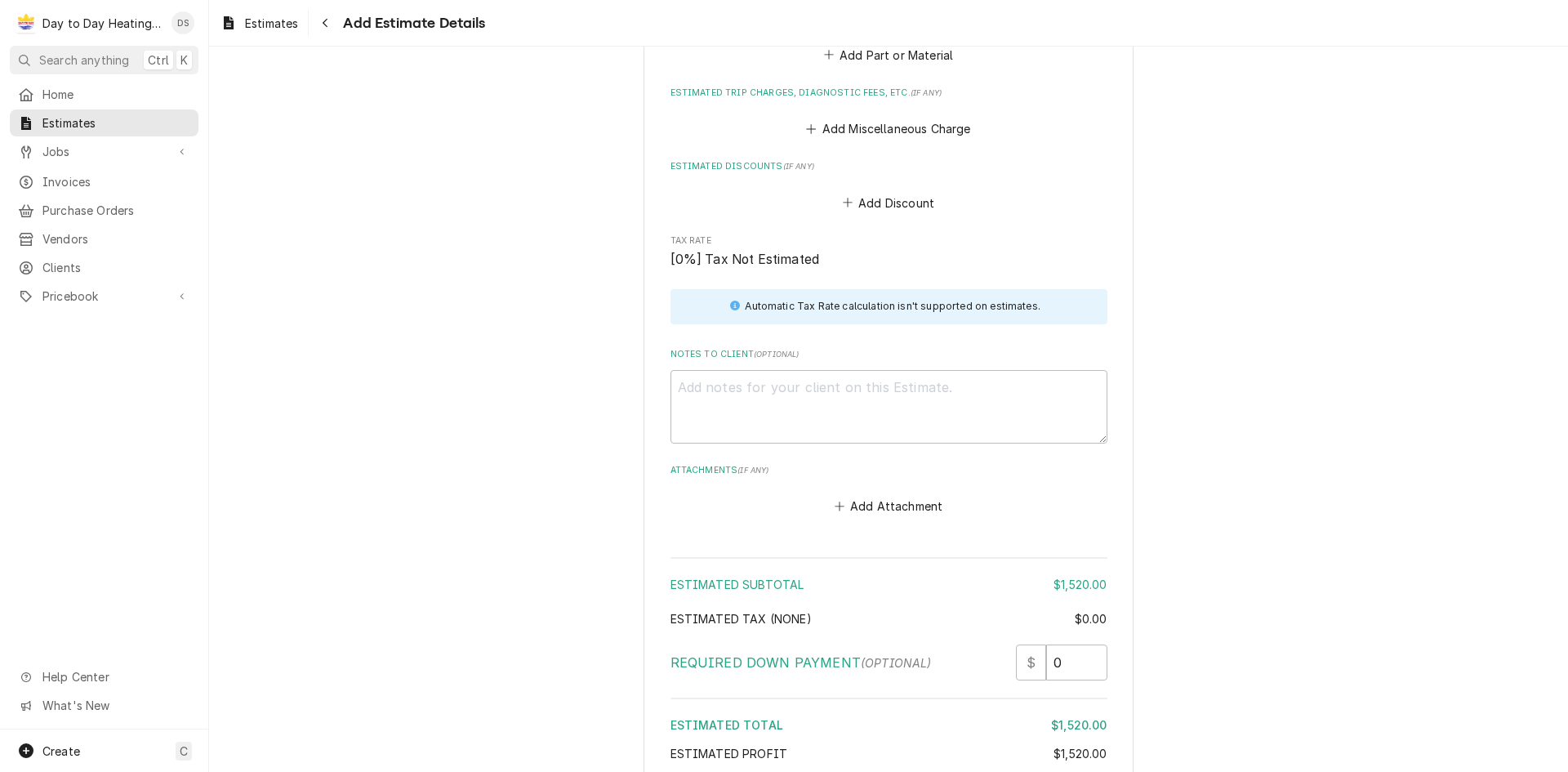
scroll to position [1776, 0]
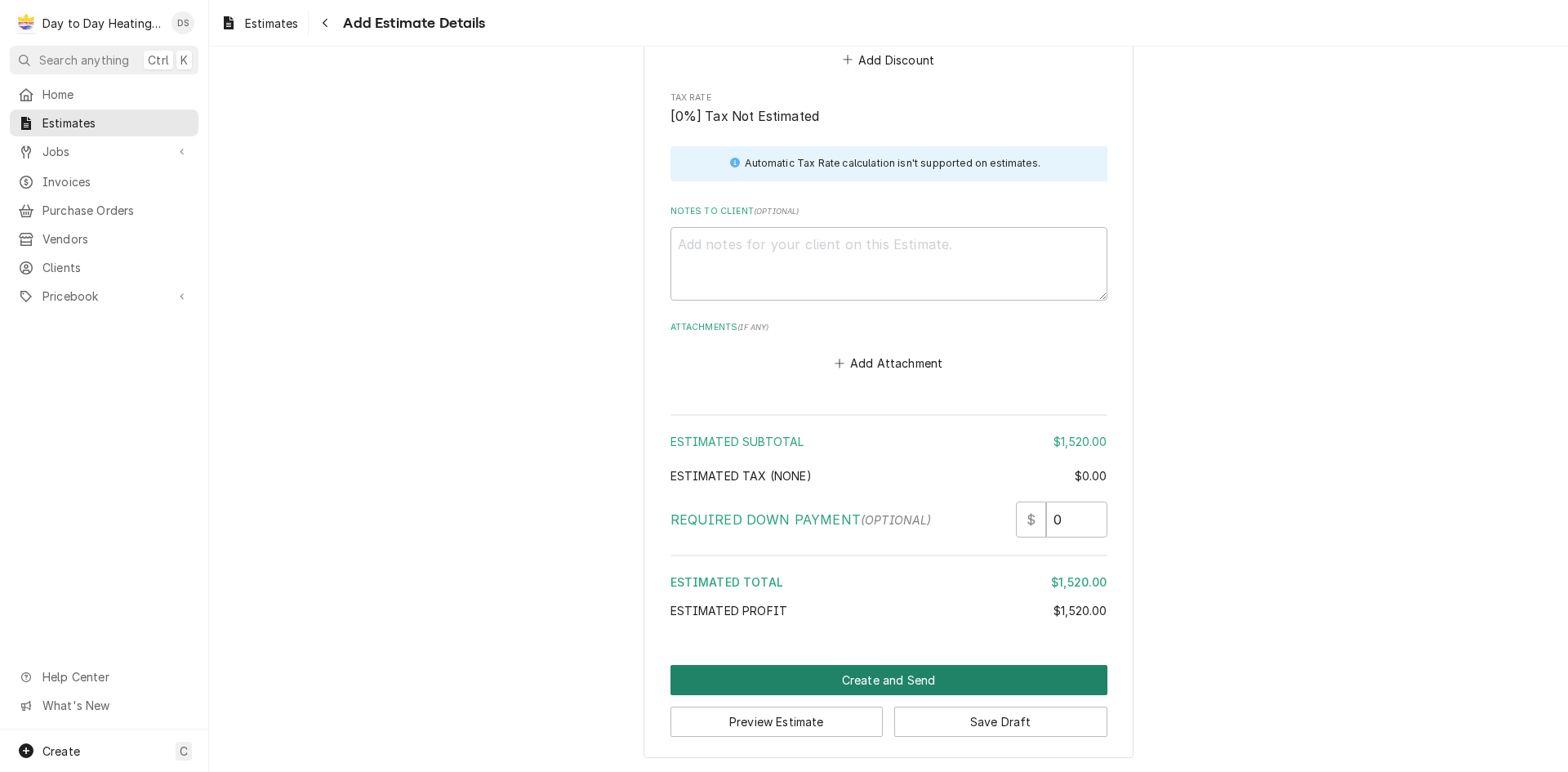
click at [1059, 684] on button "Create and Send" at bounding box center [889, 679] width 437 height 30
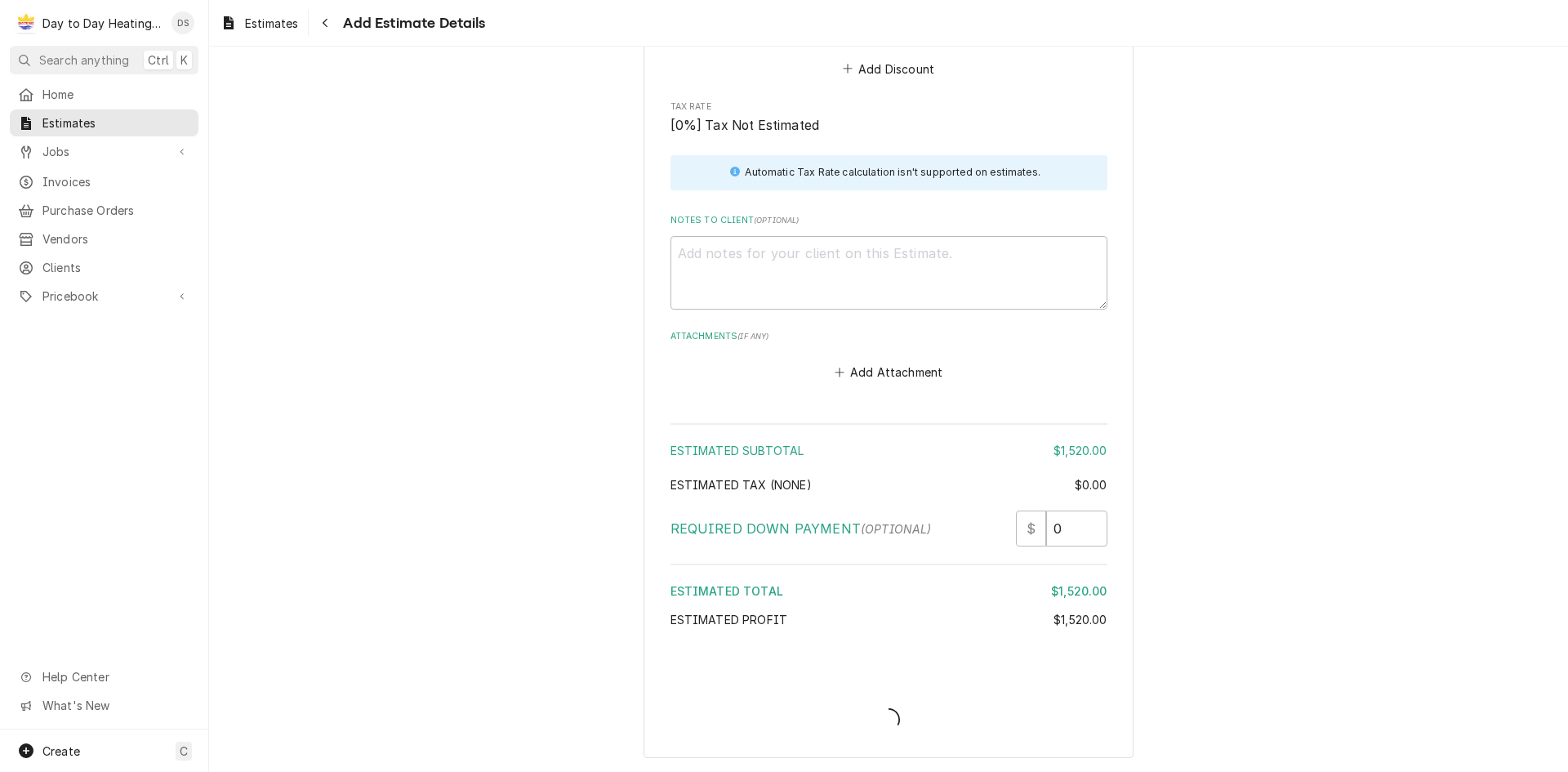
scroll to position [1767, 0]
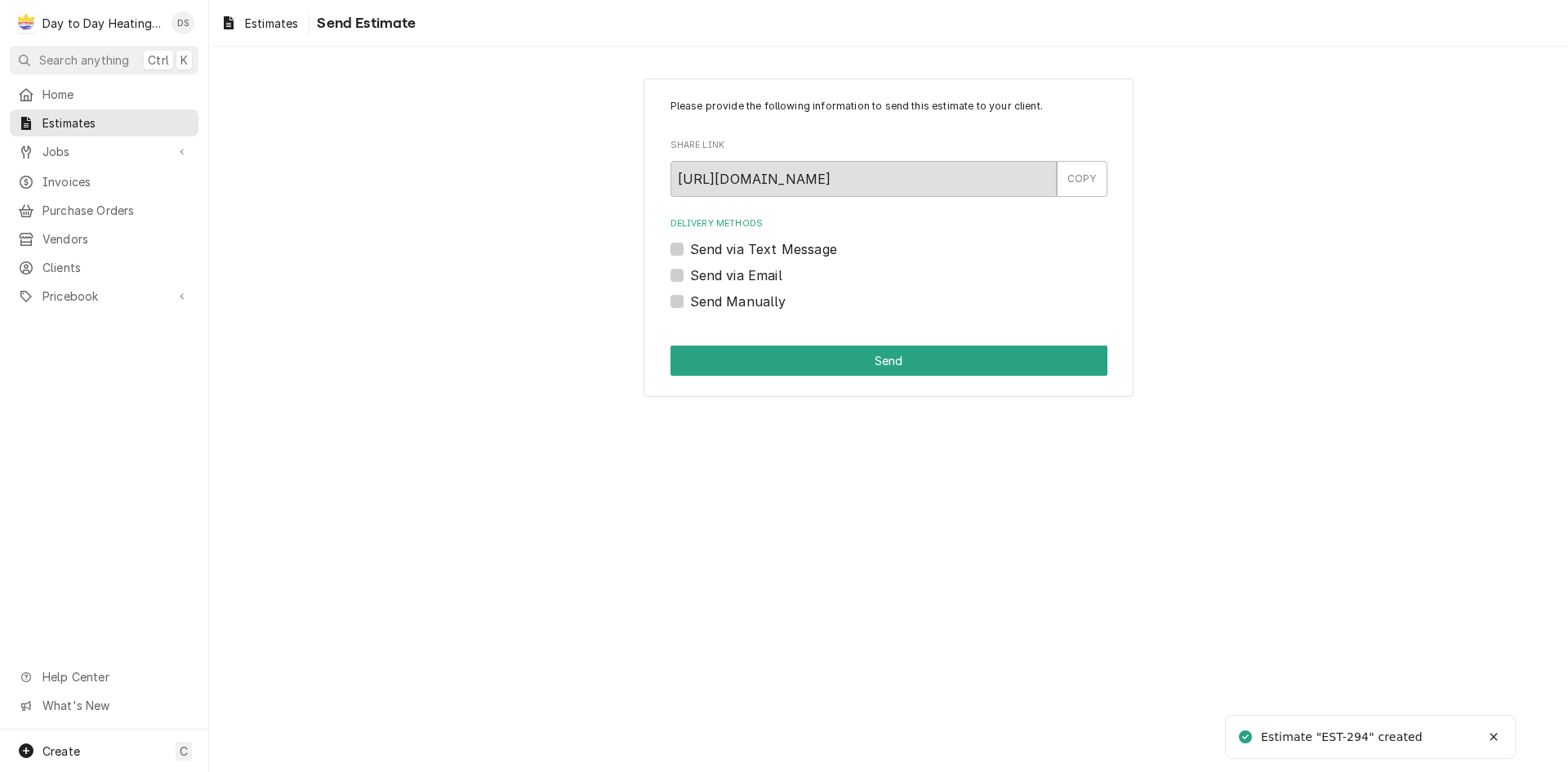
click at [712, 251] on label "Send via Text Message" at bounding box center [763, 249] width 147 height 19
click at [712, 251] on input "Send via Text Message" at bounding box center [908, 256] width 437 height 36
checkbox input "true"
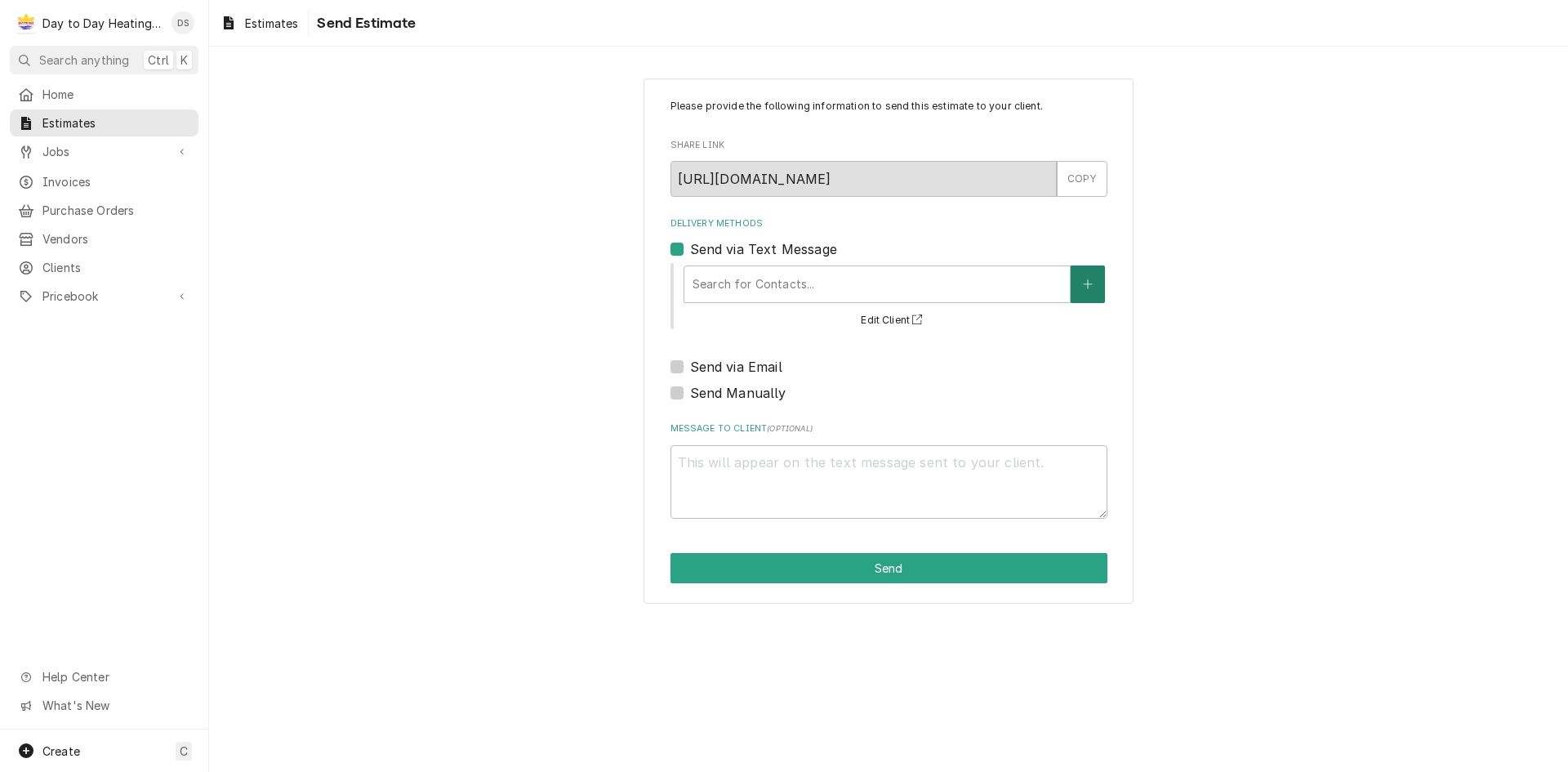
click at [1082, 282] on icon "Create New Contact" at bounding box center [1087, 284] width 10 height 12
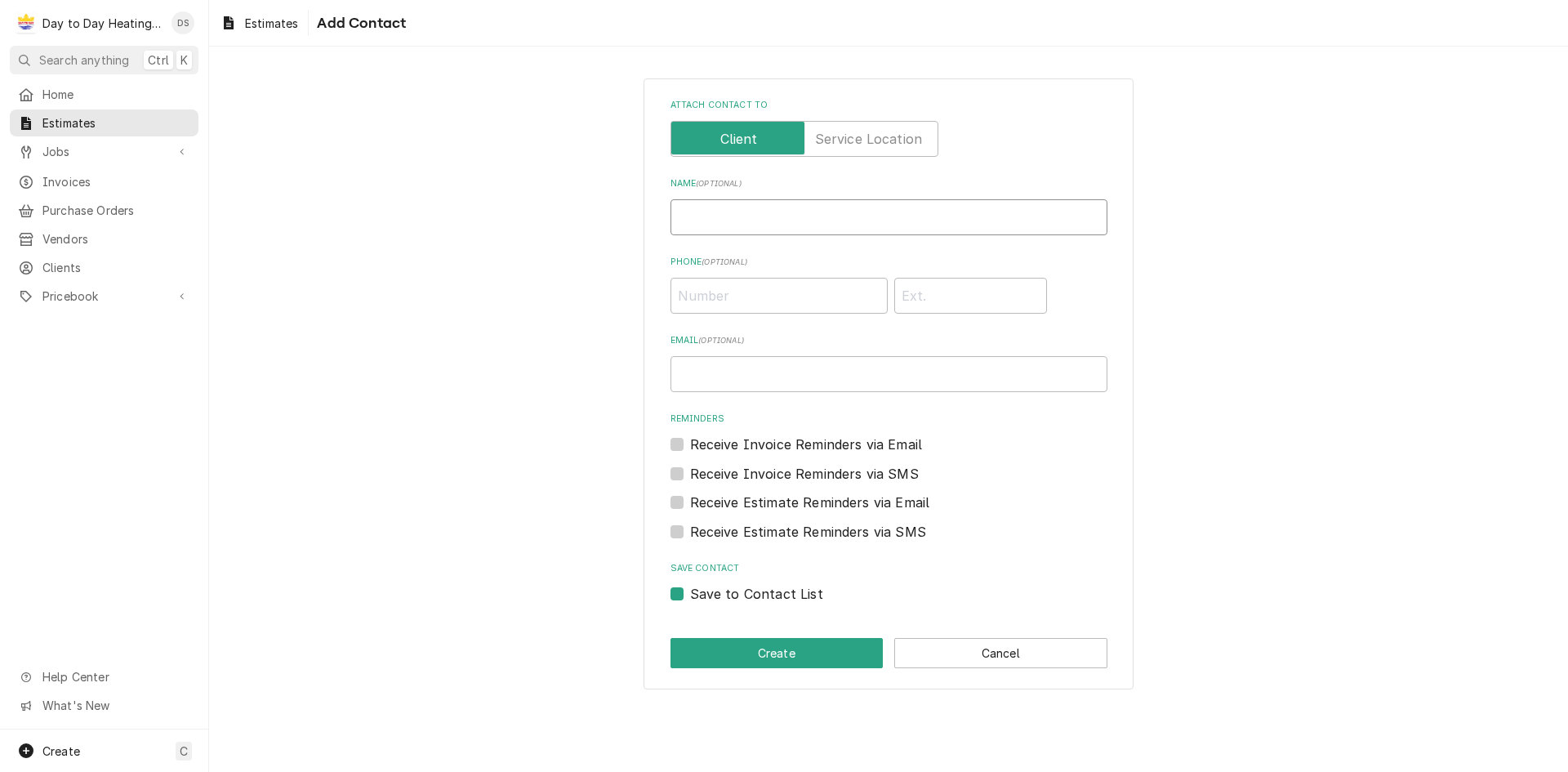
click at [930, 233] on input "Name ( optional )" at bounding box center [889, 217] width 437 height 36
type input "[PERSON_NAME]"
click at [798, 308] on input "Phone ( optional )" at bounding box center [779, 295] width 218 height 36
type input "(619) 379-4131"
click at [821, 653] on button "Create" at bounding box center [777, 652] width 213 height 30
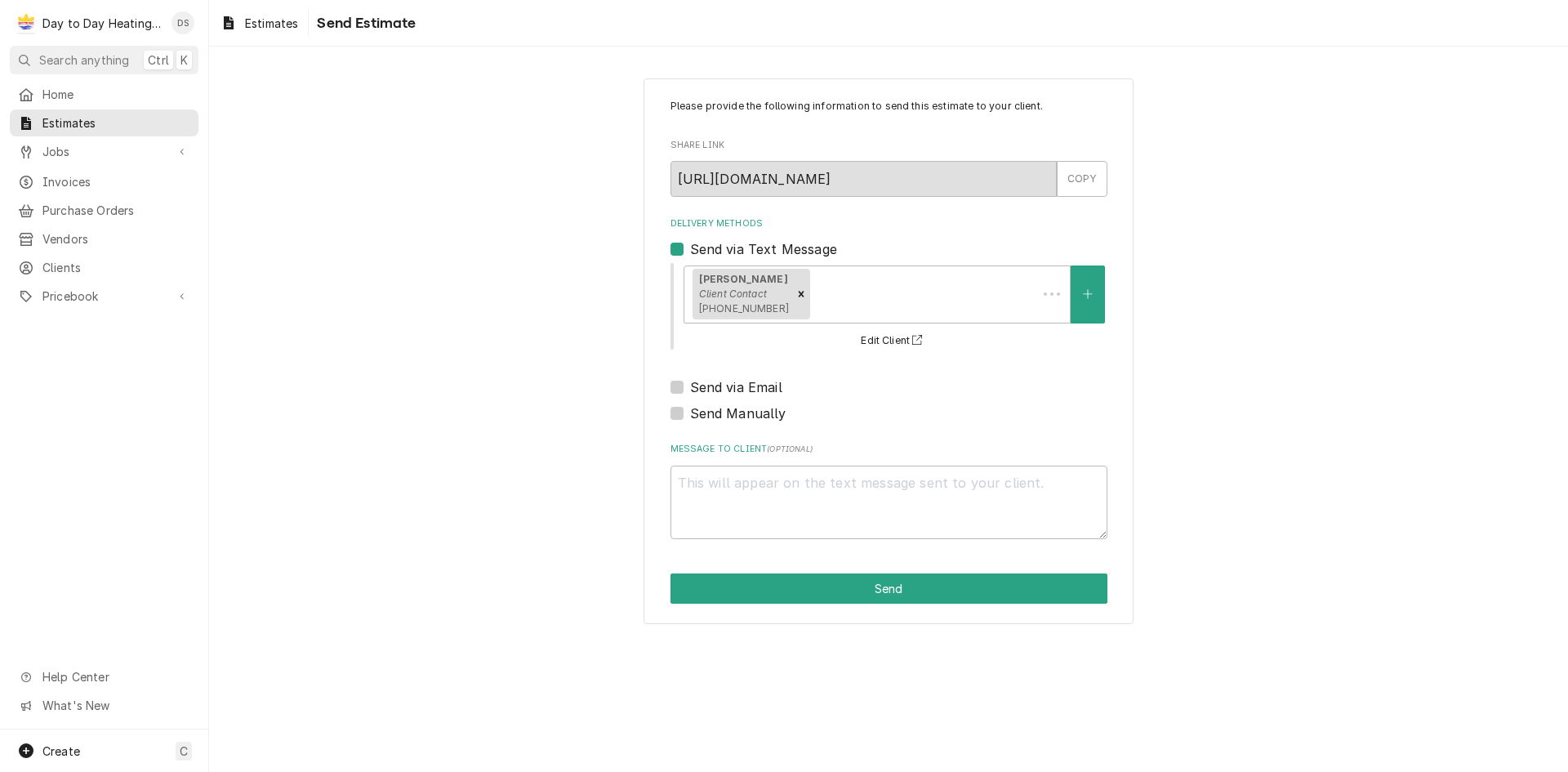
type textarea "x"
click at [737, 103] on p "Please provide the following information to send this estimate to your client." at bounding box center [889, 105] width 437 height 15
click at [281, 24] on span "Estimates" at bounding box center [271, 23] width 53 height 17
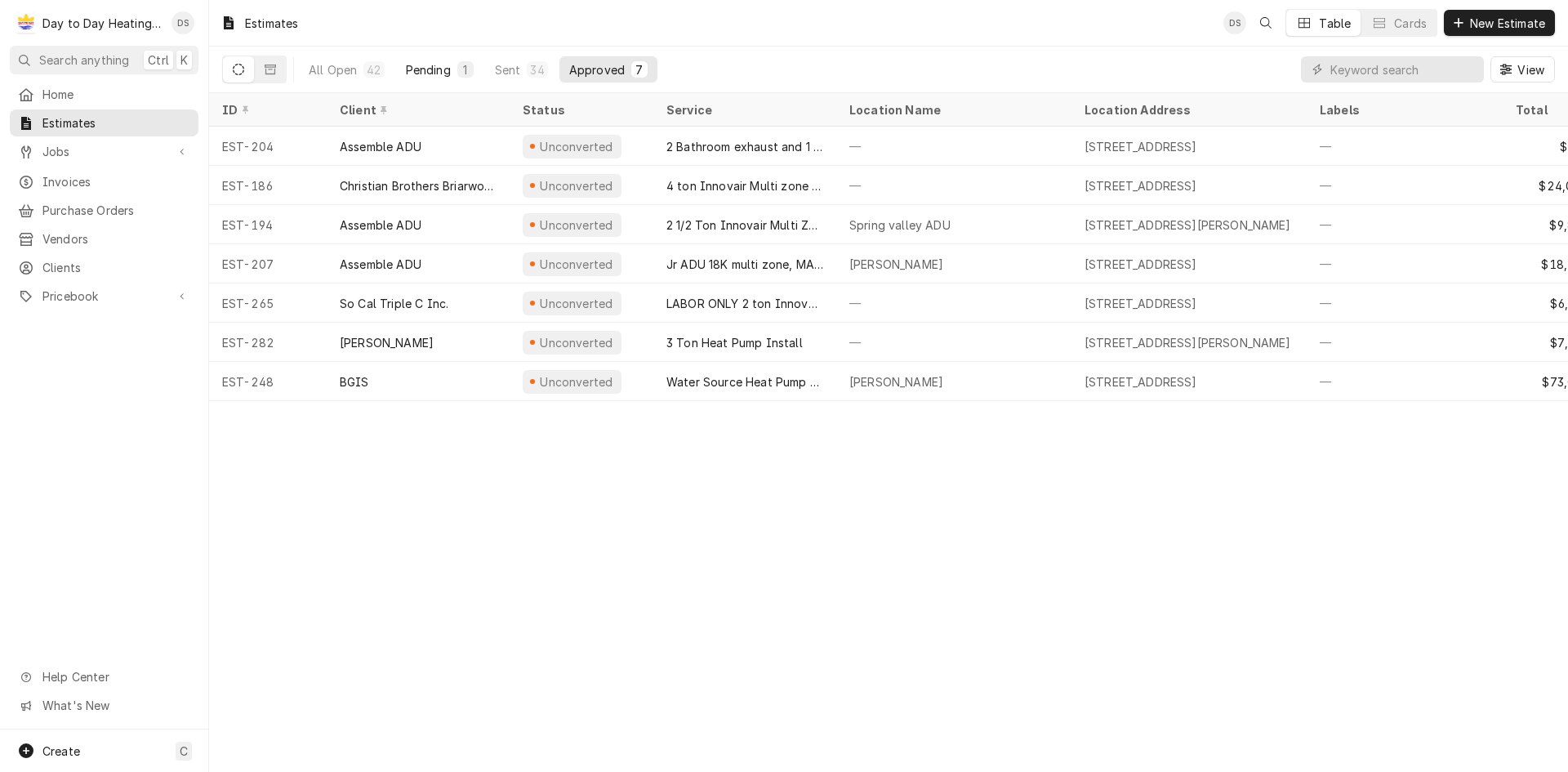
click at [415, 75] on div "Pending" at bounding box center [429, 70] width 44 height 17
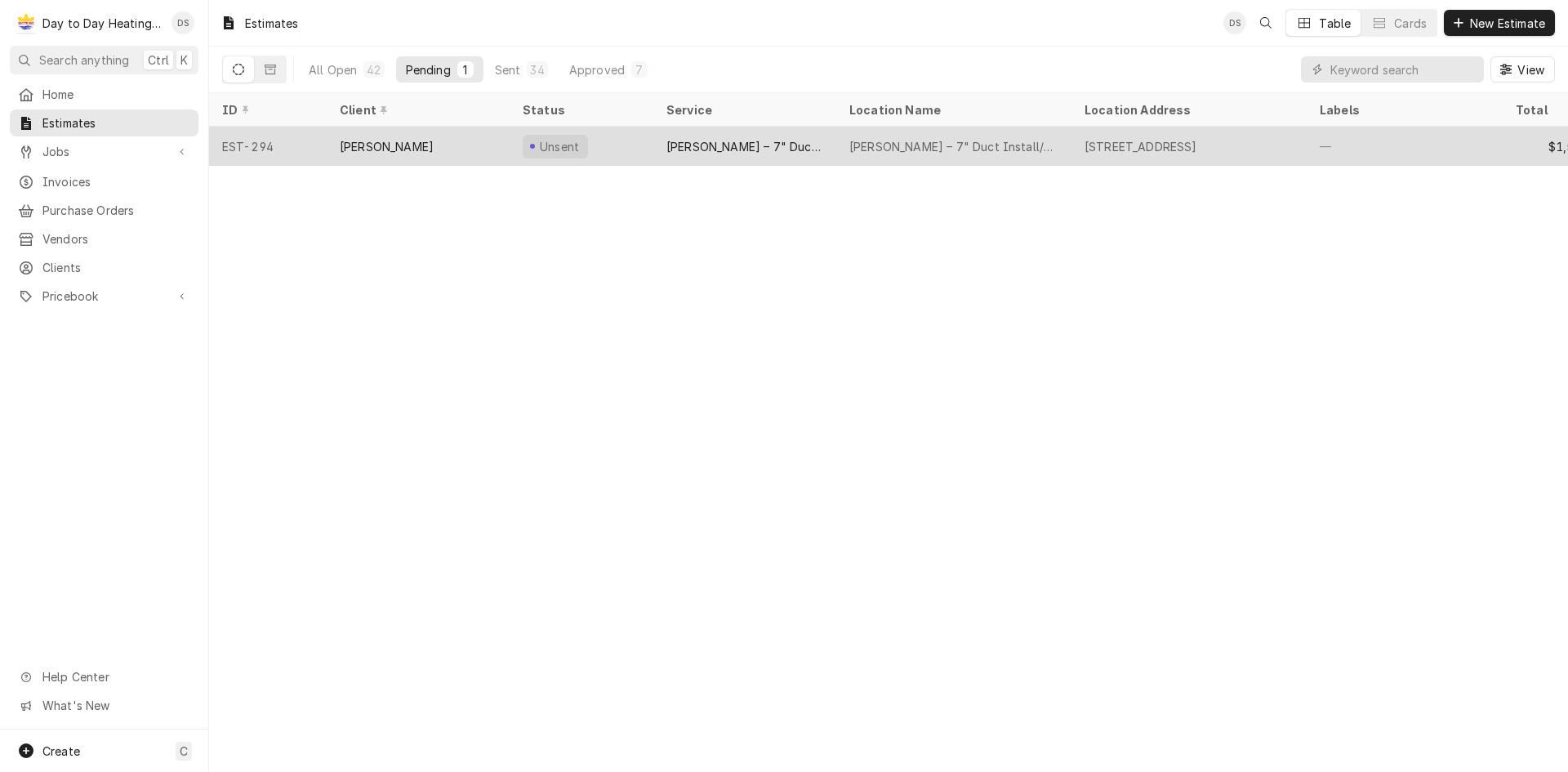
click at [240, 146] on div "EST-294" at bounding box center [268, 146] width 118 height 40
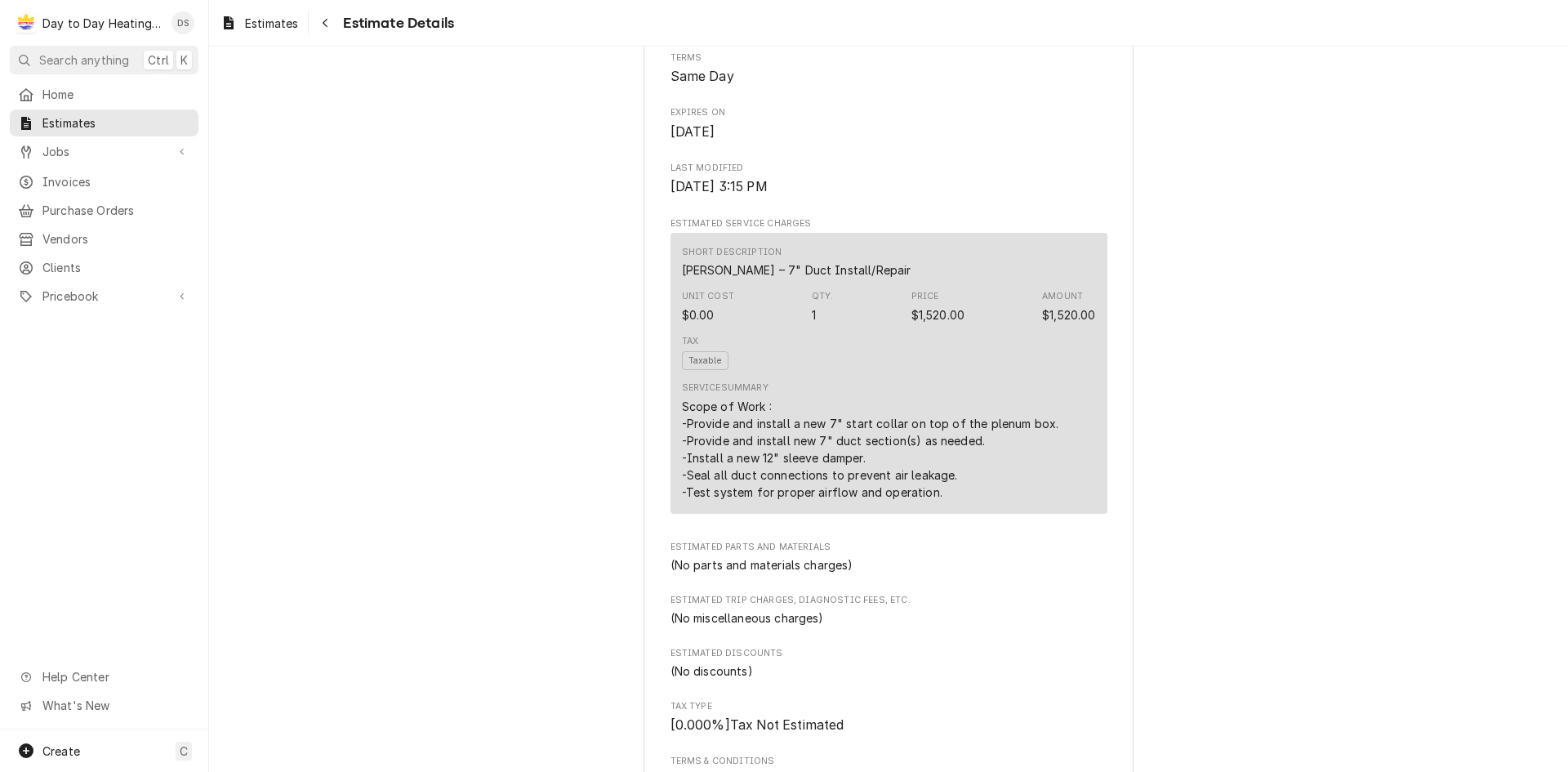
scroll to position [586, 0]
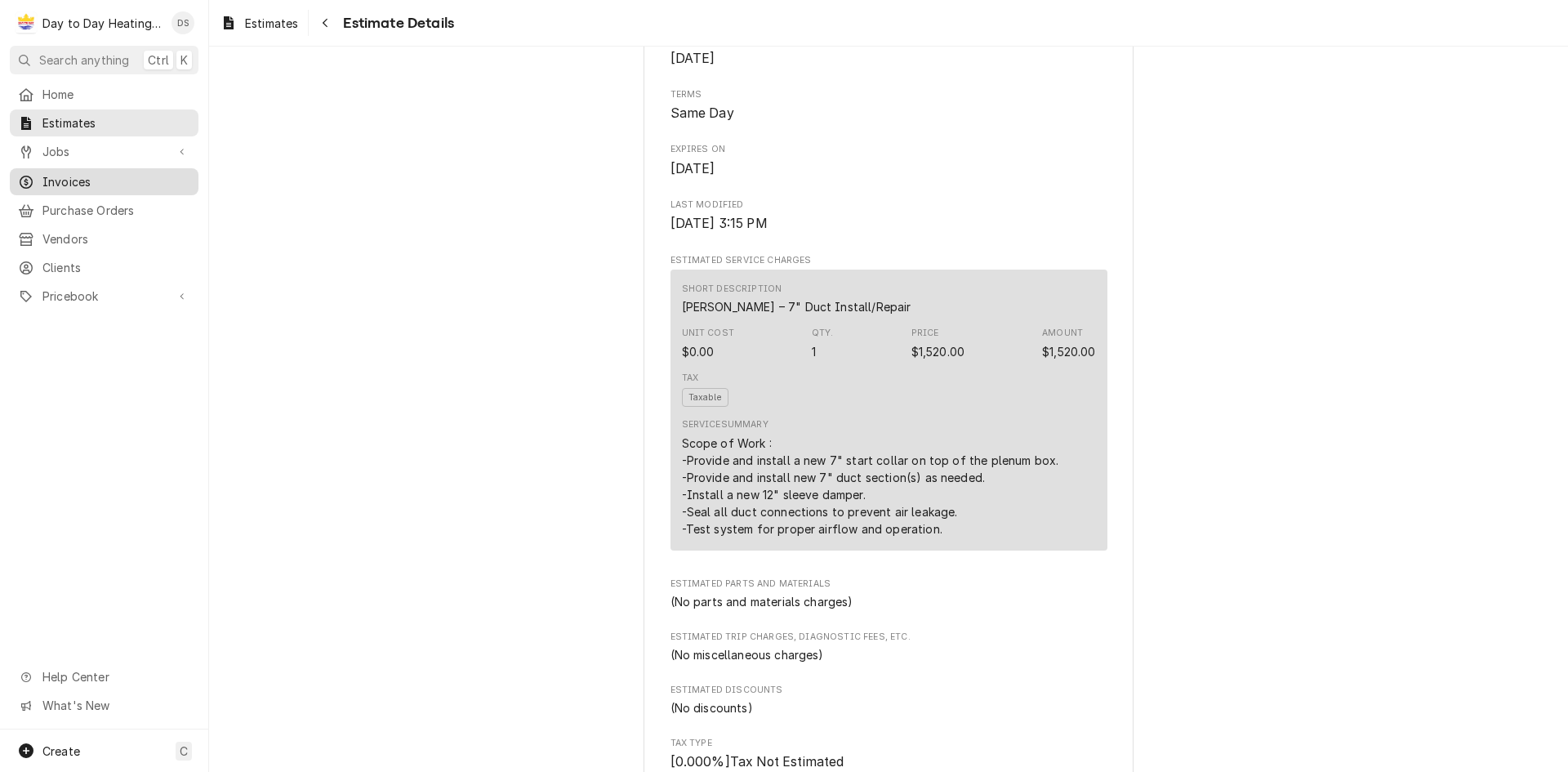
click at [87, 175] on span "Invoices" at bounding box center [116, 182] width 148 height 17
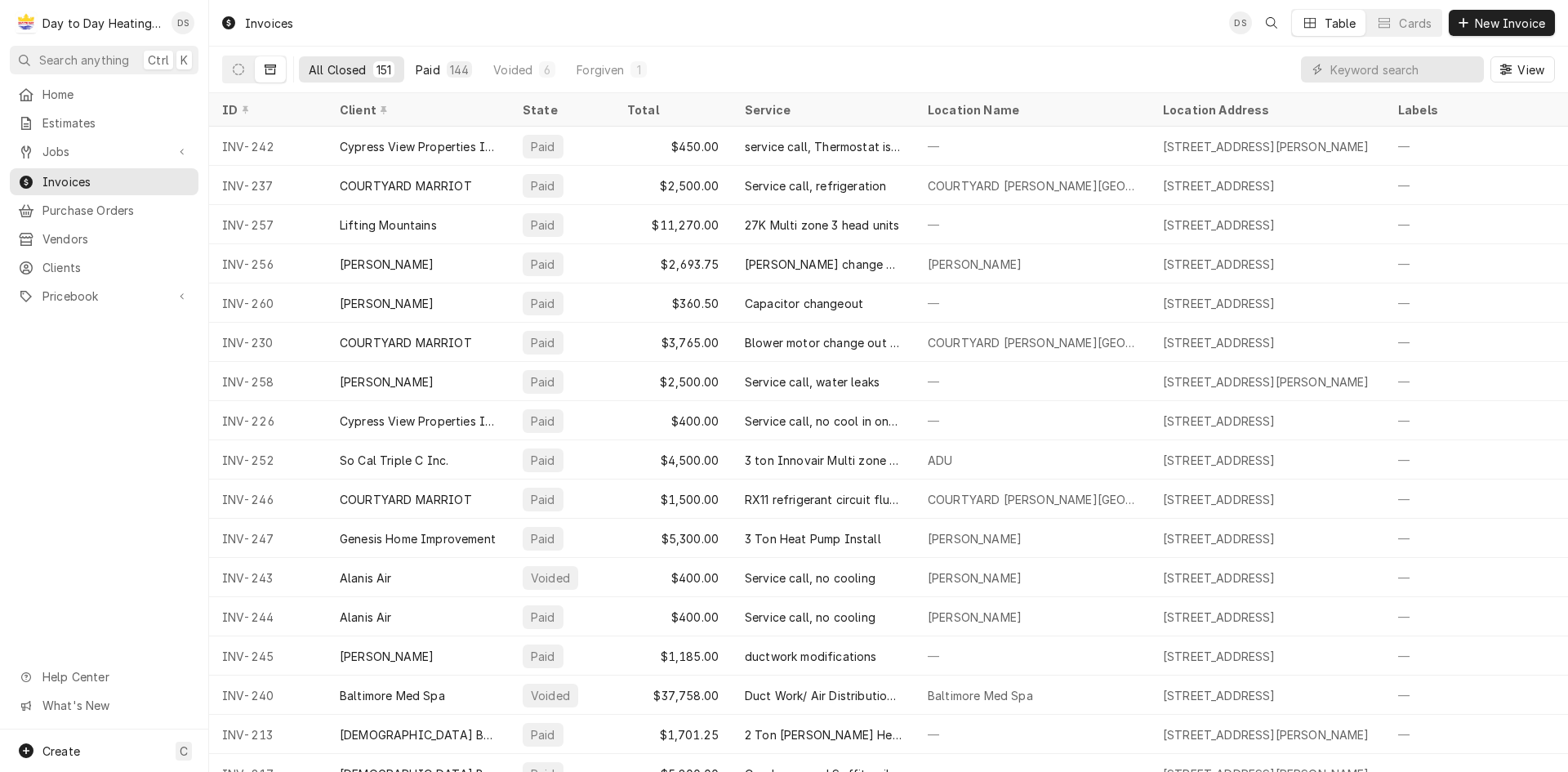
click at [430, 66] on div "Paid" at bounding box center [428, 70] width 24 height 17
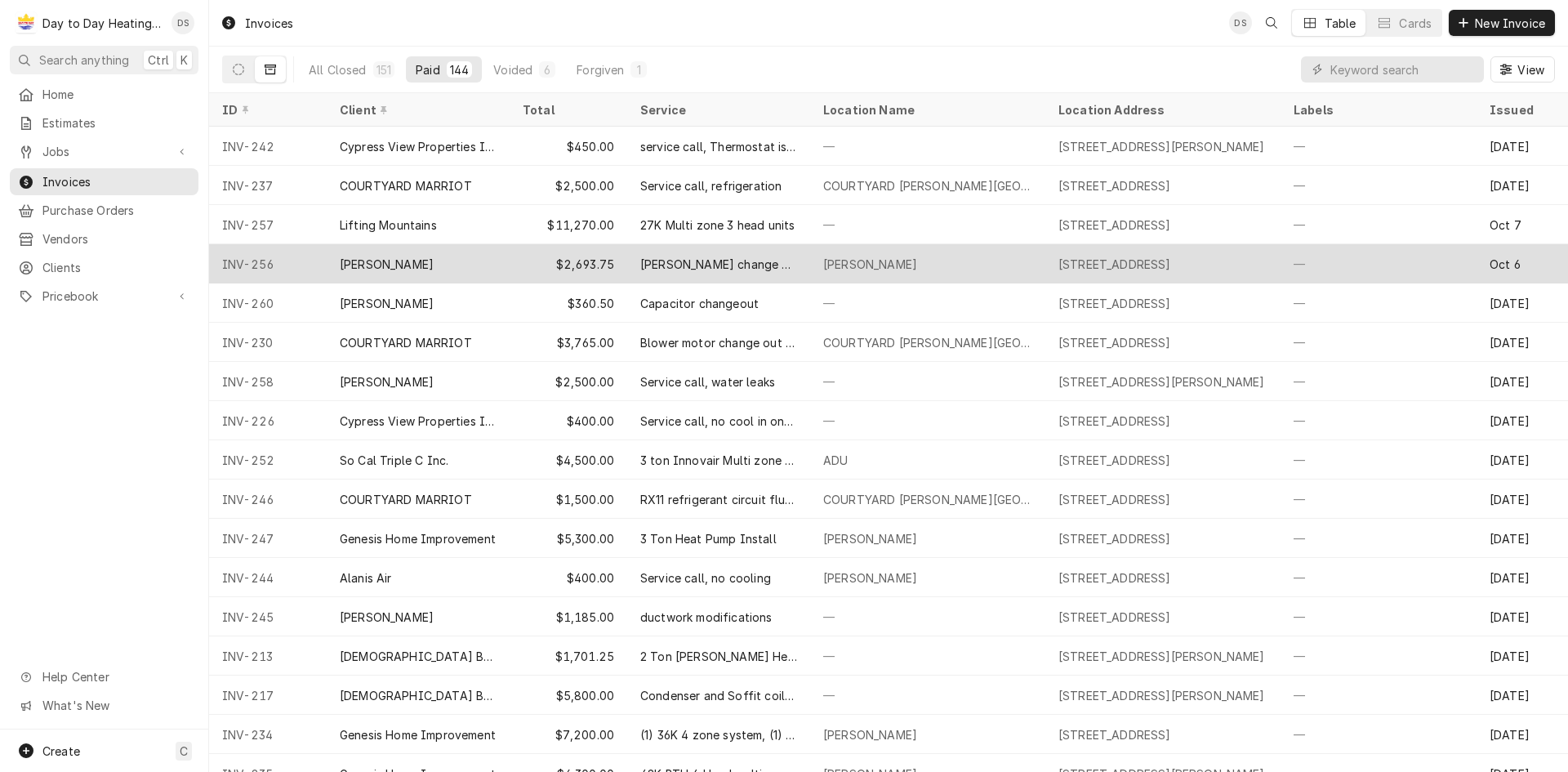
click at [404, 257] on div "[PERSON_NAME]" at bounding box center [418, 263] width 183 height 40
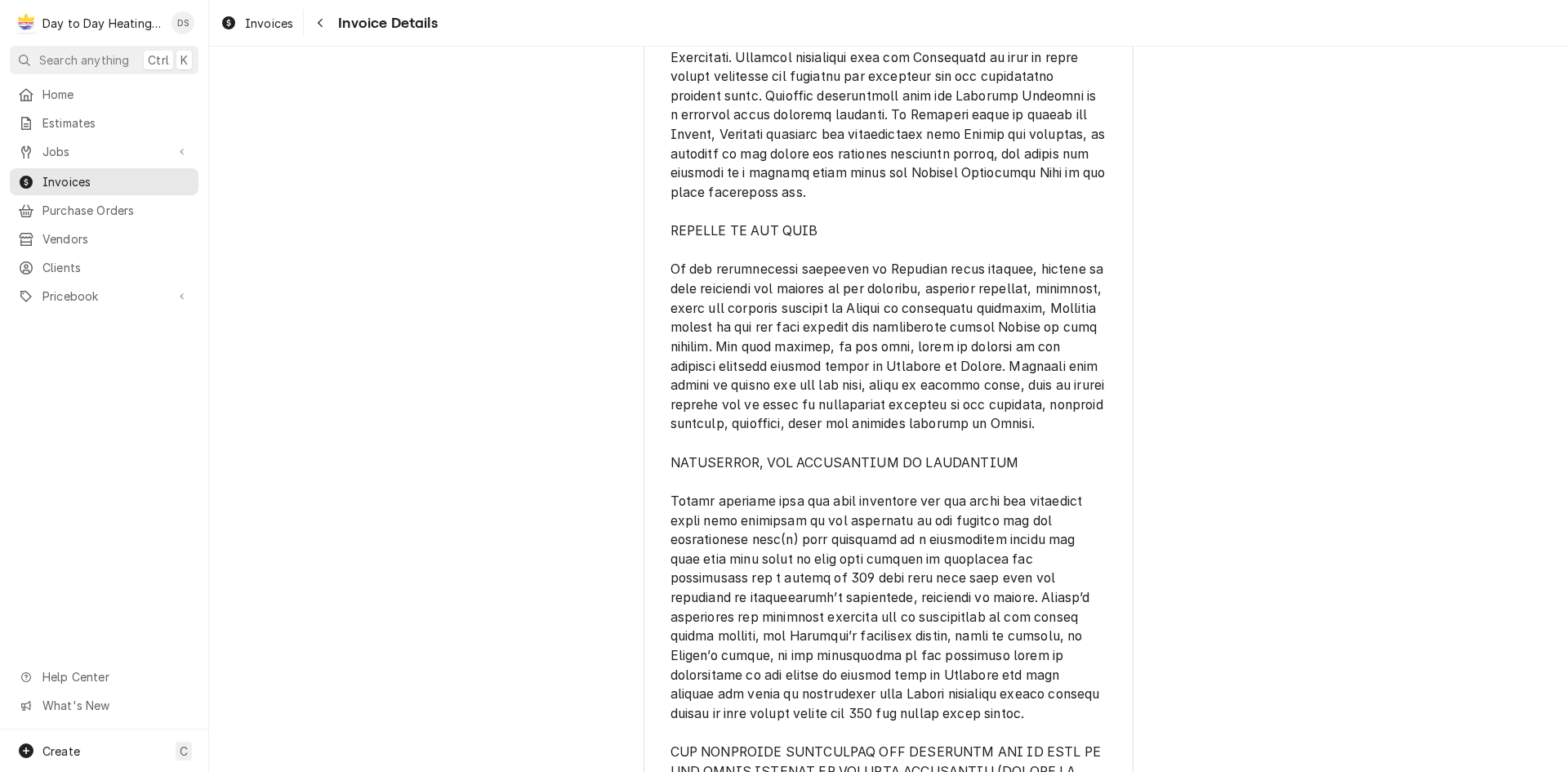
scroll to position [2287, 0]
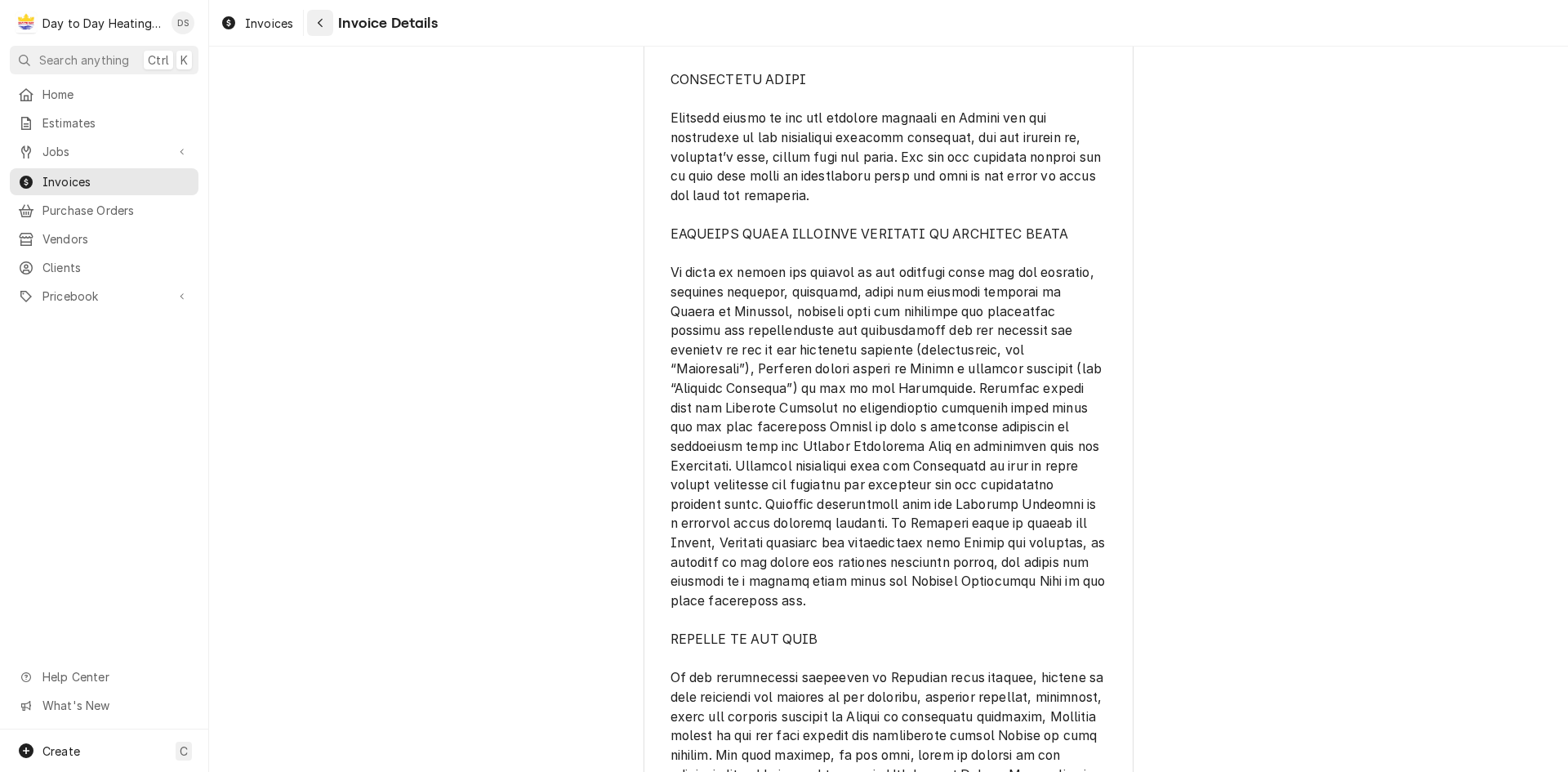
click at [315, 24] on div "Navigate back" at bounding box center [319, 22] width 16 height 16
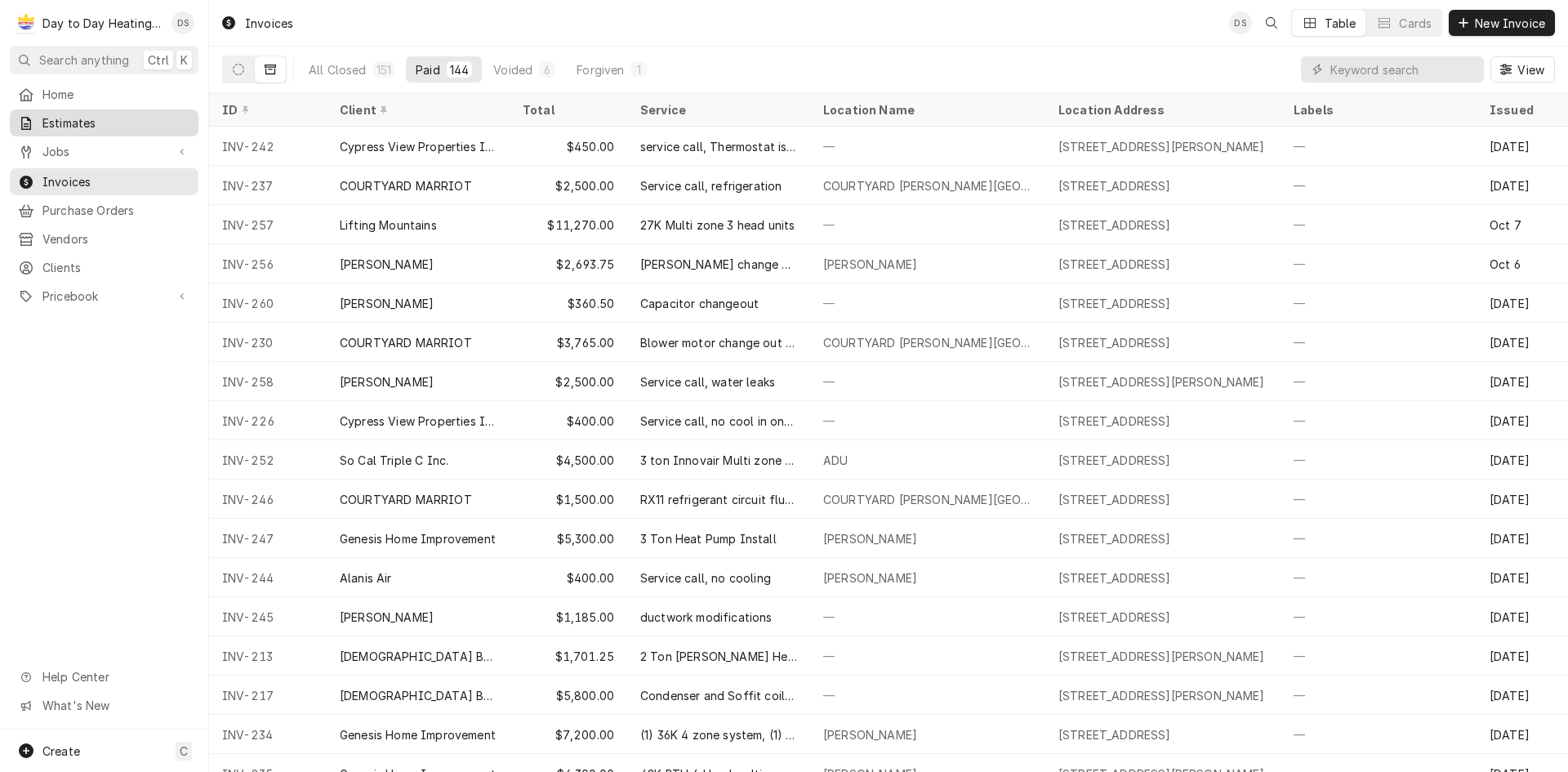
click at [106, 118] on span "Estimates" at bounding box center [116, 123] width 148 height 17
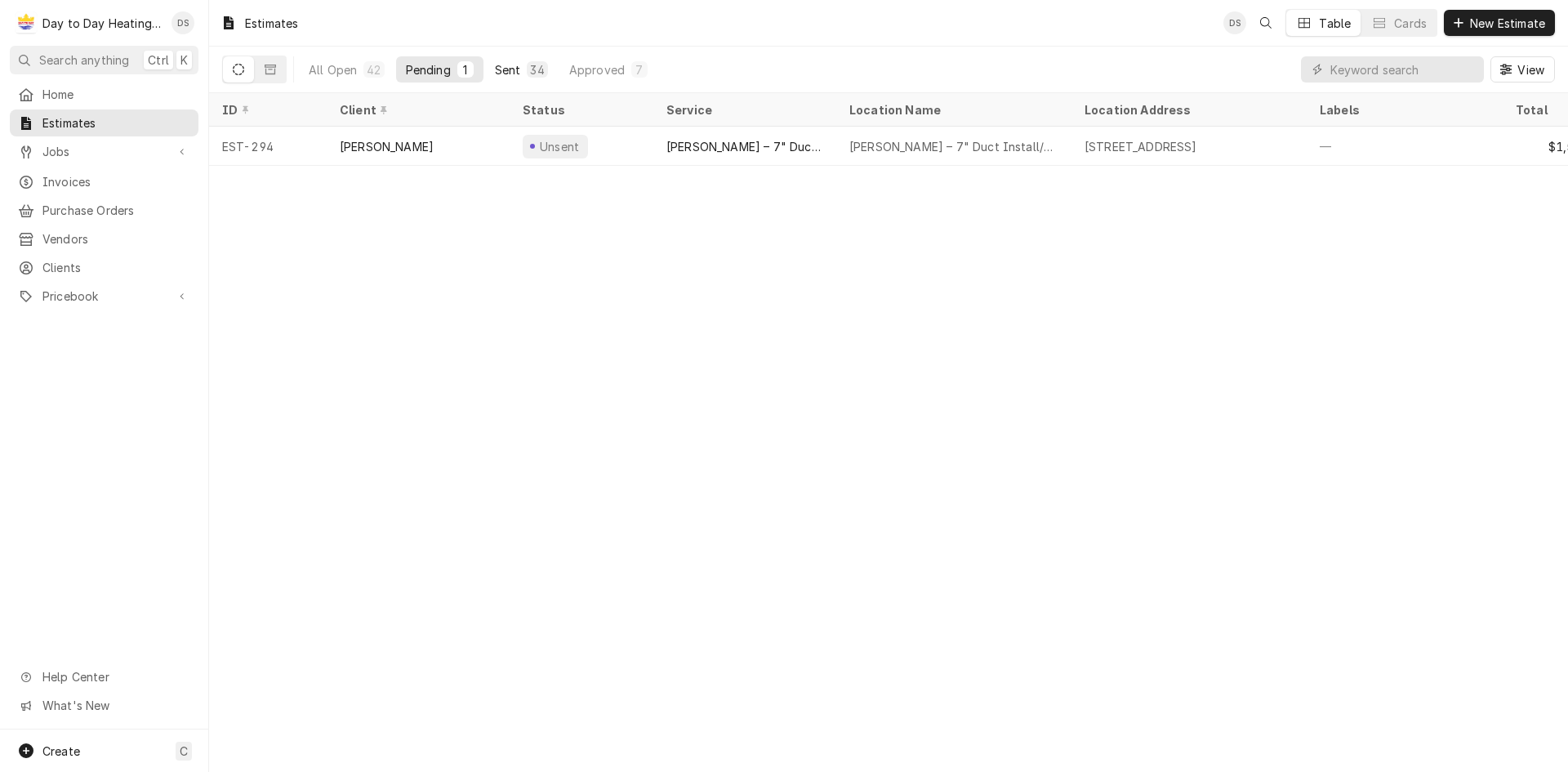
click at [510, 66] on div "Sent" at bounding box center [508, 70] width 26 height 17
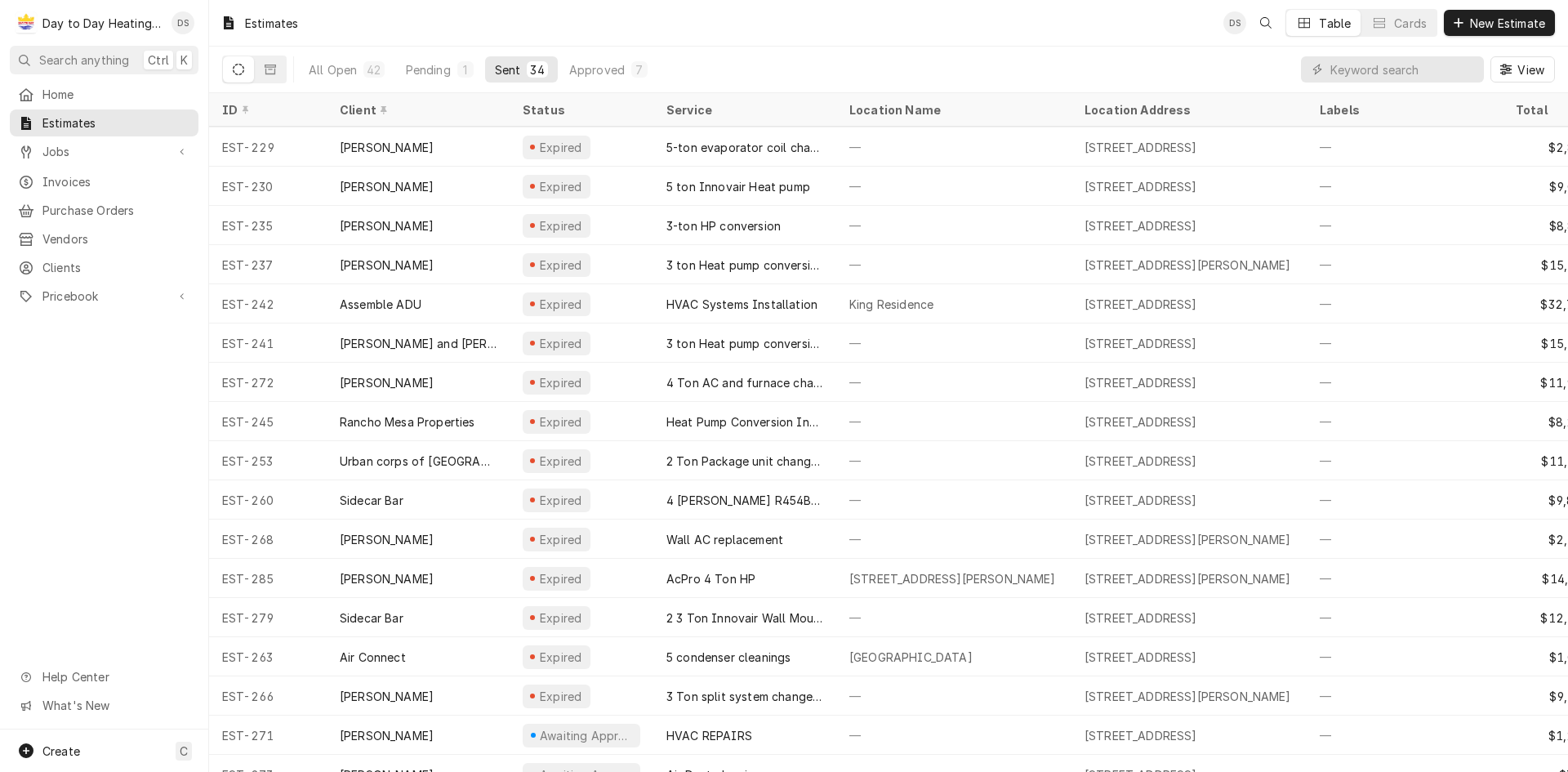
scroll to position [306, 0]
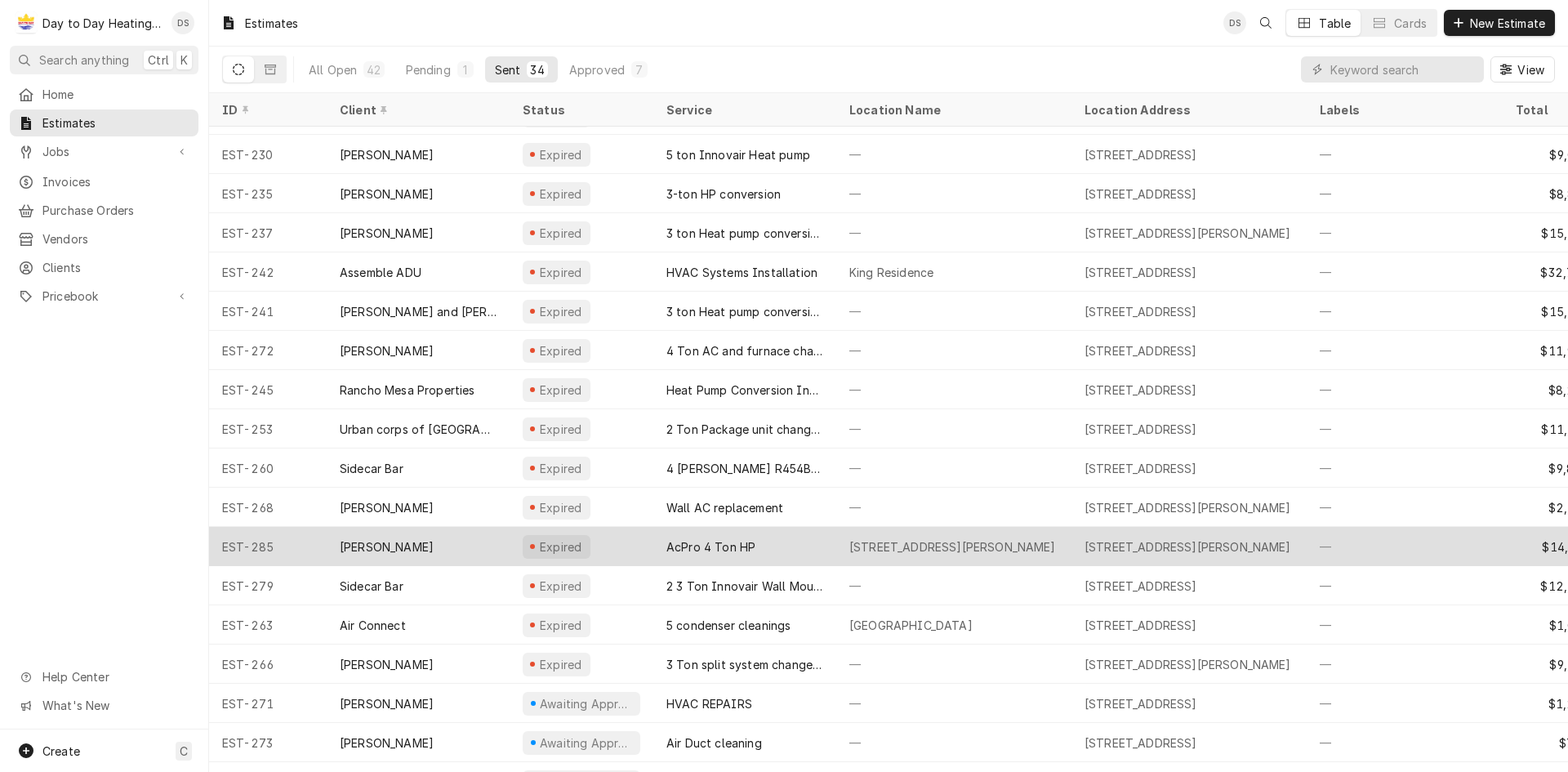
click at [444, 544] on div "[PERSON_NAME]" at bounding box center [418, 547] width 183 height 40
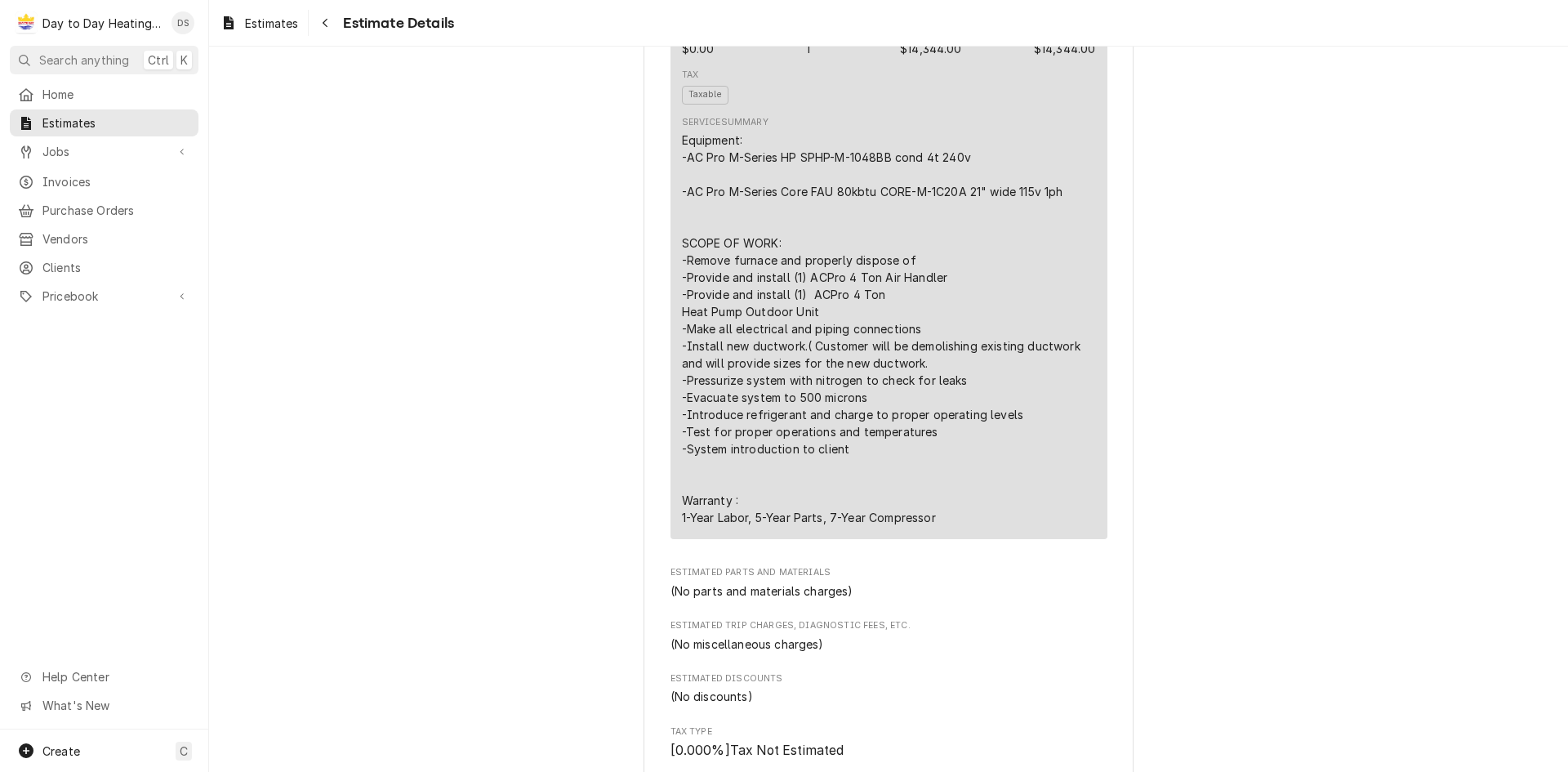
scroll to position [1143, 0]
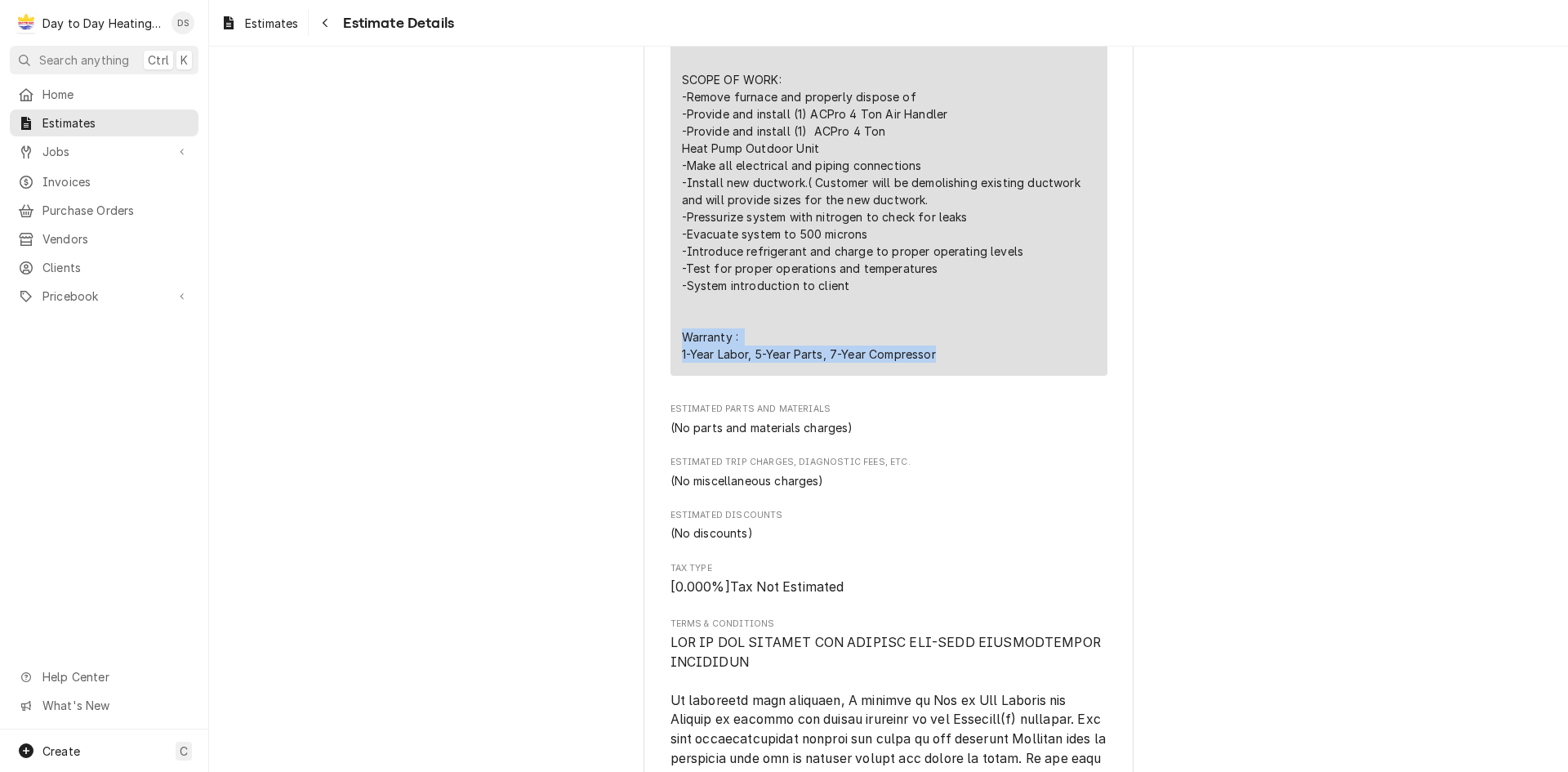
drag, startPoint x: 926, startPoint y: 431, endPoint x: 667, endPoint y: 411, distance: 259.8
click at [670, 375] on div "Short Description AcPro 4 Ton HP Unit Cost $0.00 Qty. 1 Price $14,344.00 Amount…" at bounding box center [889, 90] width 437 height 573
click at [804, 363] on div "Equipment: -AC Pro M-Series HP SPHP-M-1048BB cond 4t 240v -AC Pro M-Series Core…" at bounding box center [889, 165] width 414 height 395
drag, startPoint x: 750, startPoint y: 429, endPoint x: 666, endPoint y: 406, distance: 87.1
click at [670, 375] on div "Short Description AcPro 4 Ton HP Unit Cost $0.00 Qty. 1 Price $14,344.00 Amount…" at bounding box center [889, 90] width 437 height 573
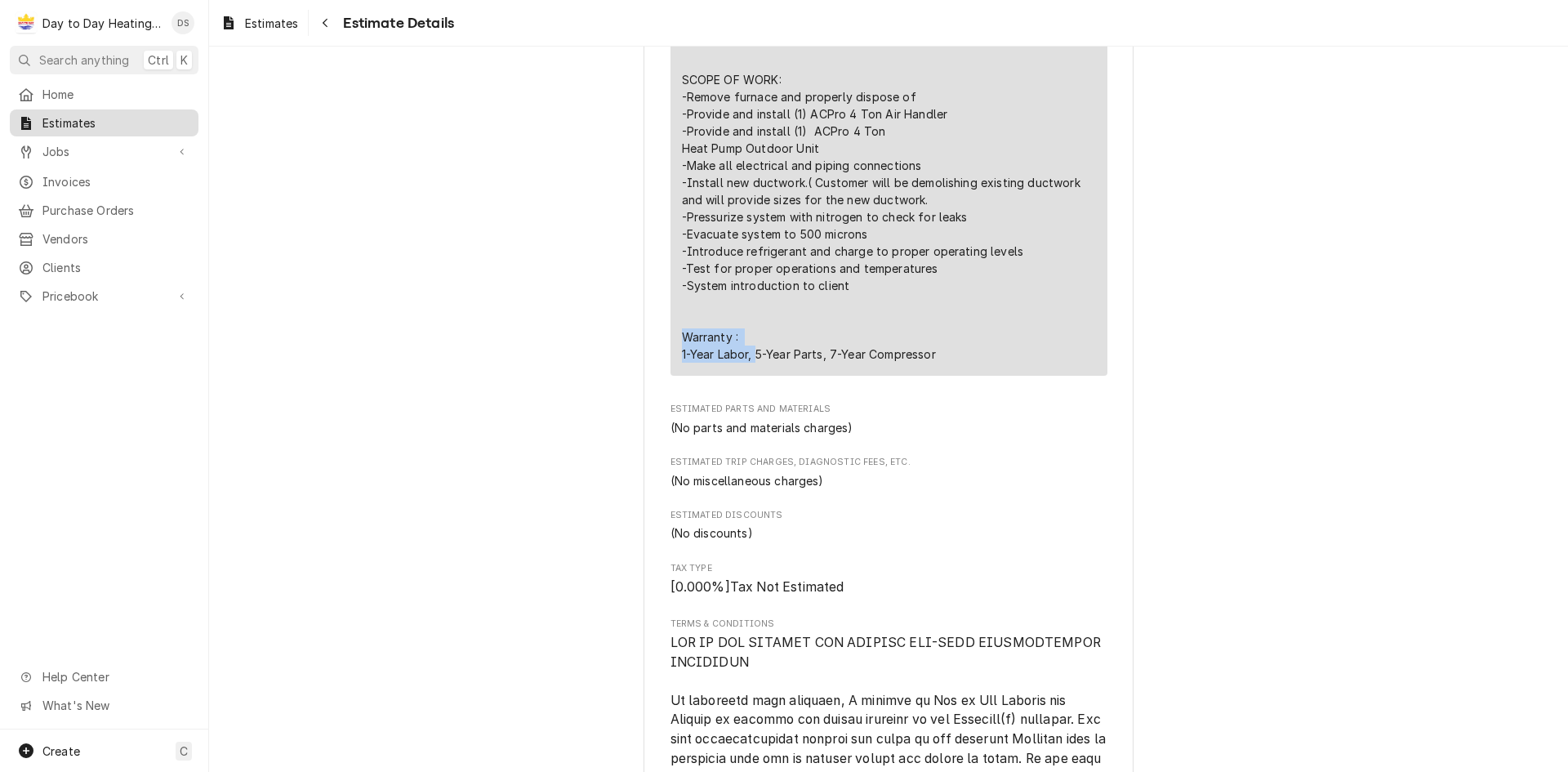
click at [141, 127] on span "Estimates" at bounding box center [116, 123] width 148 height 17
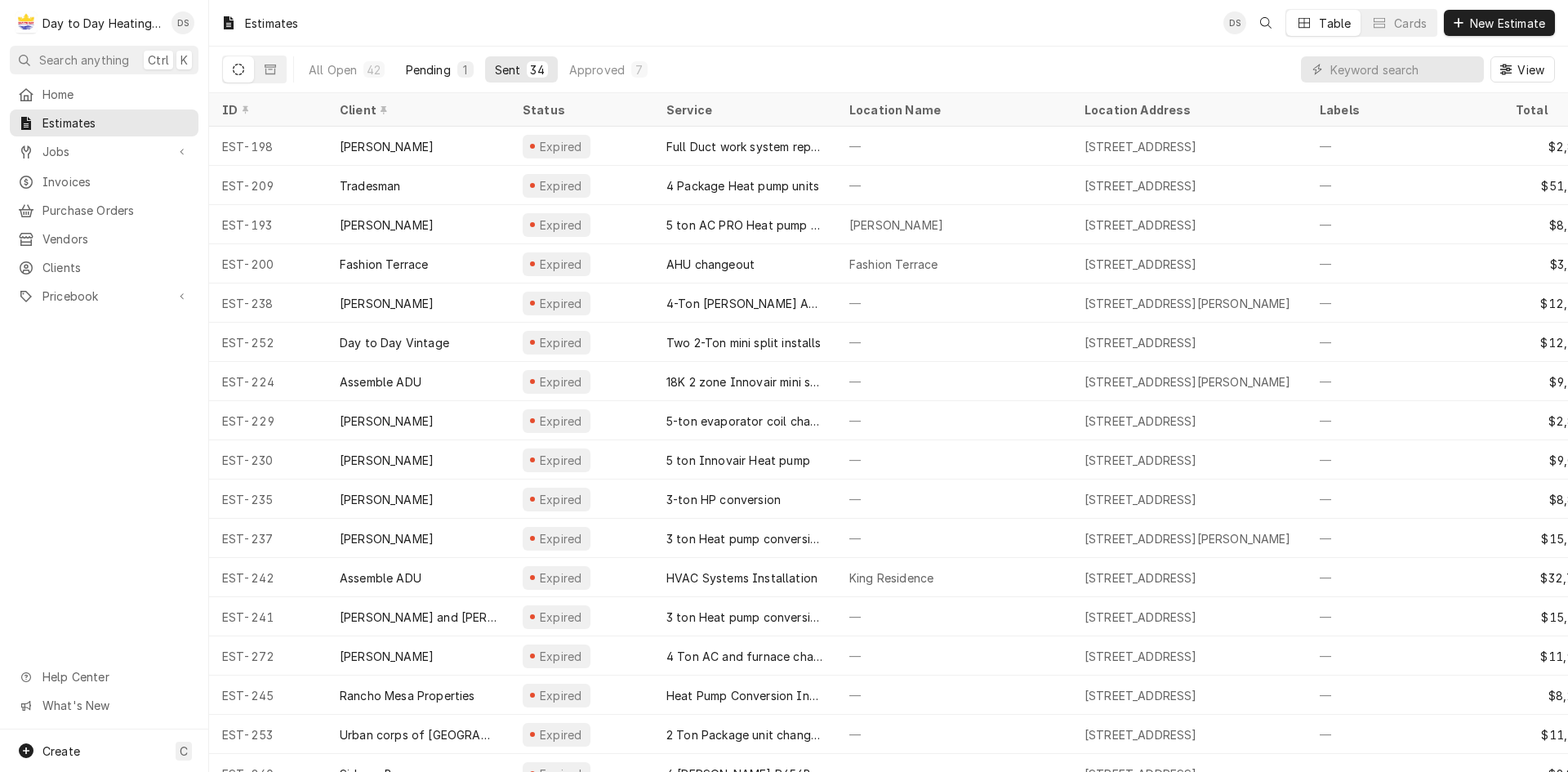
click at [434, 66] on div "Pending" at bounding box center [429, 70] width 44 height 17
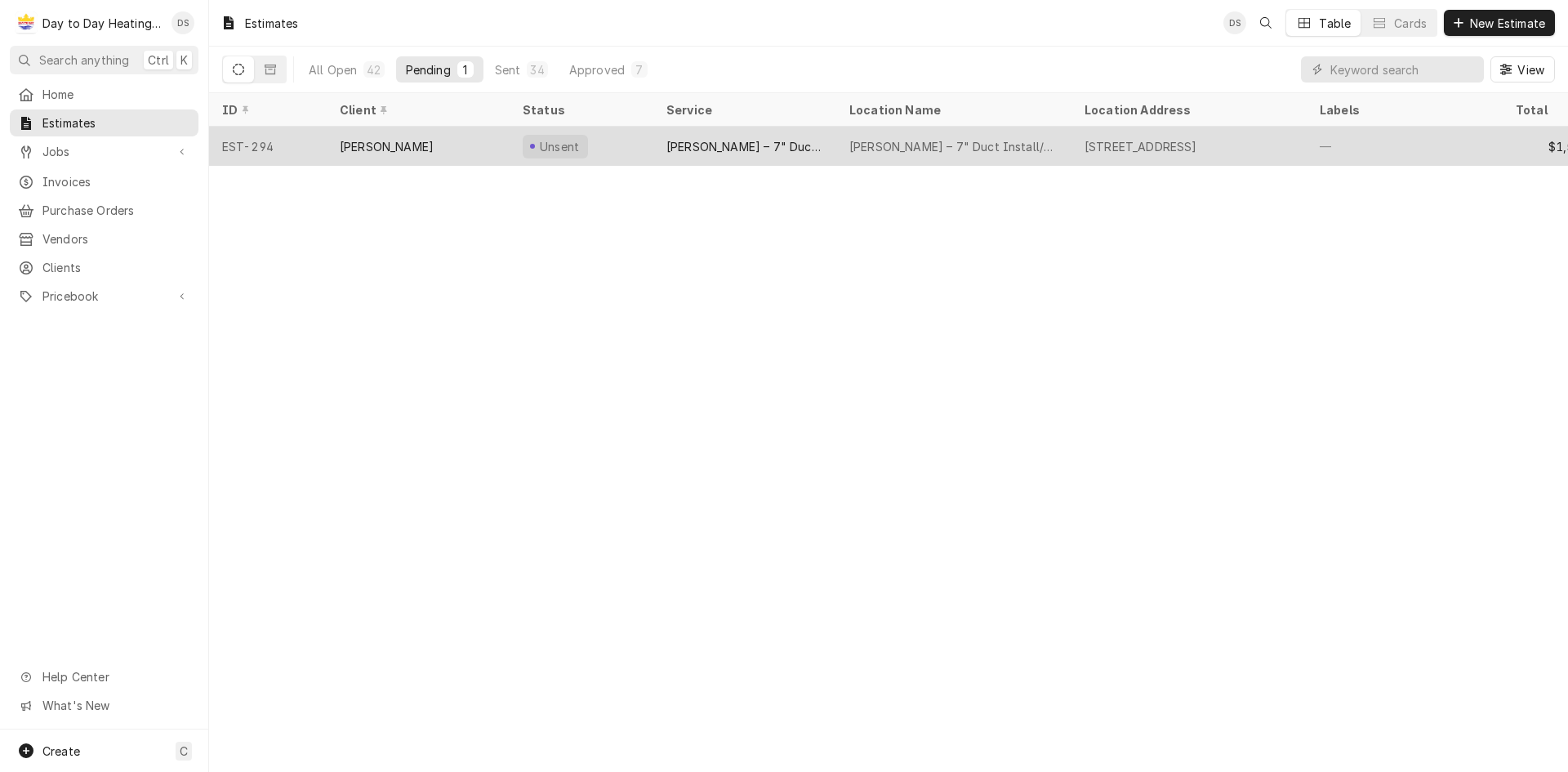
click at [381, 134] on div "[PERSON_NAME]" at bounding box center [418, 146] width 183 height 40
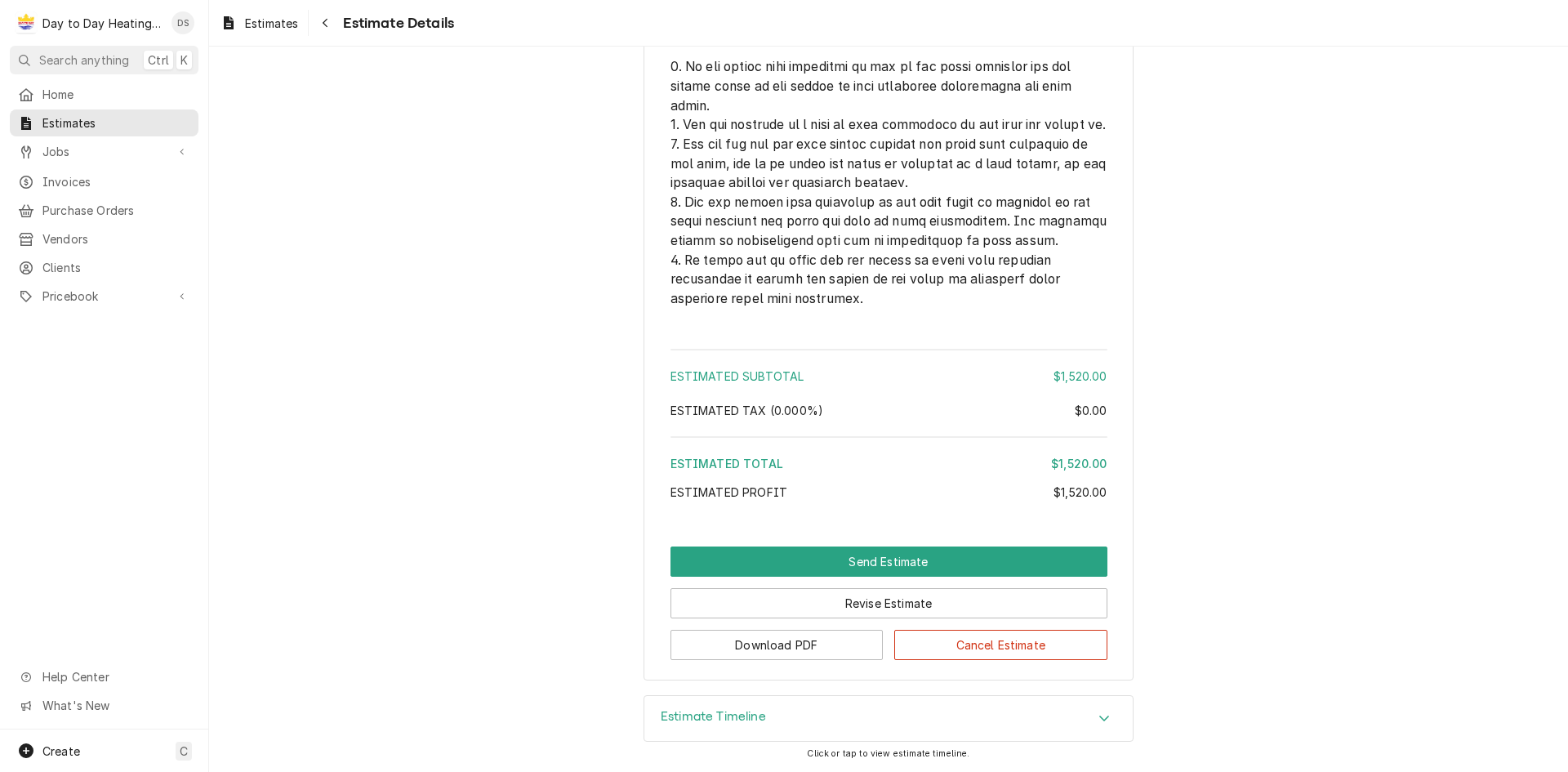
scroll to position [3608, 0]
click at [1016, 557] on button "Send Estimate" at bounding box center [889, 561] width 437 height 30
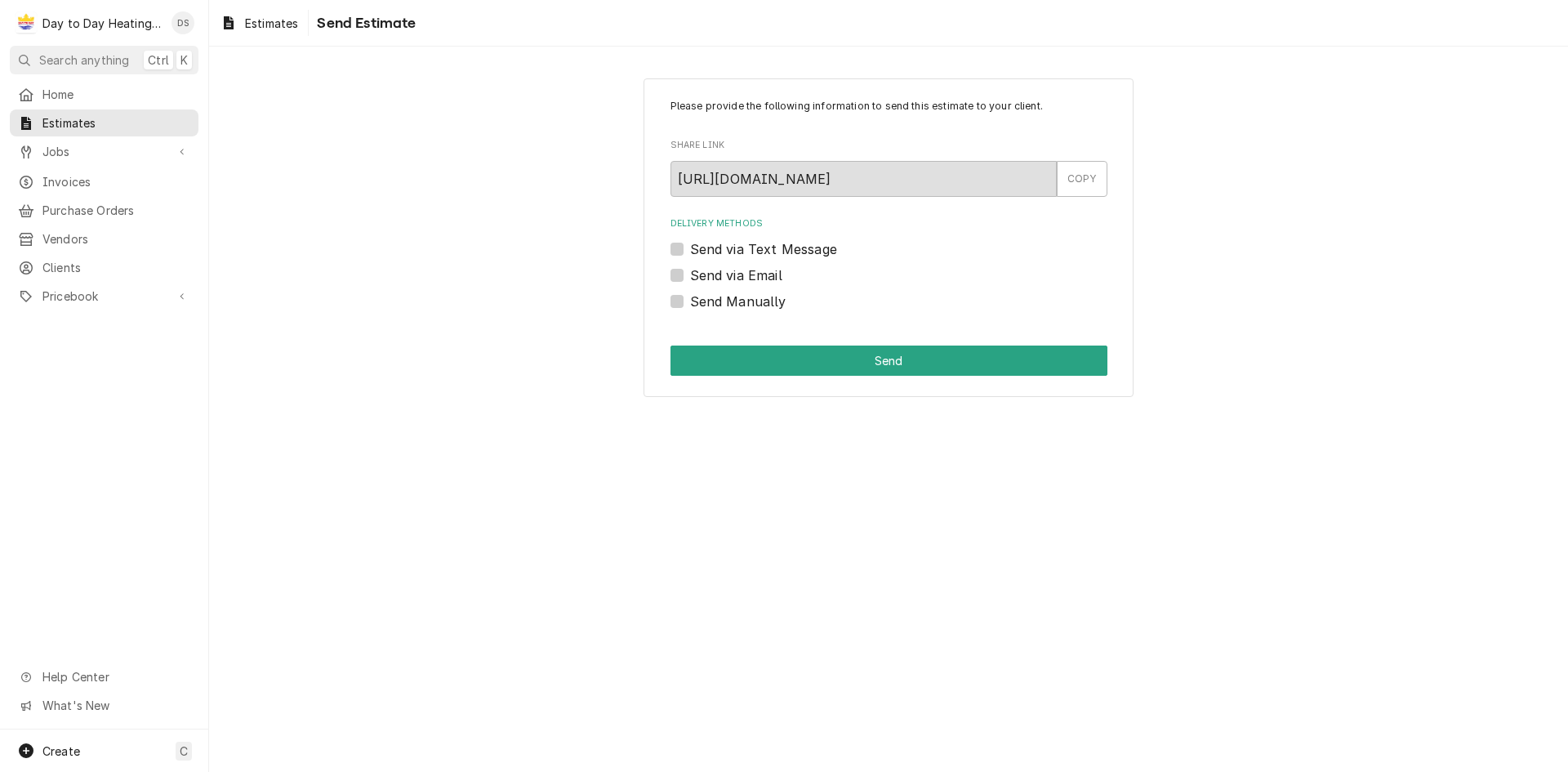
click at [735, 248] on label "Send via Text Message" at bounding box center [763, 249] width 147 height 19
click at [735, 248] on input "Send via Text Message" at bounding box center [908, 256] width 437 height 36
checkbox input "true"
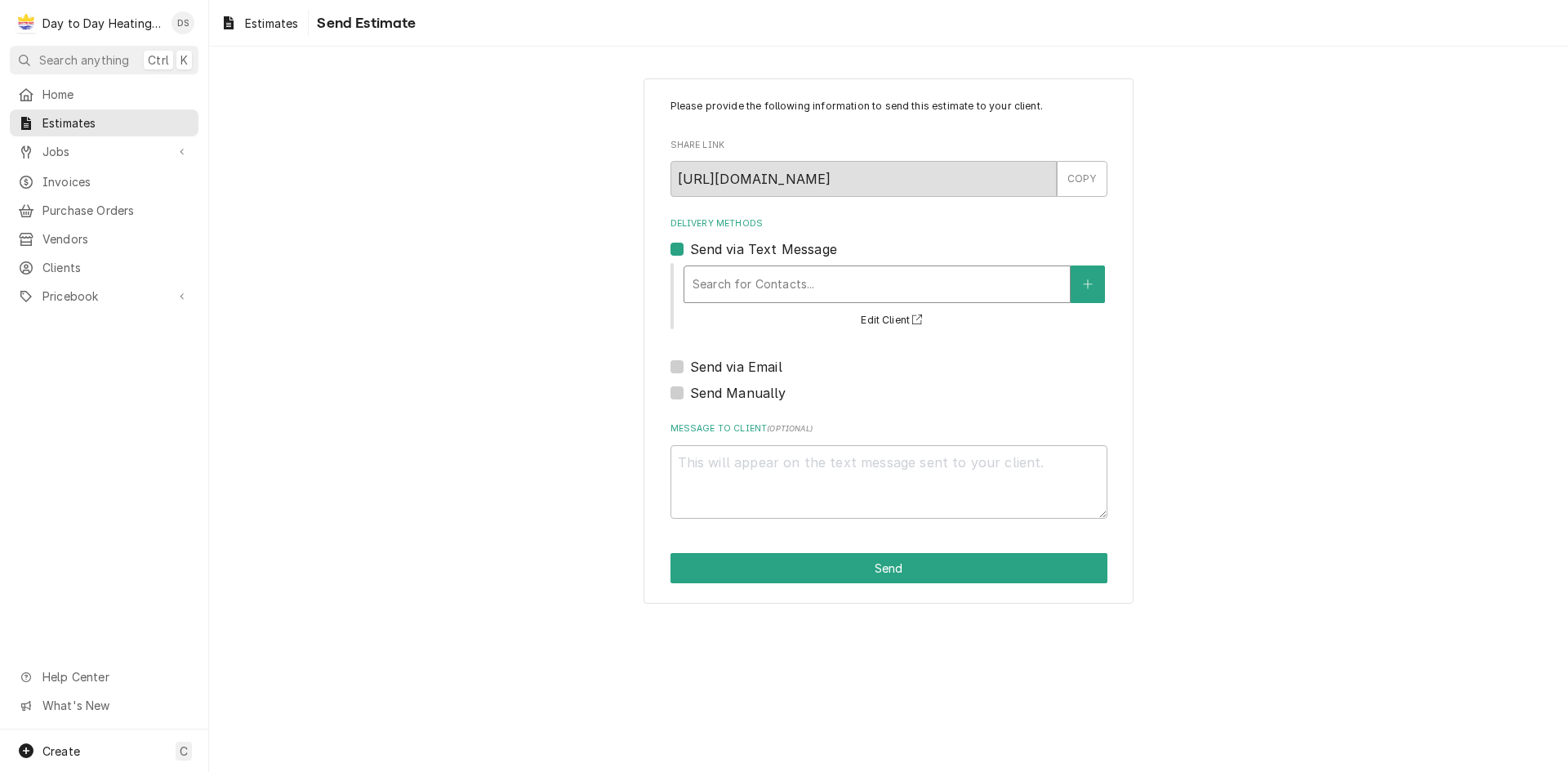
click at [815, 283] on div "Delivery Methods" at bounding box center [877, 284] width 370 height 29
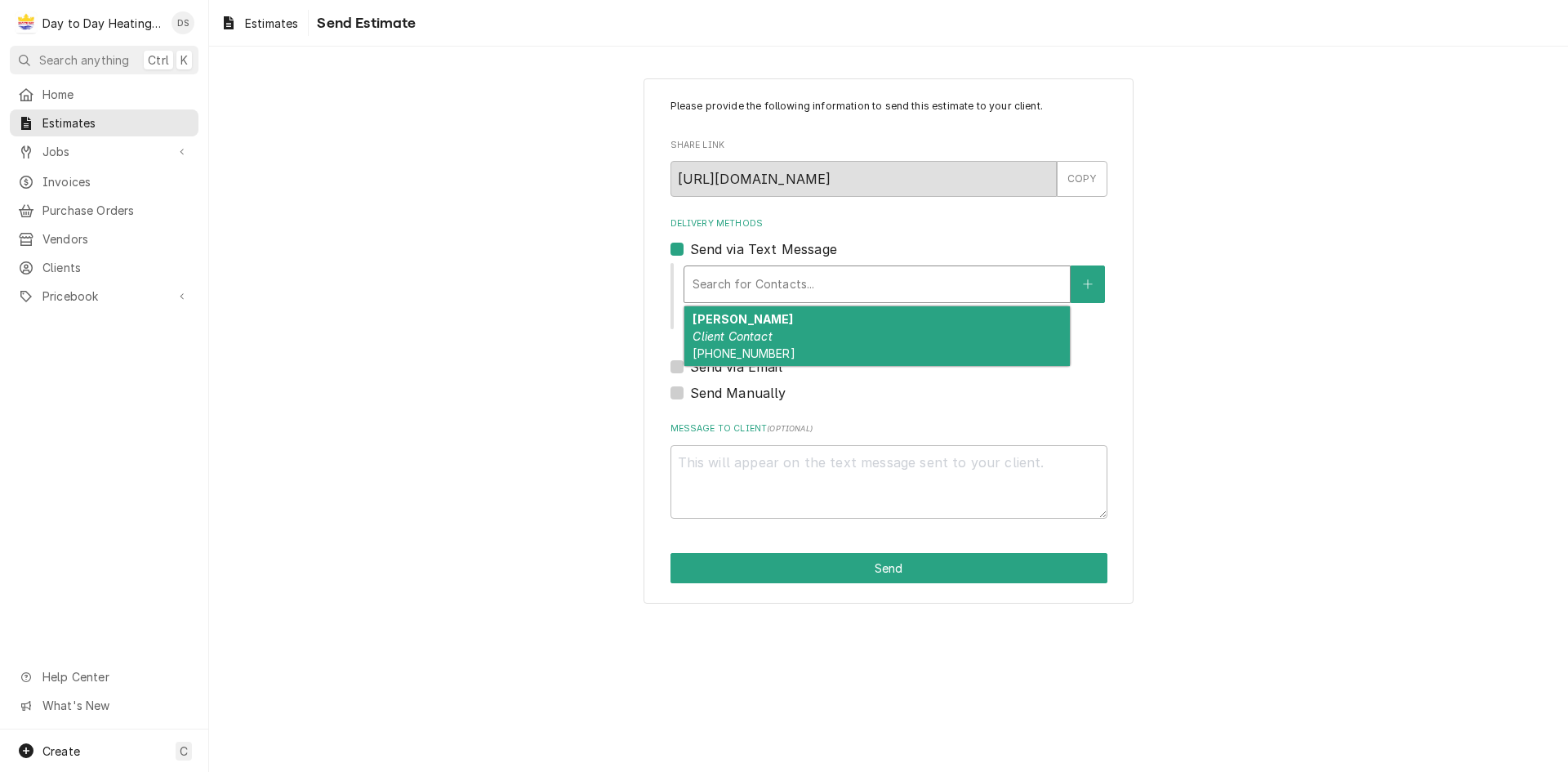
click at [772, 336] on em "Client Contact" at bounding box center [732, 336] width 79 height 14
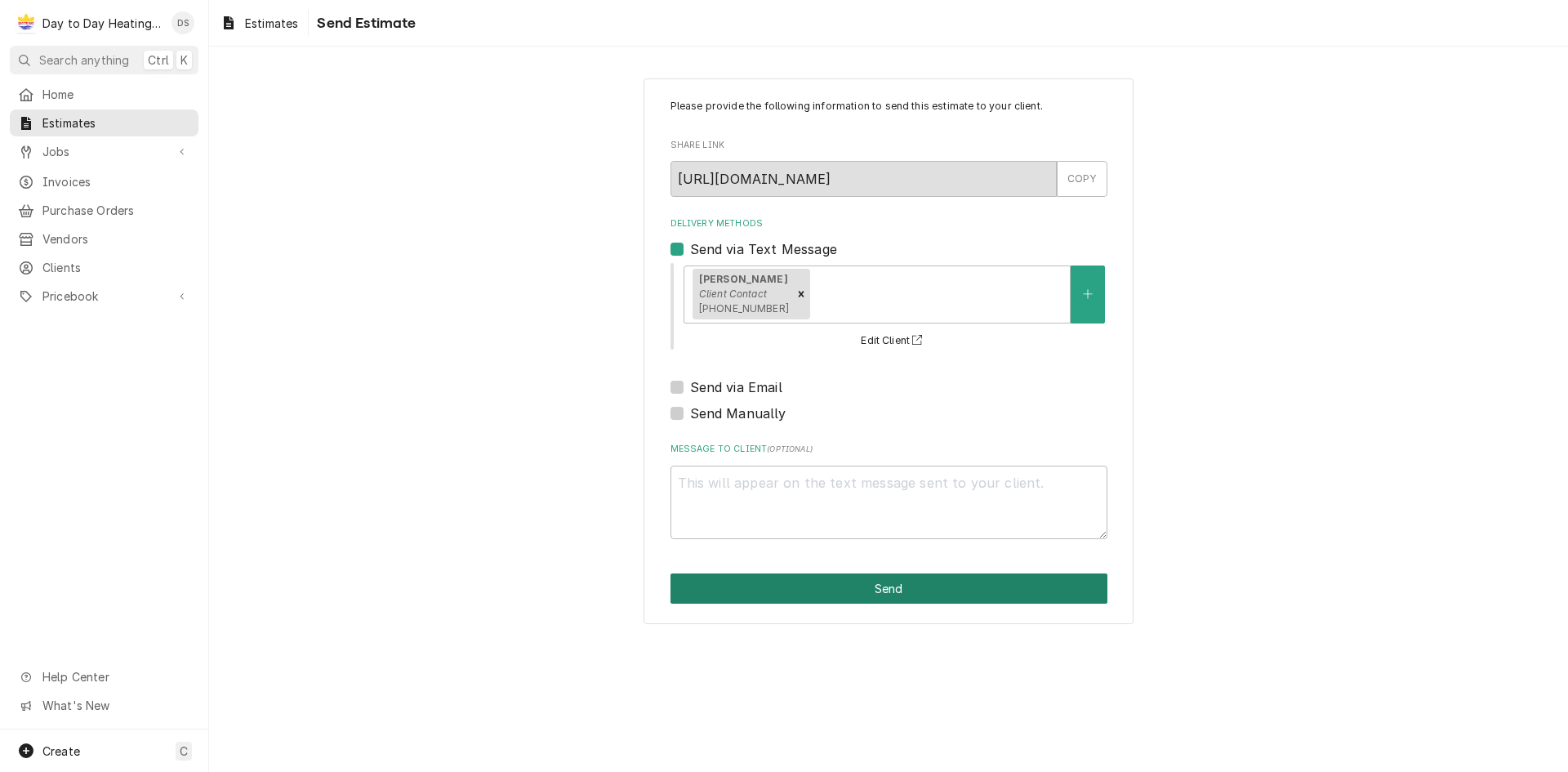
click at [860, 585] on button "Send" at bounding box center [889, 588] width 437 height 30
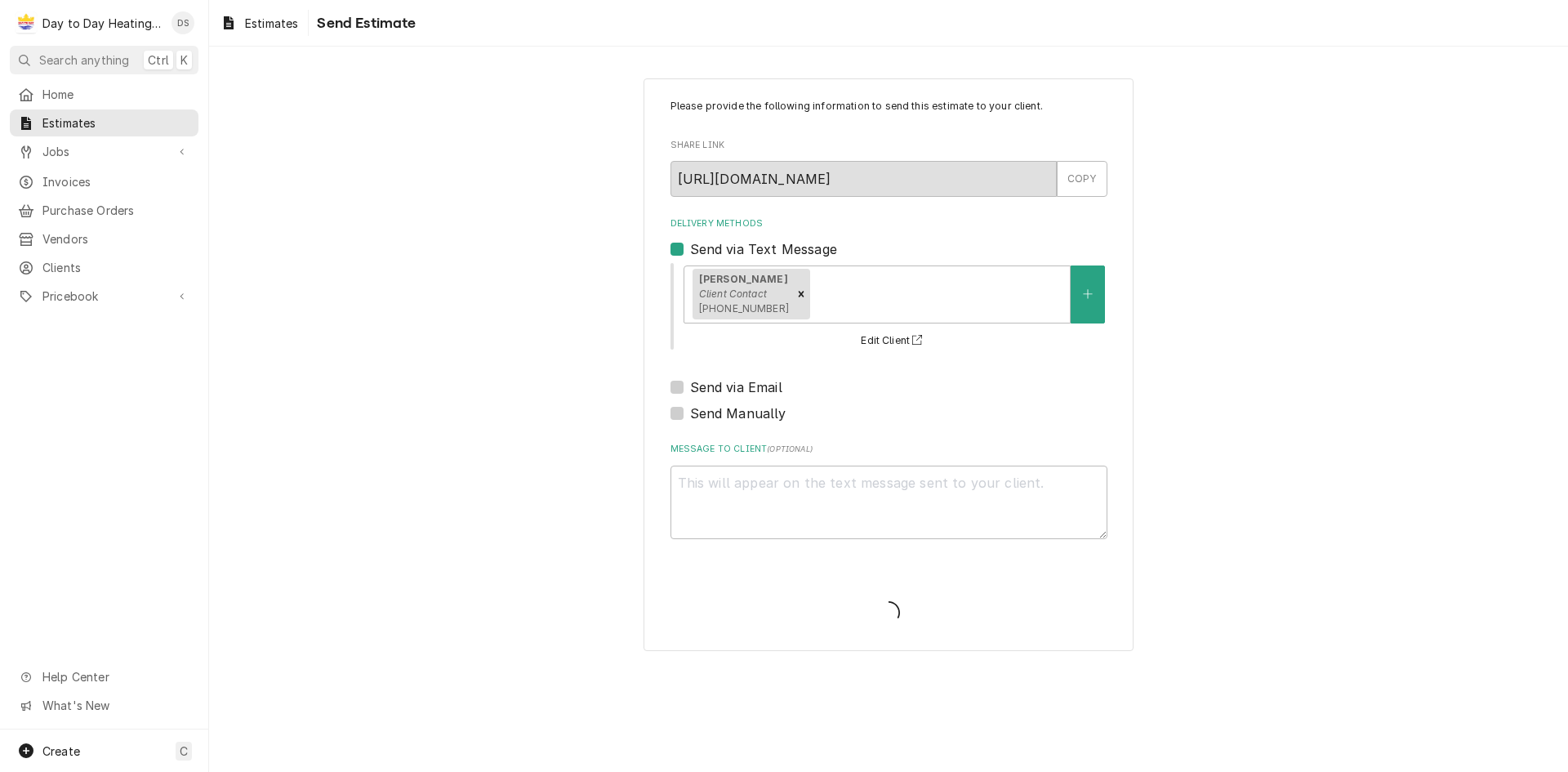
type textarea "x"
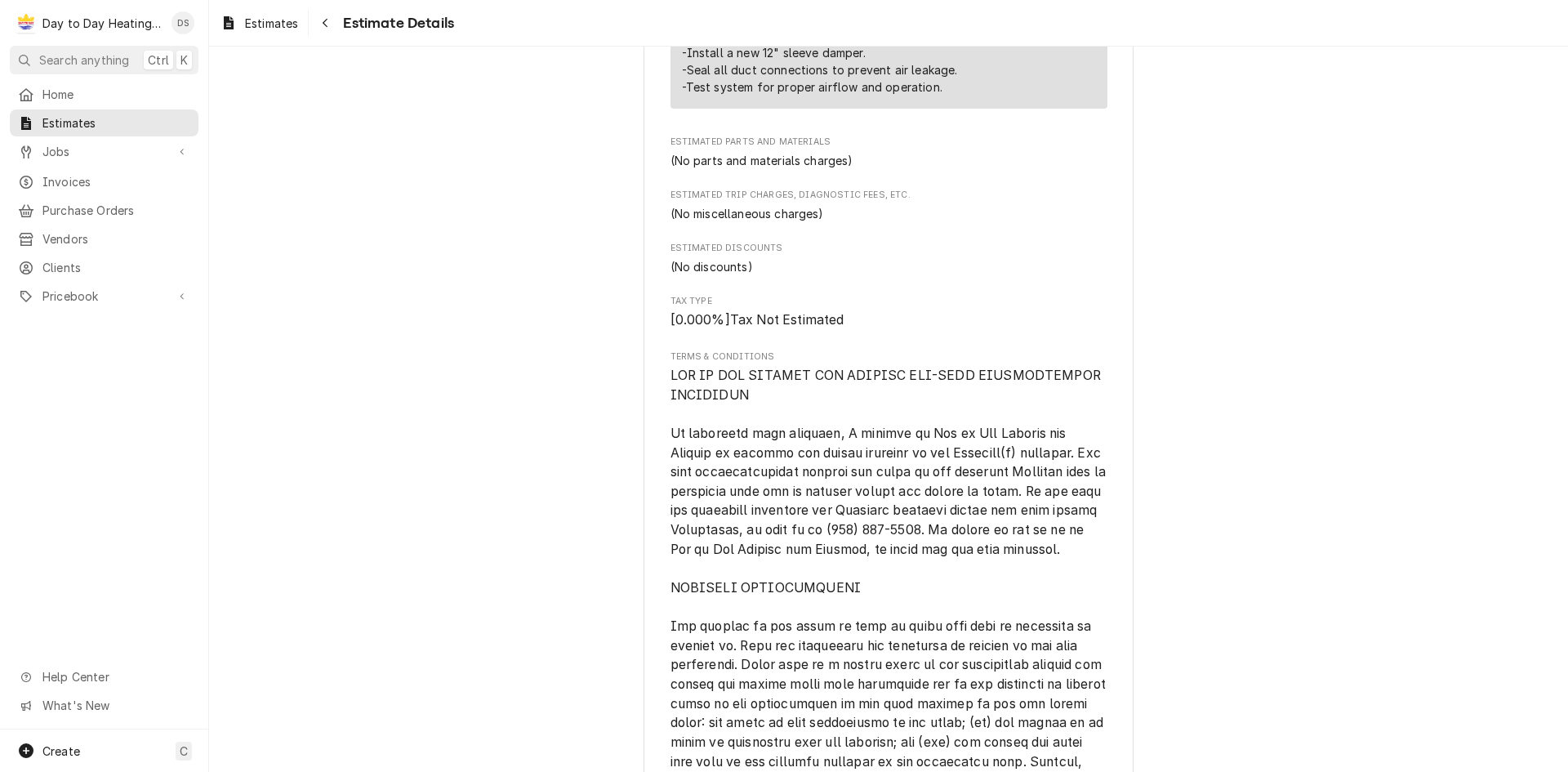
scroll to position [1092, 0]
